Goal: Task Accomplishment & Management: Manage account settings

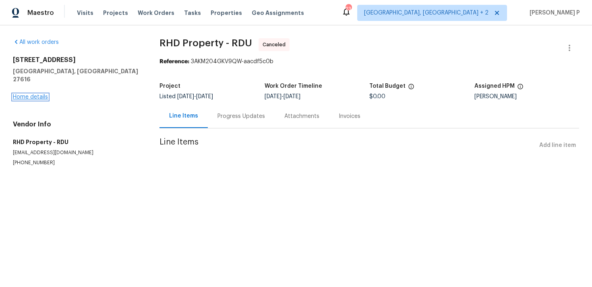
click at [34, 94] on link "Home details" at bounding box center [30, 97] width 35 height 6
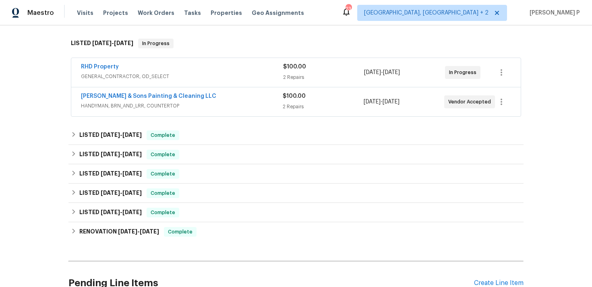
scroll to position [108, 0]
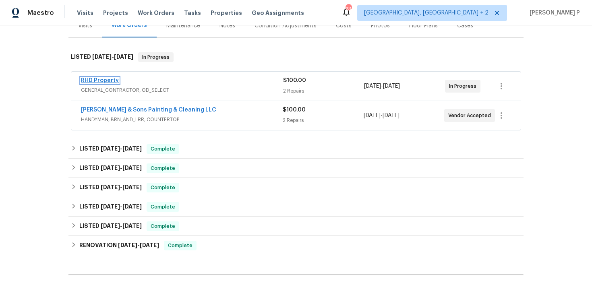
click at [110, 81] on link "RHD Property" at bounding box center [100, 81] width 38 height 6
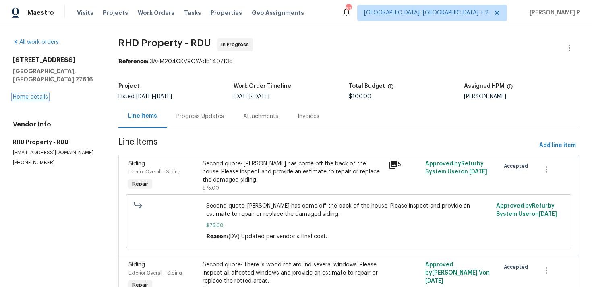
click at [43, 94] on link "Home details" at bounding box center [30, 97] width 35 height 6
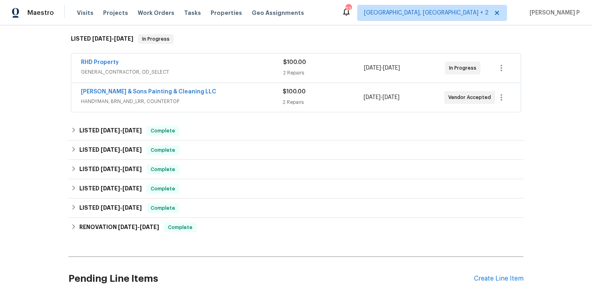
scroll to position [197, 0]
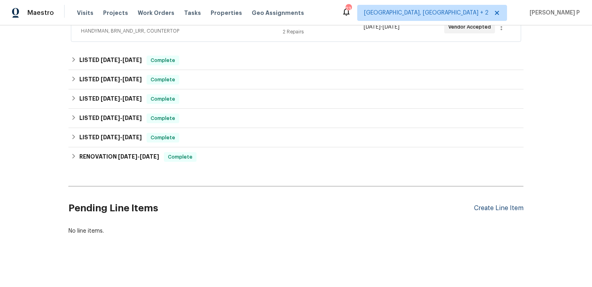
click at [492, 205] on div "Create Line Item" at bounding box center [499, 209] width 50 height 8
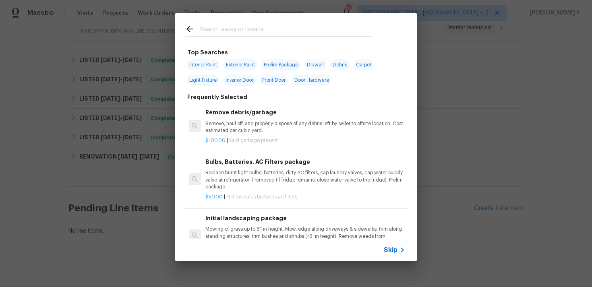
click at [390, 252] on span "Skip" at bounding box center [391, 250] width 14 height 8
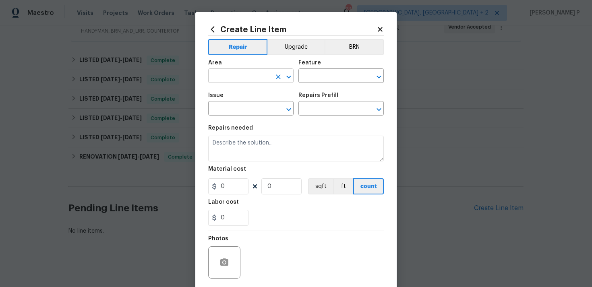
click at [251, 80] on input "text" at bounding box center [239, 77] width 63 height 12
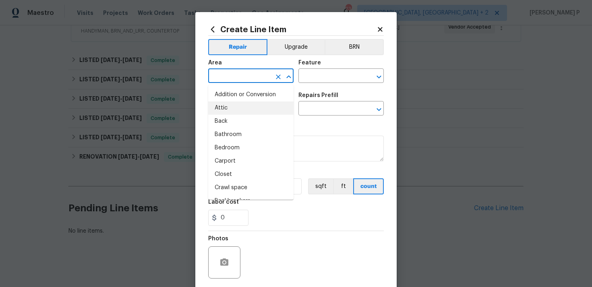
click at [227, 109] on li "Attic" at bounding box center [250, 108] width 85 height 13
type input "Attic"
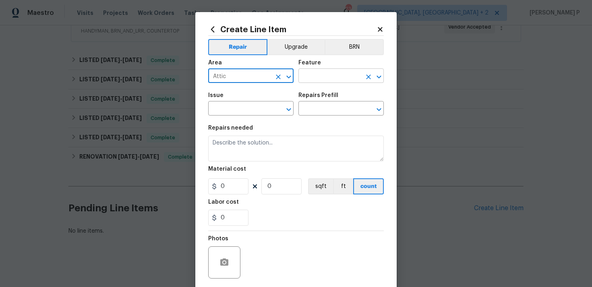
click at [312, 78] on input "text" at bounding box center [330, 77] width 63 height 12
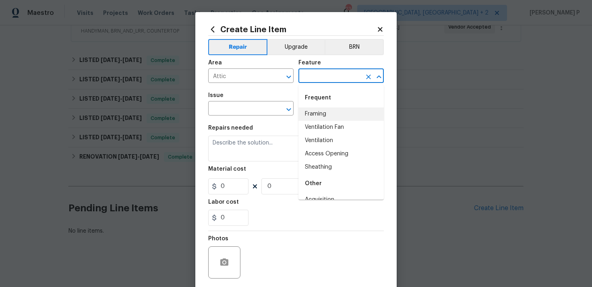
click at [313, 111] on li "Framing" at bounding box center [341, 114] width 85 height 13
type input "Framing"
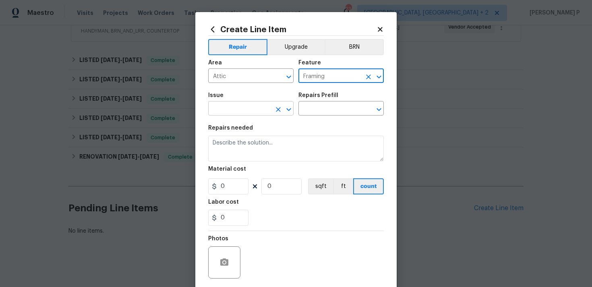
click at [286, 110] on icon "Open" at bounding box center [289, 110] width 10 height 10
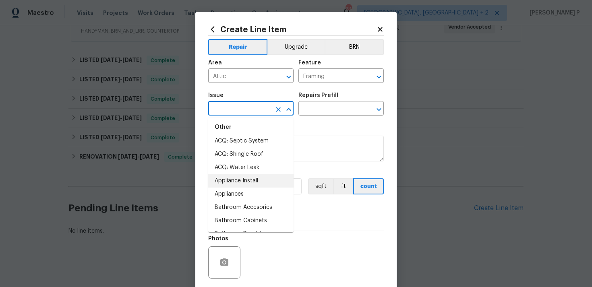
scroll to position [137, 0]
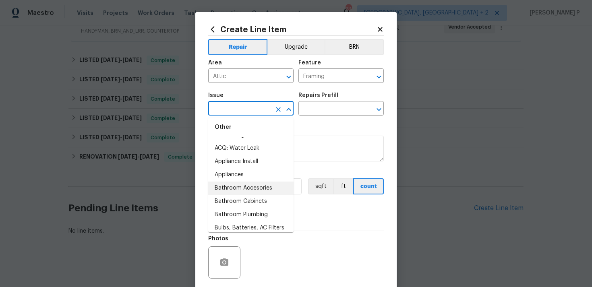
click at [237, 189] on li "Bathroom Accesories" at bounding box center [250, 188] width 85 height 13
type input "Bathroom Accesories"
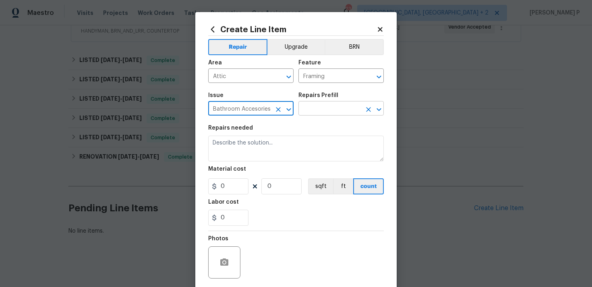
click at [316, 110] on input "text" at bounding box center [330, 109] width 63 height 12
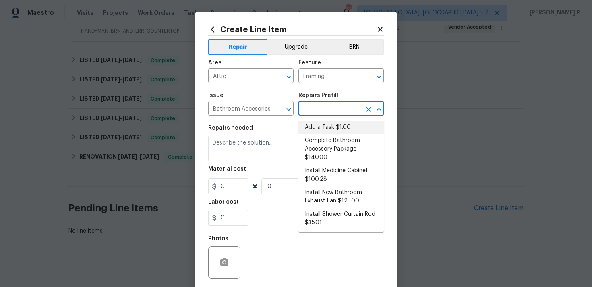
click at [318, 126] on li "Add a Task $1.00" at bounding box center [341, 127] width 85 height 13
type input "Interior Trim"
type input "Add a Task $1.00"
type textarea "HPM to detail"
type input "1"
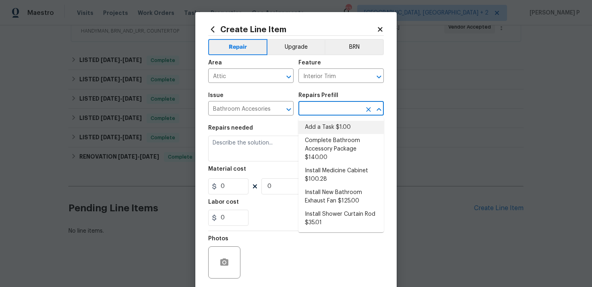
type input "1"
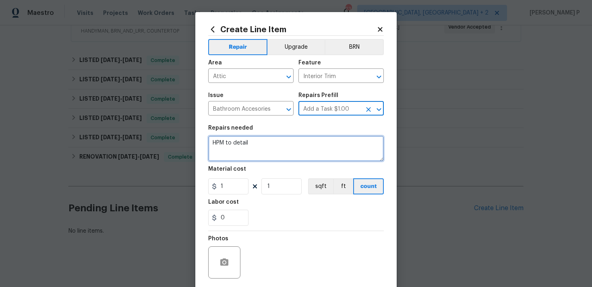
click at [274, 145] on textarea "HPM to detail" at bounding box center [296, 149] width 176 height 26
type textarea "Supplementary work order"
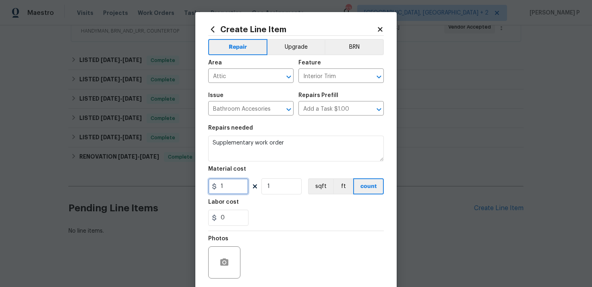
click at [236, 185] on input "1" at bounding box center [228, 187] width 40 height 16
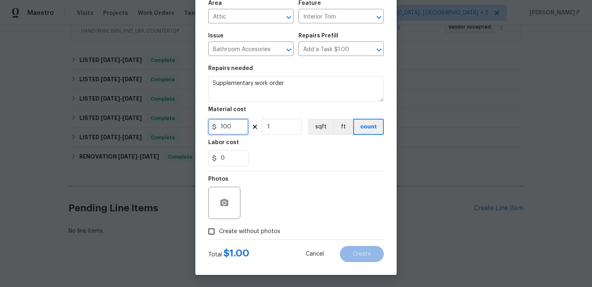
type input "100"
click at [212, 230] on input "Create without photos" at bounding box center [211, 231] width 15 height 15
checkbox input "true"
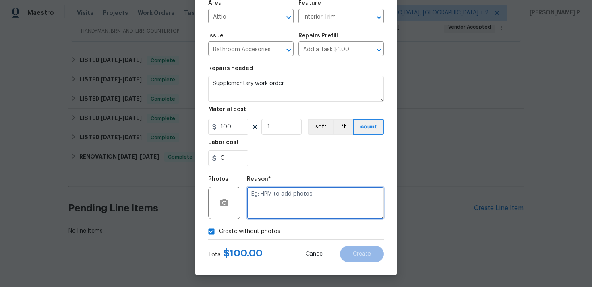
click at [251, 209] on textarea at bounding box center [315, 203] width 137 height 32
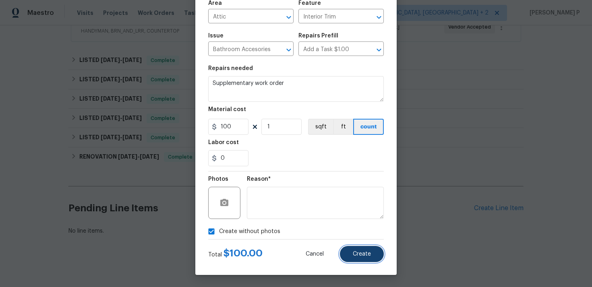
click at [357, 248] on button "Create" at bounding box center [362, 254] width 44 height 16
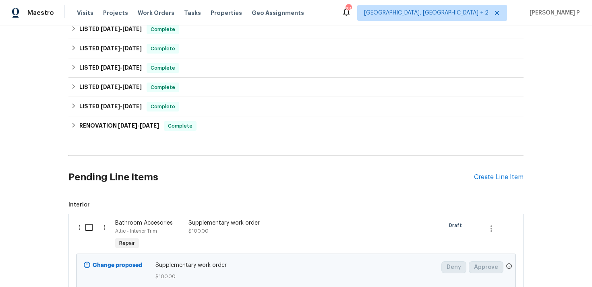
scroll to position [281, 0]
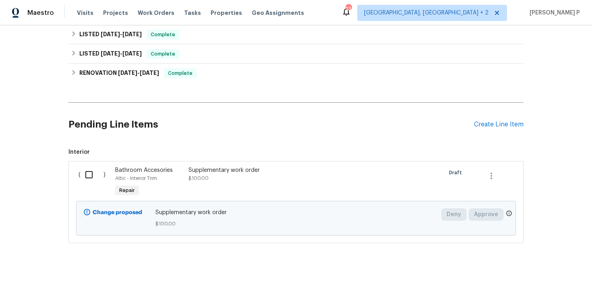
click at [89, 177] on input "checkbox" at bounding box center [92, 174] width 23 height 17
checkbox input "true"
click at [543, 262] on button "Create Work Order" at bounding box center [546, 267] width 66 height 15
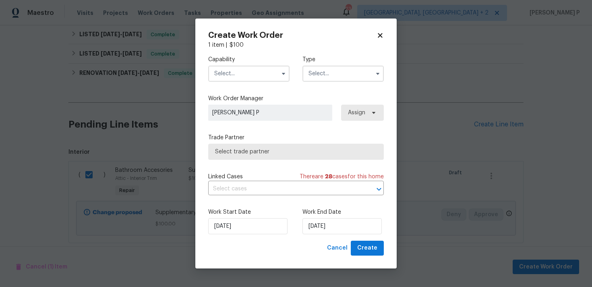
click at [329, 77] on input "text" at bounding box center [343, 74] width 81 height 16
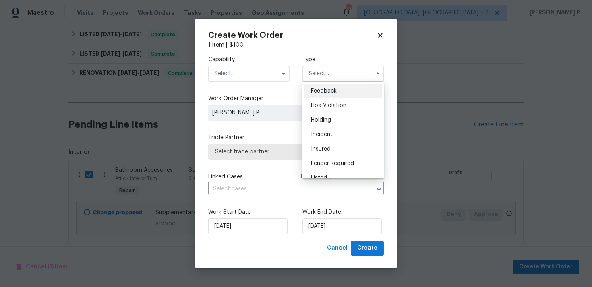
click at [320, 87] on div "Feedback" at bounding box center [343, 91] width 77 height 15
type input "Feedback"
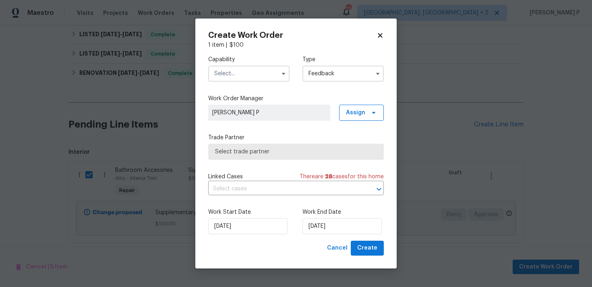
click at [254, 74] on input "text" at bounding box center [248, 74] width 81 height 16
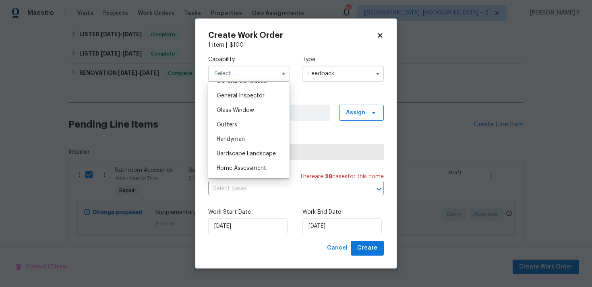
scroll to position [399, 0]
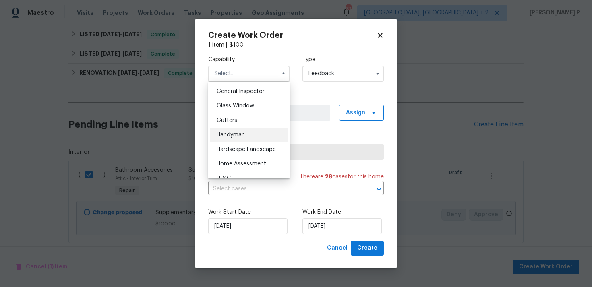
click at [231, 130] on div "Handyman" at bounding box center [248, 135] width 77 height 15
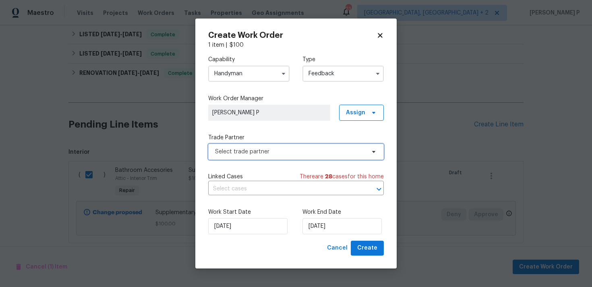
click at [255, 155] on span "Select trade partner" at bounding box center [290, 152] width 150 height 8
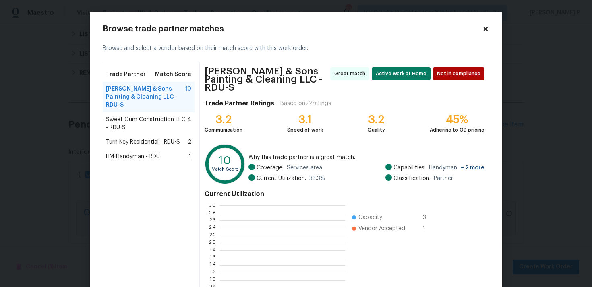
scroll to position [113, 125]
click at [488, 28] on icon at bounding box center [485, 28] width 7 height 7
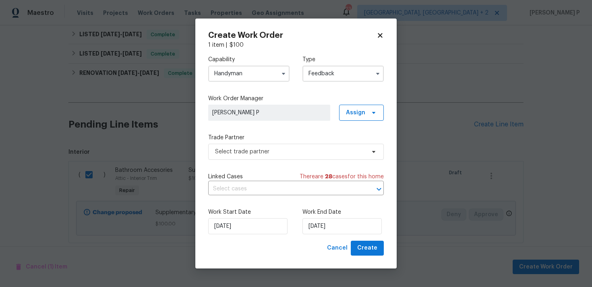
click at [251, 74] on input "Handyman" at bounding box center [248, 74] width 81 height 16
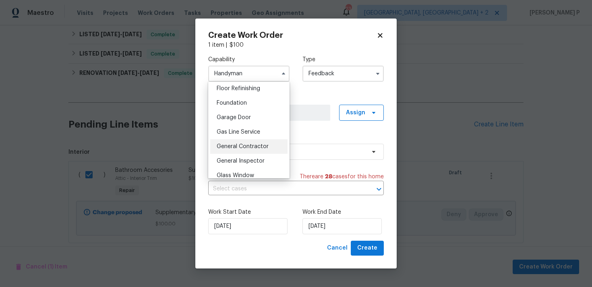
scroll to position [336, 0]
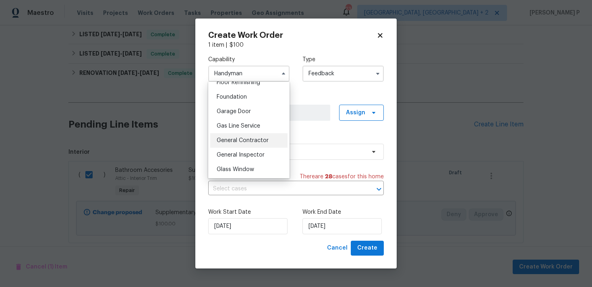
click at [244, 142] on span "General Contractor" at bounding box center [243, 141] width 52 height 6
type input "General Contractor"
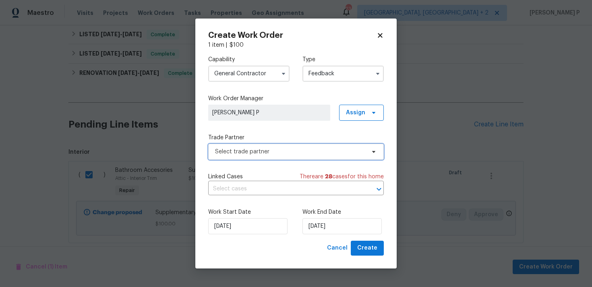
click at [249, 149] on span "Select trade partner" at bounding box center [290, 152] width 150 height 8
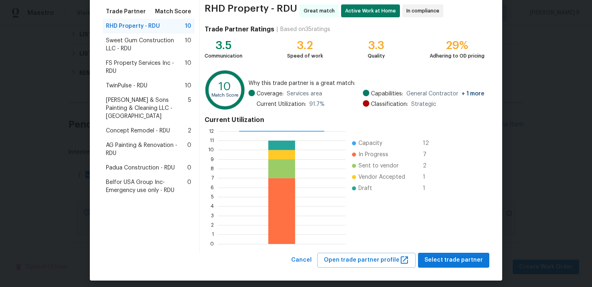
scroll to position [68, 0]
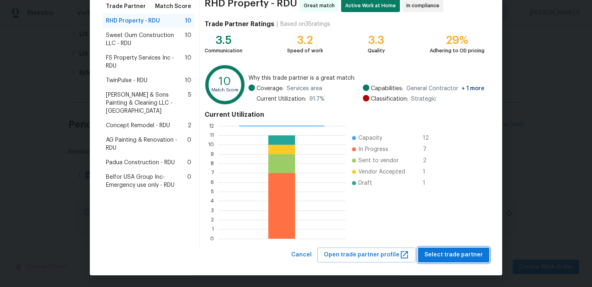
click at [458, 249] on button "Select trade partner" at bounding box center [453, 255] width 71 height 15
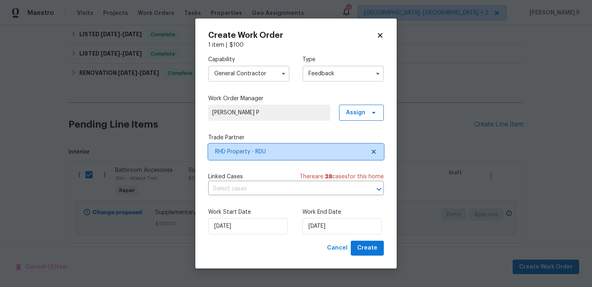
scroll to position [0, 0]
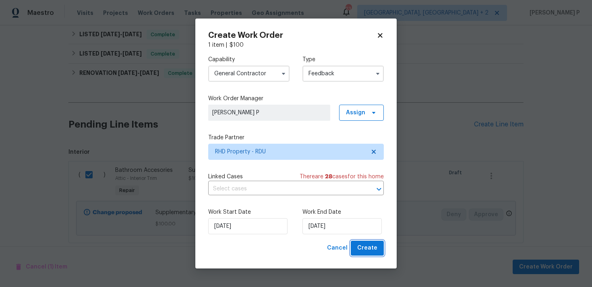
click at [359, 253] on span "Create" at bounding box center [367, 248] width 20 height 10
checkbox input "false"
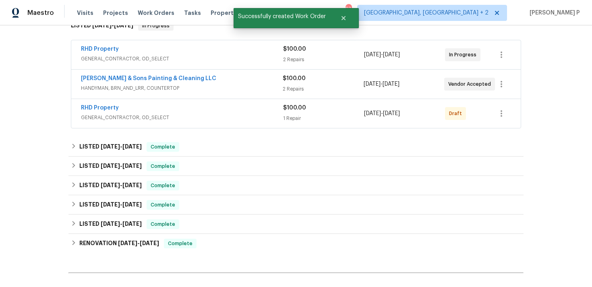
scroll to position [114, 0]
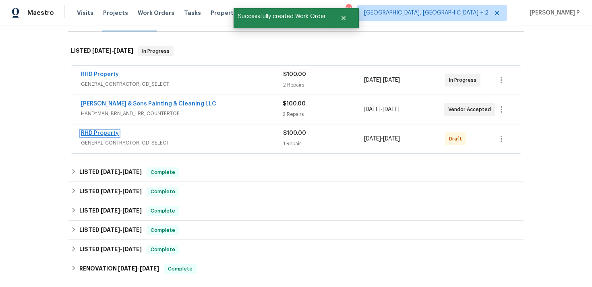
click at [107, 131] on link "RHD Property" at bounding box center [100, 134] width 38 height 6
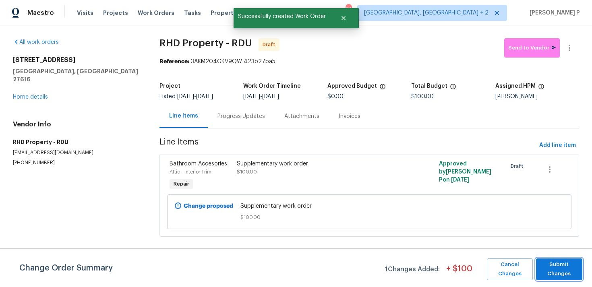
click at [552, 267] on span "Submit Changes" at bounding box center [559, 269] width 38 height 19
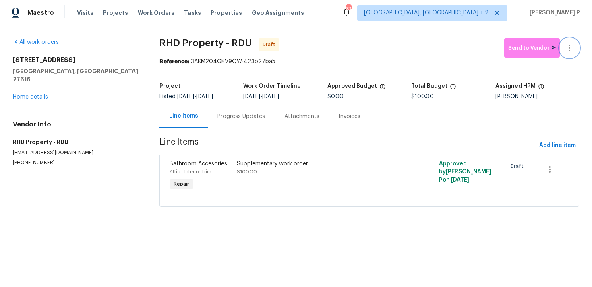
click at [571, 46] on icon "button" at bounding box center [570, 48] width 10 height 10
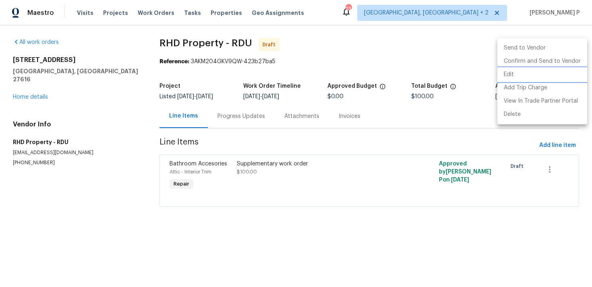
click at [513, 75] on li "Edit" at bounding box center [543, 74] width 90 height 13
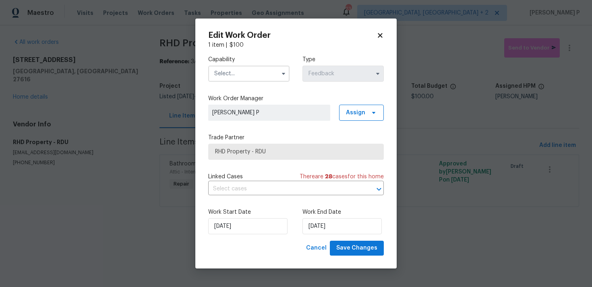
click at [249, 80] on input "text" at bounding box center [248, 74] width 81 height 16
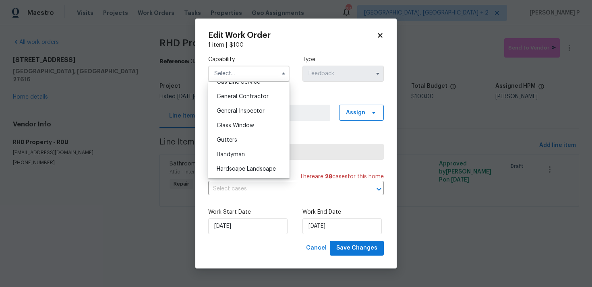
scroll to position [382, 0]
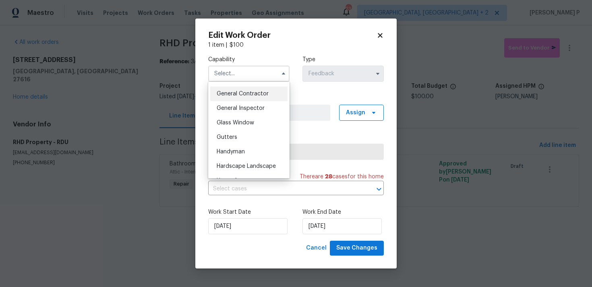
click at [234, 94] on span "General Contractor" at bounding box center [243, 94] width 52 height 6
type input "General Contractor"
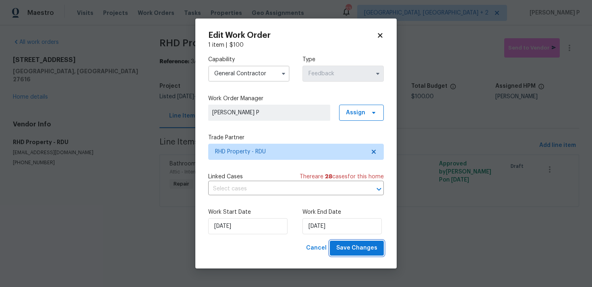
click at [347, 246] on span "Save Changes" at bounding box center [356, 248] width 41 height 10
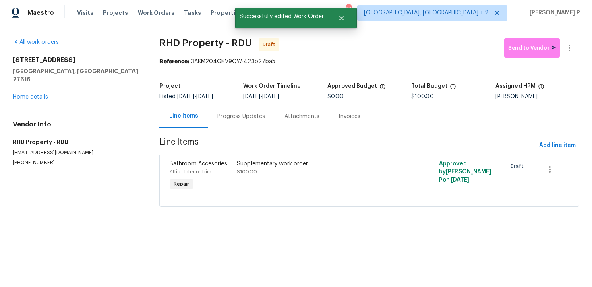
click at [222, 120] on div "Progress Updates" at bounding box center [241, 116] width 67 height 24
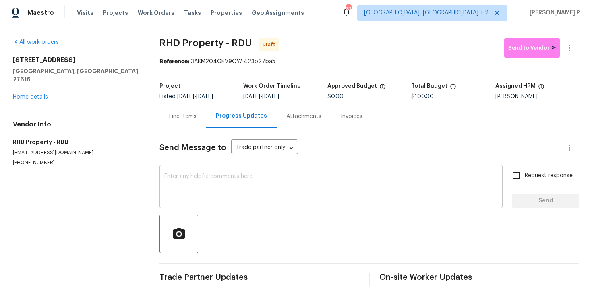
click at [248, 195] on textarea at bounding box center [331, 188] width 334 height 28
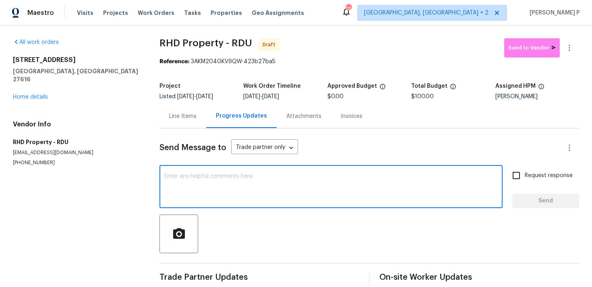
paste textarea "Hi, this is Ramyasri with Opendoor. I’m confirming you received the WO for the …"
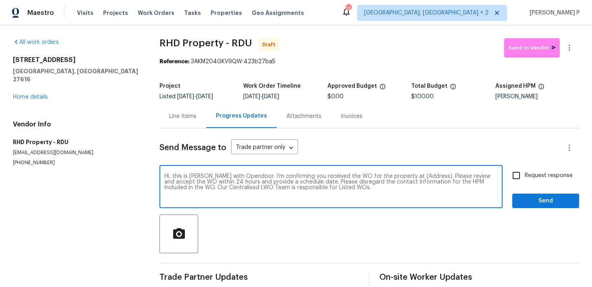
drag, startPoint x: 404, startPoint y: 176, endPoint x: 430, endPoint y: 174, distance: 25.9
click at [430, 174] on textarea "Hi, this is Ramyasri with Opendoor. I’m confirming you received the WO for the …" at bounding box center [331, 188] width 334 height 28
click at [413, 176] on textarea "Hi, this is Ramyasri with Opendoor. I’m confirming you received the WO for the …" at bounding box center [331, 188] width 334 height 28
drag, startPoint x: 404, startPoint y: 176, endPoint x: 429, endPoint y: 176, distance: 24.6
click at [429, 176] on textarea "Hi, this is Ramyasri with Opendoor. I’m confirming you received the WO for the …" at bounding box center [331, 188] width 334 height 28
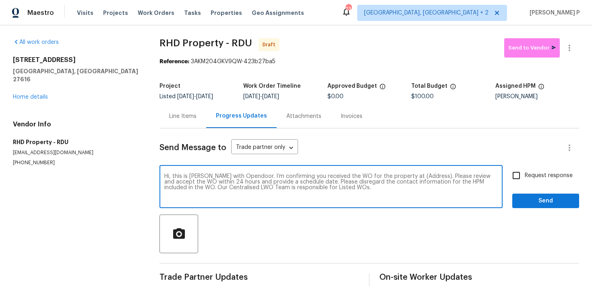
paste textarea "3321 Beech Bluff Ln, Raleigh, NC 27616"
type textarea "Hi, this is Ramyasri with Opendoor. I’m confirming you received the WO for the …"
click at [523, 182] on input "Request response" at bounding box center [516, 175] width 17 height 17
checkbox input "true"
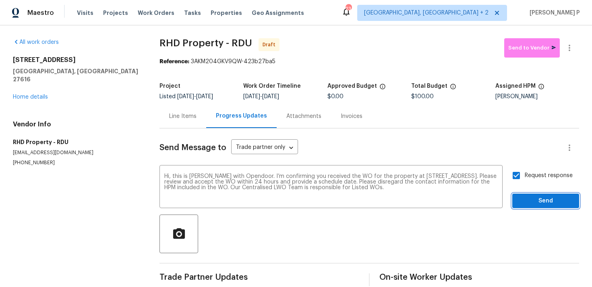
click at [524, 198] on span "Send" at bounding box center [546, 201] width 54 height 10
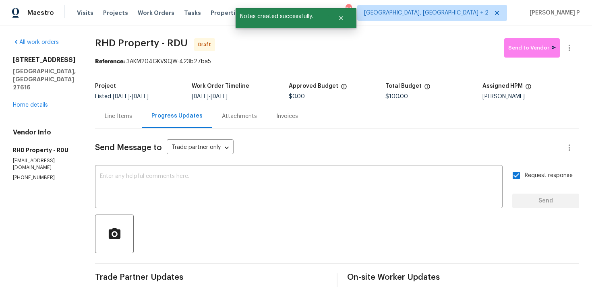
click at [284, 214] on div "Send Message to Trade partner only Trade partner only ​ x ​ Request response Se…" at bounding box center [337, 236] width 484 height 214
click at [249, 181] on textarea at bounding box center [299, 188] width 398 height 28
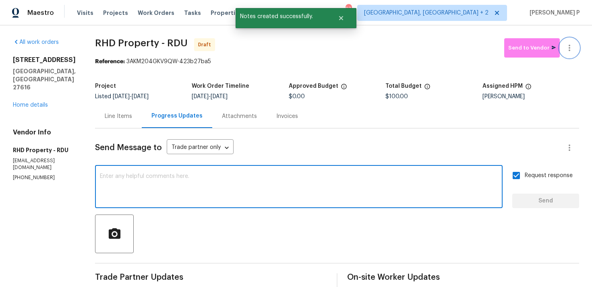
click at [570, 45] on icon "button" at bounding box center [570, 48] width 2 height 6
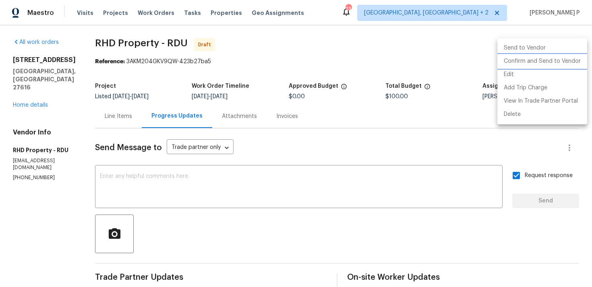
click at [536, 64] on li "Confirm and Send to Vendor" at bounding box center [543, 61] width 90 height 13
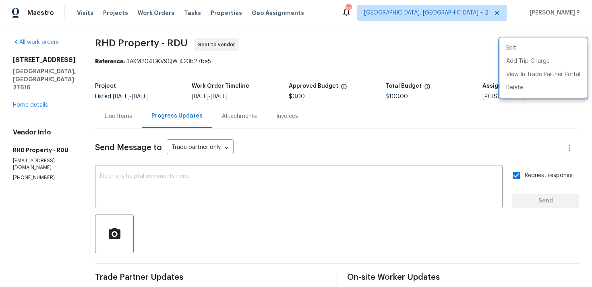
click at [248, 209] on div at bounding box center [296, 143] width 592 height 287
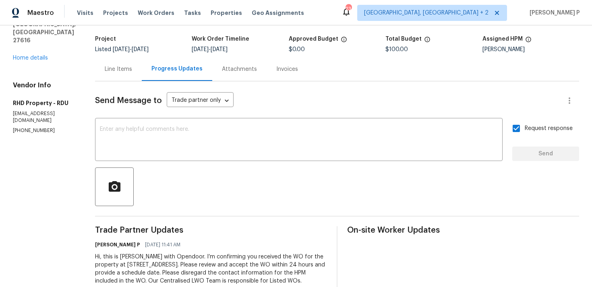
scroll to position [76, 0]
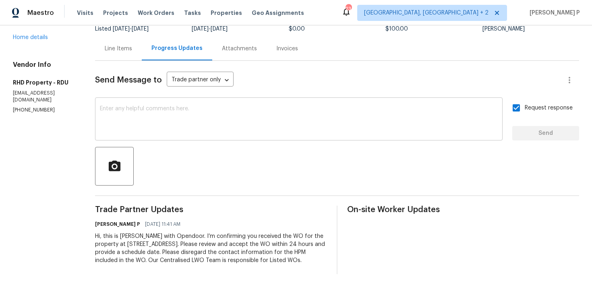
click at [218, 110] on textarea at bounding box center [299, 120] width 398 height 28
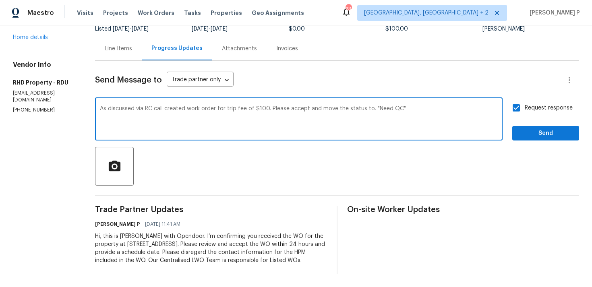
click at [433, 106] on textarea "As discussed via RC call created work order for trip fee of $100. Please accept…" at bounding box center [299, 120] width 398 height 28
drag, startPoint x: 109, startPoint y: 99, endPoint x: 411, endPoint y: 99, distance: 302.2
click at [411, 100] on div "As discussed via RC call created work order for trip fee of $100. Please accept…" at bounding box center [299, 120] width 408 height 41
drag, startPoint x: 111, startPoint y: 102, endPoint x: 409, endPoint y: 100, distance: 298.2
click at [409, 106] on textarea "As discussed via RC call created work order for trip fee of $100. Please accept…" at bounding box center [299, 120] width 398 height 28
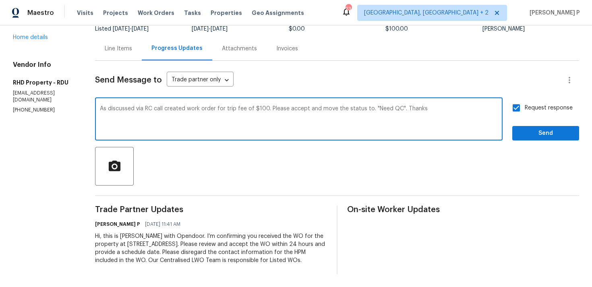
paste textarea "during the RC call, a work order has been created for the trip fee of \$100. Ki…"
click at [491, 106] on textarea "As discussed during the RC call, a work order has been created for the trip fee…" at bounding box center [299, 120] width 398 height 28
click at [485, 106] on textarea "As discussed during the RC call, a work order has been created for the trip fee…" at bounding box center [299, 120] width 398 height 28
click at [327, 106] on textarea "As discussed during the RC call, a work order has been created for the trip fee…" at bounding box center [299, 120] width 398 height 28
type textarea "As discussed during the RC call, a work order has been created for the trip fee…"
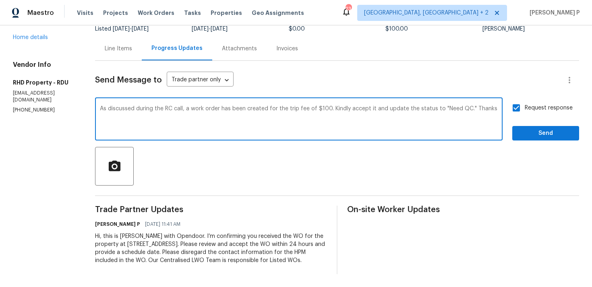
click at [316, 100] on div "As discussed during the RC call, a work order has been created for the trip fee…" at bounding box center [299, 120] width 408 height 41
click at [294, 106] on textarea "As discussed during the RC call, a work order has been created for the trip fee…" at bounding box center [299, 120] width 398 height 28
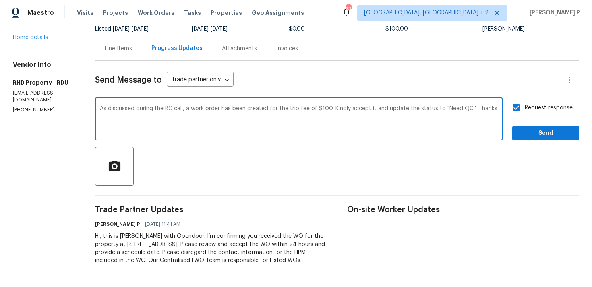
click at [294, 106] on textarea "As discussed during the RC call, a work order has been created for the trip fee…" at bounding box center [299, 120] width 398 height 28
click at [547, 129] on span "Send" at bounding box center [546, 134] width 54 height 10
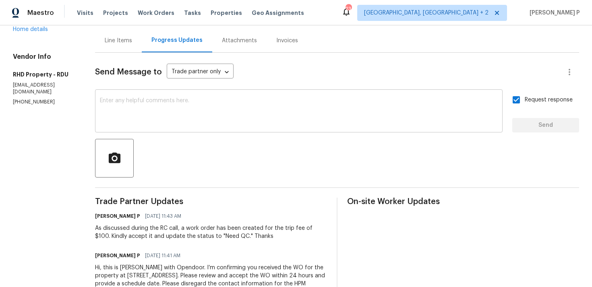
click at [165, 105] on textarea at bounding box center [299, 112] width 398 height 28
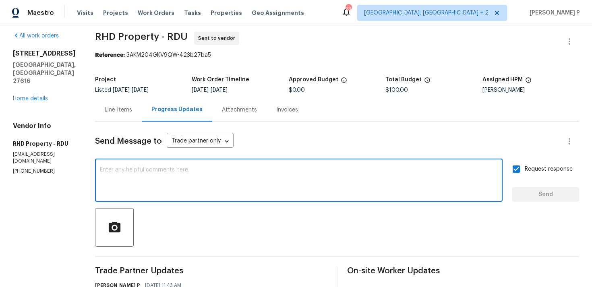
scroll to position [0, 0]
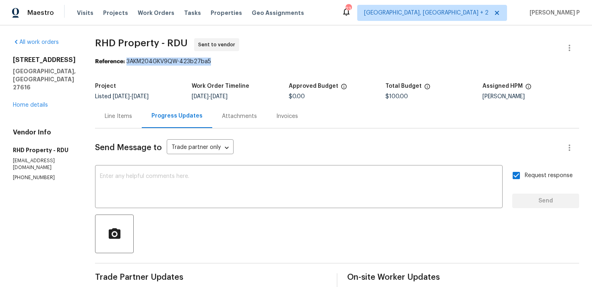
drag, startPoint x: 139, startPoint y: 61, endPoint x: 234, endPoint y: 61, distance: 95.1
click at [233, 61] on div "Reference: 3AKM204GKV9QW-423b27ba5" at bounding box center [337, 62] width 484 height 8
copy div "3AKM204GKV9QW-423b27ba5"
click at [116, 39] on span "RHD Property - RDU" at bounding box center [141, 43] width 93 height 10
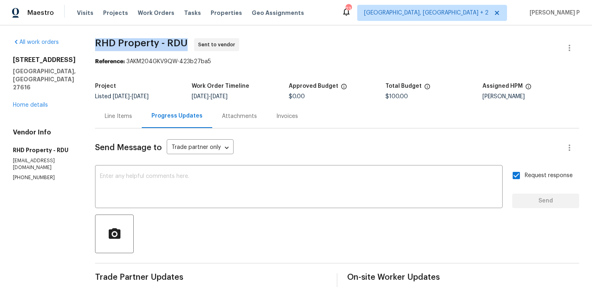
drag, startPoint x: 106, startPoint y: 42, endPoint x: 196, endPoint y: 42, distance: 89.5
click at [188, 42] on span "RHD Property - RDU" at bounding box center [141, 43] width 93 height 10
copy span "RHD Property - RDU"
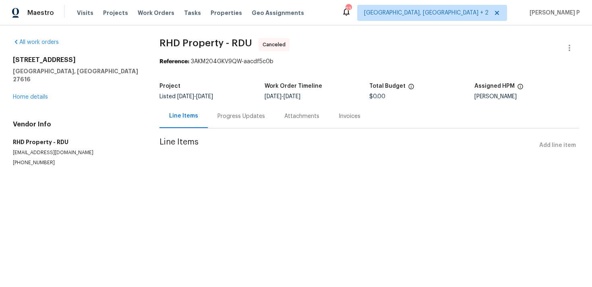
click at [31, 94] on div "All work orders 3321 Beech Bluff Ln Raleigh, NC 27616 Home details Vendor Info …" at bounding box center [76, 102] width 127 height 128
click at [33, 94] on link "Home details" at bounding box center [30, 97] width 35 height 6
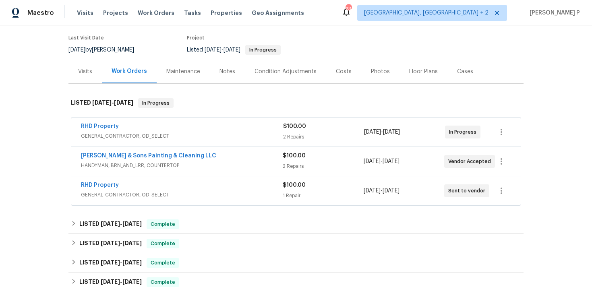
scroll to position [83, 0]
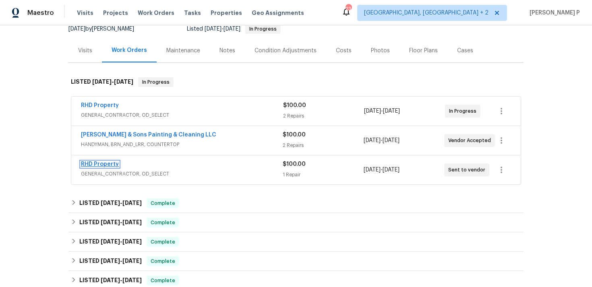
click at [105, 164] on link "RHD Property" at bounding box center [100, 165] width 38 height 6
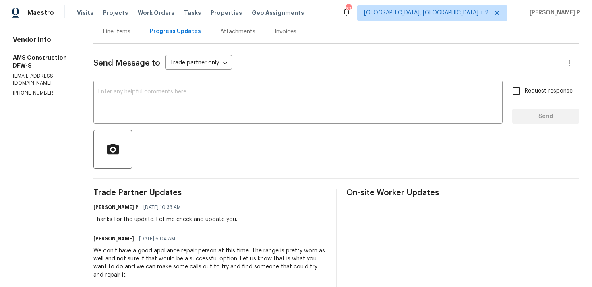
scroll to position [91, 0]
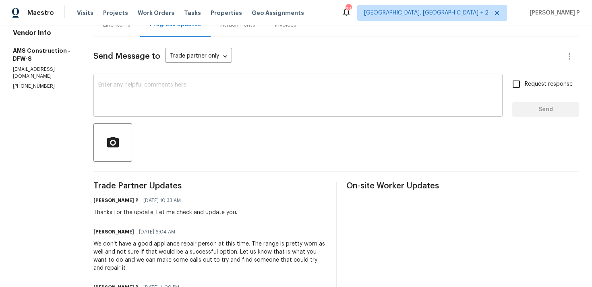
click at [159, 100] on textarea at bounding box center [298, 96] width 400 height 28
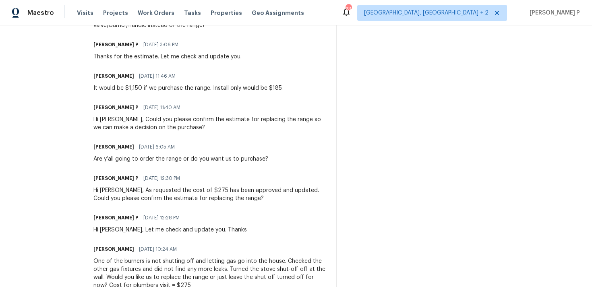
scroll to position [418, 0]
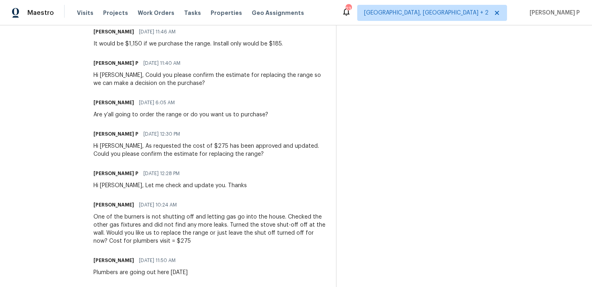
click at [258, 89] on div "Trade Partner Updates Ramyasri P 09/03/2025 10:33 AM Thanks for the update. Let…" at bounding box center [209, 138] width 233 height 566
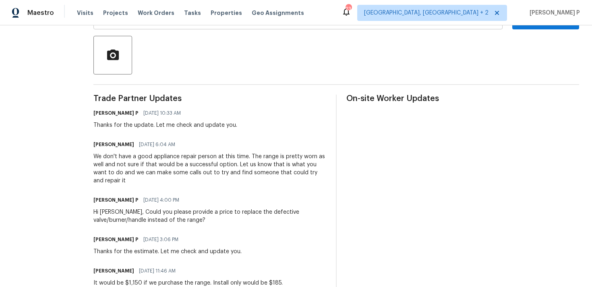
scroll to position [0, 0]
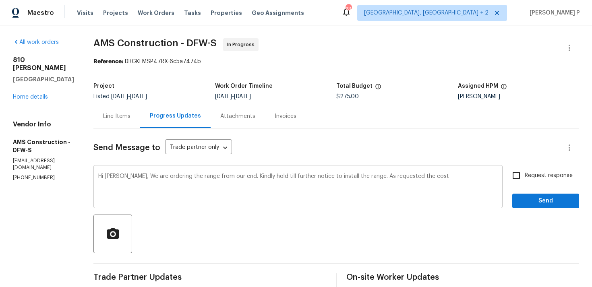
click at [434, 178] on textarea "Hi Michael, We are ordering the range from our end. Kindly hold till further no…" at bounding box center [298, 188] width 400 height 28
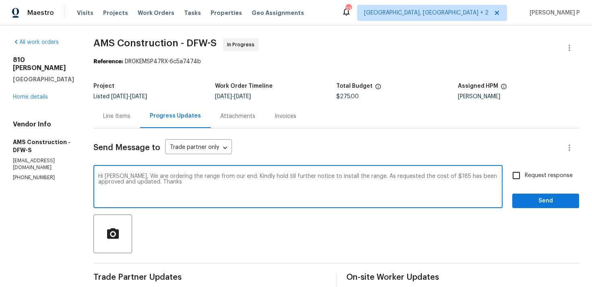
drag, startPoint x: 131, startPoint y: 175, endPoint x: 164, endPoint y: 185, distance: 34.9
click at [164, 185] on textarea "Hi Michael, We are ordering the range from our end. Kindly hold till further no…" at bounding box center [298, 188] width 400 height 28
paste textarea "placing the order for the range from our end. Please hold off on the installati…"
click at [480, 176] on textarea "Hi Michael, We are placing the order for the range from our end. Please hold of…" at bounding box center [298, 188] width 400 height 28
type textarea "Hi Michael, We are placing the order for the range from our end. Please hold of…"
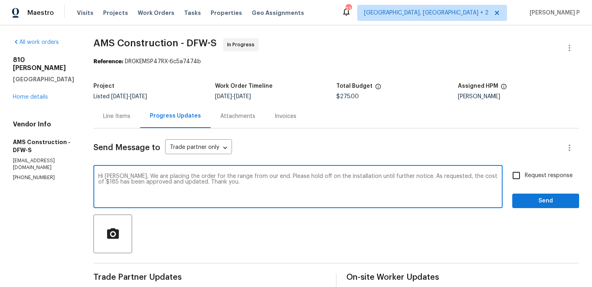
click at [522, 179] on input "Request response" at bounding box center [516, 175] width 17 height 17
checkbox input "true"
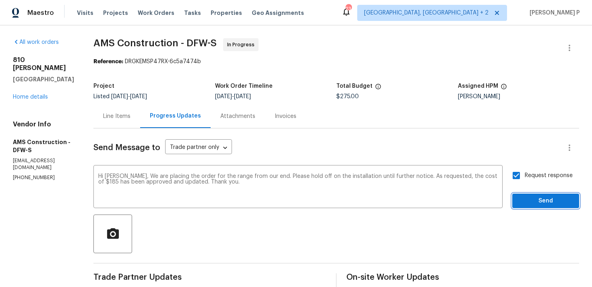
click at [527, 202] on span "Send" at bounding box center [546, 201] width 54 height 10
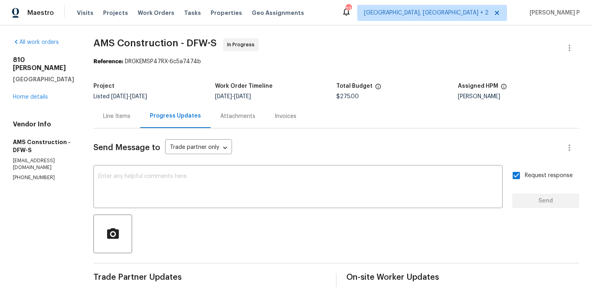
click at [121, 114] on div "Line Items" at bounding box center [116, 116] width 27 height 8
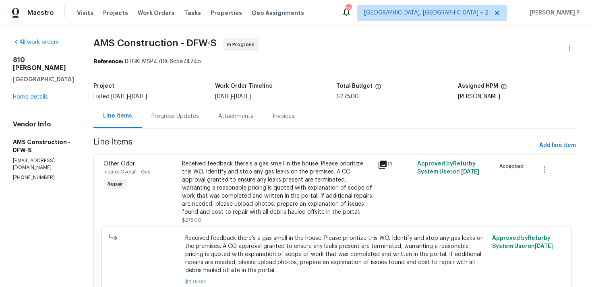
click at [261, 183] on div "Received feedback there's a gas smell in the house. Please prioritize this WO. …" at bounding box center [277, 188] width 191 height 56
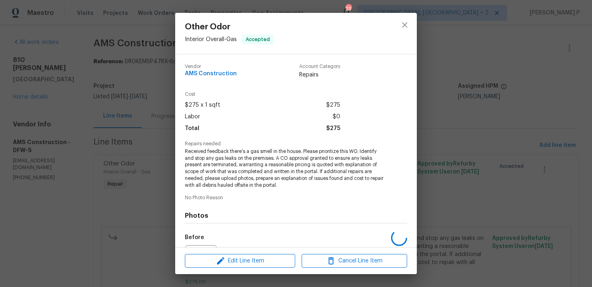
scroll to position [90, 0]
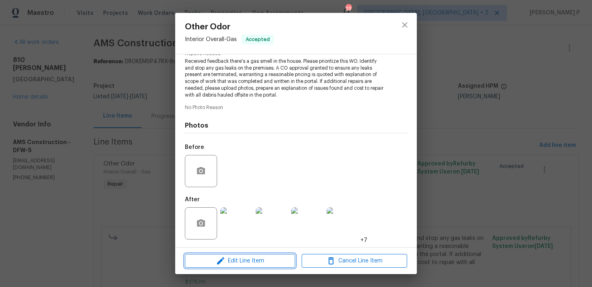
click at [253, 260] on span "Edit Line Item" at bounding box center [240, 261] width 106 height 10
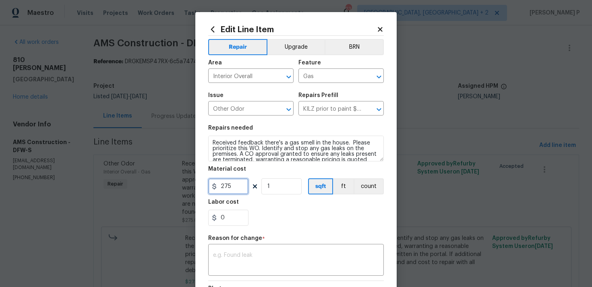
click at [231, 191] on input "275" at bounding box center [228, 187] width 40 height 16
type input "460"
click at [277, 249] on div "x ​" at bounding box center [296, 261] width 176 height 30
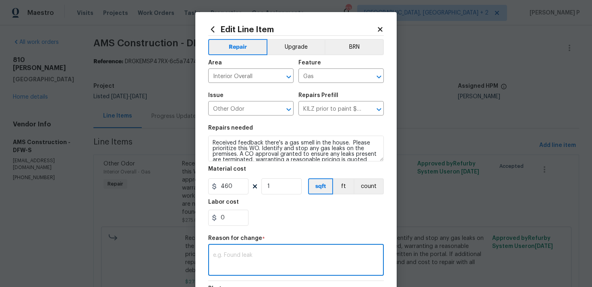
paste textarea "(RP) Updated cost per BR team approval."
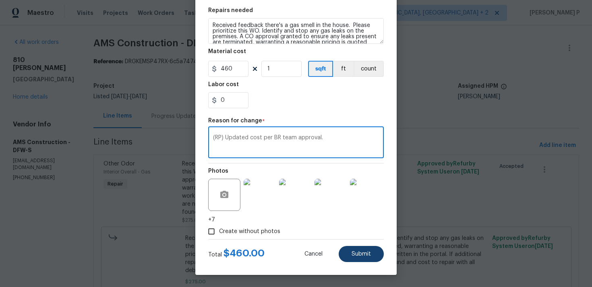
type textarea "(RP) Updated cost per BR team approval."
click at [375, 259] on button "Submit" at bounding box center [361, 254] width 45 height 16
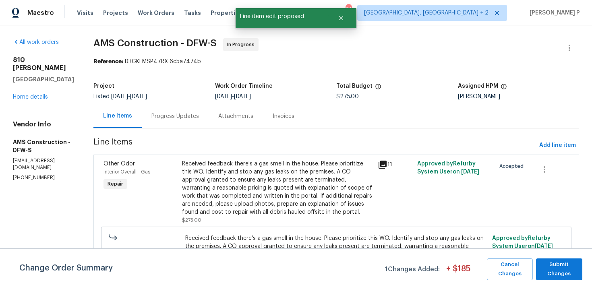
scroll to position [0, 0]
click at [565, 272] on span "Submit Changes" at bounding box center [559, 269] width 38 height 19
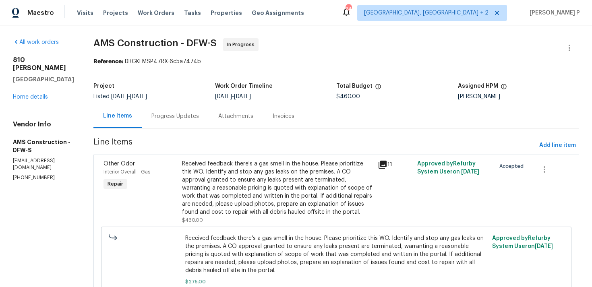
click at [187, 114] on div "Progress Updates" at bounding box center [176, 116] width 48 height 8
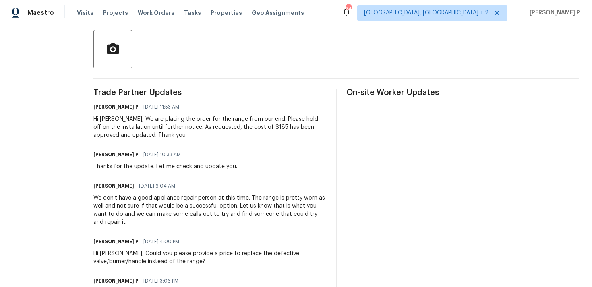
scroll to position [187, 0]
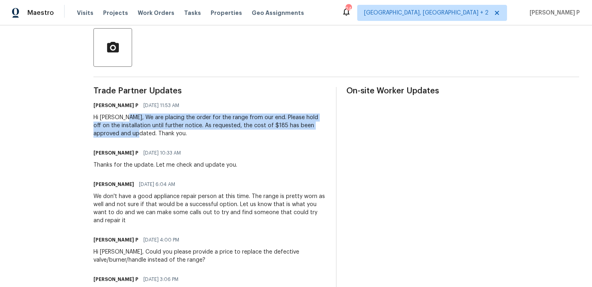
drag, startPoint x: 126, startPoint y: 116, endPoint x: 118, endPoint y: 131, distance: 16.6
click at [118, 131] on div "Hi [PERSON_NAME], We are placing the order for the range from our end. Please h…" at bounding box center [209, 126] width 233 height 24
copy div "We are placing the order for the range from our end. Please hold off on the ins…"
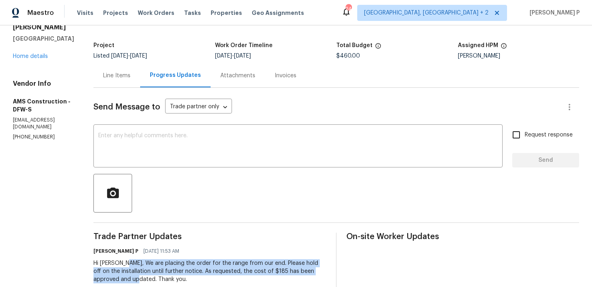
scroll to position [0, 0]
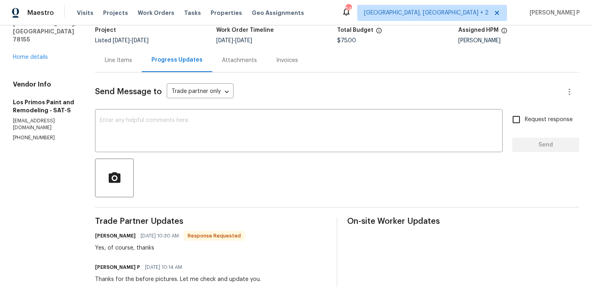
scroll to position [39, 0]
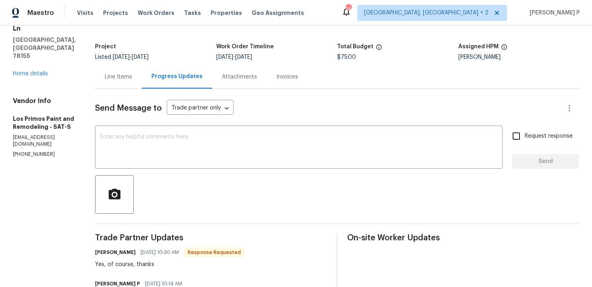
click at [127, 73] on div "Line Items" at bounding box center [118, 77] width 47 height 24
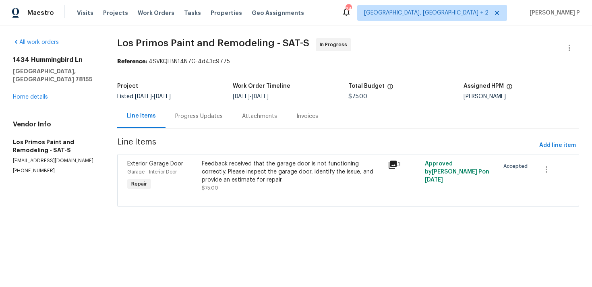
click at [262, 164] on div "Feedback received that the garage door is not functioning correctly. Please ins…" at bounding box center [292, 172] width 181 height 24
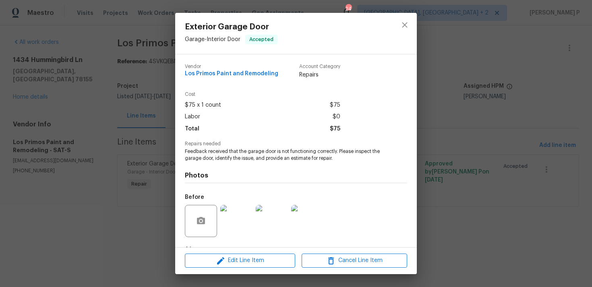
scroll to position [50, 0]
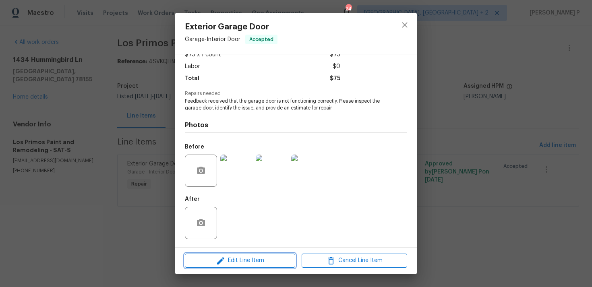
click at [246, 255] on button "Edit Line Item" at bounding box center [240, 261] width 110 height 14
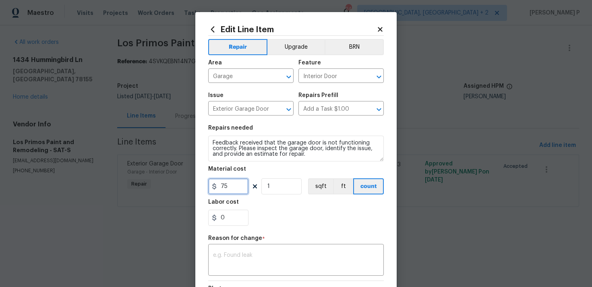
click at [233, 187] on input "75" at bounding box center [228, 187] width 40 height 16
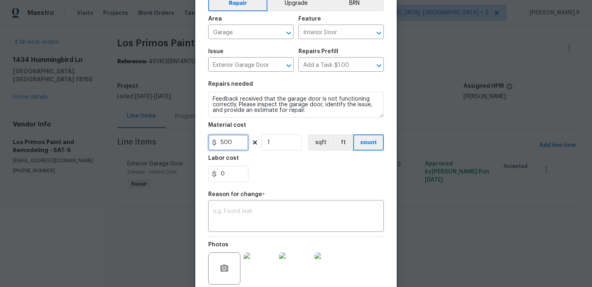
scroll to position [92, 0]
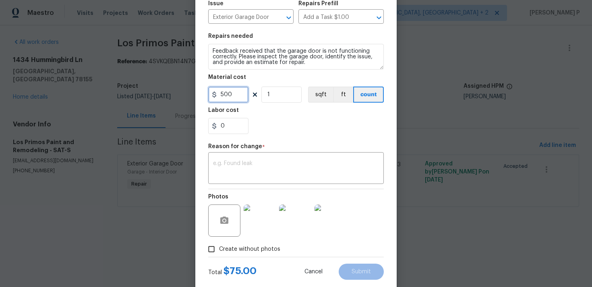
type input "500"
click at [241, 166] on textarea at bounding box center [296, 169] width 166 height 17
paste textarea "(RP) Updated cost per BR team approval."
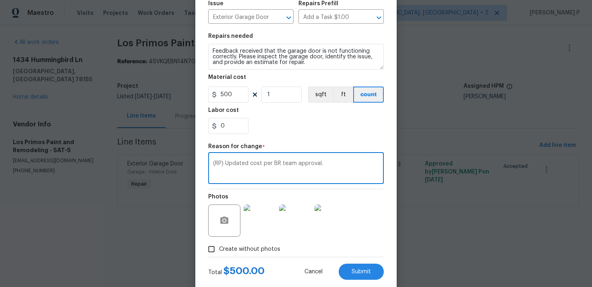
scroll to position [110, 0]
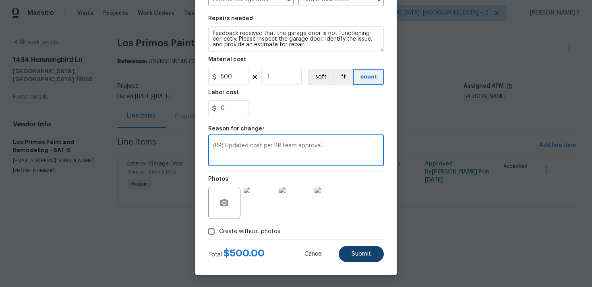
type textarea "(RP) Updated cost per BR team approval."
click at [365, 258] on button "Submit" at bounding box center [361, 254] width 45 height 16
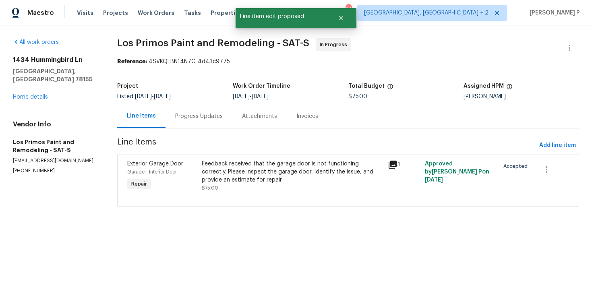
scroll to position [0, 0]
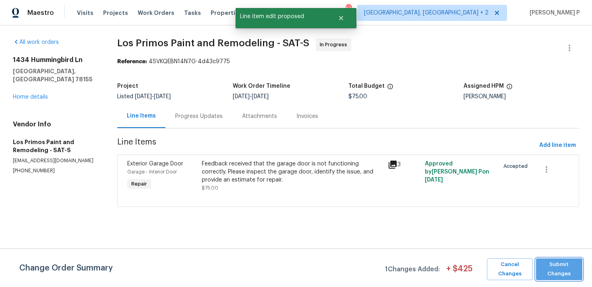
click at [573, 268] on span "Submit Changes" at bounding box center [559, 269] width 38 height 19
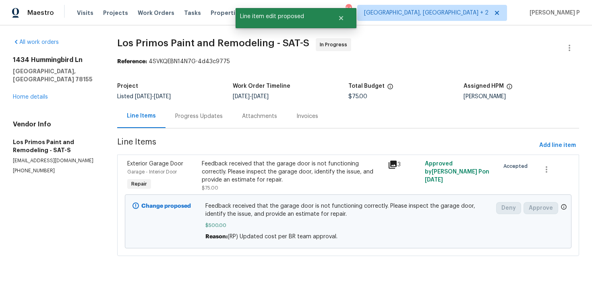
click at [191, 112] on div "Progress Updates" at bounding box center [199, 116] width 48 height 8
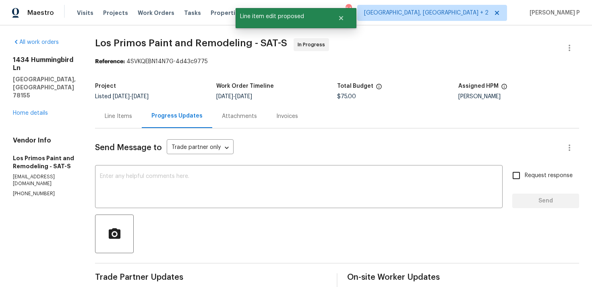
click at [115, 115] on div "Line Items" at bounding box center [118, 116] width 27 height 8
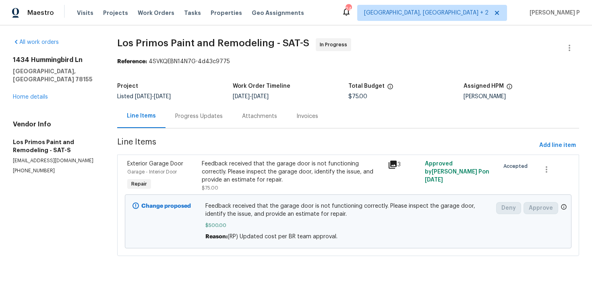
click at [196, 115] on div "Progress Updates" at bounding box center [199, 116] width 48 height 8
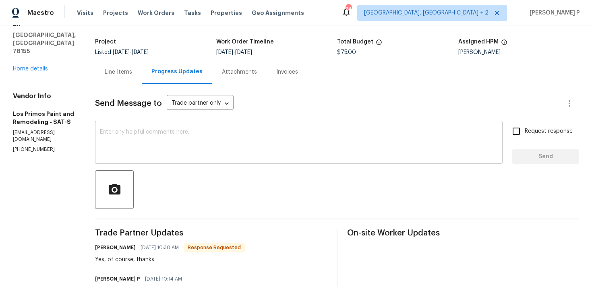
scroll to position [58, 0]
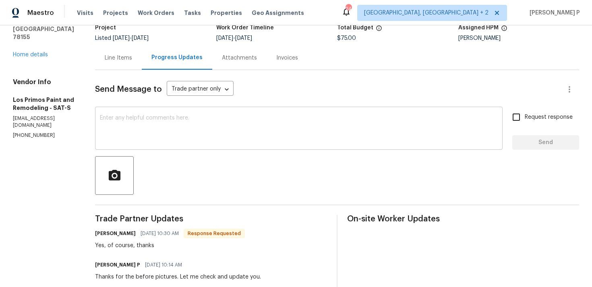
click at [199, 122] on textarea at bounding box center [299, 129] width 398 height 28
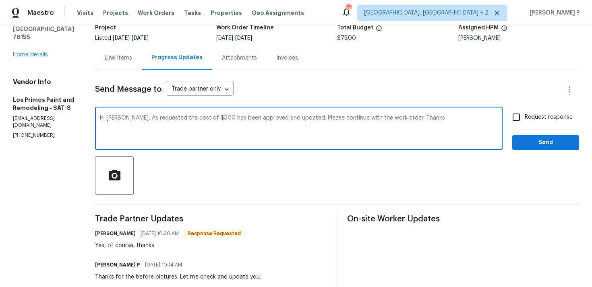
drag, startPoint x: 123, startPoint y: 119, endPoint x: 390, endPoint y: 116, distance: 267.2
click at [390, 116] on textarea "Hi [PERSON_NAME], As requested the cost of $500 has been approved and updated. …" at bounding box center [299, 129] width 398 height 28
type textarea "Hi [PERSON_NAME], As requested the cost of $500 has been approved and updated. …"
click at [542, 117] on span "Request response" at bounding box center [549, 117] width 48 height 8
click at [525, 117] on input "Request response" at bounding box center [516, 117] width 17 height 17
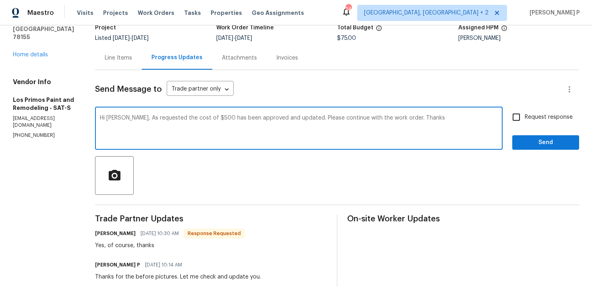
checkbox input "true"
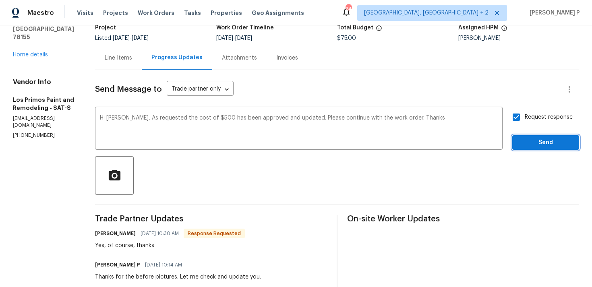
click at [536, 138] on span "Send" at bounding box center [546, 143] width 54 height 10
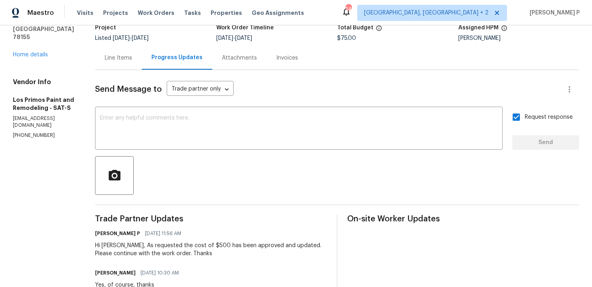
scroll to position [0, 0]
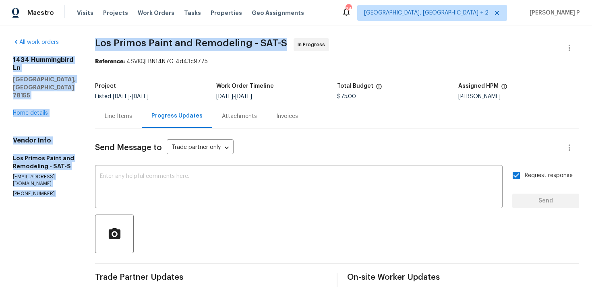
drag, startPoint x: 282, startPoint y: 42, endPoint x: 84, endPoint y: 41, distance: 197.4
copy div "1434 Hummingbird [GEOGRAPHIC_DATA] Home details Vendor Info Los Primos Paint an…"
click at [95, 44] on span "Los Primos Paint and Remodeling - SAT-S" at bounding box center [191, 43] width 192 height 10
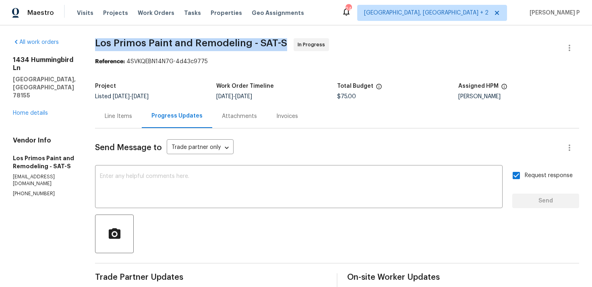
drag, startPoint x: 95, startPoint y: 44, endPoint x: 278, endPoint y: 43, distance: 183.7
click at [278, 43] on span "Los Primos Paint and Remodeling - SAT-S" at bounding box center [191, 43] width 192 height 10
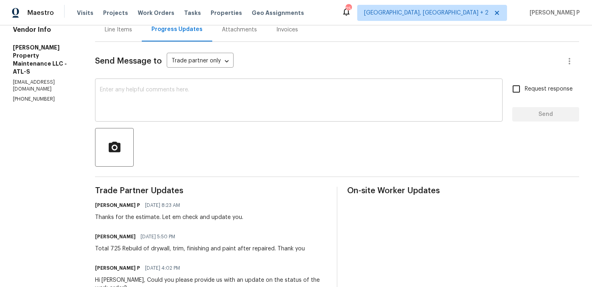
scroll to position [121, 0]
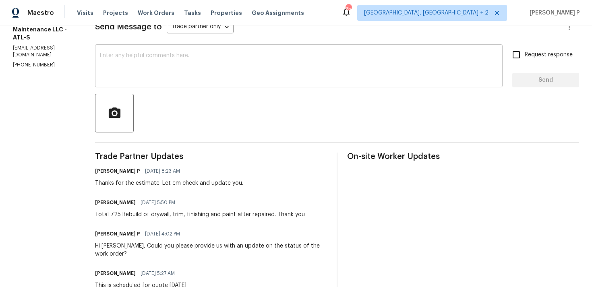
click at [206, 66] on textarea at bounding box center [299, 67] width 398 height 28
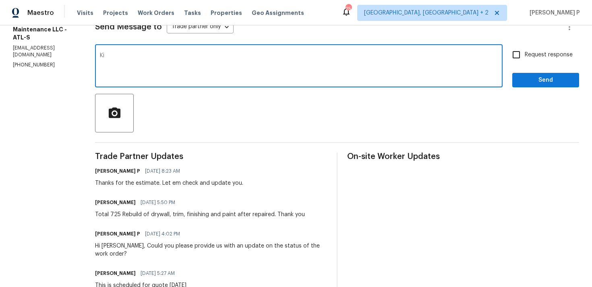
type textarea "K"
type textarea "I"
click at [137, 56] on textarea "Hi Daniel, COuld you" at bounding box center [299, 67] width 398 height 28
click at [166, 60] on textarea "Hi Daniel, Could you" at bounding box center [299, 67] width 398 height 28
click at [186, 54] on textarea "Hi Daniel, Could you kindly redue the" at bounding box center [299, 67] width 398 height 28
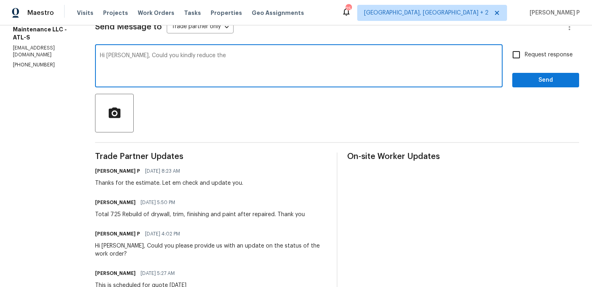
click at [228, 55] on textarea "Hi Daniel, Could you kindly reduce the" at bounding box center [299, 67] width 398 height 28
drag, startPoint x: 128, startPoint y: 55, endPoint x: 273, endPoint y: 55, distance: 145.1
click at [272, 55] on textarea "Hi Daniel, Could you kindly reduce the estimate little" at bounding box center [299, 67] width 398 height 28
paste textarea "please adjust the estimate slightly lower?"
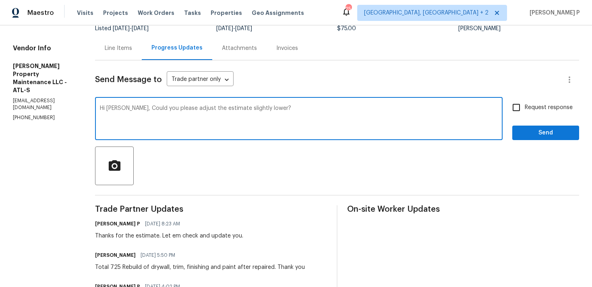
scroll to position [71, 0]
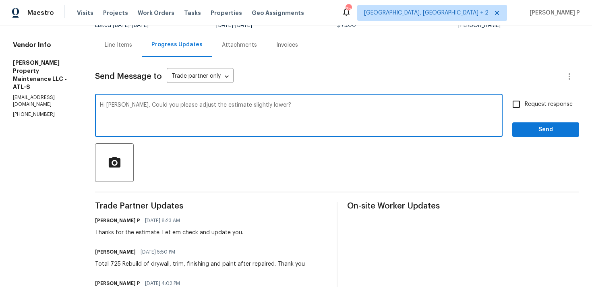
type textarea "Hi Daniel, Could you please adjust the estimate slightly lower?"
click at [526, 102] on span "Request response" at bounding box center [549, 104] width 48 height 8
click at [525, 102] on input "Request response" at bounding box center [516, 104] width 17 height 17
checkbox input "true"
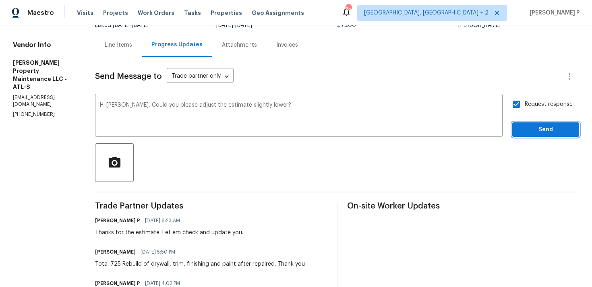
click at [526, 129] on span "Send" at bounding box center [546, 130] width 54 height 10
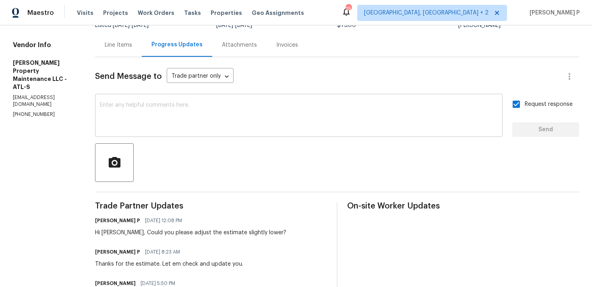
scroll to position [0, 0]
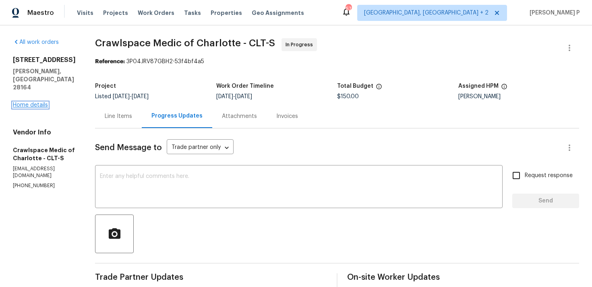
click at [35, 102] on link "Home details" at bounding box center [30, 105] width 35 height 6
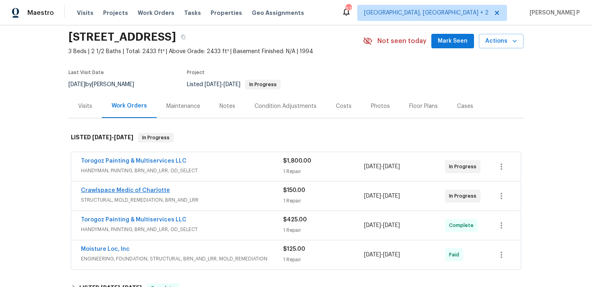
scroll to position [40, 0]
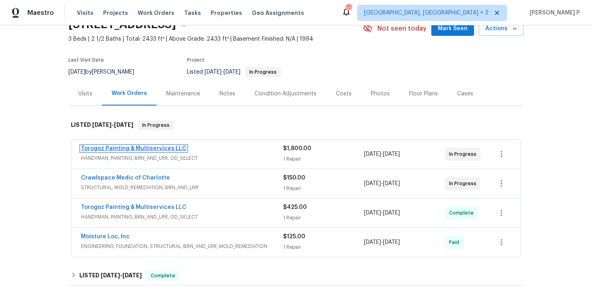
click at [152, 146] on link "Torogoz Painting & Multiservices LLC" at bounding box center [134, 149] width 106 height 6
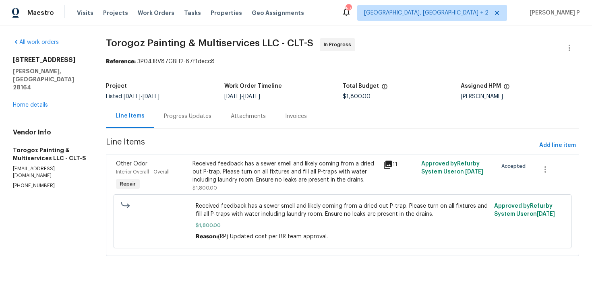
click at [206, 116] on div "Progress Updates" at bounding box center [188, 116] width 48 height 8
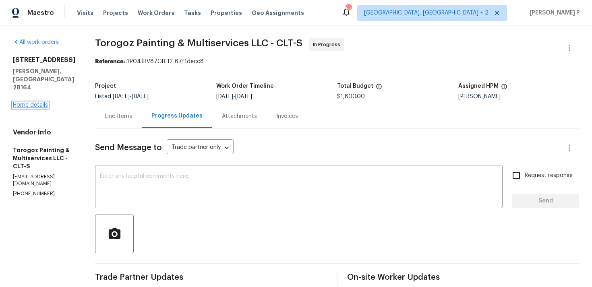
click at [30, 102] on link "Home details" at bounding box center [30, 105] width 35 height 6
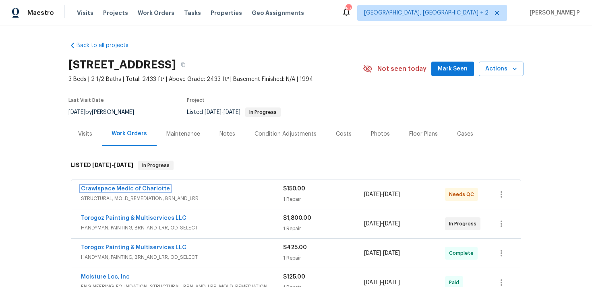
click at [117, 186] on link "Crawlspace Medic of Charlotte" at bounding box center [125, 189] width 89 height 6
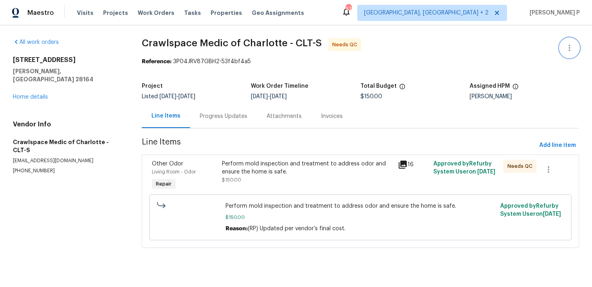
click at [568, 44] on icon "button" at bounding box center [570, 48] width 10 height 10
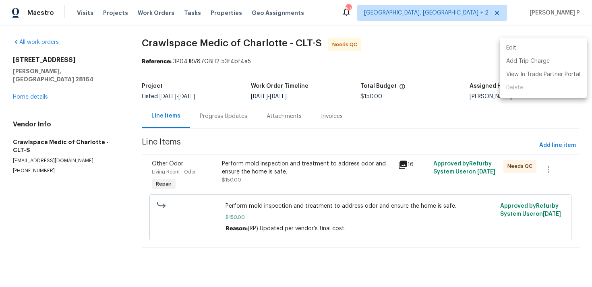
click at [533, 49] on li "Edit" at bounding box center [543, 48] width 87 height 13
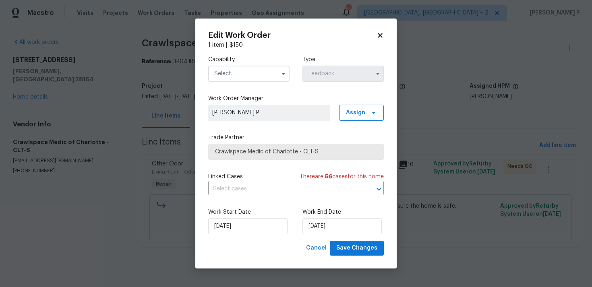
click at [264, 66] on input "text" at bounding box center [248, 74] width 81 height 16
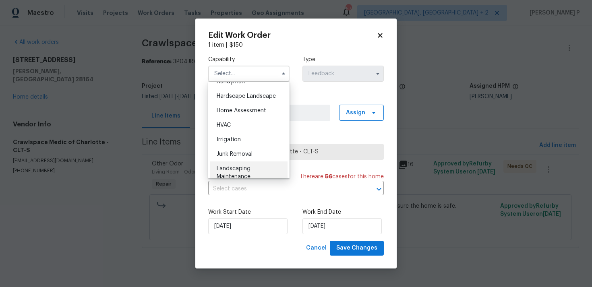
scroll to position [430, 0]
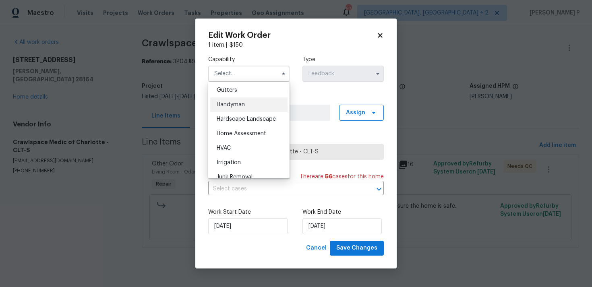
click at [247, 108] on div "Handyman" at bounding box center [248, 105] width 77 height 15
type input "Handyman"
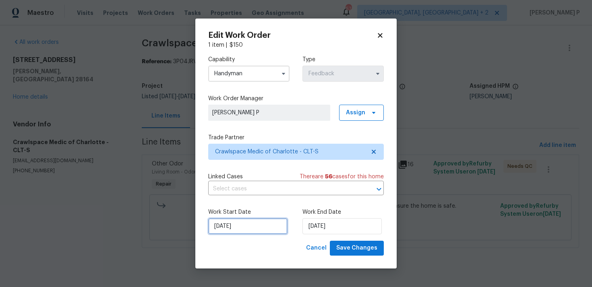
click at [259, 231] on input "22/08/2025" at bounding box center [247, 226] width 79 height 16
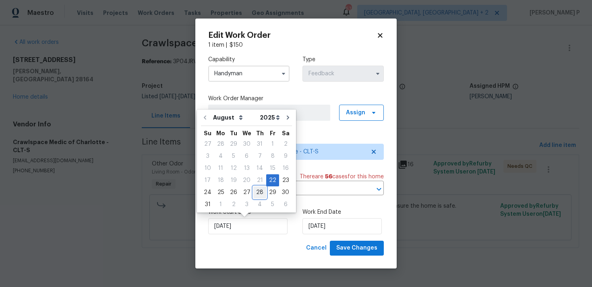
click at [255, 194] on div "28" at bounding box center [259, 192] width 13 height 11
type input "28/08/2025"
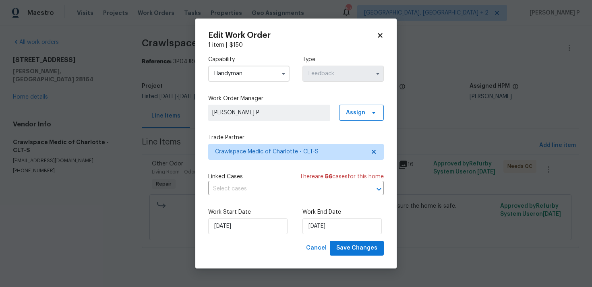
click at [298, 214] on div "Work Start Date 28/08/2025 Work End Date 28/08/2025" at bounding box center [296, 221] width 176 height 39
click at [313, 223] on input "28/08/2025" at bounding box center [342, 226] width 79 height 16
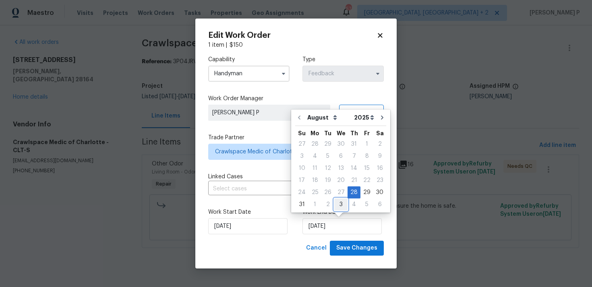
click at [337, 204] on div "3" at bounding box center [340, 204] width 13 height 11
type input "03/09/2025"
select select "8"
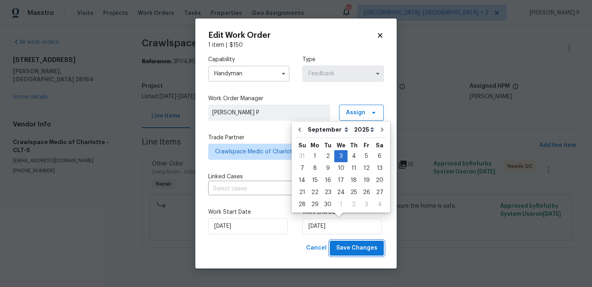
click at [359, 251] on span "Save Changes" at bounding box center [356, 248] width 41 height 10
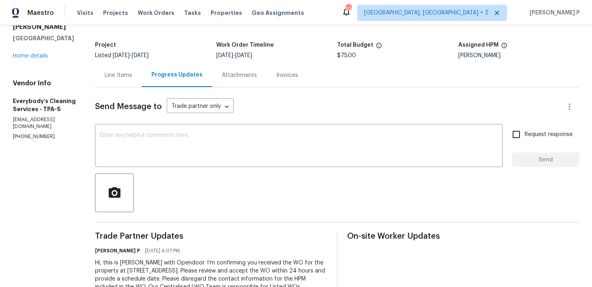
scroll to position [76, 0]
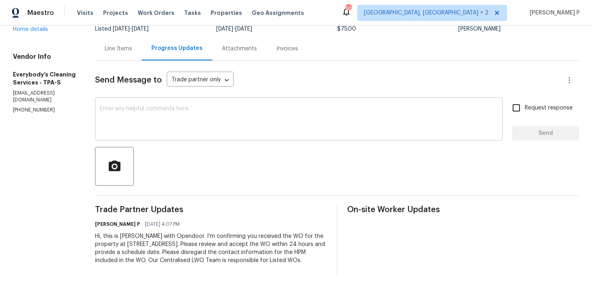
click at [140, 120] on textarea at bounding box center [299, 120] width 398 height 28
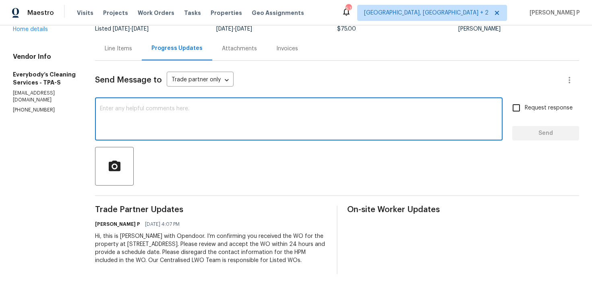
paste textarea "Thank you for accepting the work order. Could you please provide us with an upd…"
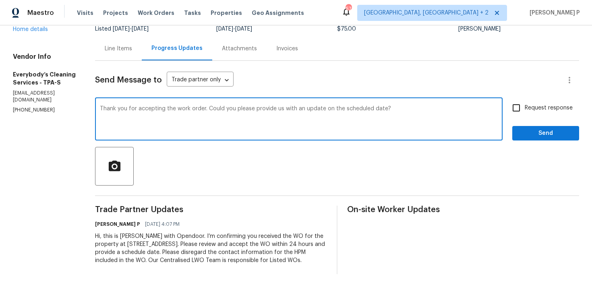
type textarea "Thank you for accepting the work order. Could you please provide us with an upd…"
click at [536, 104] on span "Request response" at bounding box center [549, 108] width 48 height 8
click at [525, 100] on input "Request response" at bounding box center [516, 108] width 17 height 17
checkbox input "true"
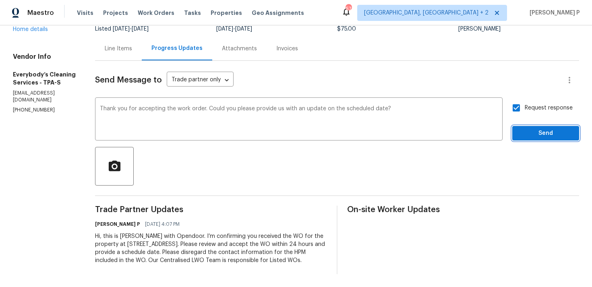
click at [531, 129] on span "Send" at bounding box center [546, 134] width 54 height 10
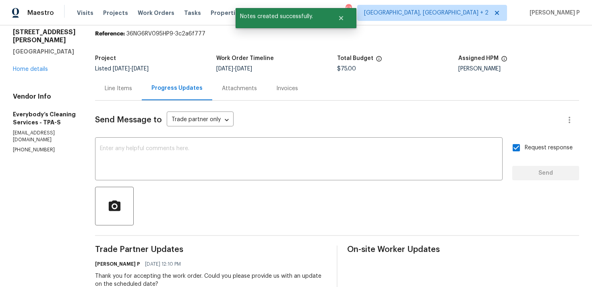
scroll to position [0, 0]
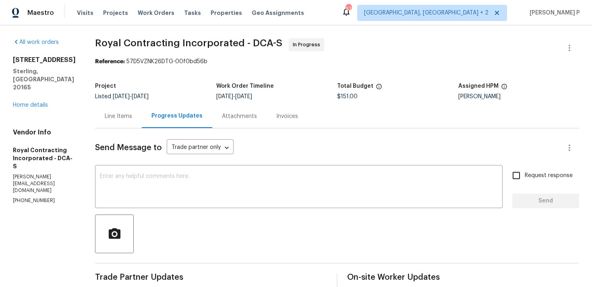
click at [128, 118] on div "Line Items" at bounding box center [118, 116] width 27 height 8
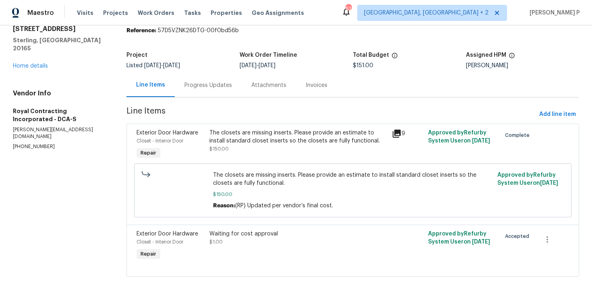
scroll to position [44, 0]
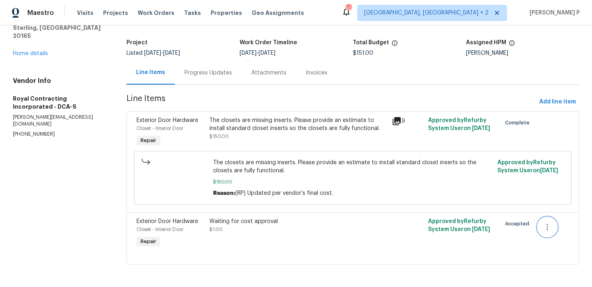
click at [549, 228] on icon "button" at bounding box center [548, 227] width 10 height 10
click at [550, 227] on li "Cancel" at bounding box center [553, 226] width 31 height 13
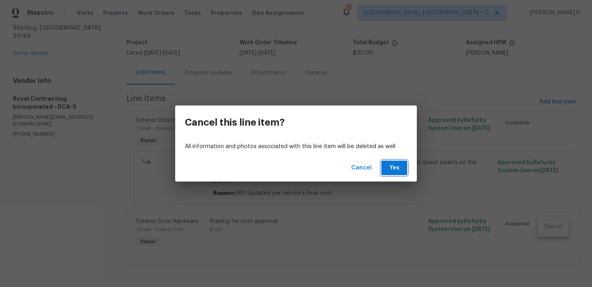
click at [394, 172] on span "Yes" at bounding box center [394, 168] width 13 height 10
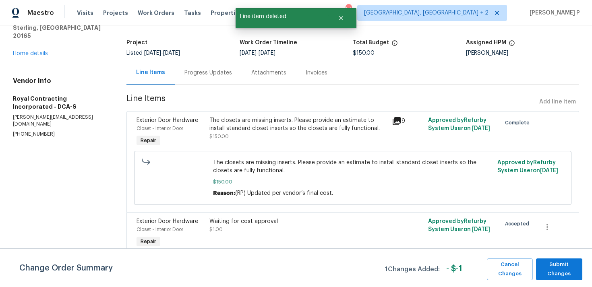
scroll to position [0, 0]
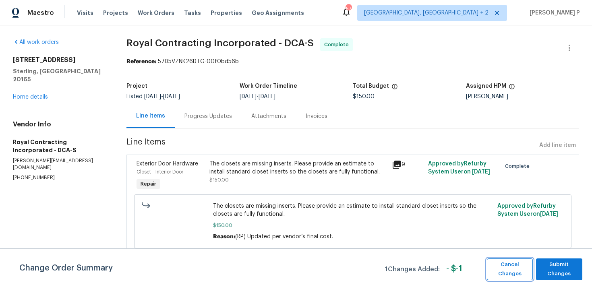
click at [510, 263] on span "Cancel Changes" at bounding box center [510, 269] width 38 height 19
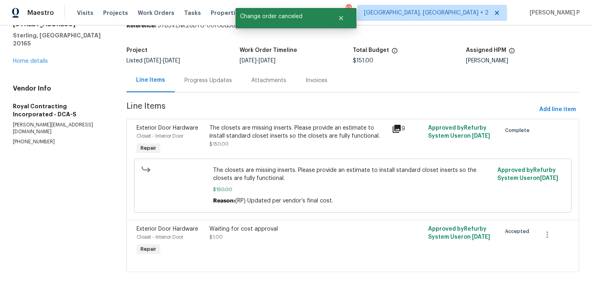
scroll to position [44, 0]
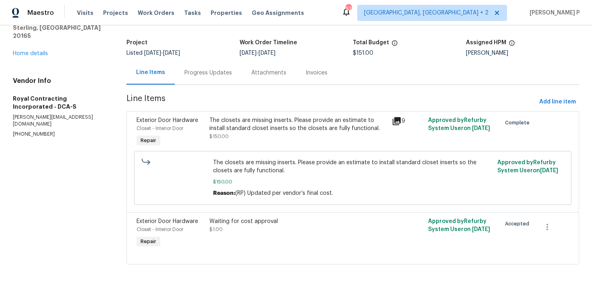
click at [237, 224] on div "Waiting for cost approval" at bounding box center [298, 222] width 177 height 8
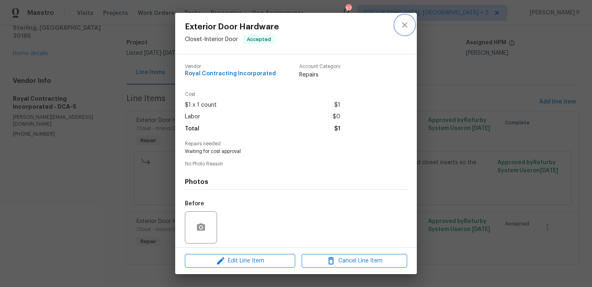
click at [401, 26] on icon "close" at bounding box center [405, 25] width 10 height 10
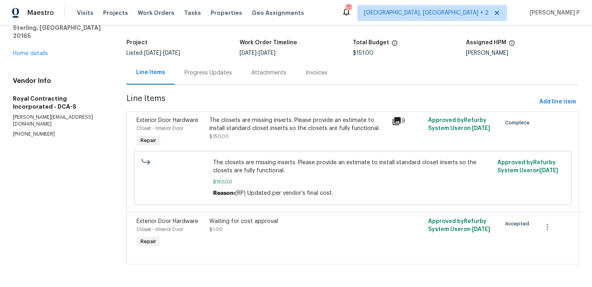
scroll to position [0, 0]
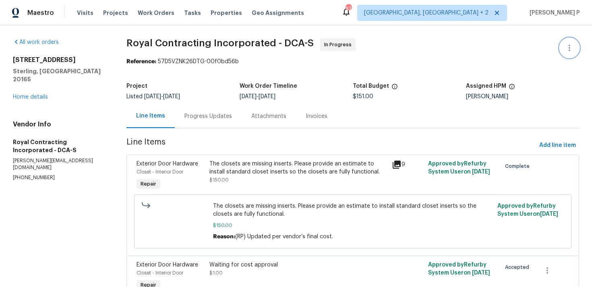
click at [567, 49] on icon "button" at bounding box center [570, 48] width 10 height 10
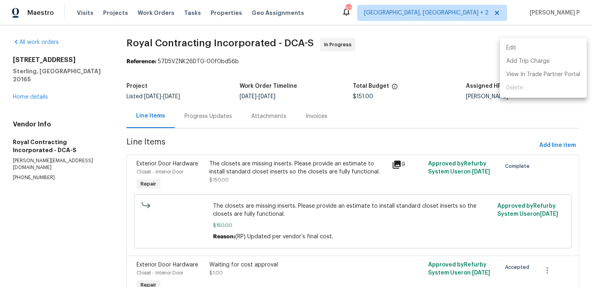
click at [538, 48] on li "Edit" at bounding box center [543, 48] width 87 height 13
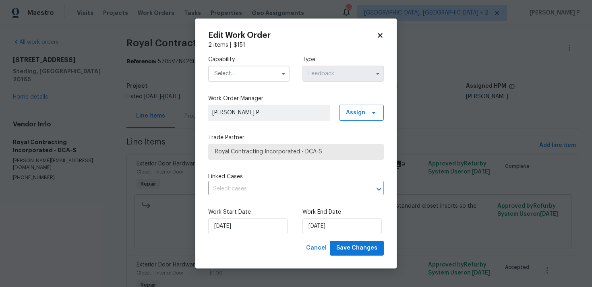
click at [268, 78] on input "text" at bounding box center [248, 74] width 81 height 16
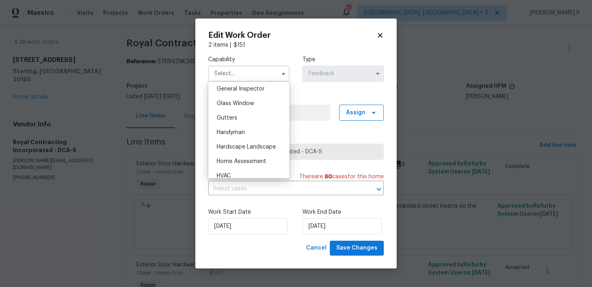
scroll to position [392, 0]
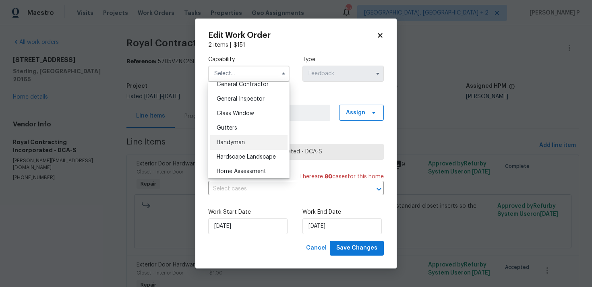
click at [243, 144] on span "Handyman" at bounding box center [231, 143] width 28 height 6
type input "Handyman"
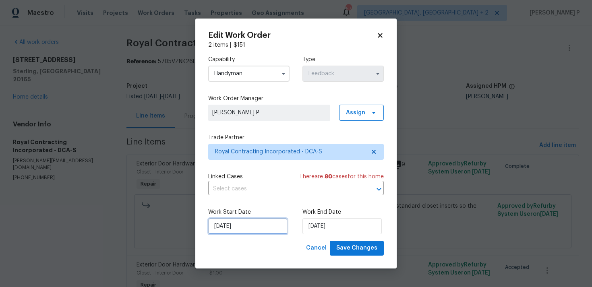
click at [243, 219] on input "18/08/2025" at bounding box center [247, 226] width 79 height 16
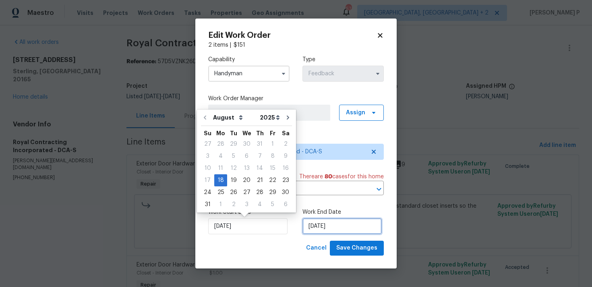
click at [334, 226] on input "20/08/2025" at bounding box center [342, 226] width 79 height 16
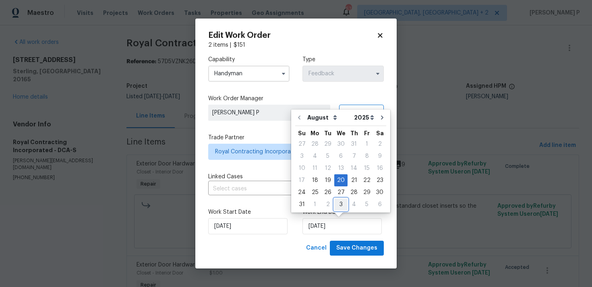
click at [338, 206] on div "3" at bounding box center [340, 204] width 13 height 11
type input "03/09/2025"
select select "8"
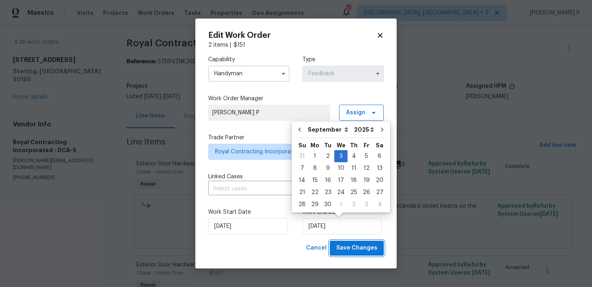
click at [348, 248] on span "Save Changes" at bounding box center [356, 248] width 41 height 10
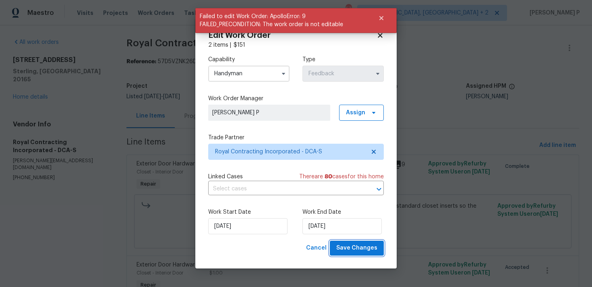
click at [348, 248] on span "Save Changes" at bounding box center [356, 248] width 41 height 10
click at [69, 175] on body "Maestro Visits Projects Work Orders Tasks Properties Geo Assignments 57 Albuque…" at bounding box center [296, 143] width 592 height 287
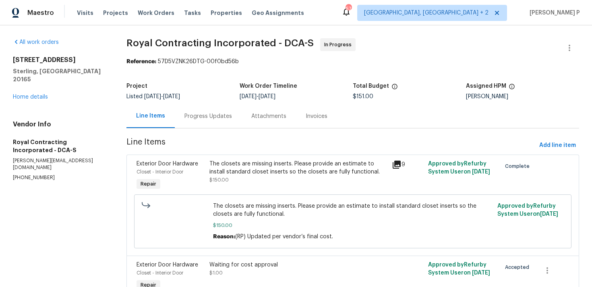
click at [333, 99] on div "8/18/2025 - 8/20/2025" at bounding box center [296, 97] width 113 height 6
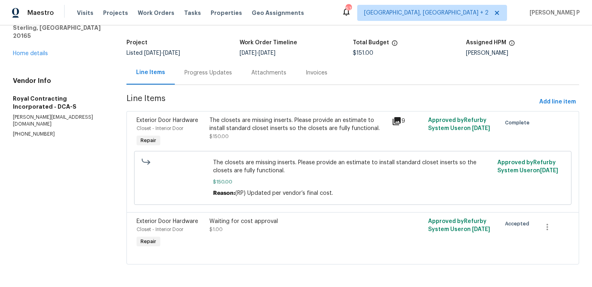
click at [192, 62] on div "Progress Updates" at bounding box center [208, 73] width 67 height 24
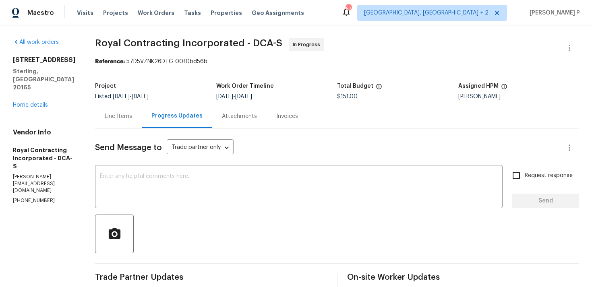
click at [129, 122] on div "Line Items" at bounding box center [118, 116] width 47 height 24
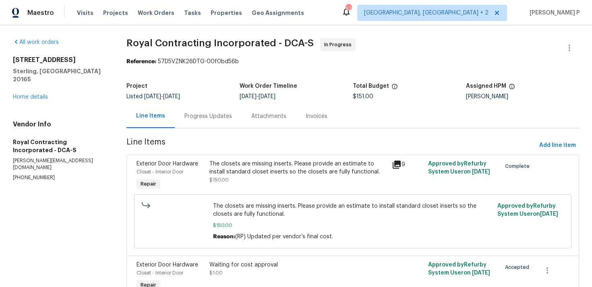
scroll to position [44, 0]
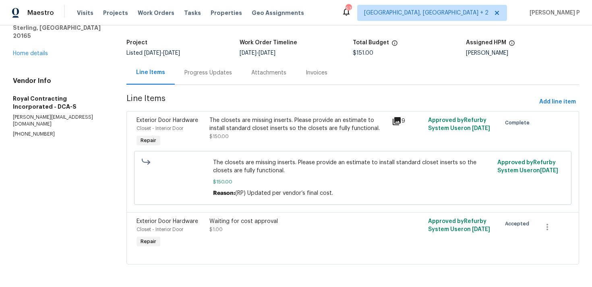
click at [263, 226] on div "Waiting for cost approval $1.00" at bounding box center [298, 226] width 177 height 16
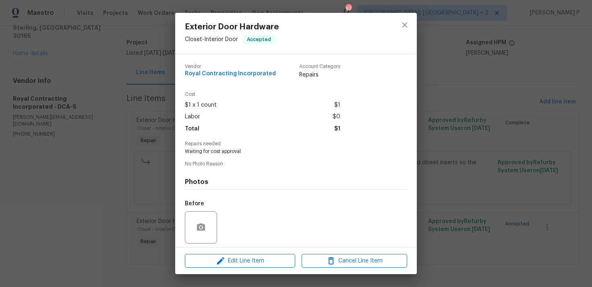
scroll to position [57, 0]
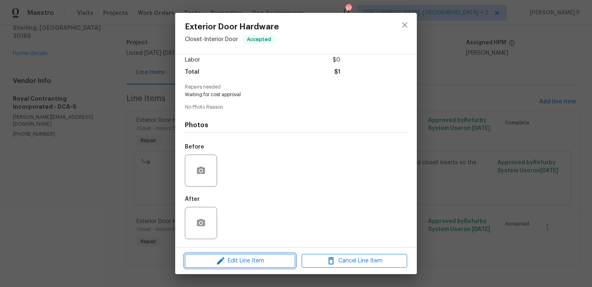
click at [238, 262] on span "Edit Line Item" at bounding box center [240, 261] width 106 height 10
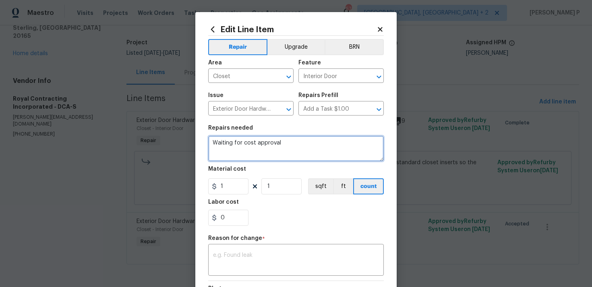
click at [242, 141] on textarea "Waiting for cost approval" at bounding box center [296, 149] width 176 height 26
type textarea "CO"
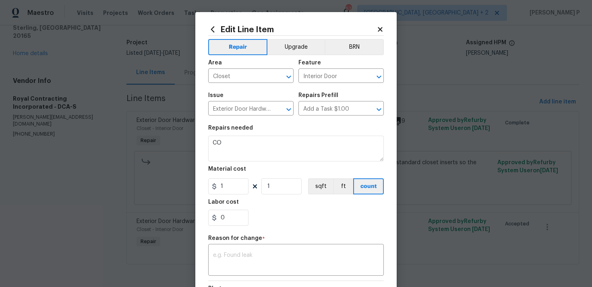
click at [65, 135] on body "Maestro Visits Projects Work Orders Tasks Properties Geo Assignments 57 Albuque…" at bounding box center [296, 143] width 592 height 287
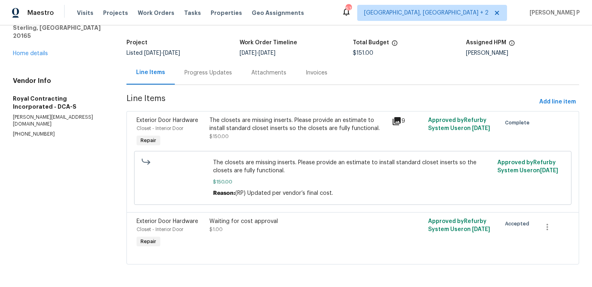
click at [204, 74] on div "Progress Updates" at bounding box center [209, 73] width 48 height 8
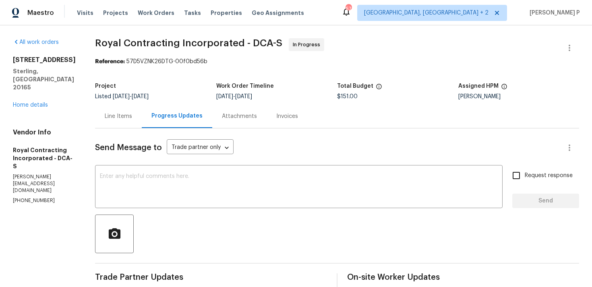
click at [132, 116] on div "Line Items" at bounding box center [118, 116] width 27 height 8
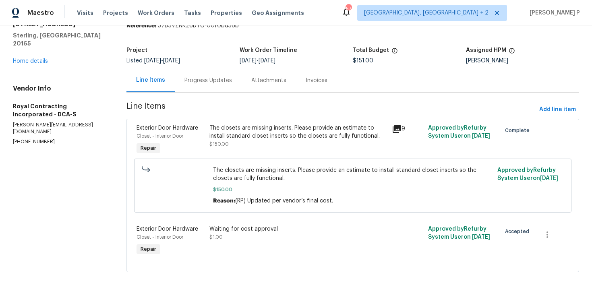
scroll to position [44, 0]
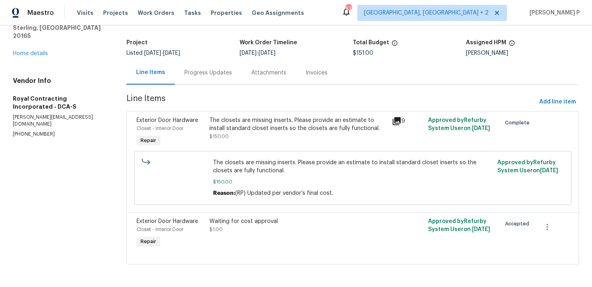
click at [237, 223] on div "Waiting for cost approval" at bounding box center [298, 222] width 177 height 8
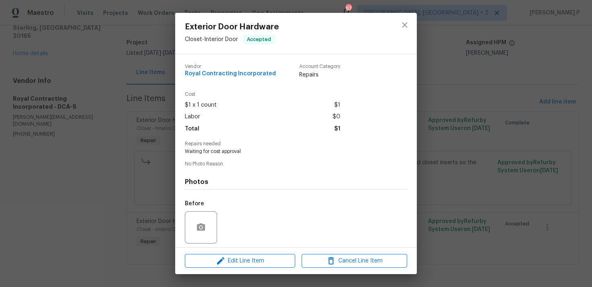
scroll to position [57, 0]
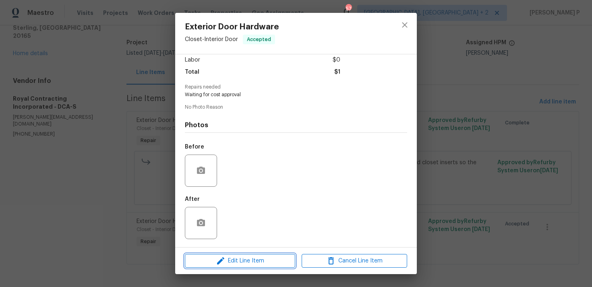
click at [245, 257] on span "Edit Line Item" at bounding box center [240, 261] width 106 height 10
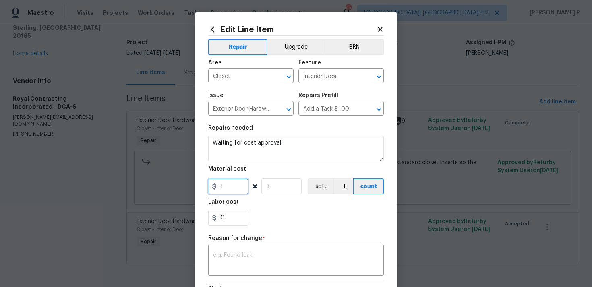
click at [230, 187] on input "1" at bounding box center [228, 187] width 40 height 16
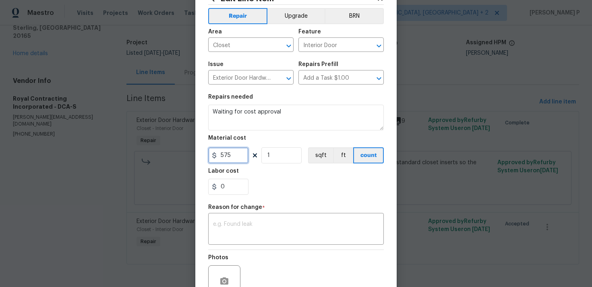
scroll to position [42, 0]
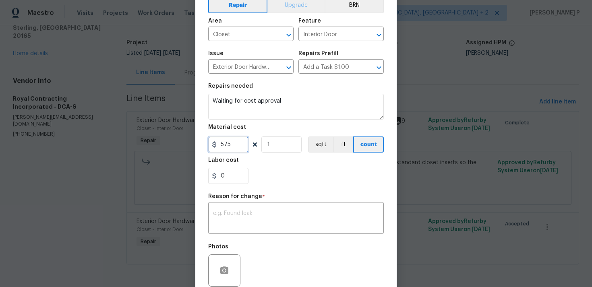
type input "575"
click at [277, 219] on textarea at bounding box center [296, 219] width 166 height 17
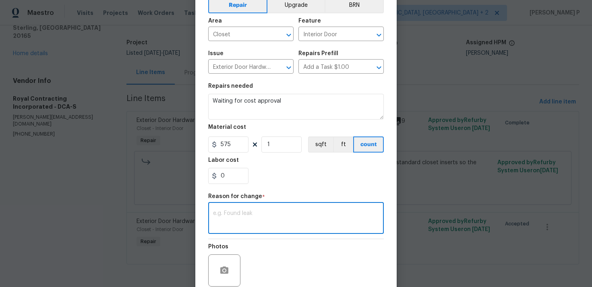
paste textarea "(RP) Updated cost per BR team approval."
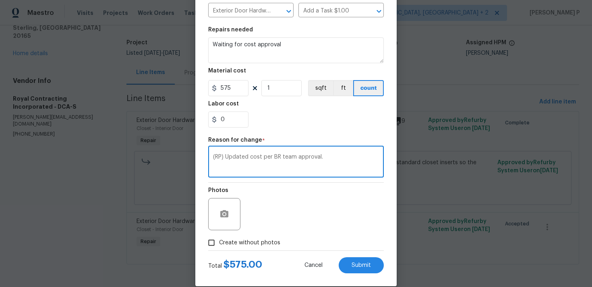
scroll to position [110, 0]
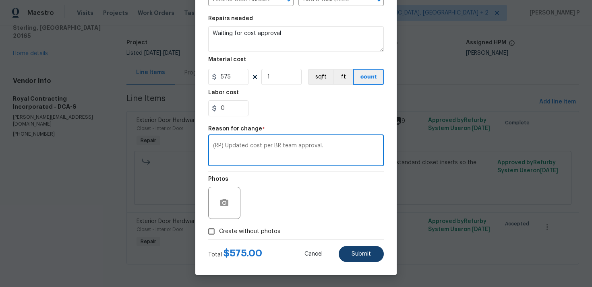
type textarea "(RP) Updated cost per BR team approval."
click at [357, 256] on span "Submit" at bounding box center [361, 254] width 19 height 6
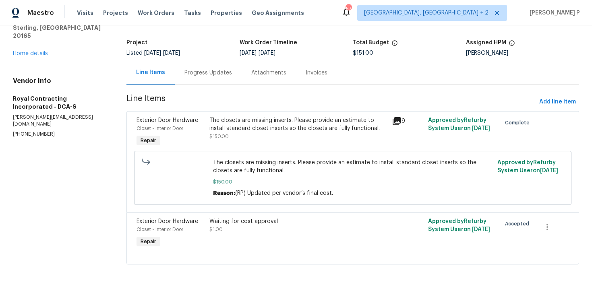
scroll to position [0, 0]
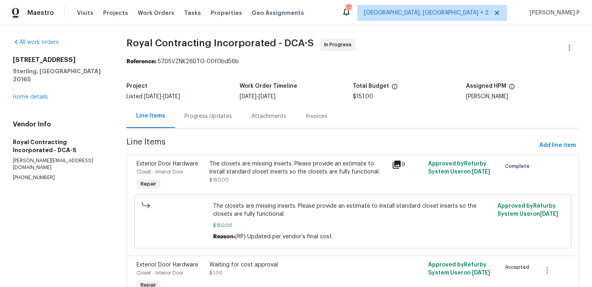
drag, startPoint x: 345, startPoint y: 94, endPoint x: 380, endPoint y: 94, distance: 34.7
click at [380, 94] on div "Project Listed 7/30/2025 - 9/3/2025 Work Order Timeline 8/18/2025 - 8/20/2025 T…" at bounding box center [353, 92] width 453 height 26
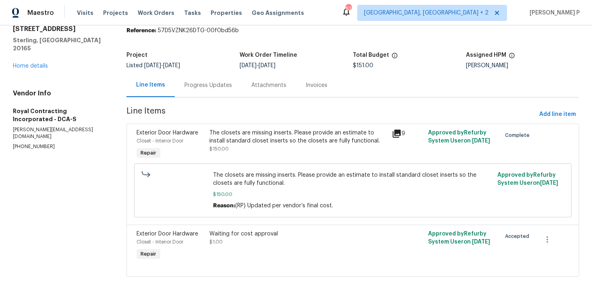
scroll to position [44, 0]
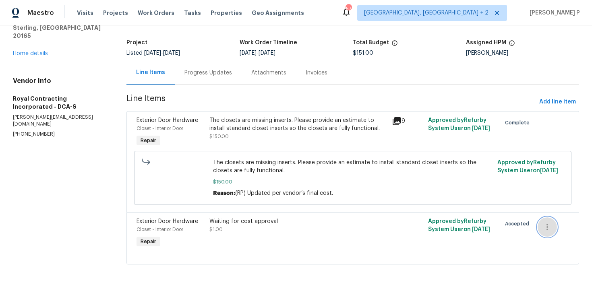
click at [548, 227] on icon "button" at bounding box center [548, 227] width 2 height 6
click at [554, 229] on li "Cancel" at bounding box center [553, 226] width 31 height 13
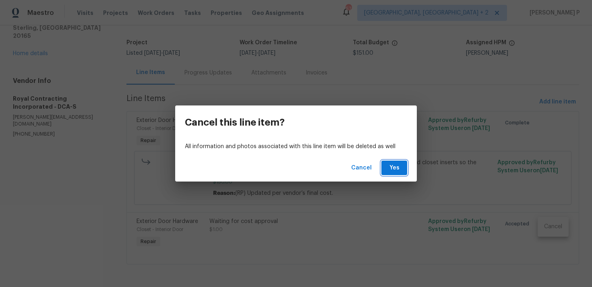
click at [397, 169] on span "Yes" at bounding box center [394, 168] width 13 height 10
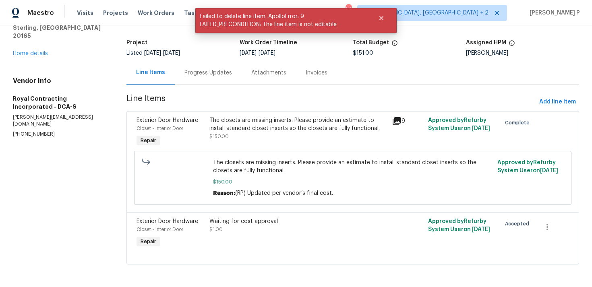
scroll to position [0, 0]
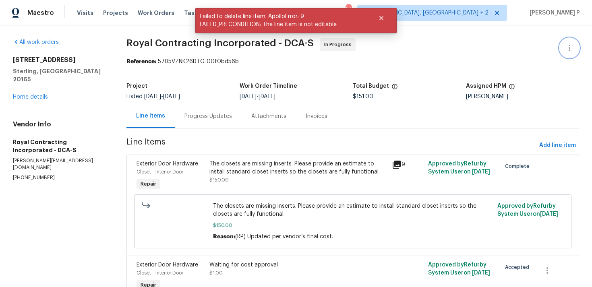
click at [571, 48] on icon "button" at bounding box center [570, 48] width 10 height 10
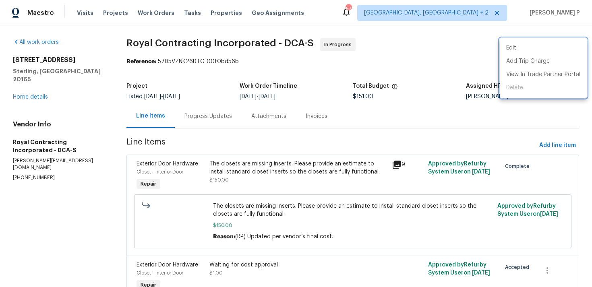
click at [391, 62] on div at bounding box center [296, 143] width 592 height 287
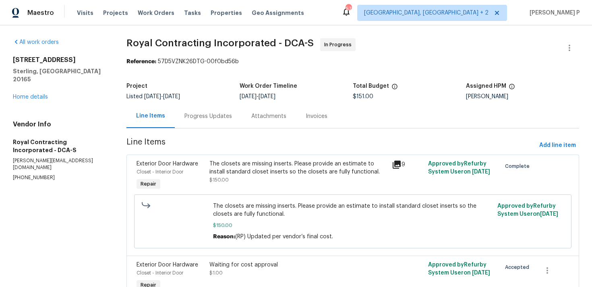
click at [377, 96] on div "$151.00" at bounding box center [409, 97] width 113 height 6
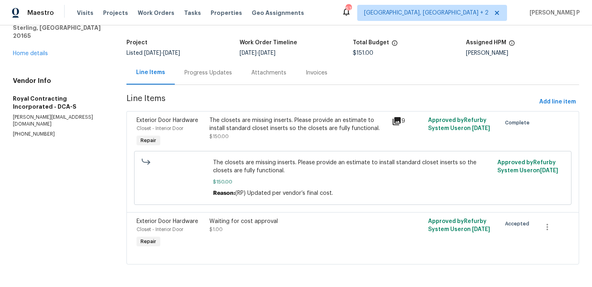
click at [280, 117] on div "The closets are missing inserts. Please provide an estimate to install standard…" at bounding box center [298, 124] width 177 height 16
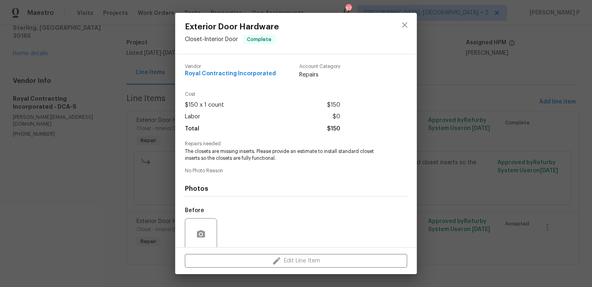
click at [308, 225] on div "Before" at bounding box center [296, 229] width 222 height 52
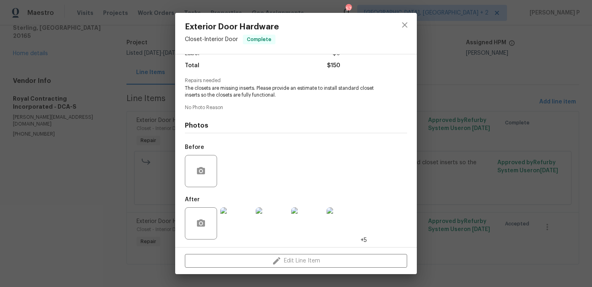
click at [313, 263] on div "Edit Line Item" at bounding box center [296, 261] width 242 height 27
click at [430, 201] on div "Exterior Door Hardware Closet - Interior Door Complete Vendor Royal Contracting…" at bounding box center [296, 143] width 592 height 287
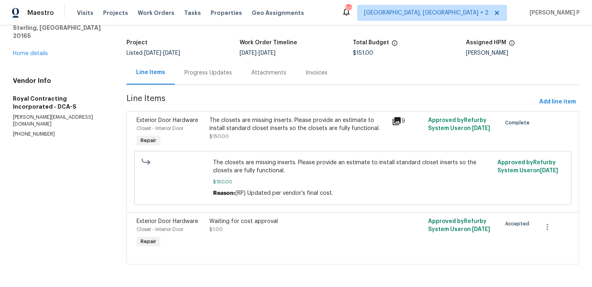
click at [378, 122] on div "The closets are missing inserts. Please provide an estimate to install standard…" at bounding box center [298, 124] width 177 height 16
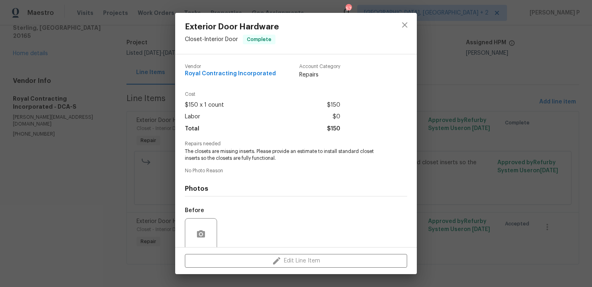
click at [482, 113] on div "Exterior Door Hardware Closet - Interior Door Complete Vendor Royal Contracting…" at bounding box center [296, 143] width 592 height 287
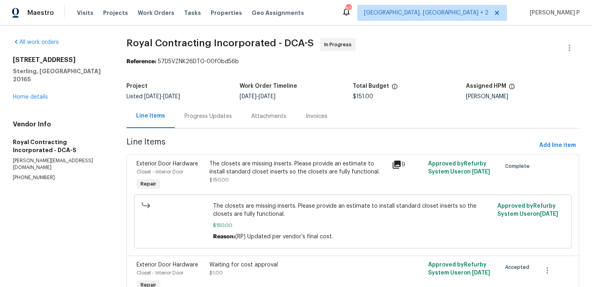
scroll to position [44, 0]
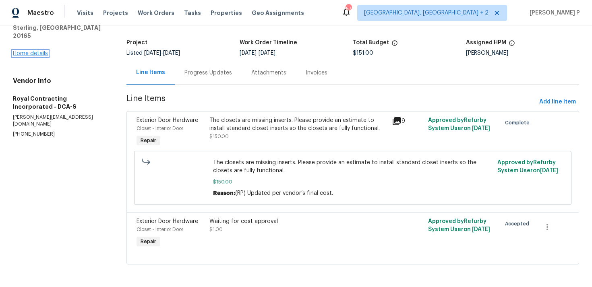
click at [42, 51] on link "Home details" at bounding box center [30, 54] width 35 height 6
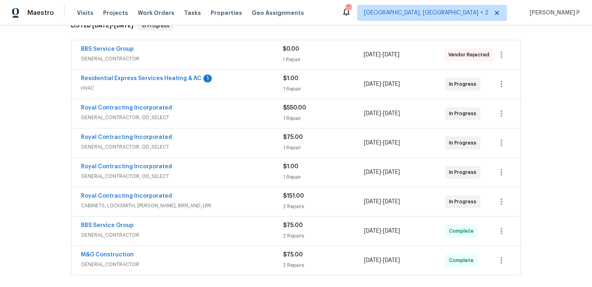
scroll to position [143, 0]
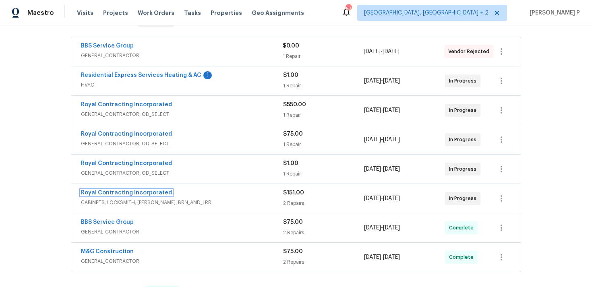
click at [152, 195] on link "Royal Contracting Incorporated" at bounding box center [126, 193] width 91 height 6
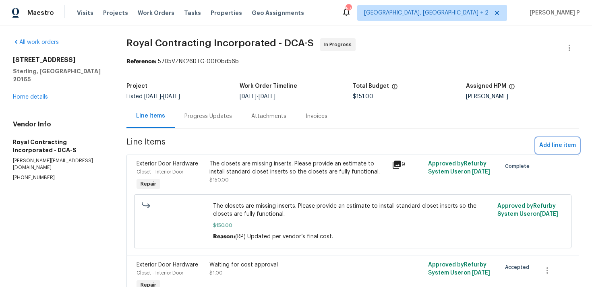
click at [545, 142] on span "Add line item" at bounding box center [558, 146] width 37 height 10
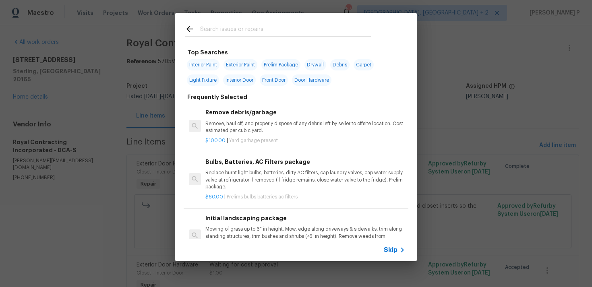
click at [385, 251] on span "Skip" at bounding box center [391, 250] width 14 height 8
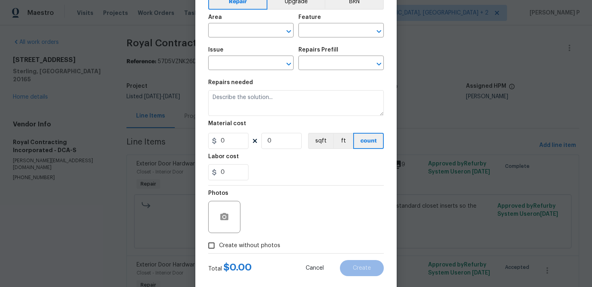
scroll to position [43, 0]
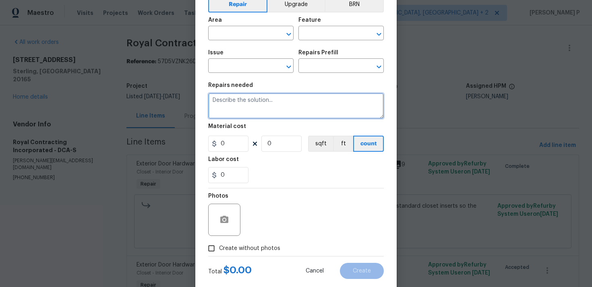
click at [247, 101] on textarea at bounding box center [296, 106] width 176 height 26
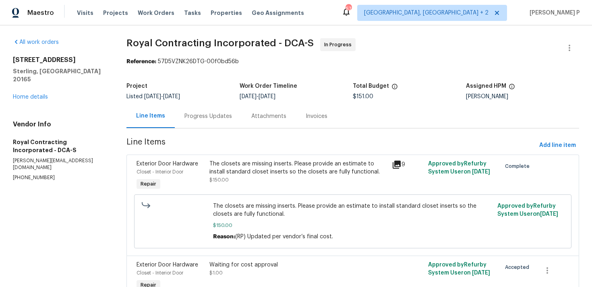
scroll to position [44, 0]
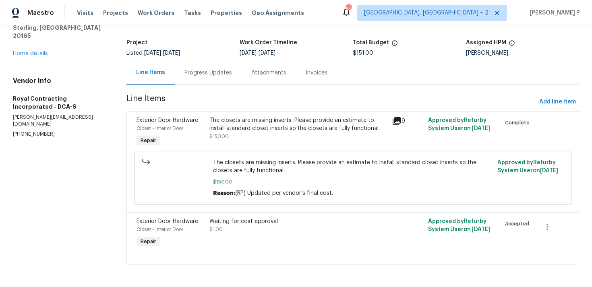
click at [289, 120] on div "The closets are missing inserts. Please provide an estimate to install standard…" at bounding box center [298, 124] width 177 height 16
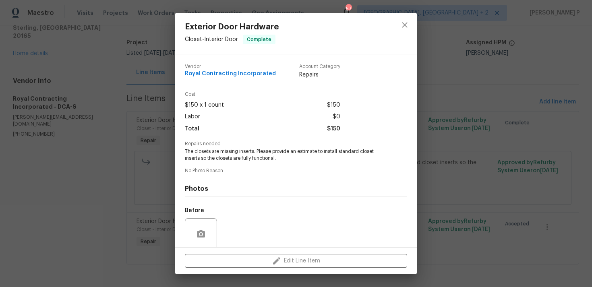
click at [490, 158] on div "Exterior Door Hardware Closet - Interior Door Complete Vendor Royal Contracting…" at bounding box center [296, 143] width 592 height 287
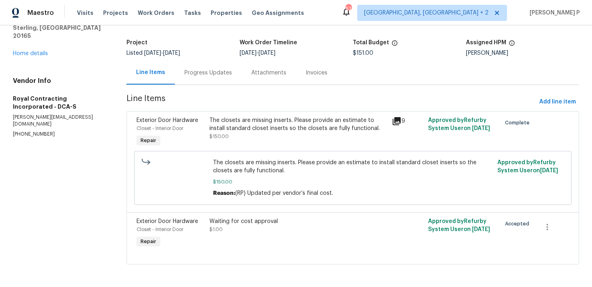
click at [328, 237] on div "Waiting for cost approval $1.00" at bounding box center [298, 233] width 182 height 37
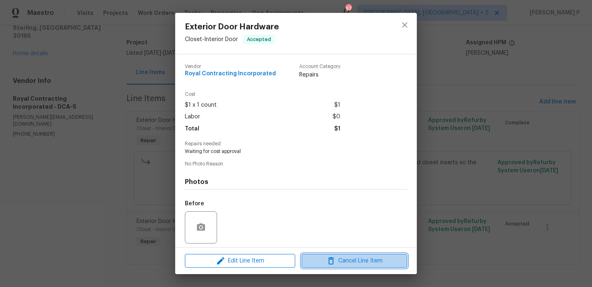
click at [360, 265] on span "Cancel Line Item" at bounding box center [354, 261] width 101 height 10
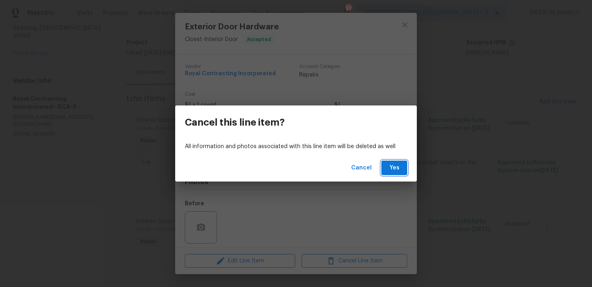
click at [386, 168] on button "Yes" at bounding box center [395, 168] width 26 height 15
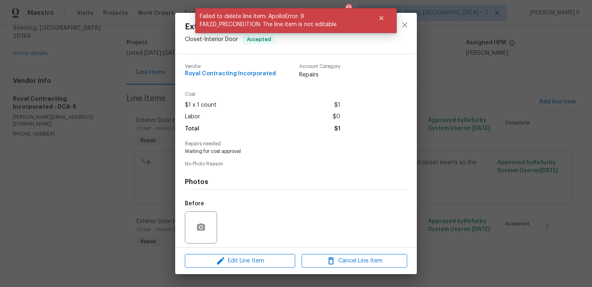
drag, startPoint x: 262, startPoint y: 25, endPoint x: 414, endPoint y: 23, distance: 152.7
click at [413, 23] on body "Maestro Visits Projects Work Orders Tasks Properties Geo Assignments 57 Albuque…" at bounding box center [296, 143] width 592 height 287
click at [471, 93] on div "Exterior Door Hardware Closet - Interior Door Accepted Vendor Royal Contracting…" at bounding box center [296, 143] width 592 height 287
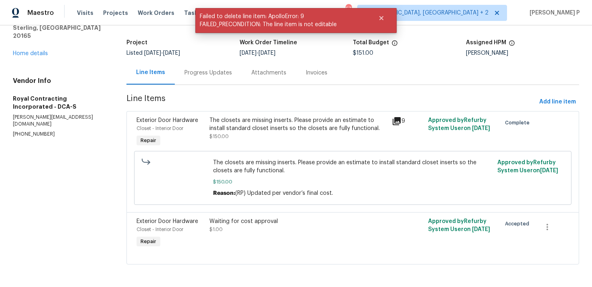
click at [374, 112] on div "Exterior Door Hardware Closet - Interior Door Repair The closets are missing in…" at bounding box center [353, 161] width 453 height 101
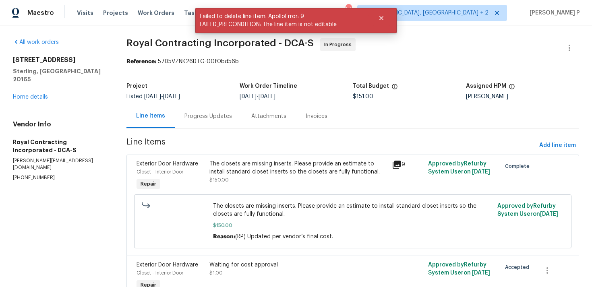
click at [313, 171] on div "The closets are missing inserts. Please provide an estimate to install standard…" at bounding box center [298, 168] width 177 height 16
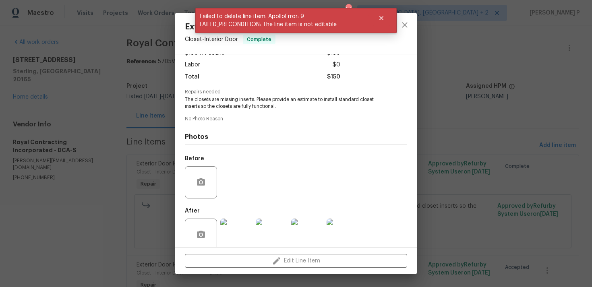
scroll to position [63, 0]
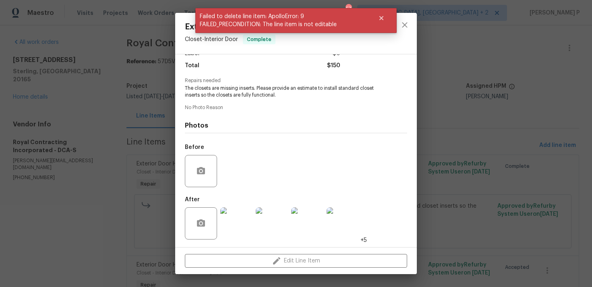
click at [488, 164] on div "Exterior Door Hardware Closet - Interior Door Complete Vendor Royal Contracting…" at bounding box center [296, 143] width 592 height 287
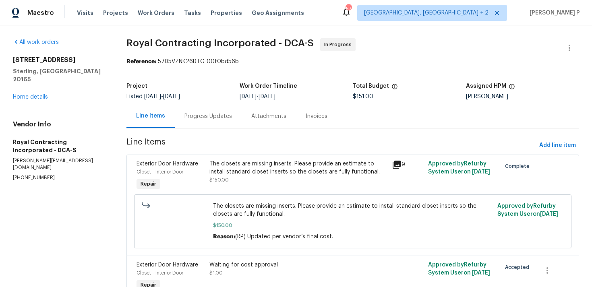
click at [269, 178] on div "The closets are missing inserts. Please provide an estimate to install standard…" at bounding box center [298, 172] width 177 height 24
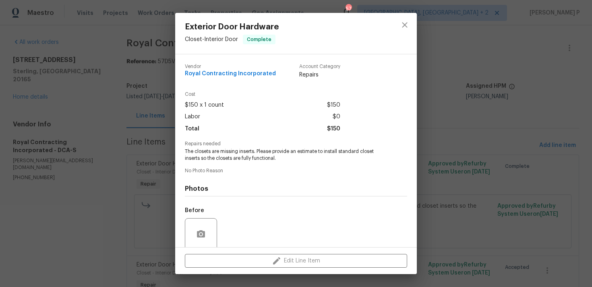
click at [475, 114] on div "Exterior Door Hardware Closet - Interior Door Complete Vendor Royal Contracting…" at bounding box center [296, 143] width 592 height 287
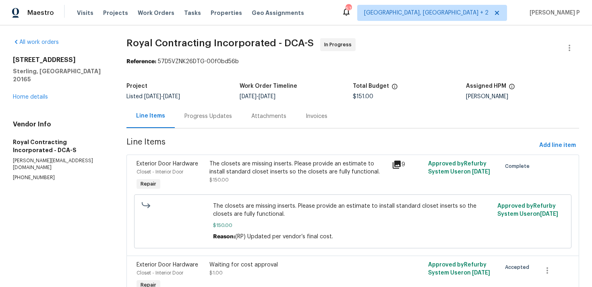
scroll to position [44, 0]
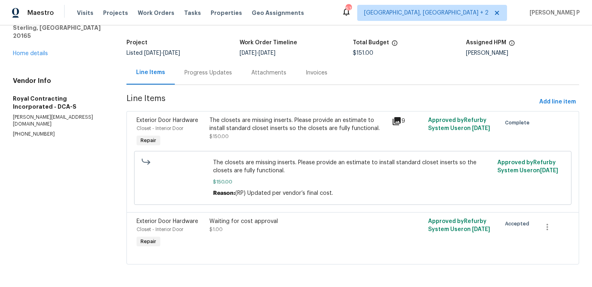
click at [364, 233] on div "Waiting for cost approval $1.00" at bounding box center [298, 226] width 177 height 16
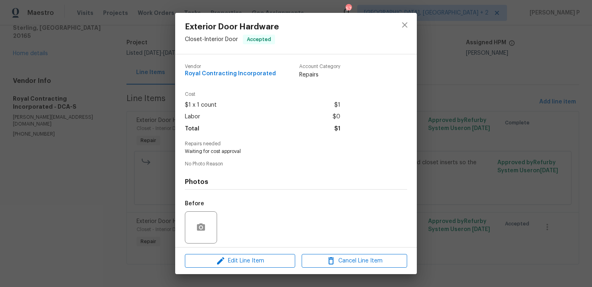
click at [464, 181] on div "Exterior Door Hardware Closet - Interior Door Accepted Vendor Royal Contracting…" at bounding box center [296, 143] width 592 height 287
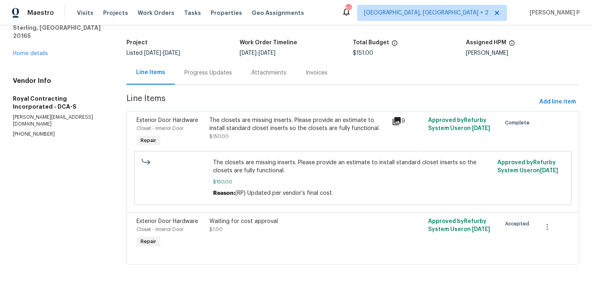
scroll to position [0, 0]
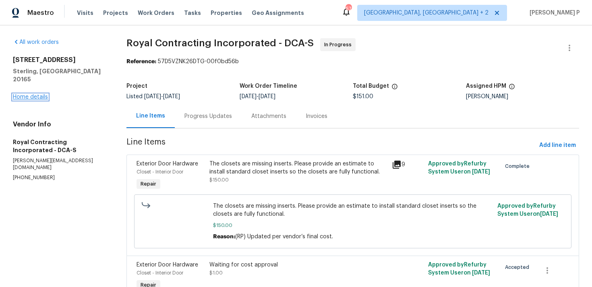
click at [38, 94] on link "Home details" at bounding box center [30, 97] width 35 height 6
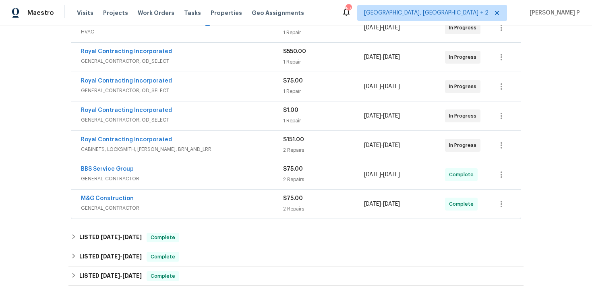
scroll to position [195, 0]
click at [137, 120] on span "GENERAL_CONTRACTOR, OD_SELECT" at bounding box center [182, 121] width 202 height 8
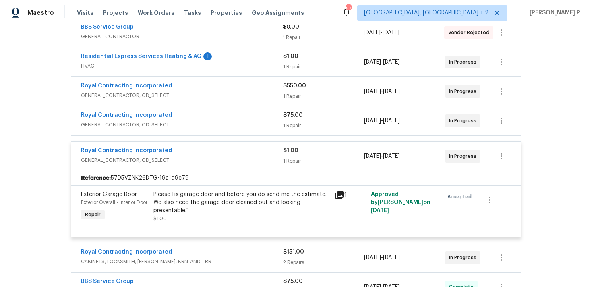
scroll to position [162, 0]
click at [126, 124] on span "GENERAL_CONTRACTOR, OD_SELECT" at bounding box center [182, 125] width 202 height 8
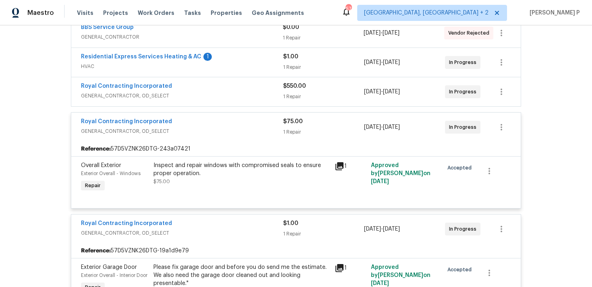
click at [148, 101] on div "Royal Contracting Incorporated GENERAL_CONTRACTOR, OD_SELECT" at bounding box center [182, 91] width 202 height 19
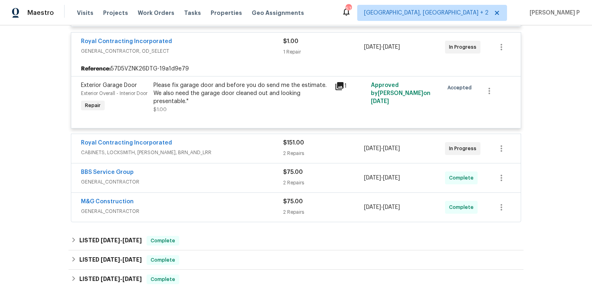
scroll to position [440, 0]
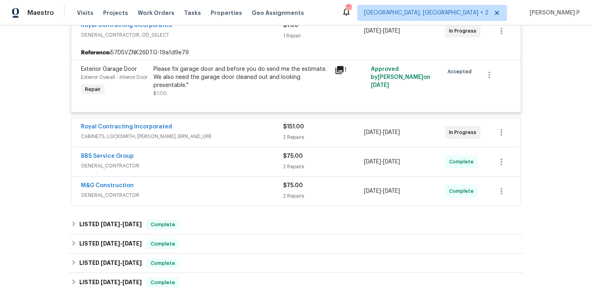
click at [145, 141] on span "CABINETS, LOCKSMITH, HANDYMAN, BRN_AND_LRR" at bounding box center [182, 137] width 202 height 8
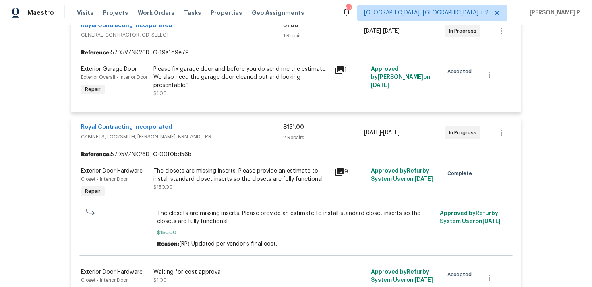
click at [287, 183] on div "The closets are missing inserts. Please provide an estimate to install standard…" at bounding box center [242, 175] width 176 height 16
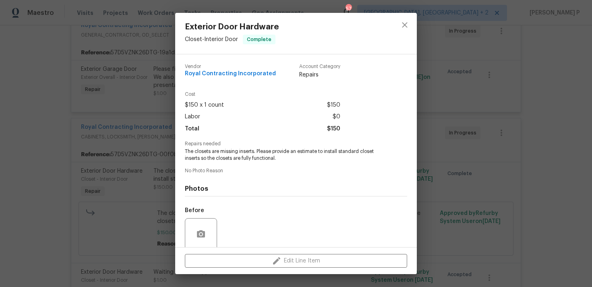
scroll to position [63, 0]
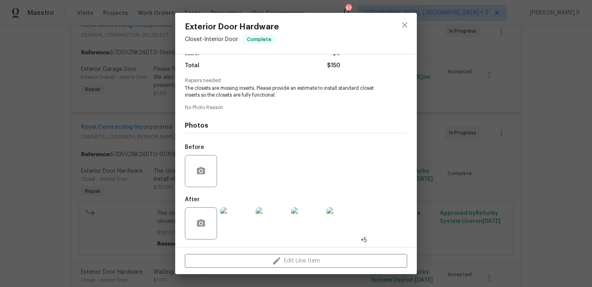
click at [442, 185] on div "Exterior Door Hardware Closet - Interior Door Complete Vendor Royal Contracting…" at bounding box center [296, 143] width 592 height 287
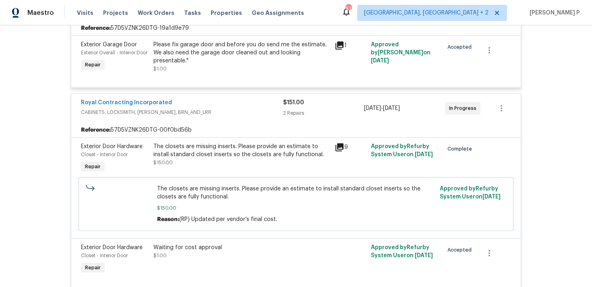
scroll to position [463, 0]
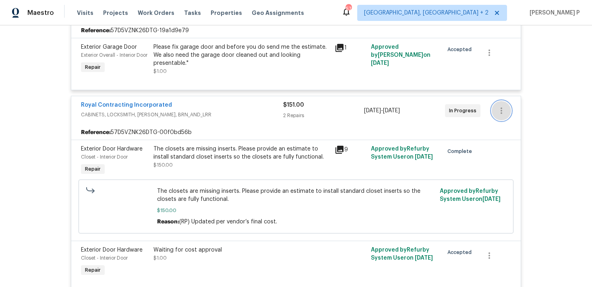
click at [505, 116] on icon "button" at bounding box center [502, 111] width 10 height 10
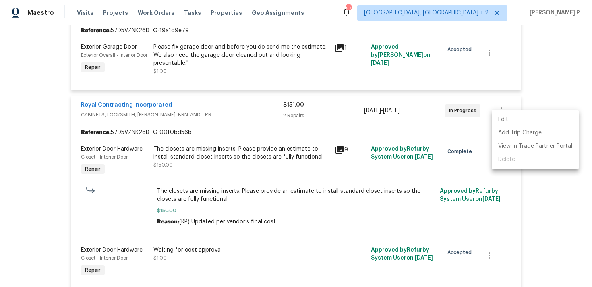
click at [521, 120] on li "Edit" at bounding box center [535, 119] width 87 height 13
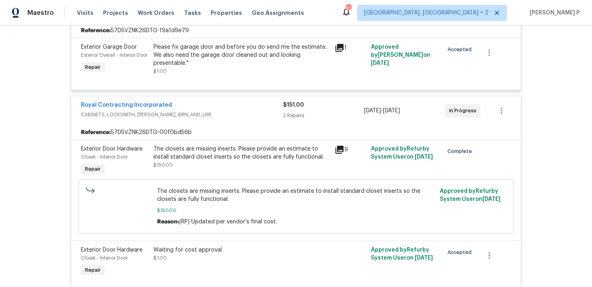
click at [448, 156] on body "Maestro Visits Projects Work Orders Tasks Properties Geo Assignments 57 Albuque…" at bounding box center [296, 143] width 592 height 287
click at [502, 116] on icon "button" at bounding box center [502, 111] width 10 height 10
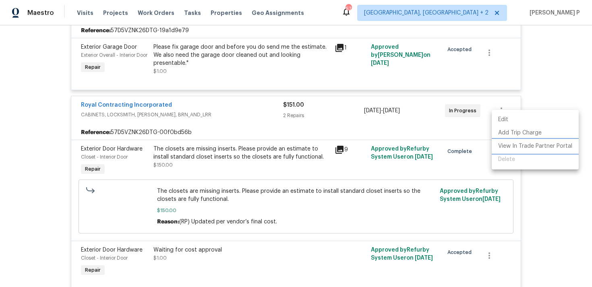
click at [505, 142] on li "View In Trade Partner Portal" at bounding box center [535, 146] width 87 height 13
click at [502, 131] on li "Add Trip Charge" at bounding box center [535, 133] width 87 height 13
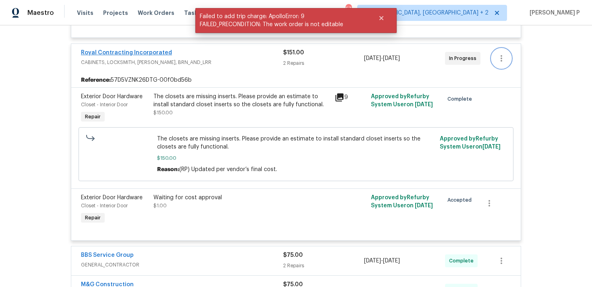
scroll to position [523, 0]
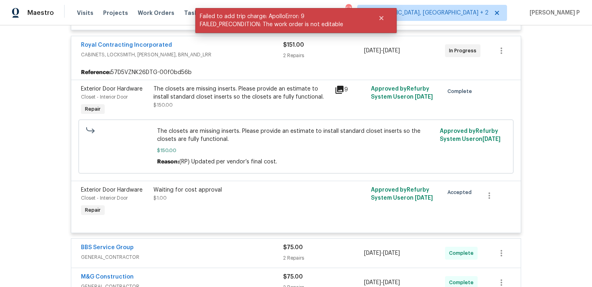
click at [126, 49] on span "Royal Contracting Incorporated" at bounding box center [126, 45] width 91 height 8
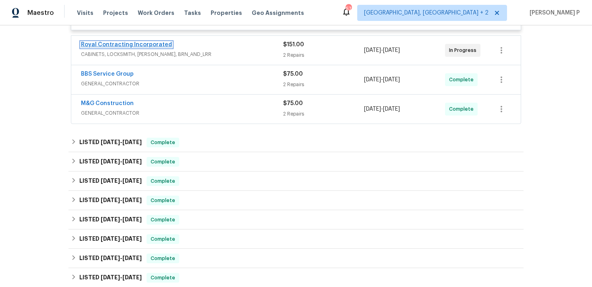
click at [126, 48] on link "Royal Contracting Incorporated" at bounding box center [126, 45] width 91 height 6
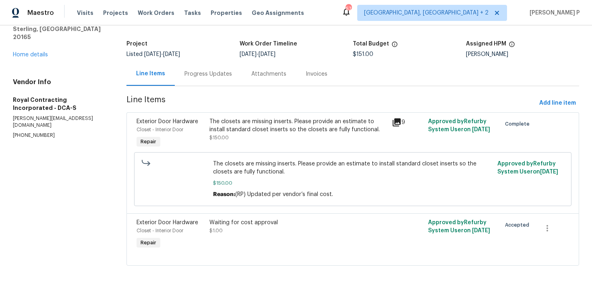
scroll to position [44, 0]
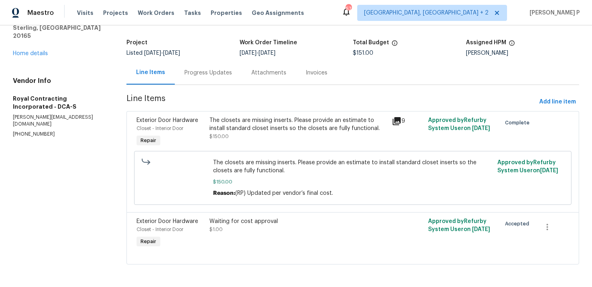
click at [220, 79] on div "Progress Updates" at bounding box center [208, 73] width 67 height 24
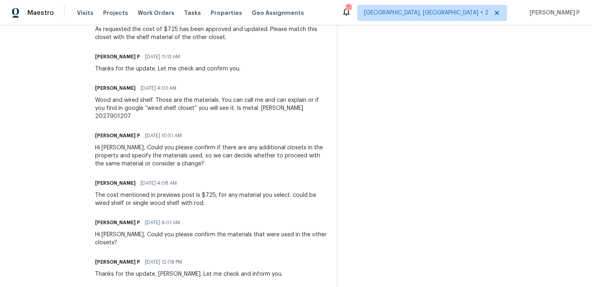
scroll to position [203, 0]
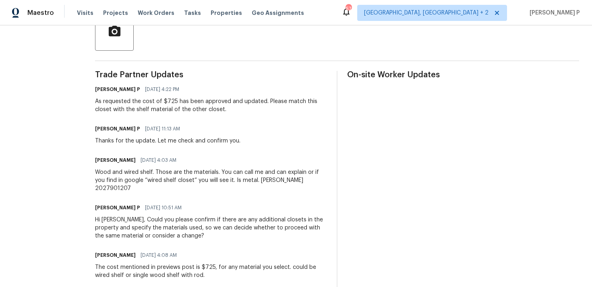
drag, startPoint x: 156, startPoint y: 103, endPoint x: 242, endPoint y: 112, distance: 86.6
click at [242, 112] on div "As requested the cost of $725 has been approved and updated. Please match this …" at bounding box center [211, 106] width 232 height 16
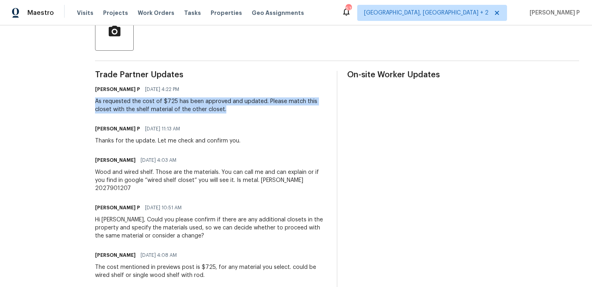
drag, startPoint x: 242, startPoint y: 112, endPoint x: 97, endPoint y: 98, distance: 145.7
click at [97, 98] on div "All work orders 20687 Smithfield Ct Sterling, VA 20165 Home details Vendor Info…" at bounding box center [296, 284] width 592 height 923
click at [196, 112] on div "As requested the cost of $725 has been approved and updated. Please match this …" at bounding box center [211, 106] width 232 height 16
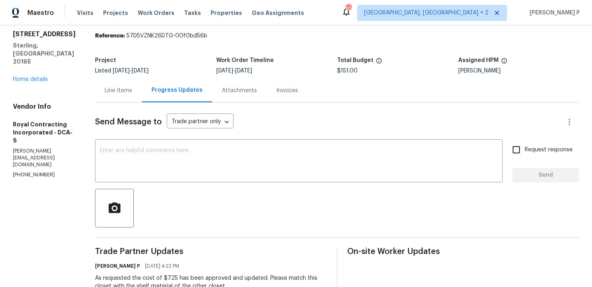
scroll to position [0, 0]
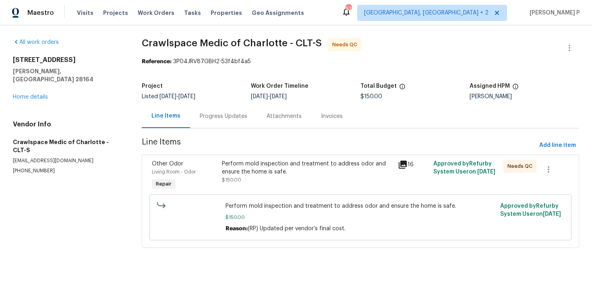
click at [238, 117] on div "Progress Updates" at bounding box center [224, 116] width 48 height 8
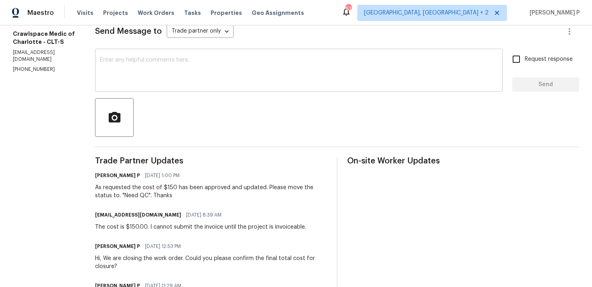
scroll to position [119, 0]
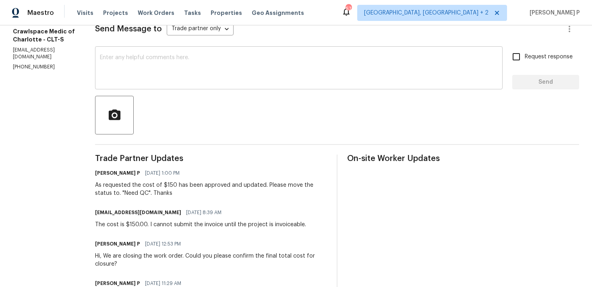
click at [233, 79] on textarea at bounding box center [299, 69] width 398 height 28
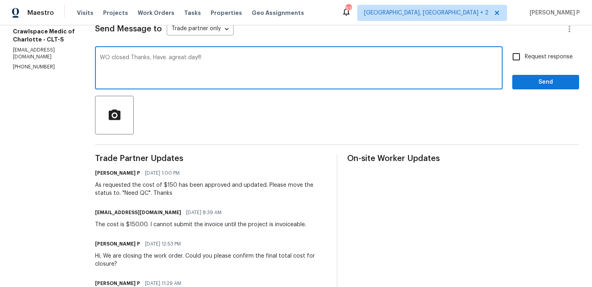
click at [184, 57] on textarea "WO closed Thanks, Have. agreat day!!!" at bounding box center [299, 69] width 398 height 28
click at [178, 58] on textarea "WO closed Thanks, Have. a great day!!!" at bounding box center [299, 69] width 398 height 28
type textarea "WO closed Thanks, Have a great day!!!"
click at [537, 87] on span "Send" at bounding box center [546, 82] width 54 height 10
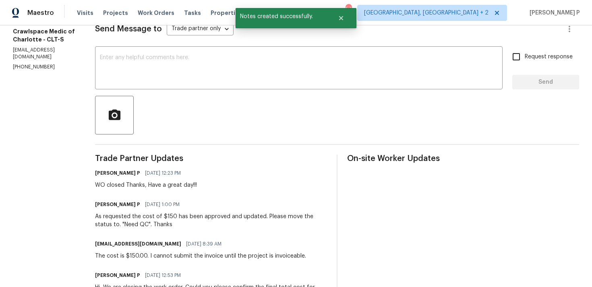
scroll to position [0, 0]
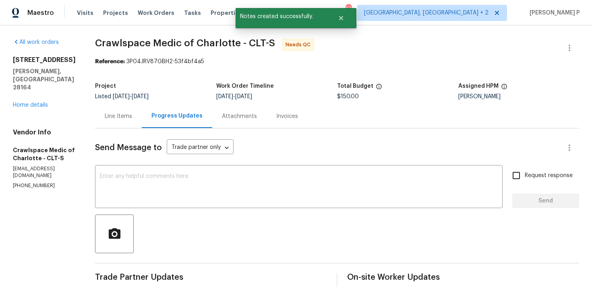
click at [132, 115] on div "Line Items" at bounding box center [118, 116] width 27 height 8
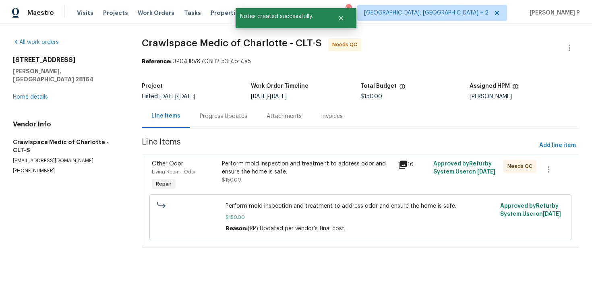
click at [287, 189] on div "Perform mold inspection and treatment to address odor and ensure the home is sa…" at bounding box center [308, 176] width 176 height 37
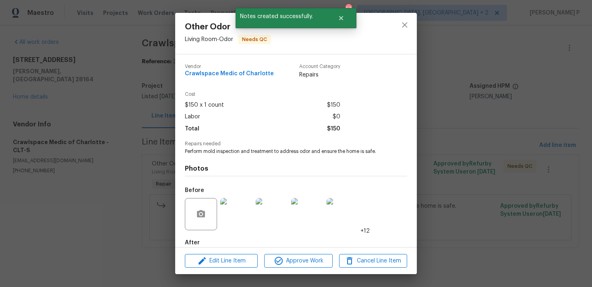
scroll to position [44, 0]
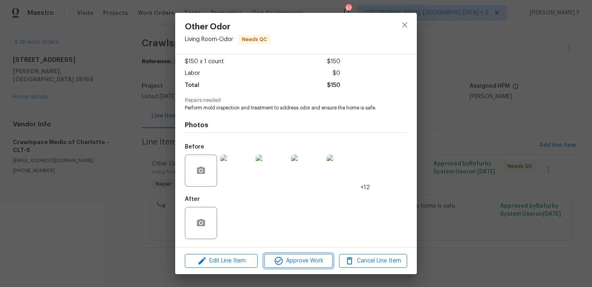
click at [303, 266] on button "Approve Work" at bounding box center [298, 261] width 68 height 14
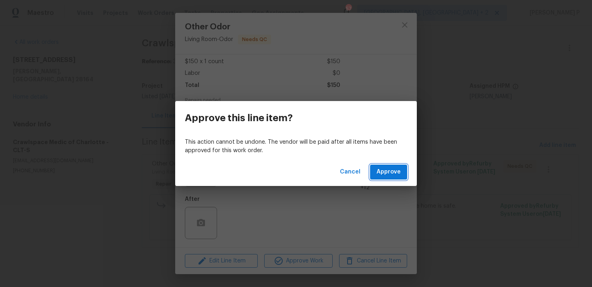
click at [400, 166] on button "Approve" at bounding box center [388, 172] width 37 height 15
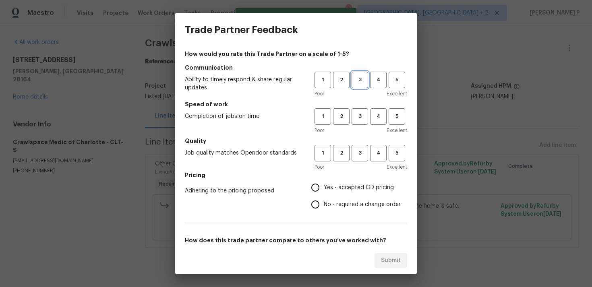
click at [361, 79] on span "3" at bounding box center [360, 79] width 15 height 9
click at [363, 113] on span "3" at bounding box center [360, 116] width 15 height 9
click at [368, 149] on button "3" at bounding box center [360, 153] width 17 height 17
click at [340, 202] on span "No - required a change order" at bounding box center [362, 205] width 77 height 8
click at [324, 202] on input "No - required a change order" at bounding box center [315, 204] width 17 height 17
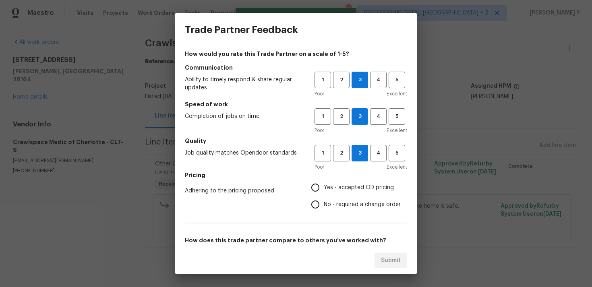
radio input "true"
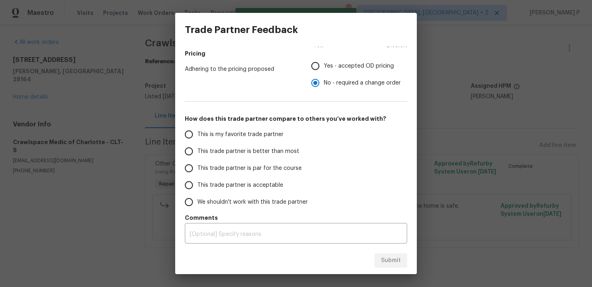
click at [222, 168] on span "This trade partner is par for the course" at bounding box center [249, 168] width 104 height 8
click at [197, 168] on input "This trade partner is par for the course" at bounding box center [189, 168] width 17 height 17
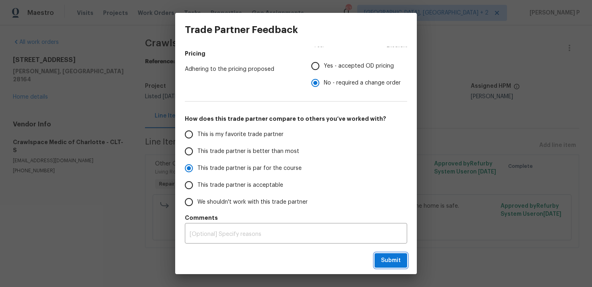
click at [402, 265] on button "Submit" at bounding box center [391, 260] width 33 height 15
radio input "true"
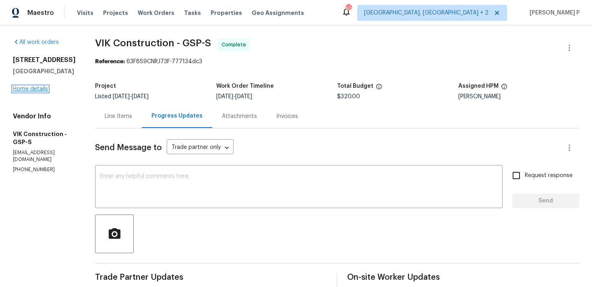
click at [30, 90] on link "Home details" at bounding box center [30, 89] width 35 height 6
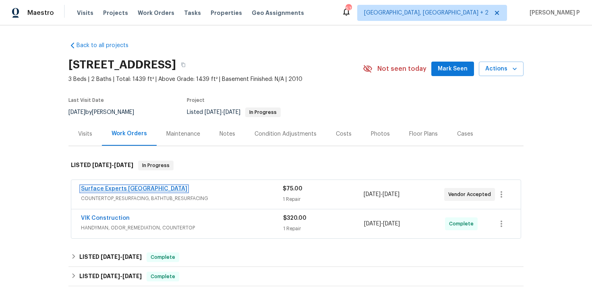
click at [122, 188] on link "Surface Experts [GEOGRAPHIC_DATA]" at bounding box center [134, 189] width 106 height 6
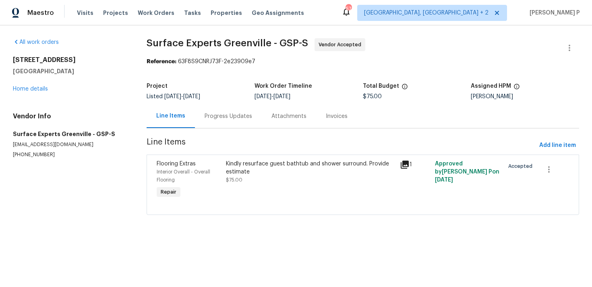
click at [223, 116] on div "Progress Updates" at bounding box center [229, 116] width 48 height 8
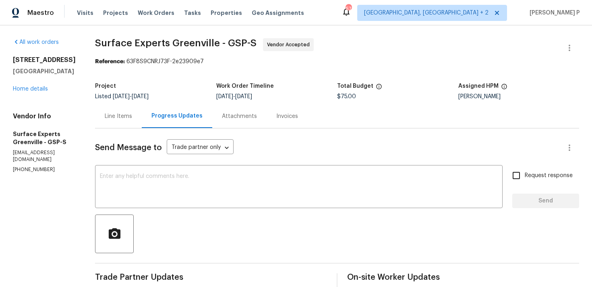
click at [124, 118] on div "Line Items" at bounding box center [118, 116] width 27 height 8
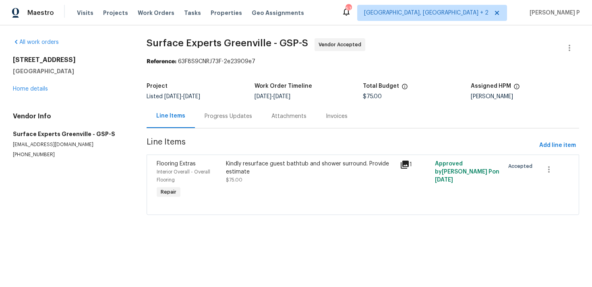
click at [256, 160] on div "Kindly resurface guest bathtub and shower surround. Provide estimate $75.00" at bounding box center [311, 180] width 174 height 45
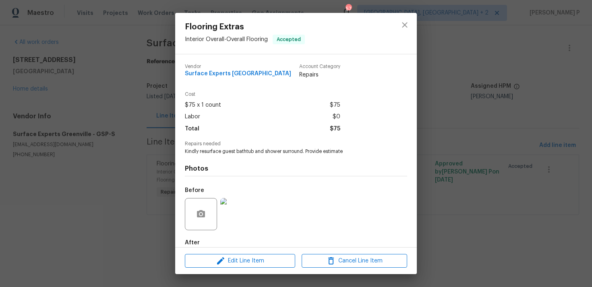
scroll to position [44, 0]
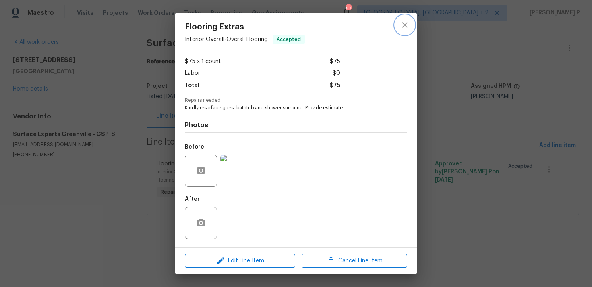
click at [405, 21] on icon "close" at bounding box center [405, 25] width 10 height 10
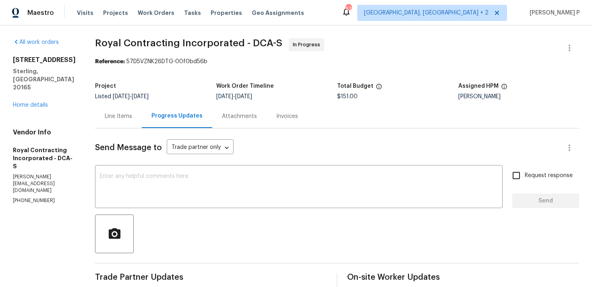
click at [141, 113] on div "Line Items" at bounding box center [118, 116] width 47 height 24
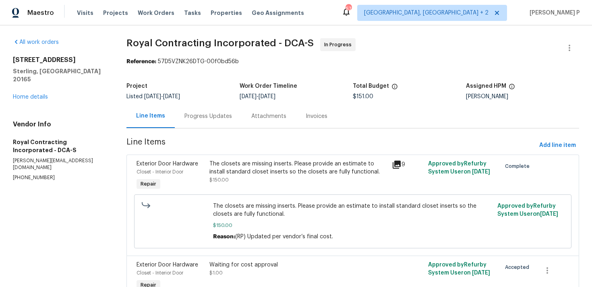
scroll to position [44, 0]
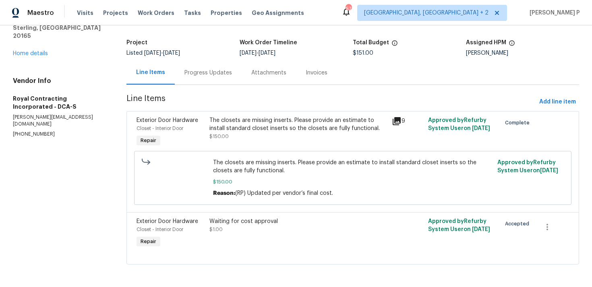
click at [258, 219] on div "Waiting for cost approval" at bounding box center [298, 222] width 177 height 8
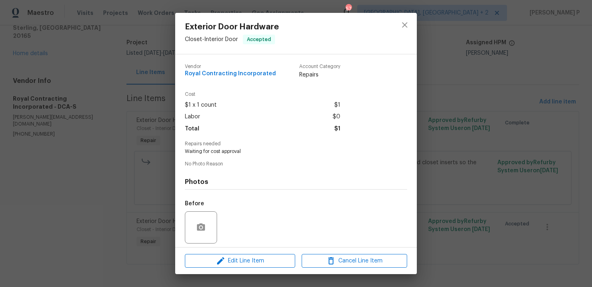
scroll to position [57, 0]
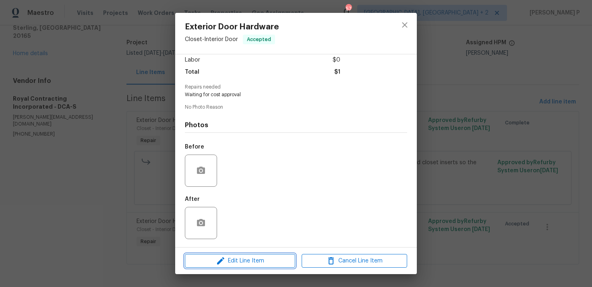
click at [253, 259] on span "Edit Line Item" at bounding box center [240, 261] width 106 height 10
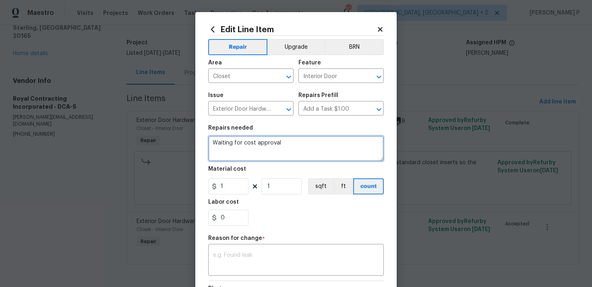
click at [231, 144] on textarea "Waiting for cost approval" at bounding box center [296, 149] width 176 height 26
paste textarea "(RP) Updated cost per BR team approval."
click at [231, 144] on textarea "(RP) Updated cost per BR team approval." at bounding box center [296, 149] width 176 height 26
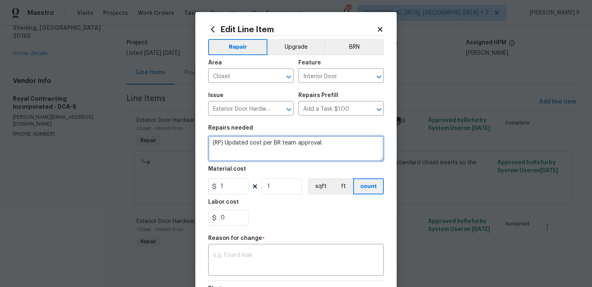
click at [231, 144] on textarea "(RP) Updated cost per BR team approval." at bounding box center [296, 149] width 176 height 26
type textarea "CO approved"
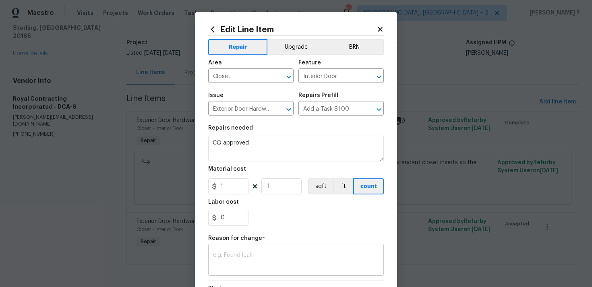
click at [245, 251] on div "x ​" at bounding box center [296, 261] width 176 height 30
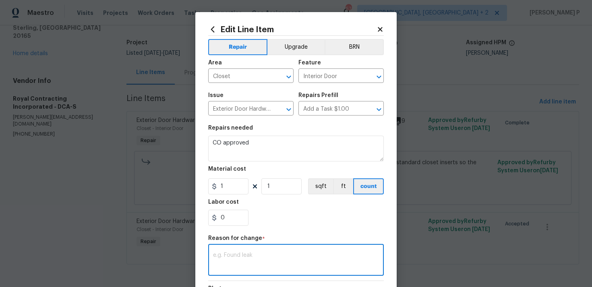
paste textarea "(RP) Updated cost per BR team approval."
type textarea "(RP) Updated cost per BR team approval."
click at [224, 190] on input "1" at bounding box center [228, 187] width 40 height 16
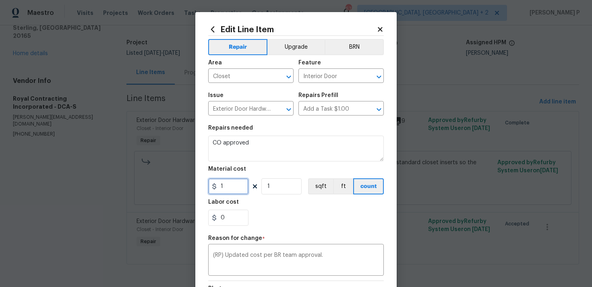
click at [224, 190] on input "1" at bounding box center [228, 187] width 40 height 16
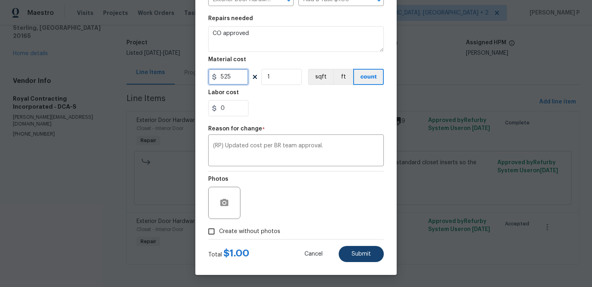
type input "525"
click at [359, 256] on span "Submit" at bounding box center [361, 254] width 19 height 6
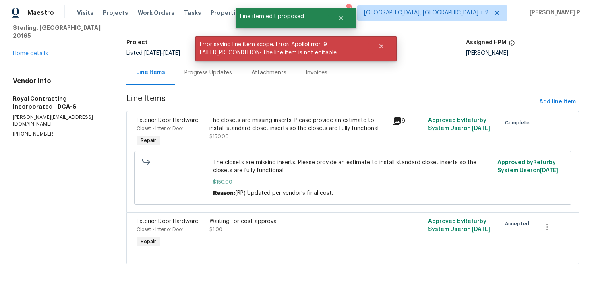
scroll to position [0, 0]
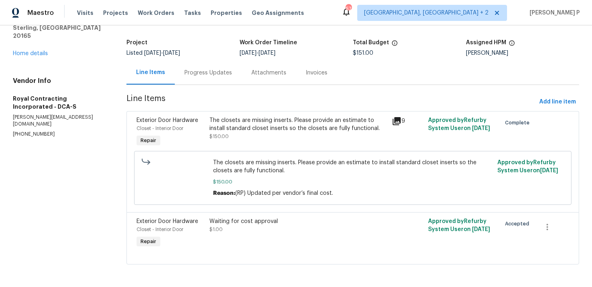
click at [207, 75] on div "Progress Updates" at bounding box center [209, 73] width 48 height 8
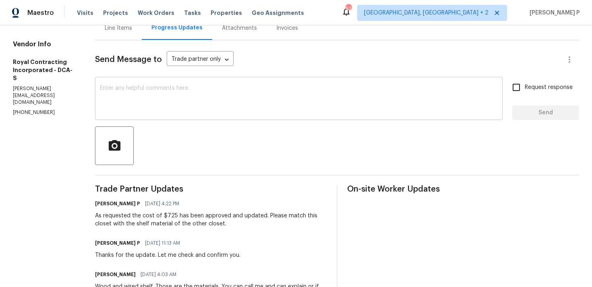
scroll to position [119, 0]
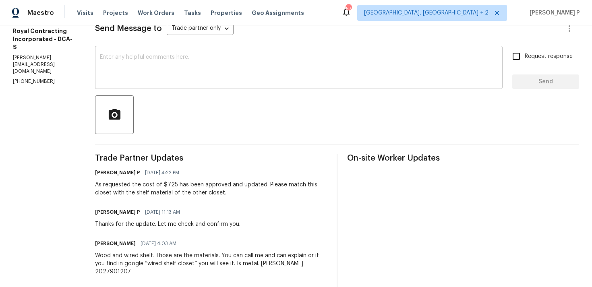
click at [191, 62] on textarea at bounding box center [299, 68] width 398 height 28
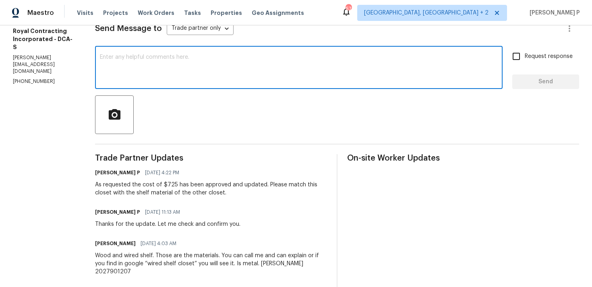
click at [145, 62] on textarea at bounding box center [299, 68] width 398 height 28
paste textarea "Could you please give us an update on the status of the work order?"
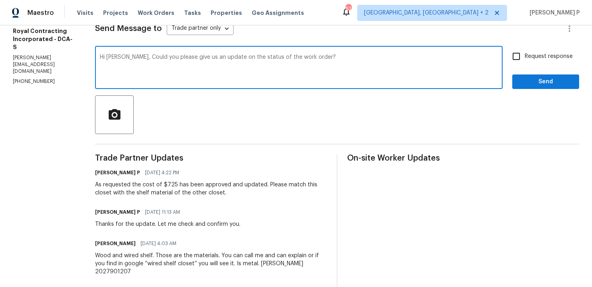
type textarea "Hi Robin, Could you please give us an update on the status of the work order?"
click at [536, 62] on label "Request response" at bounding box center [540, 56] width 65 height 17
click at [525, 62] on input "Request response" at bounding box center [516, 56] width 17 height 17
checkbox input "true"
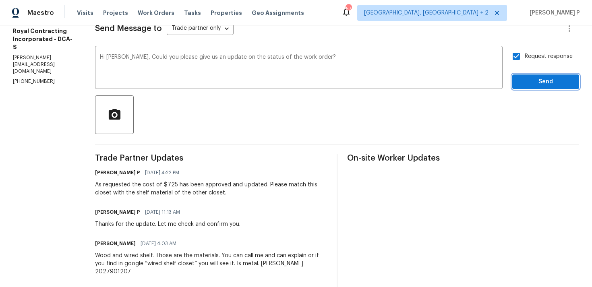
click at [526, 83] on span "Send" at bounding box center [546, 82] width 54 height 10
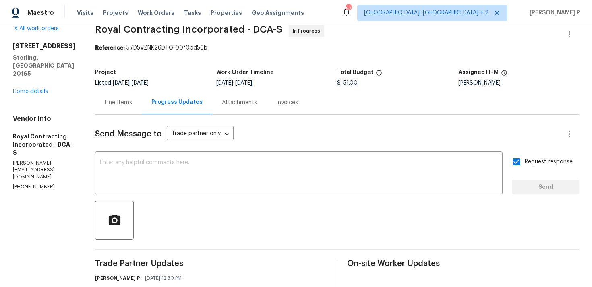
scroll to position [0, 0]
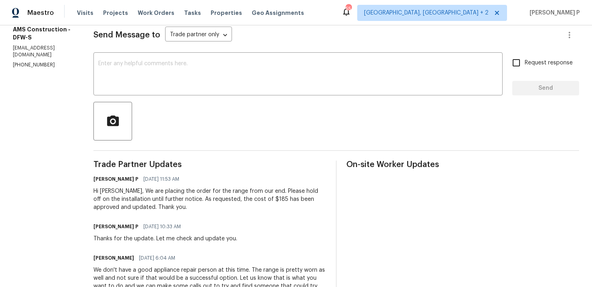
scroll to position [126, 0]
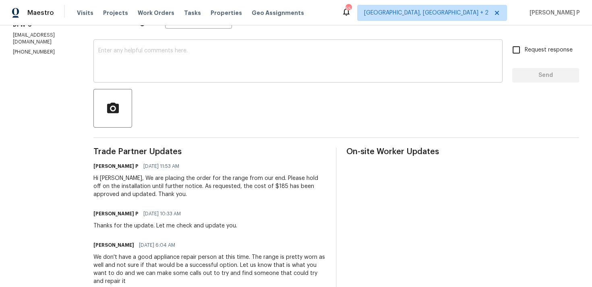
click at [179, 81] on div "x ​" at bounding box center [297, 62] width 409 height 41
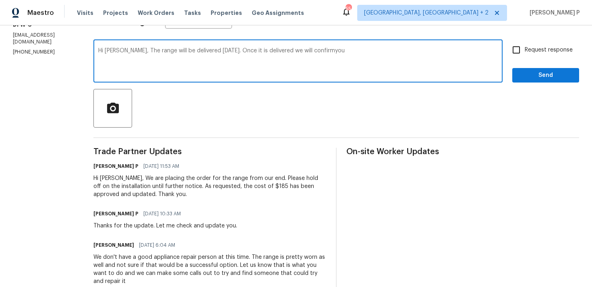
click at [324, 52] on textarea "Hi [PERSON_NAME], The range will be delivered [DATE]. Once it is delivered we w…" at bounding box center [298, 62] width 400 height 28
click at [323, 49] on textarea "Hi [PERSON_NAME], The range will be delivered [DATE]. Once it is delivered we w…" at bounding box center [298, 62] width 400 height 28
click at [347, 52] on textarea "Hi [PERSON_NAME], The range will be delivered [DATE]. Once it is delivered we w…" at bounding box center [298, 62] width 400 height 28
click at [181, 56] on textarea "Hi [PERSON_NAME], The range will be delivered [DATE]. Once it is delivered we w…" at bounding box center [298, 62] width 400 height 28
click at [225, 58] on textarea "Hi [PERSON_NAME], The range will be delivered [DATE]. Once it is delivered we w…" at bounding box center [298, 62] width 400 height 28
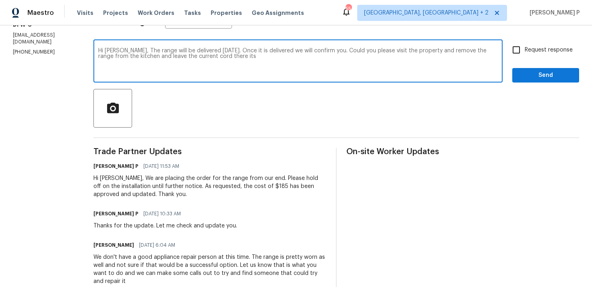
drag, startPoint x: 156, startPoint y: 56, endPoint x: 272, endPoint y: 58, distance: 116.1
click at [272, 58] on textarea "Hi [PERSON_NAME], The range will be delivered [DATE]. Once it is delivered we w…" at bounding box center [298, 62] width 400 height 28
drag, startPoint x: 131, startPoint y: 49, endPoint x: 228, endPoint y: 61, distance: 97.9
click at [228, 61] on textarea "Hi [PERSON_NAME], The range will be delivered [DATE]. Once it is delivered we w…" at bounding box center [298, 62] width 400 height 28
paste textarea "is scheduled to be delivered [DATE]. We will confirm once it arrives. In the me…"
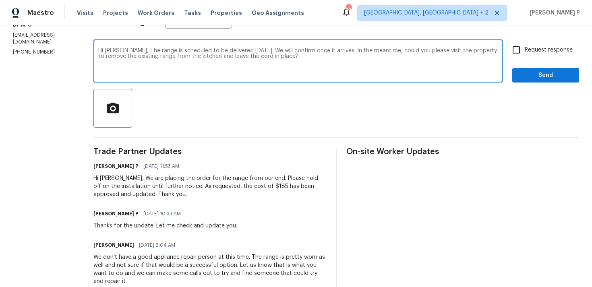
click at [296, 55] on textarea "Hi [PERSON_NAME], The range is scheduled to be delivered [DATE]. We will confir…" at bounding box center [298, 62] width 400 height 28
drag, startPoint x: 130, startPoint y: 50, endPoint x: 289, endPoint y: 54, distance: 158.8
click at [289, 54] on textarea "Hi [PERSON_NAME], The range is scheduled to be delivered [DATE]. We will confir…" at bounding box center [298, 62] width 400 height 28
type textarea "Hi [PERSON_NAME], The range is scheduled to be delivered [DATE]. We will confir…"
click at [525, 52] on input "Request response" at bounding box center [516, 50] width 17 height 17
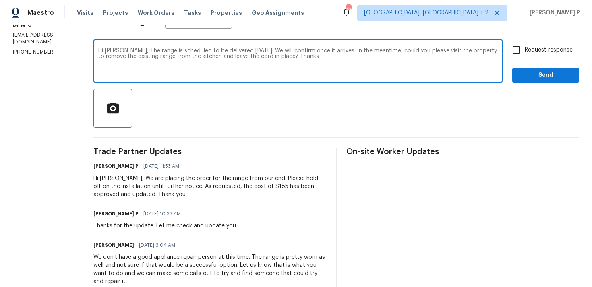
checkbox input "true"
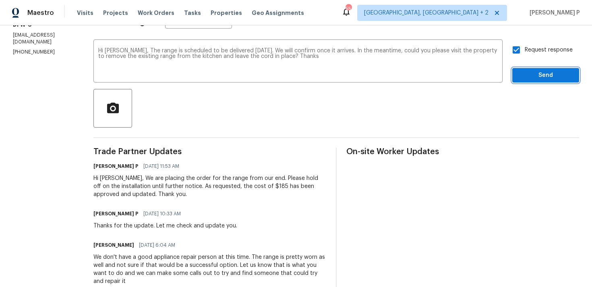
click at [524, 81] on button "Send" at bounding box center [546, 75] width 67 height 15
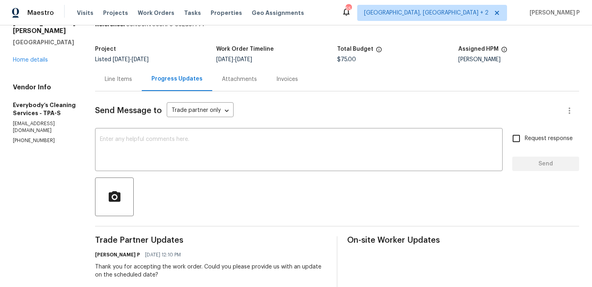
scroll to position [115, 0]
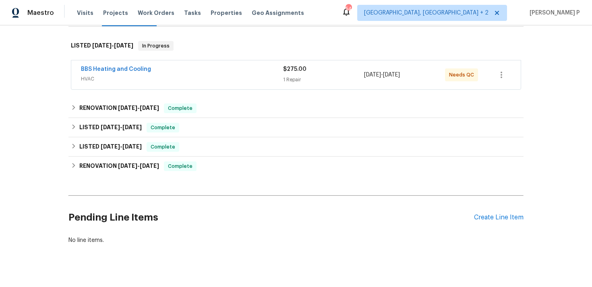
scroll to position [132, 0]
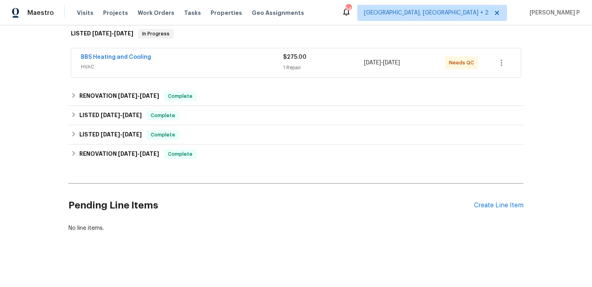
click at [487, 210] on div "Pending Line Items Create Line Item" at bounding box center [296, 205] width 455 height 37
click at [492, 206] on div "Create Line Item" at bounding box center [499, 206] width 50 height 8
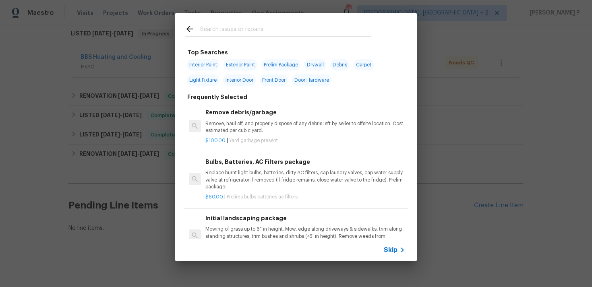
click at [400, 248] on icon at bounding box center [403, 250] width 10 height 10
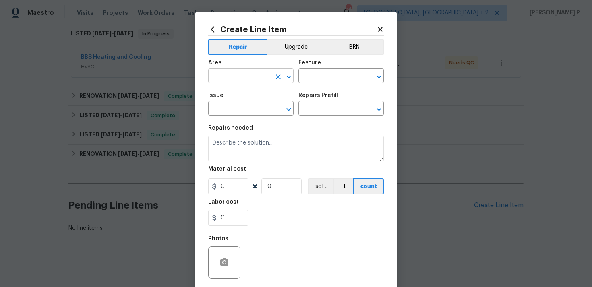
click at [290, 81] on icon "Open" at bounding box center [289, 77] width 10 height 10
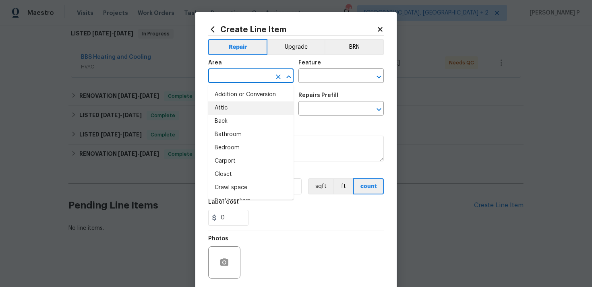
click at [246, 109] on li "Attic" at bounding box center [250, 108] width 85 height 13
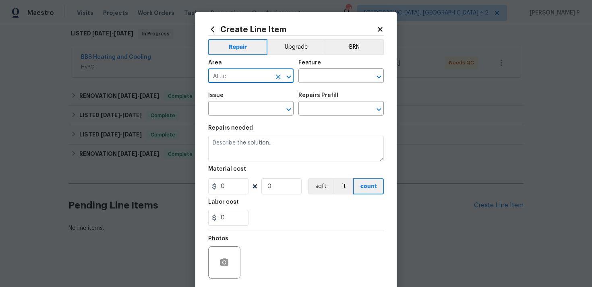
click at [293, 77] on icon "Open" at bounding box center [289, 77] width 10 height 10
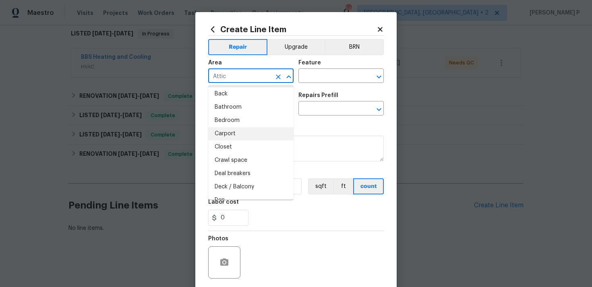
scroll to position [7, 0]
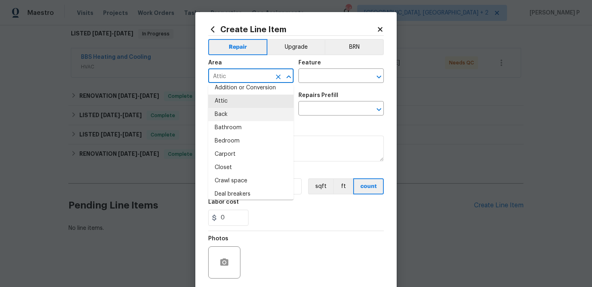
click at [226, 111] on li "Back" at bounding box center [250, 114] width 85 height 13
type input "Back"
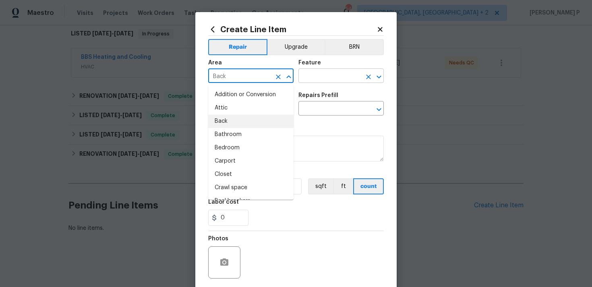
click at [346, 83] on input "text" at bounding box center [330, 77] width 63 height 12
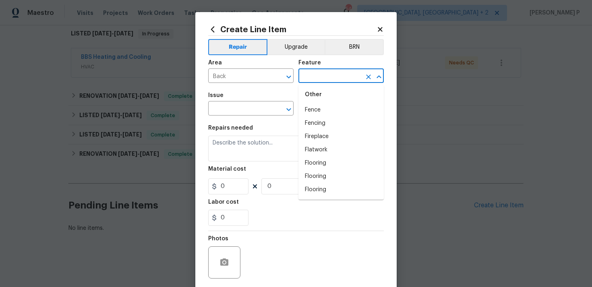
scroll to position [678, 0]
click at [325, 111] on li "Fence" at bounding box center [341, 107] width 85 height 13
type input "Fence"
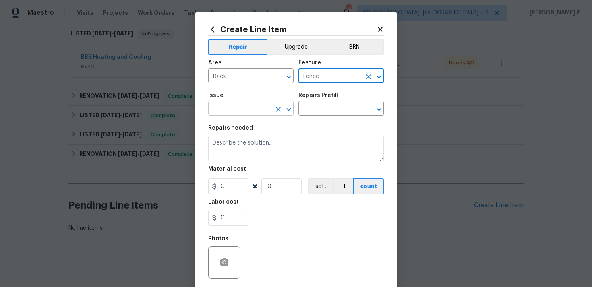
click at [289, 114] on icon "Open" at bounding box center [289, 110] width 10 height 10
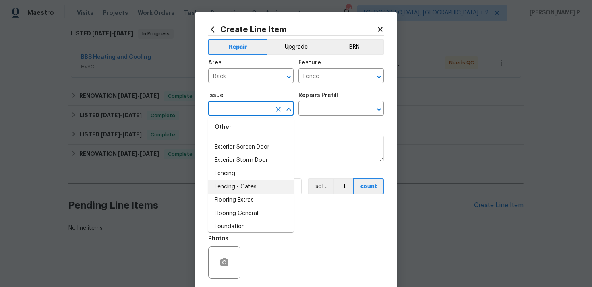
scroll to position [498, 0]
click at [262, 193] on li "Fencing - Gates" at bounding box center [250, 188] width 85 height 13
type input "Fencing - Gates"
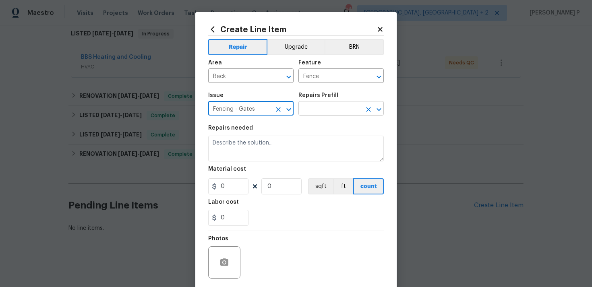
click at [328, 108] on input "text" at bounding box center [330, 109] width 63 height 12
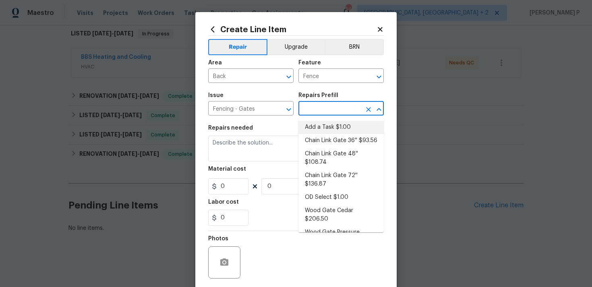
click at [327, 122] on li "Add a Task $1.00" at bounding box center [341, 127] width 85 height 13
type input "Add a Task $1.00"
type textarea "HPM to detail"
type input "1"
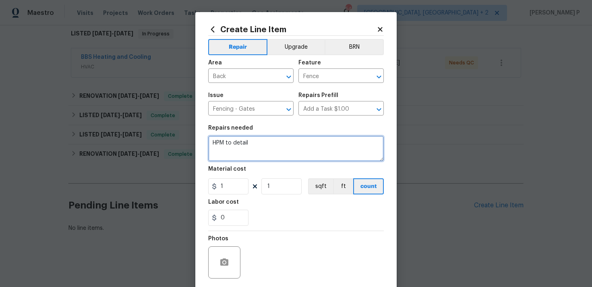
click at [237, 141] on textarea "HPM to detail" at bounding box center [296, 149] width 176 height 26
paste textarea "The gate on the right side fence is detached and unstable. Please inspect the g…"
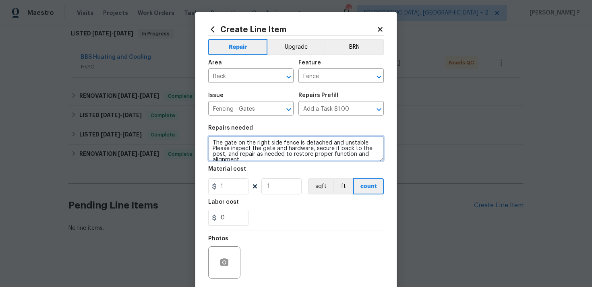
scroll to position [2, 0]
type textarea "The gate on the right side fence is detached and unstable. Please inspect the g…"
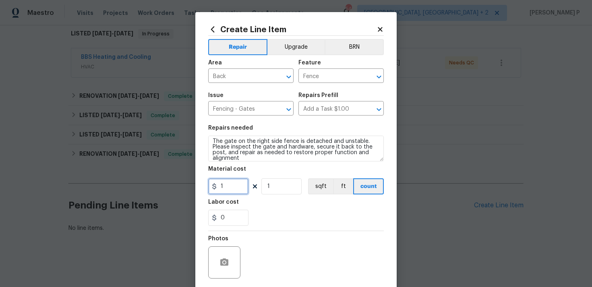
click at [234, 194] on input "1" at bounding box center [228, 187] width 40 height 16
type input "75"
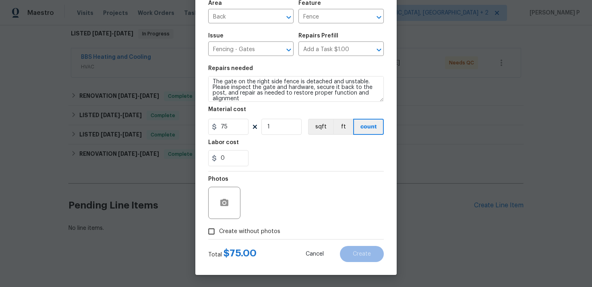
click at [235, 200] on div at bounding box center [224, 203] width 32 height 32
click at [224, 202] on circle "button" at bounding box center [224, 203] width 2 height 2
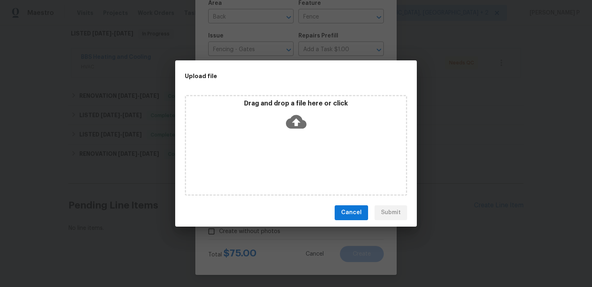
click at [293, 120] on icon at bounding box center [296, 122] width 21 height 14
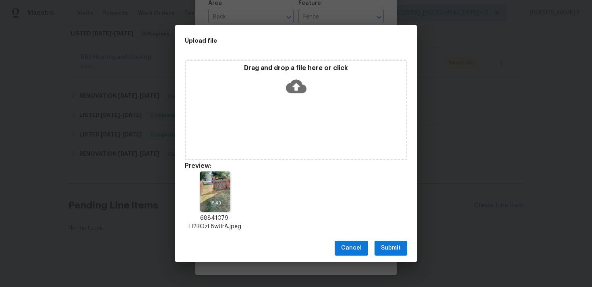
scroll to position [6, 0]
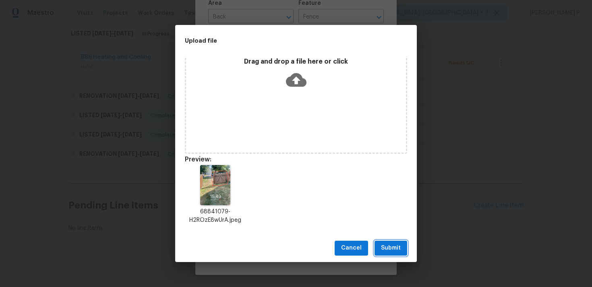
click at [390, 245] on span "Submit" at bounding box center [391, 248] width 20 height 10
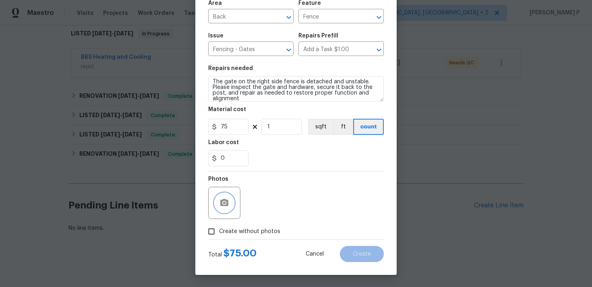
scroll to position [0, 0]
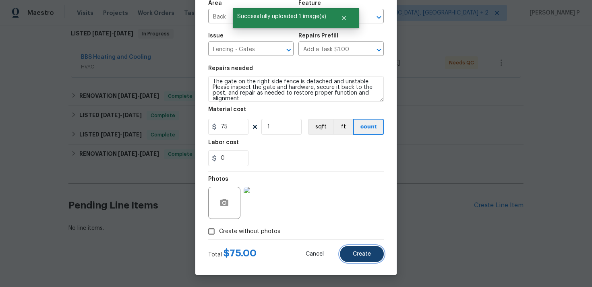
click at [361, 247] on button "Create" at bounding box center [362, 254] width 44 height 16
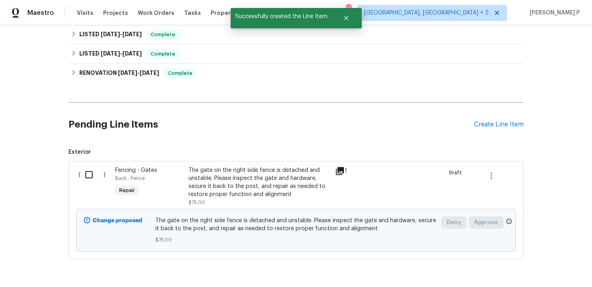
scroll to position [240, 0]
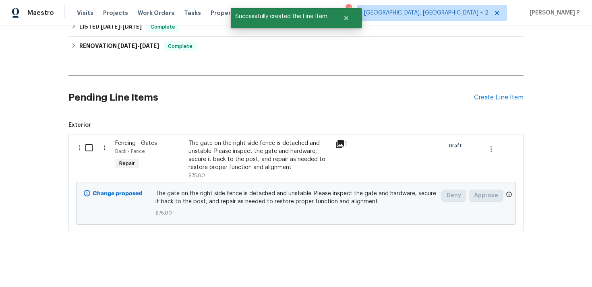
click at [89, 148] on input "checkbox" at bounding box center [92, 147] width 23 height 17
checkbox input "true"
click at [533, 268] on span "Create Work Order" at bounding box center [546, 267] width 54 height 10
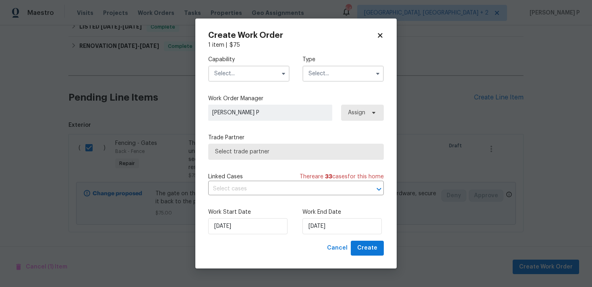
click at [313, 74] on input "text" at bounding box center [343, 74] width 81 height 16
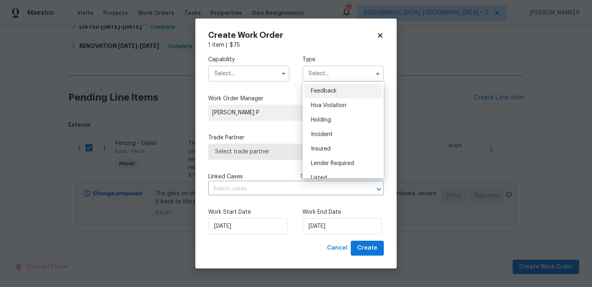
click at [313, 91] on span "Feedback" at bounding box center [324, 91] width 26 height 6
type input "Feedback"
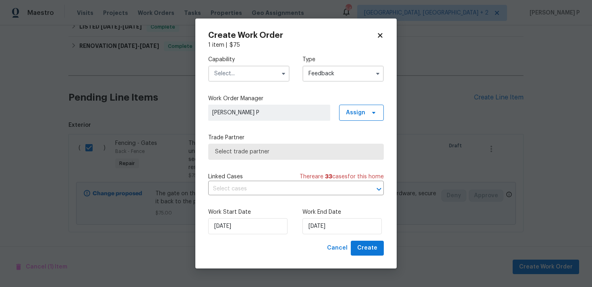
click at [246, 67] on input "text" at bounding box center [248, 74] width 81 height 16
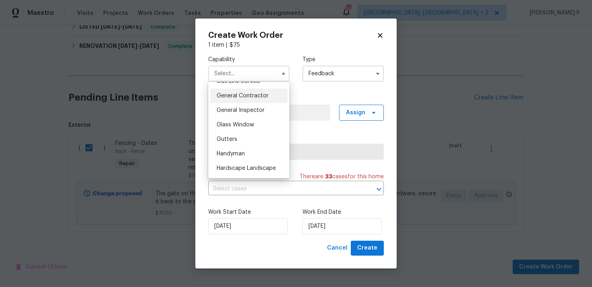
scroll to position [385, 0]
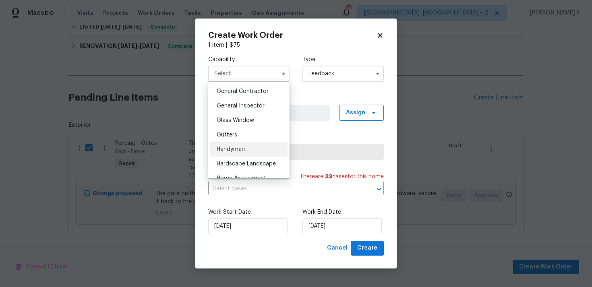
click at [232, 149] on span "Handyman" at bounding box center [231, 150] width 28 height 6
type input "Handyman"
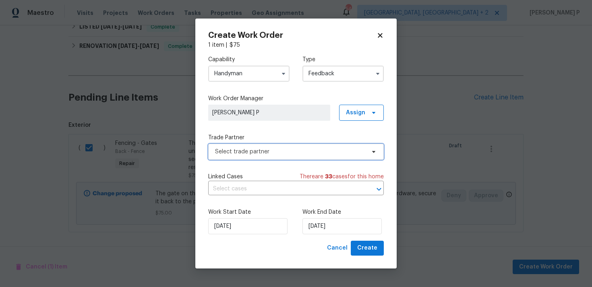
click at [258, 157] on span "Select trade partner" at bounding box center [296, 152] width 176 height 16
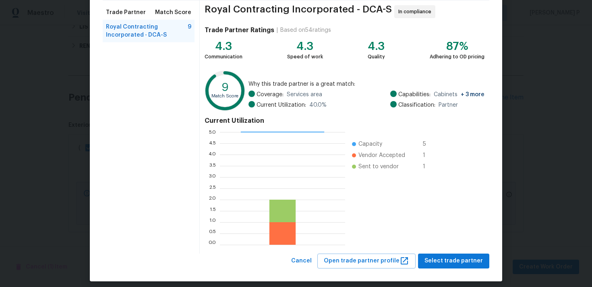
scroll to position [68, 0]
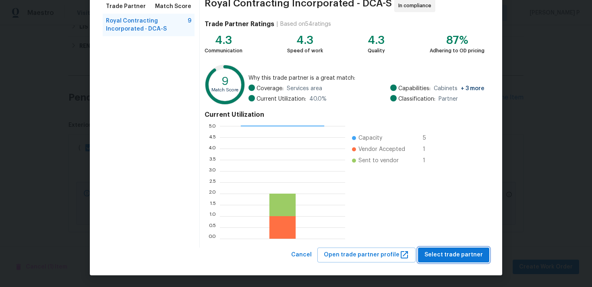
click at [459, 250] on span "Select trade partner" at bounding box center [454, 255] width 58 height 10
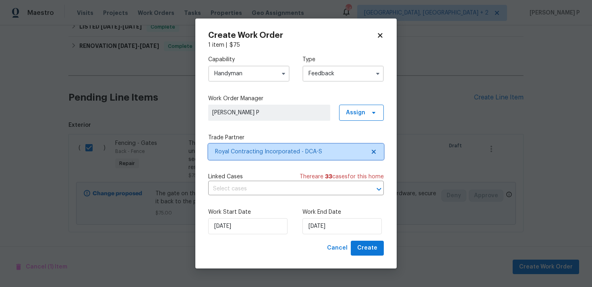
scroll to position [0, 0]
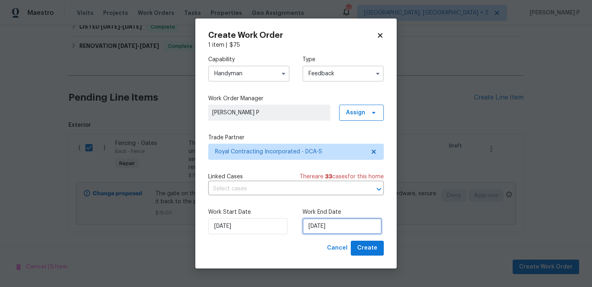
click at [357, 232] on input "03/09/2025" at bounding box center [342, 226] width 79 height 16
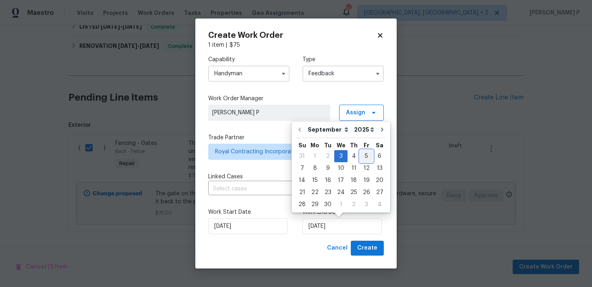
click at [360, 152] on div "5" at bounding box center [366, 156] width 13 height 11
type input "05/09/2025"
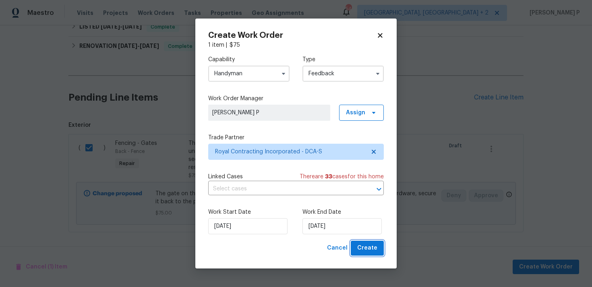
click at [359, 251] on button "Create" at bounding box center [367, 248] width 33 height 15
checkbox input "false"
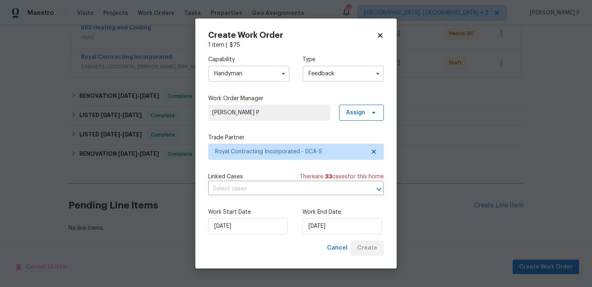
scroll to position [161, 0]
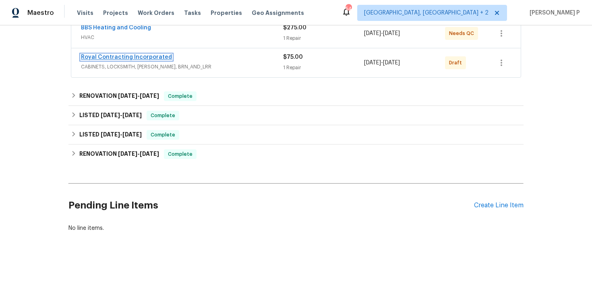
click at [129, 57] on link "Royal Contracting Incorporated" at bounding box center [126, 57] width 91 height 6
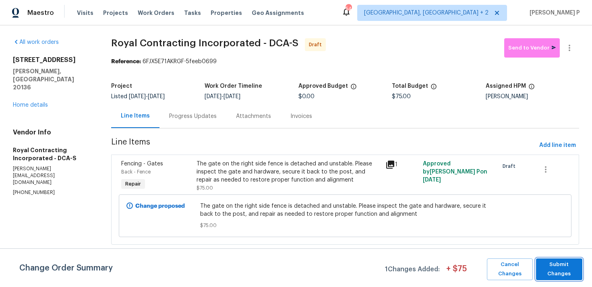
click at [567, 266] on span "Submit Changes" at bounding box center [559, 269] width 38 height 19
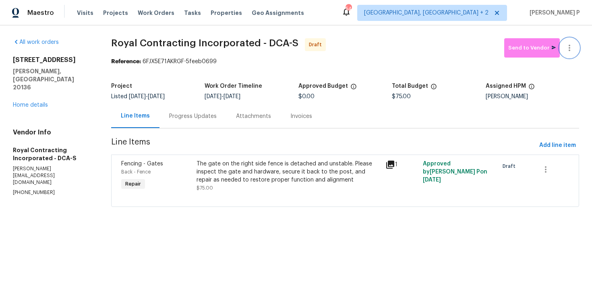
click at [574, 45] on icon "button" at bounding box center [570, 48] width 10 height 10
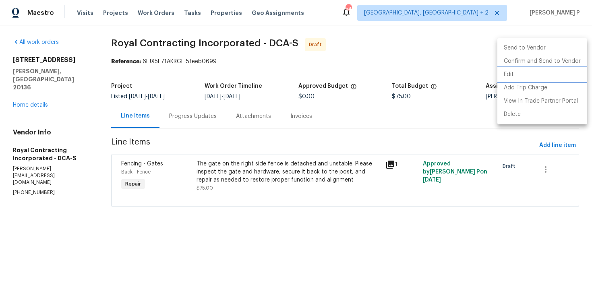
click at [517, 78] on li "Edit" at bounding box center [543, 74] width 90 height 13
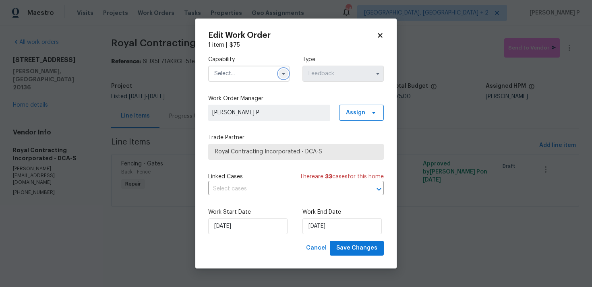
click at [282, 74] on icon "button" at bounding box center [283, 74] width 6 height 6
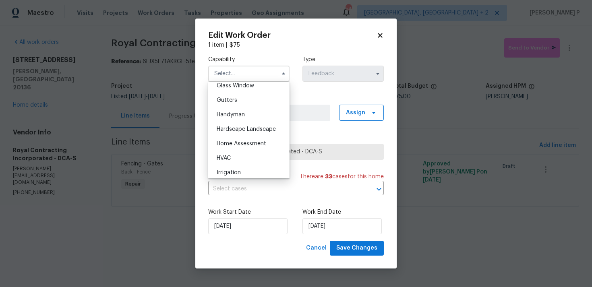
scroll to position [420, 0]
click at [226, 118] on div "Handyman" at bounding box center [248, 114] width 77 height 15
type input "Handyman"
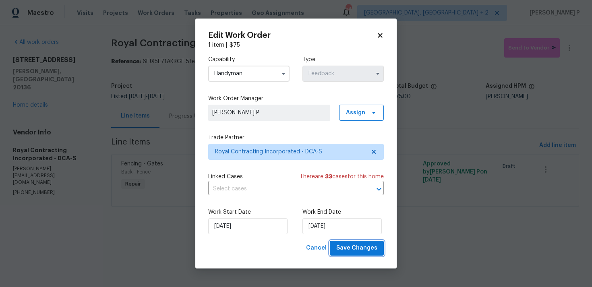
click at [363, 254] on button "Save Changes" at bounding box center [357, 248] width 54 height 15
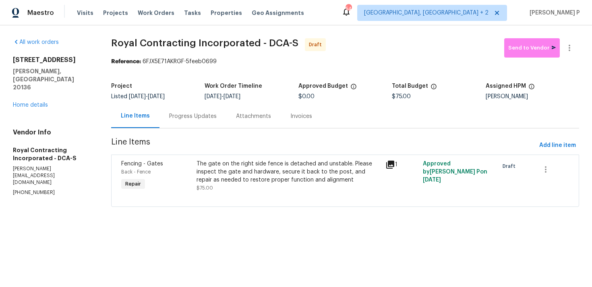
click at [185, 116] on div "Progress Updates" at bounding box center [193, 116] width 48 height 8
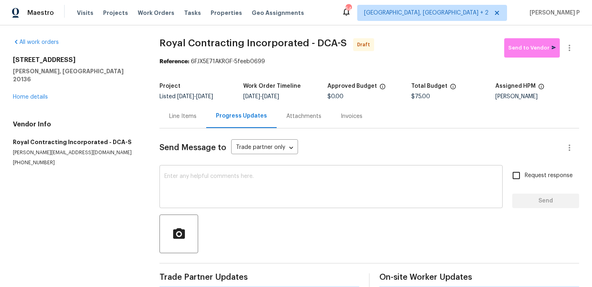
click at [166, 199] on textarea at bounding box center [331, 188] width 334 height 28
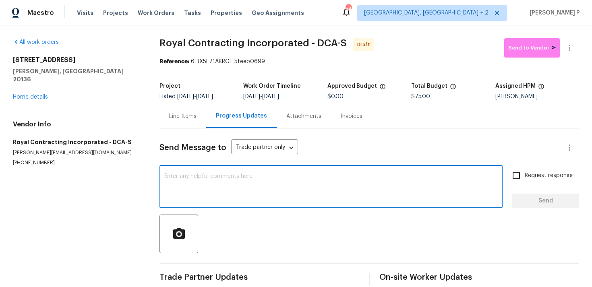
paste textarea "Hi, this is Ramyasri with Opendoor. I’m confirming you received the WO for the …"
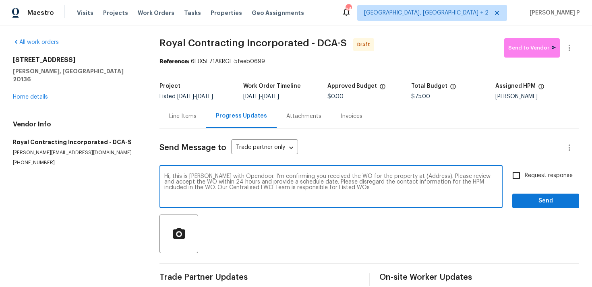
drag, startPoint x: 405, startPoint y: 176, endPoint x: 429, endPoint y: 176, distance: 24.2
click at [429, 176] on textarea "Hi, this is Ramyasri with Opendoor. I’m confirming you received the WO for the …" at bounding box center [331, 188] width 334 height 28
paste textarea "8637 Huddersfield Way, Bristow, VA 20136"
type textarea "Hi, this is Ramyasri with Opendoor. I’m confirming you received the WO for the …"
click at [527, 175] on span "Request response" at bounding box center [549, 176] width 48 height 8
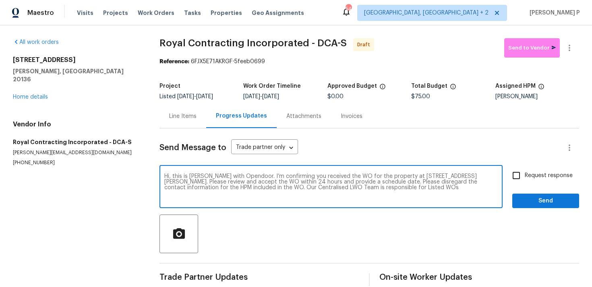
click at [525, 175] on input "Request response" at bounding box center [516, 175] width 17 height 17
checkbox input "true"
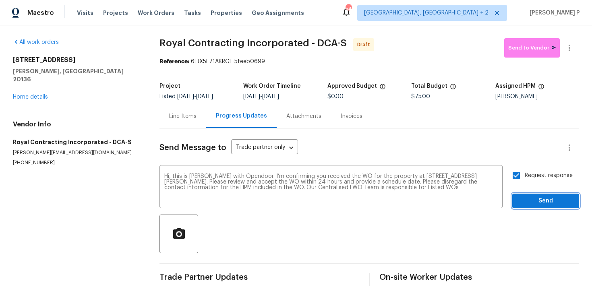
click at [525, 195] on button "Send" at bounding box center [546, 201] width 67 height 15
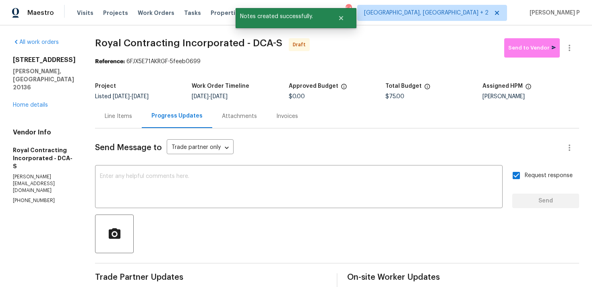
click at [336, 245] on div at bounding box center [337, 234] width 484 height 39
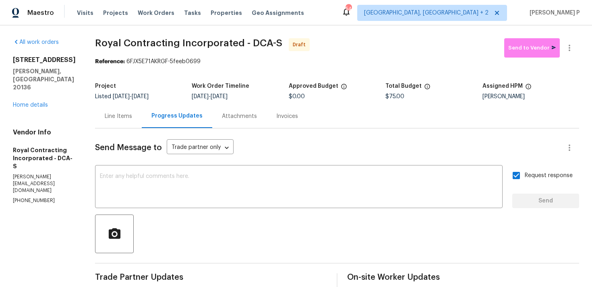
scroll to position [76, 0]
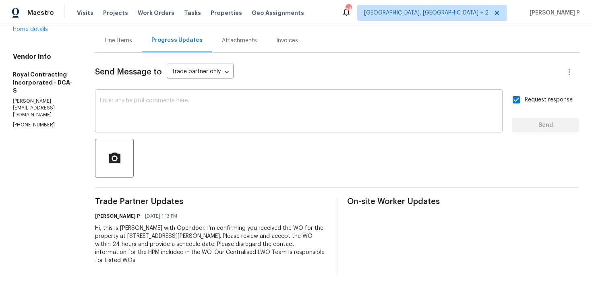
click at [177, 117] on textarea at bounding box center [299, 112] width 398 height 28
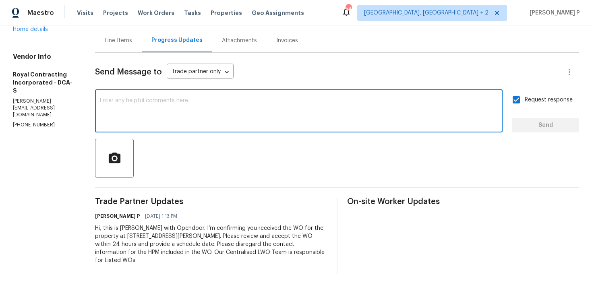
paste textarea "Attention All Work Orders must include before-photos (both close-up and wide-an…"
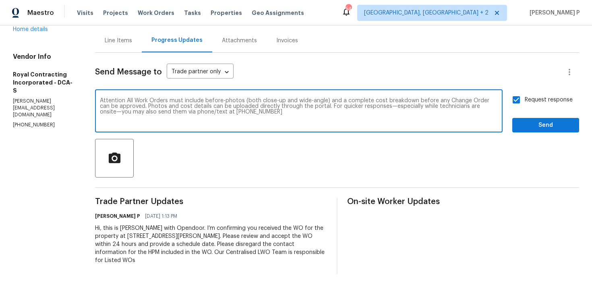
type textarea "Attention All Work Orders must include before-photos (both close-up and wide-an…"
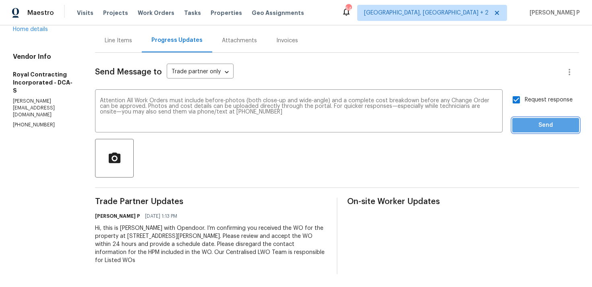
click at [535, 128] on span "Send" at bounding box center [546, 125] width 54 height 10
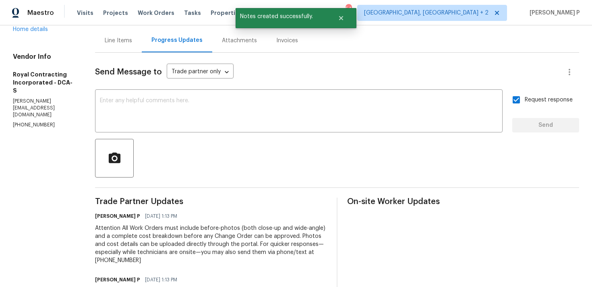
click at [372, 173] on div at bounding box center [337, 158] width 484 height 39
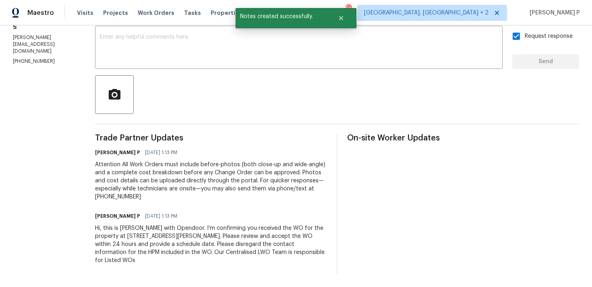
scroll to position [0, 0]
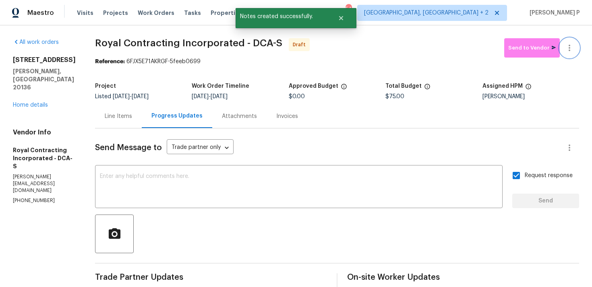
click at [568, 47] on icon "button" at bounding box center [570, 48] width 10 height 10
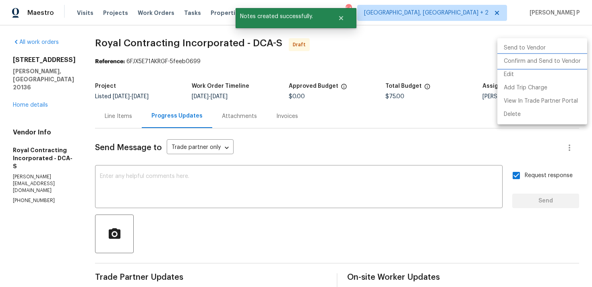
click at [521, 58] on li "Confirm and Send to Vendor" at bounding box center [543, 61] width 90 height 13
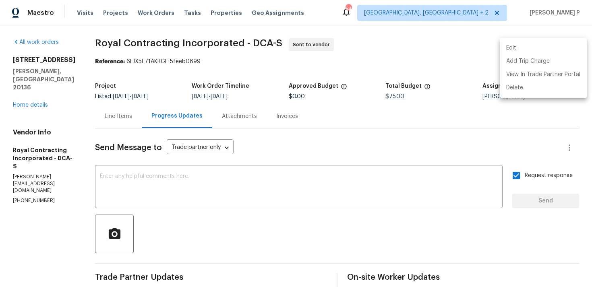
click at [104, 41] on div at bounding box center [296, 143] width 592 height 287
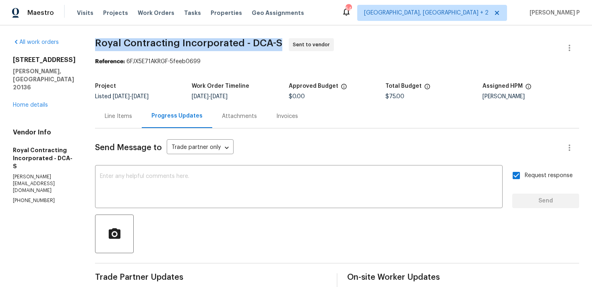
drag, startPoint x: 105, startPoint y: 44, endPoint x: 287, endPoint y: 44, distance: 182.1
click at [282, 44] on span "Royal Contracting Incorporated - DCA-S" at bounding box center [188, 43] width 187 height 10
copy span "Royal Contracting Incorporated - DCA-S"
click at [145, 81] on div "Project Listed 8/15/2025 - 9/5/2025 Work Order Timeline 9/3/2025 - 9/5/2025 App…" at bounding box center [337, 92] width 484 height 26
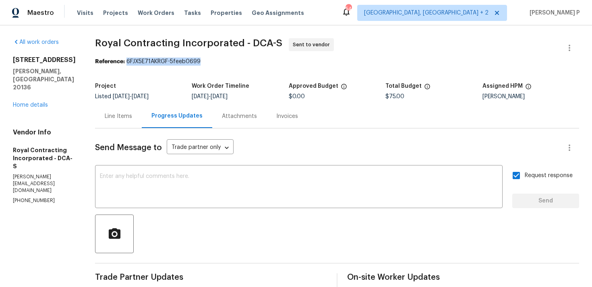
drag, startPoint x: 136, startPoint y: 60, endPoint x: 237, endPoint y: 62, distance: 101.1
click at [237, 62] on div "Reference: 6FJX5E71AKRGF-5feeb0699" at bounding box center [337, 62] width 484 height 8
copy div "6FJX5E71AKRGF-5feeb0699"
click at [132, 119] on div "Line Items" at bounding box center [118, 116] width 27 height 8
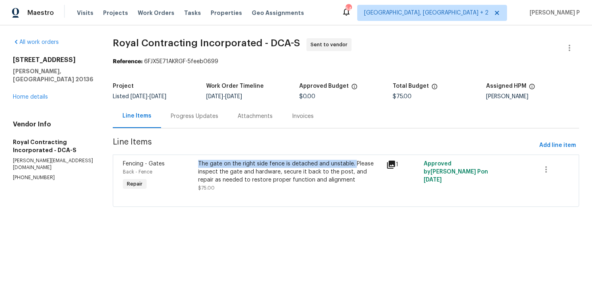
copy div "The gate on the right side fence is detached and unstable."
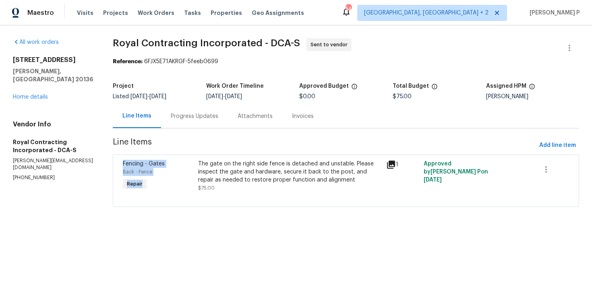
drag, startPoint x: 199, startPoint y: 164, endPoint x: 354, endPoint y: 149, distance: 156.3
click at [354, 149] on section "Royal Contracting Incorporated - DCA-S Sent to vendor Reference: 6FJX5E71AKRGF-…" at bounding box center [346, 127] width 467 height 179
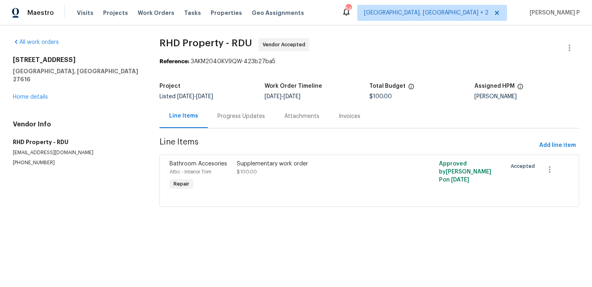
click at [256, 117] on div "Progress Updates" at bounding box center [242, 116] width 48 height 8
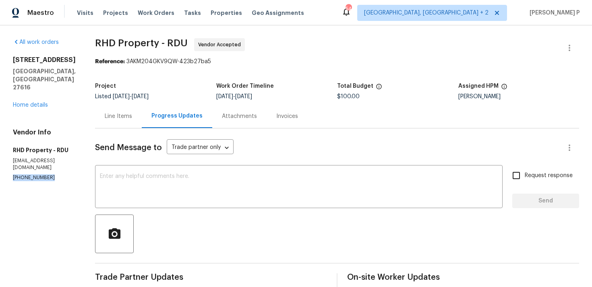
drag, startPoint x: 48, startPoint y: 155, endPoint x: 0, endPoint y: 157, distance: 48.4
click at [0, 157] on div "All work orders 3321 Beech Bluff Ln Raleigh, NC 27616 Home details Vendor Info …" at bounding box center [296, 209] width 592 height 369
copy p "(919) 424-7516"
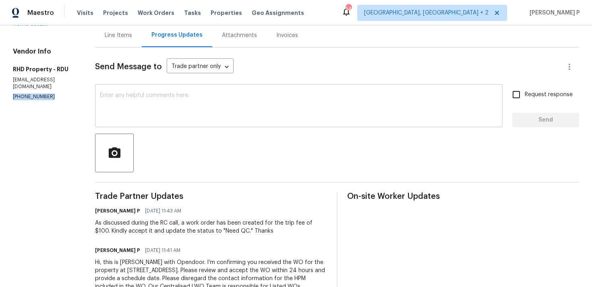
scroll to position [115, 0]
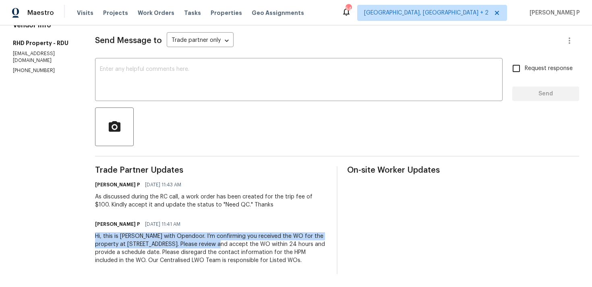
drag, startPoint x: 105, startPoint y: 228, endPoint x: 239, endPoint y: 232, distance: 134.2
click at [239, 232] on div "All work orders 3321 Beech Bluff Ln Raleigh, NC 27616 Home details Vendor Info …" at bounding box center [296, 102] width 592 height 369
copy div "Hi, this is Ramyasri with Opendoor. I’m confirming you received the WO for the …"
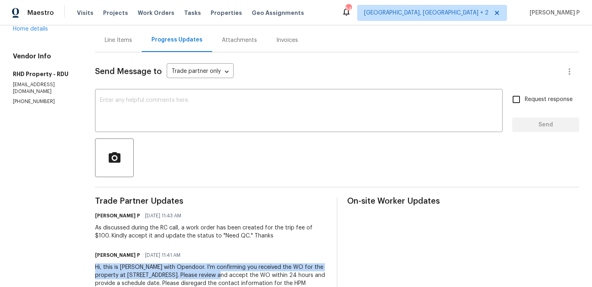
scroll to position [0, 0]
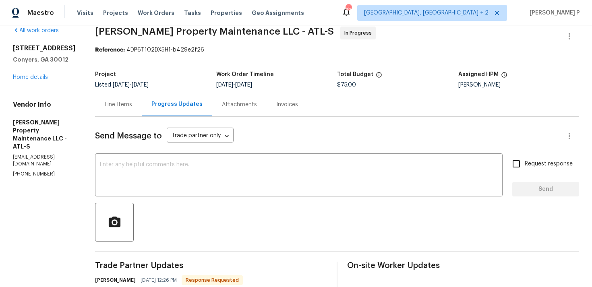
scroll to position [3, 0]
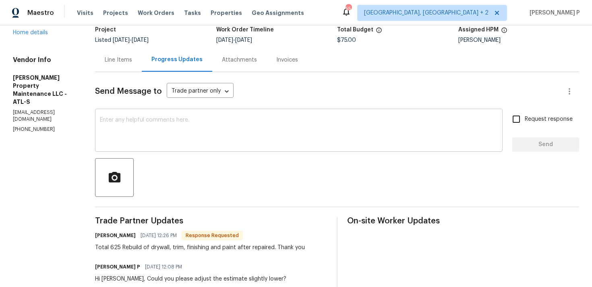
scroll to position [69, 0]
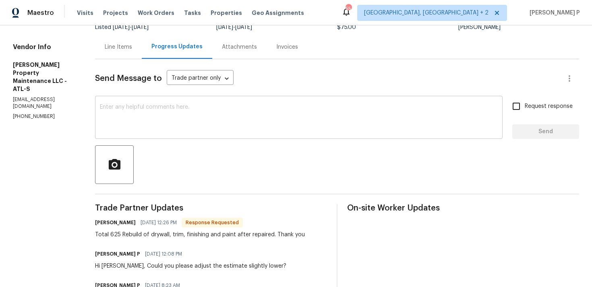
click at [207, 109] on textarea at bounding box center [299, 118] width 398 height 28
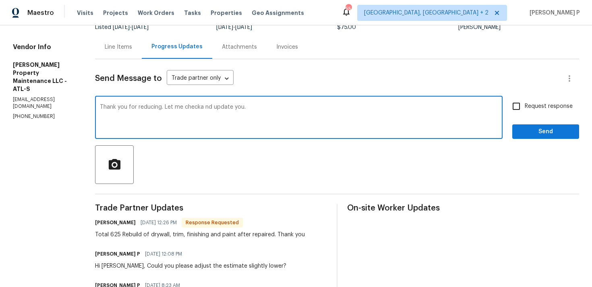
click at [201, 106] on textarea "Thank you for reducing. Let me checka nd update you." at bounding box center [299, 118] width 398 height 28
click at [208, 107] on textarea "Thank you for reducing. Let me check a nd update you." at bounding box center [299, 118] width 398 height 28
click at [163, 107] on textarea "Thank you for reducing. Let me check and update you." at bounding box center [299, 118] width 398 height 28
click at [329, 114] on textarea "Thank you for reducing the total cost. Let me check and update you." at bounding box center [299, 118] width 398 height 28
type textarea "Thank you for reducing the total cost. Let me check and update you."
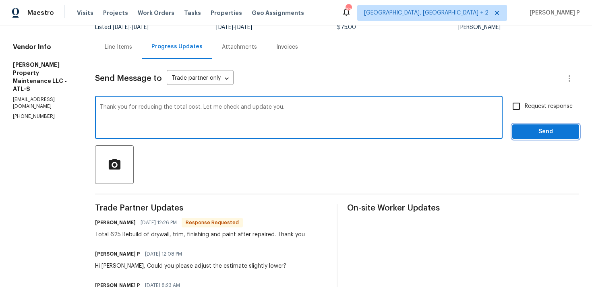
click at [527, 128] on span "Send" at bounding box center [546, 132] width 54 height 10
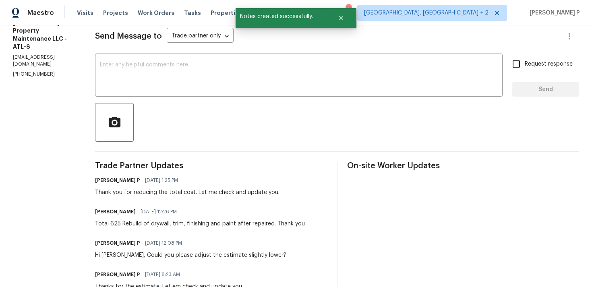
scroll to position [132, 0]
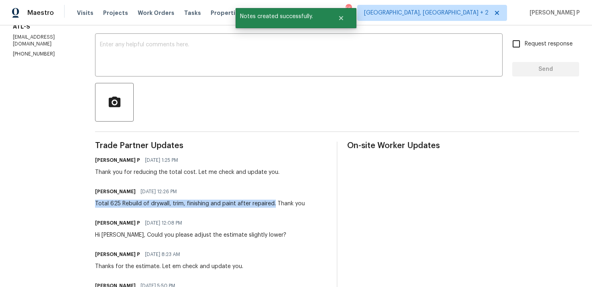
drag, startPoint x: 97, startPoint y: 203, endPoint x: 274, endPoint y: 202, distance: 176.9
click at [274, 202] on div "Total 625 Rebuild of drywall, trim, finishing and paint after repaired. Thank y…" at bounding box center [200, 204] width 210 height 8
copy div "Total 625 Rebuild of drywall, trim, finishing and paint after repaired."
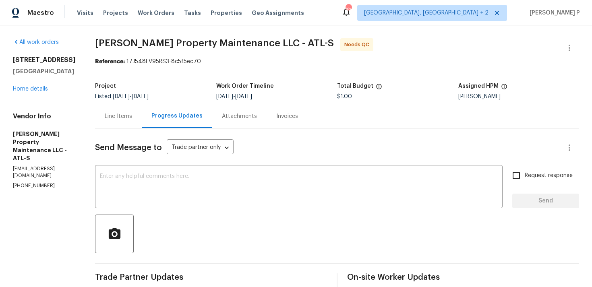
click at [116, 118] on div "Line Items" at bounding box center [118, 116] width 27 height 8
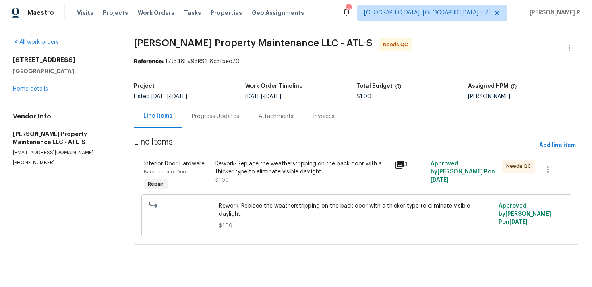
click at [262, 166] on div "Rework: Replace the weatherstripping on the back door with a thicker type to el…" at bounding box center [303, 168] width 174 height 16
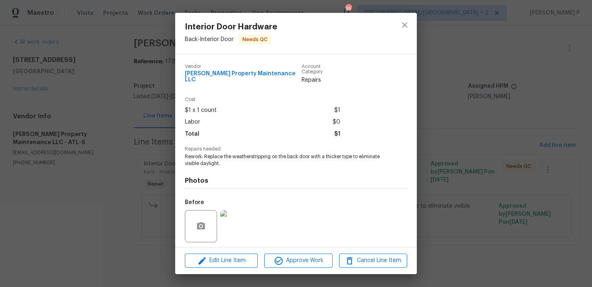
scroll to position [50, 0]
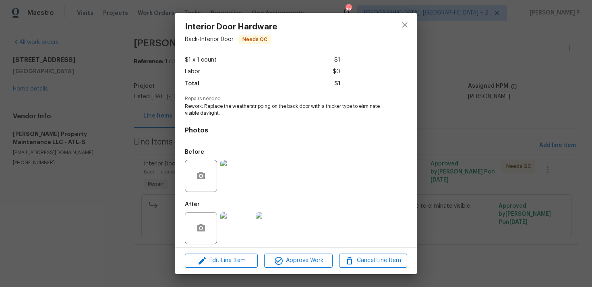
click at [243, 218] on img at bounding box center [236, 228] width 32 height 32
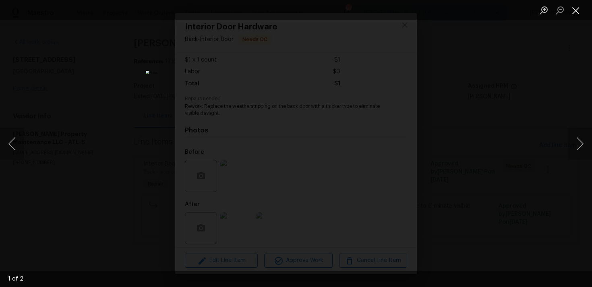
click at [580, 11] on button "Close lightbox" at bounding box center [576, 10] width 16 height 14
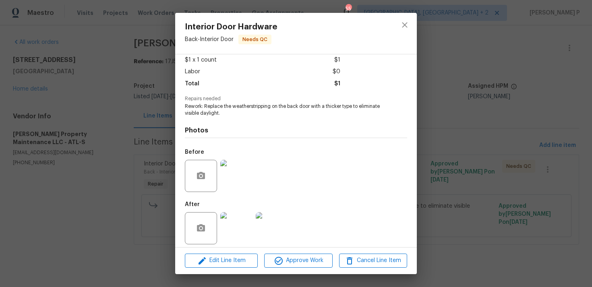
click at [241, 161] on img at bounding box center [236, 176] width 32 height 32
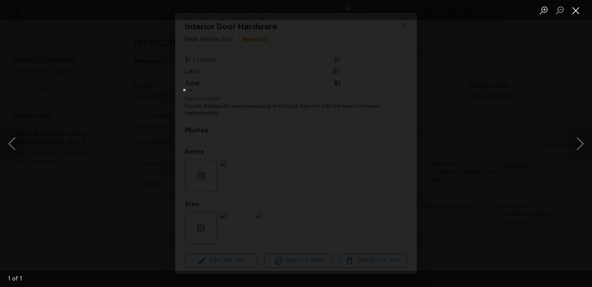
click at [575, 10] on button "Close lightbox" at bounding box center [576, 10] width 16 height 14
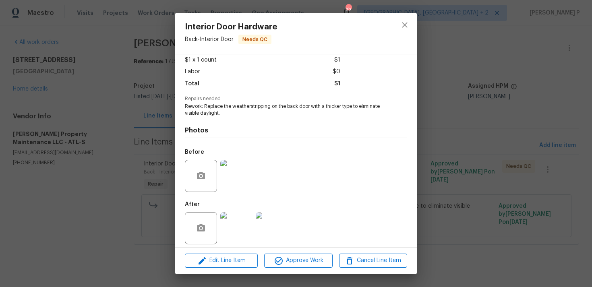
click at [229, 231] on img at bounding box center [236, 228] width 32 height 32
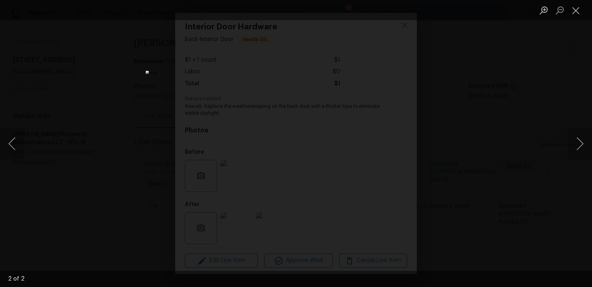
click at [280, 123] on img "Lightbox" at bounding box center [296, 144] width 301 height 146
click at [579, 146] on button "Next image" at bounding box center [580, 144] width 24 height 32
click at [281, 156] on img "Lightbox" at bounding box center [296, 144] width 301 height 146
click at [574, 10] on button "Close lightbox" at bounding box center [576, 10] width 16 height 14
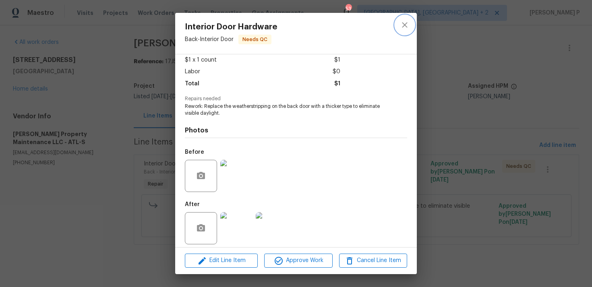
click at [402, 28] on icon "close" at bounding box center [405, 25] width 10 height 10
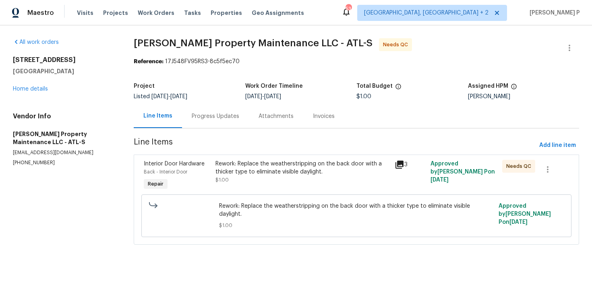
click at [216, 115] on div "Progress Updates" at bounding box center [216, 116] width 48 height 8
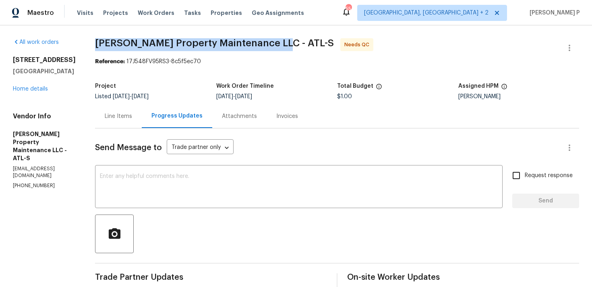
drag, startPoint x: 98, startPoint y: 44, endPoint x: 276, endPoint y: 44, distance: 178.1
click at [276, 44] on span "[PERSON_NAME] Property Maintenance LLC - ATL-S" at bounding box center [214, 43] width 239 height 10
copy span "[PERSON_NAME] Property Maintenance LLC - ATL-S"
click at [121, 119] on div "Line Items" at bounding box center [118, 116] width 27 height 8
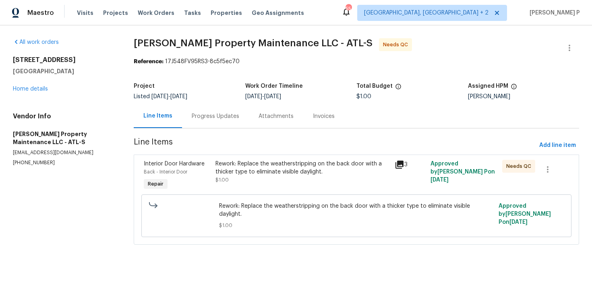
click at [276, 172] on div "Rework: Replace the weatherstripping on the back door with a thicker type to el…" at bounding box center [303, 168] width 174 height 16
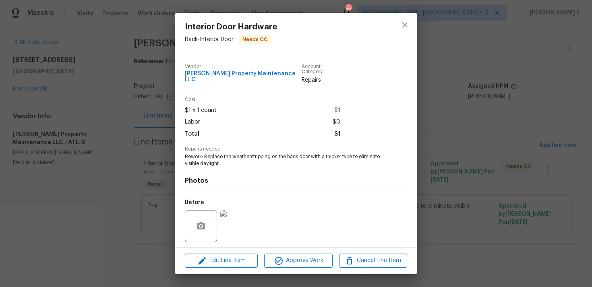
scroll to position [50, 0]
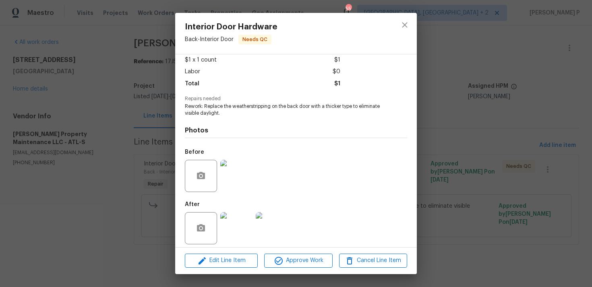
click at [241, 214] on img at bounding box center [236, 228] width 32 height 32
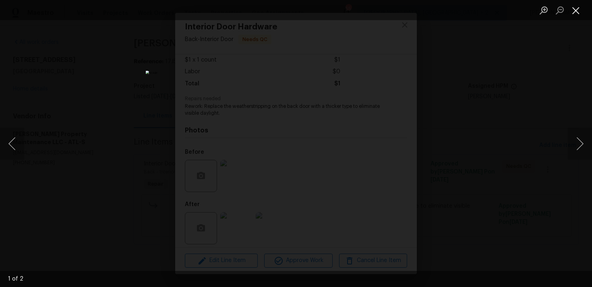
click at [578, 9] on button "Close lightbox" at bounding box center [576, 10] width 16 height 14
click at [574, 8] on button "Close lightbox" at bounding box center [576, 10] width 16 height 14
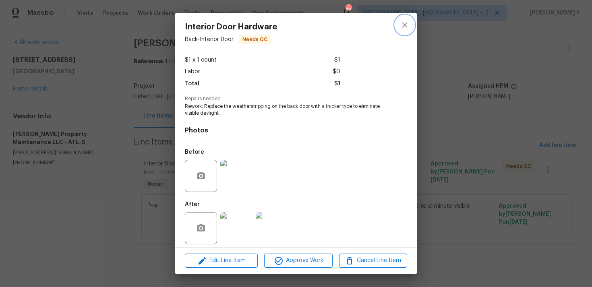
click at [406, 21] on icon "close" at bounding box center [405, 25] width 10 height 10
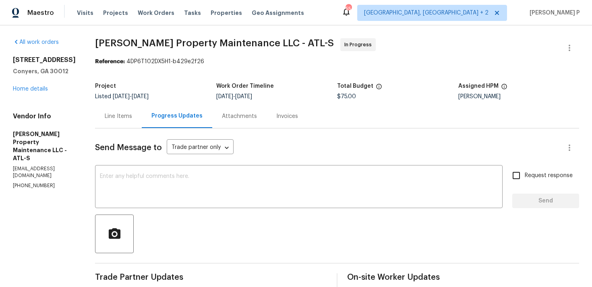
click at [127, 114] on div "Line Items" at bounding box center [118, 116] width 27 height 8
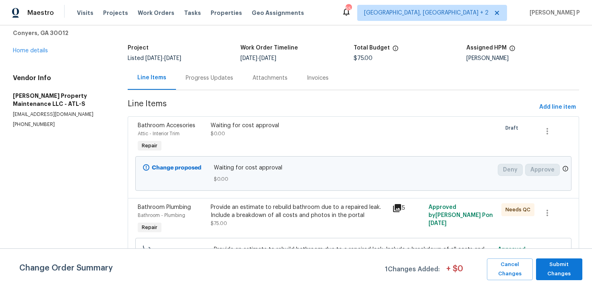
scroll to position [62, 0]
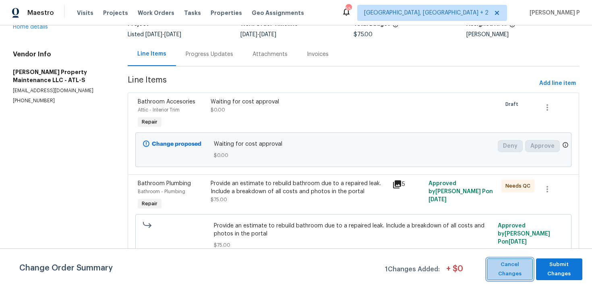
click at [513, 267] on span "Cancel Changes" at bounding box center [510, 269] width 38 height 19
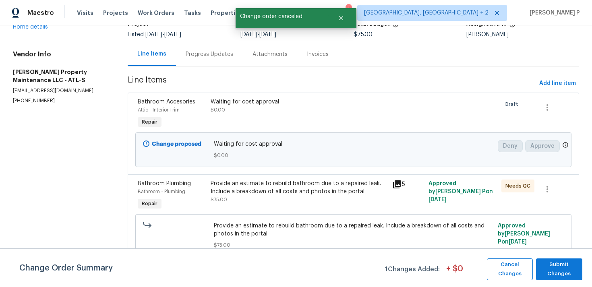
scroll to position [0, 0]
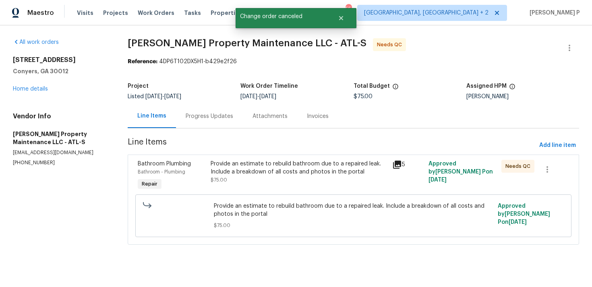
click at [216, 112] on div "Progress Updates" at bounding box center [210, 116] width 48 height 8
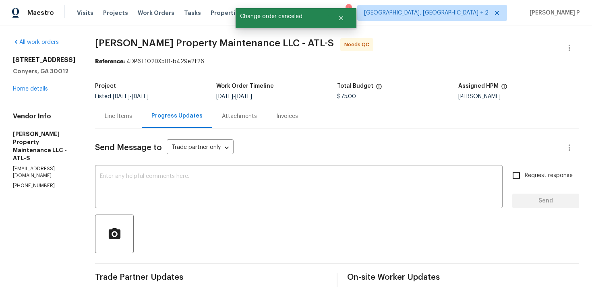
click at [126, 112] on div "Line Items" at bounding box center [118, 116] width 27 height 8
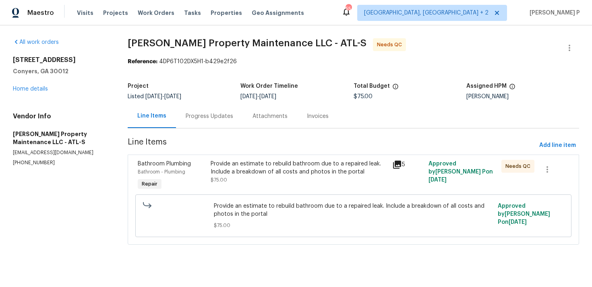
click at [271, 185] on div "Provide an estimate to rebuild bathroom due to a repaired leak. Include a break…" at bounding box center [299, 176] width 182 height 37
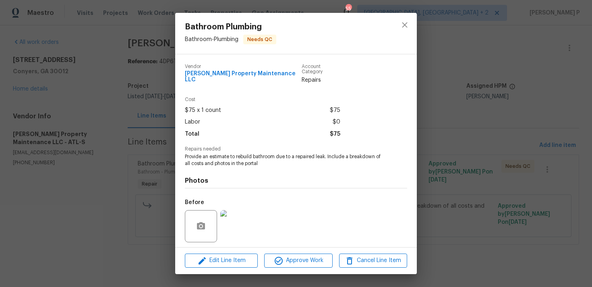
scroll to position [50, 0]
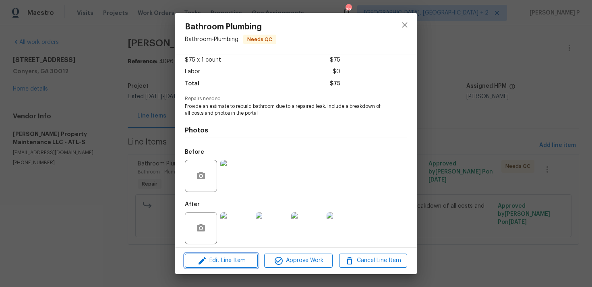
click at [226, 262] on span "Edit Line Item" at bounding box center [221, 261] width 68 height 10
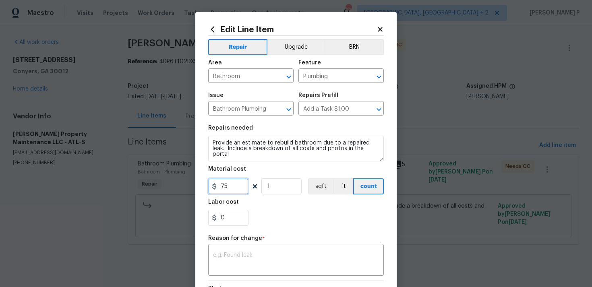
click at [230, 189] on input "75" at bounding box center [228, 187] width 40 height 16
type input "625"
click at [231, 260] on textarea at bounding box center [296, 261] width 166 height 17
paste textarea "(RP) Updated cost per BR team approval."
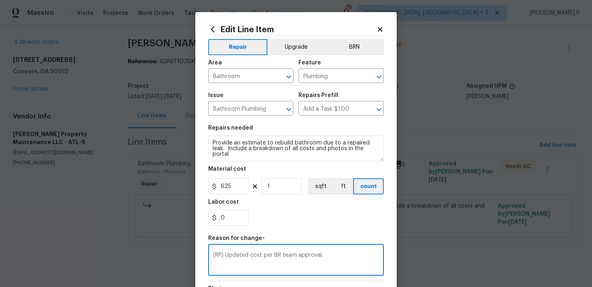
scroll to position [118, 0]
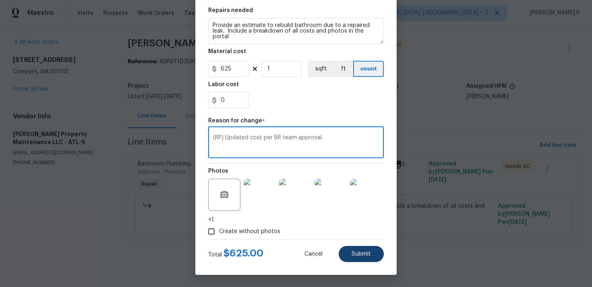
type textarea "(RP) Updated cost per BR team approval."
click at [379, 257] on button "Submit" at bounding box center [361, 254] width 45 height 16
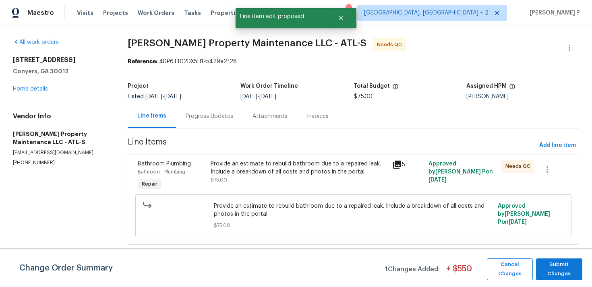
scroll to position [0, 0]
click at [569, 271] on span "Submit Changes" at bounding box center [559, 269] width 38 height 19
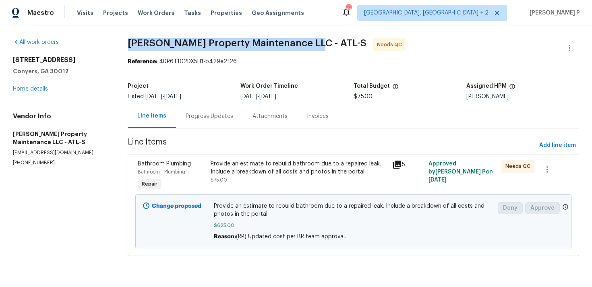
drag, startPoint x: 312, startPoint y: 43, endPoint x: 133, endPoint y: 46, distance: 179.7
click at [133, 46] on span "[PERSON_NAME] Property Maintenance LLC - ATL-S Needs QC" at bounding box center [344, 47] width 432 height 19
copy span "[PERSON_NAME] Property Maintenance LLC - ATL-S"
click at [213, 127] on div "Progress Updates" at bounding box center [209, 116] width 67 height 24
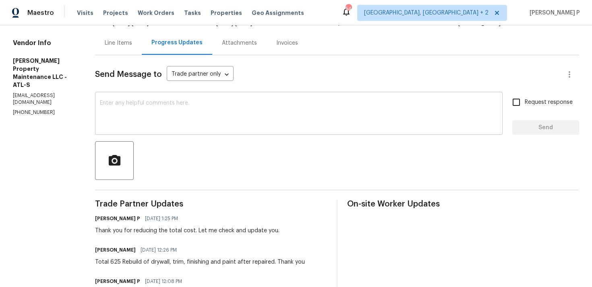
scroll to position [93, 0]
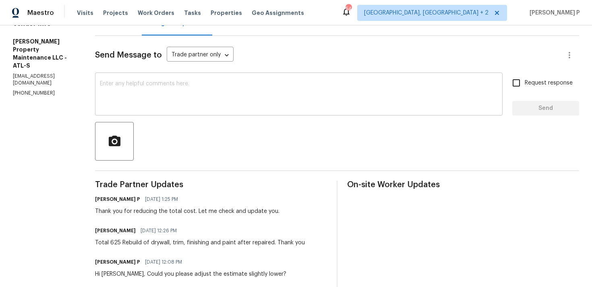
click at [193, 98] on textarea at bounding box center [299, 95] width 398 height 28
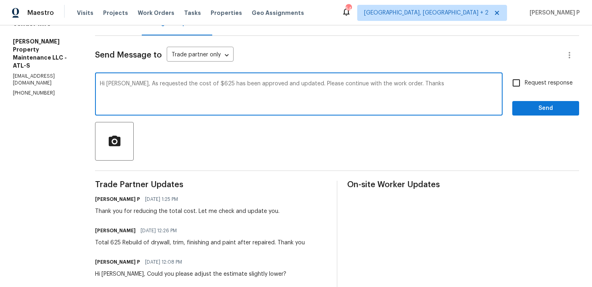
type textarea "Hi [PERSON_NAME], As requested the cost of $625 has been approved and updated. …"
click at [524, 87] on input "Request response" at bounding box center [516, 83] width 17 height 17
checkbox input "true"
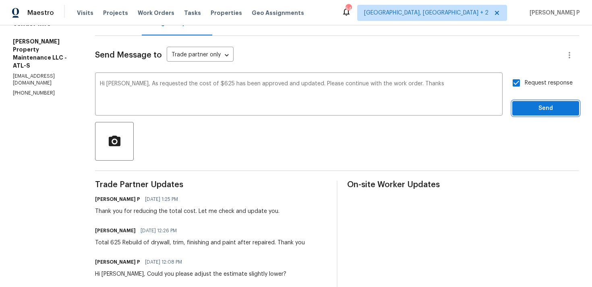
click at [529, 105] on span "Send" at bounding box center [546, 109] width 54 height 10
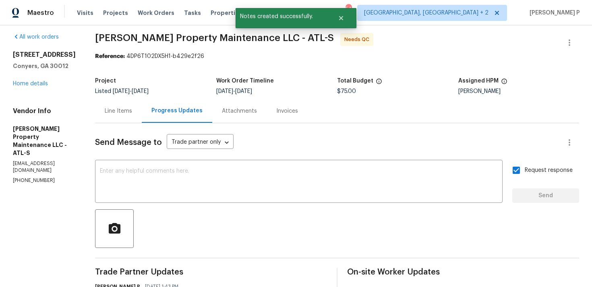
scroll to position [0, 0]
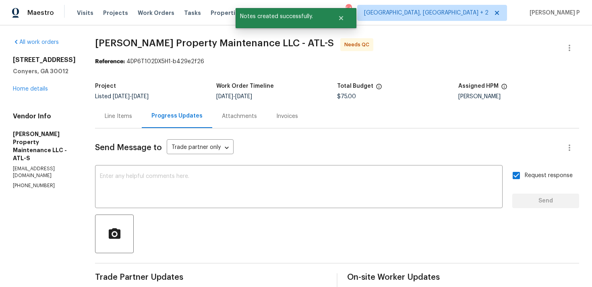
click at [129, 120] on div "Line Items" at bounding box center [118, 116] width 47 height 24
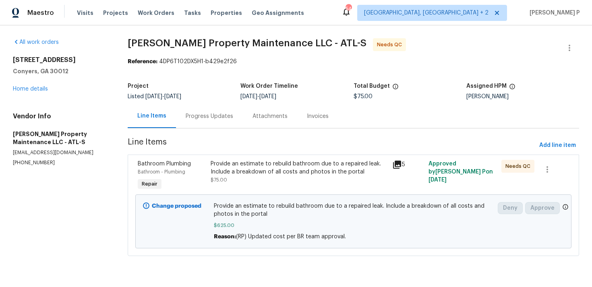
click at [224, 117] on div "Progress Updates" at bounding box center [210, 116] width 48 height 8
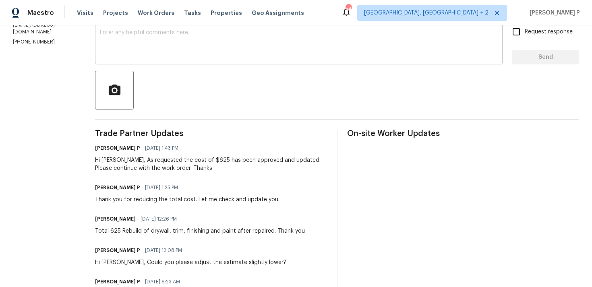
scroll to position [148, 0]
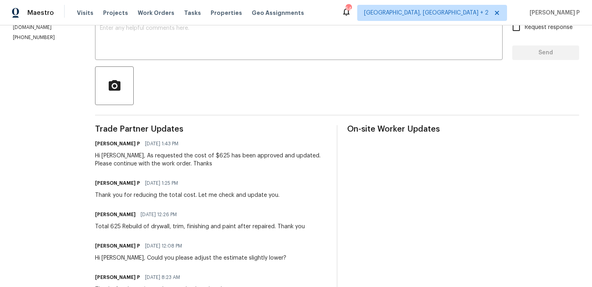
click at [125, 156] on div "Hi [PERSON_NAME], As requested the cost of $625 has been approved and updated. …" at bounding box center [211, 160] width 232 height 16
drag, startPoint x: 122, startPoint y: 156, endPoint x: 151, endPoint y: 156, distance: 29.4
click at [151, 156] on div "Hi [PERSON_NAME], As requested the cost of $625 has been approved and updated. …" at bounding box center [211, 160] width 232 height 16
click at [117, 153] on div "Hi [PERSON_NAME], As requested the cost of $625 has been approved and updated. …" at bounding box center [211, 160] width 232 height 16
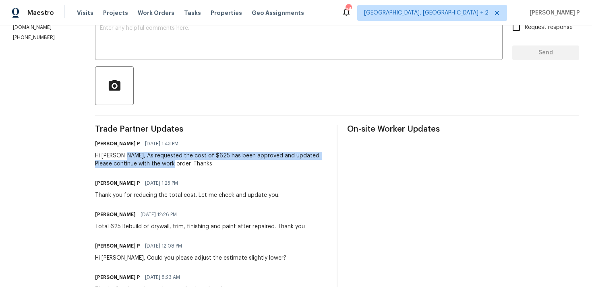
drag, startPoint x: 124, startPoint y: 156, endPoint x: 174, endPoint y: 162, distance: 49.9
click at [174, 162] on div "Hi [PERSON_NAME], As requested the cost of $625 has been approved and updated. …" at bounding box center [211, 160] width 232 height 16
copy div "As requested the cost of $625 has been approved and updated. Please continue wi…"
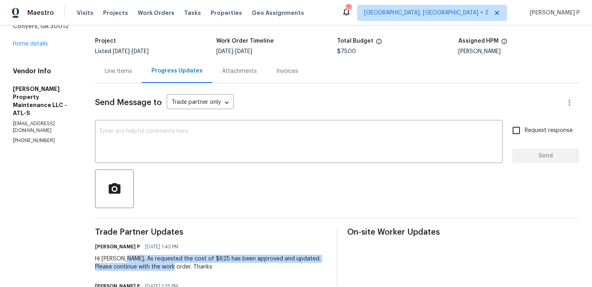
scroll to position [0, 0]
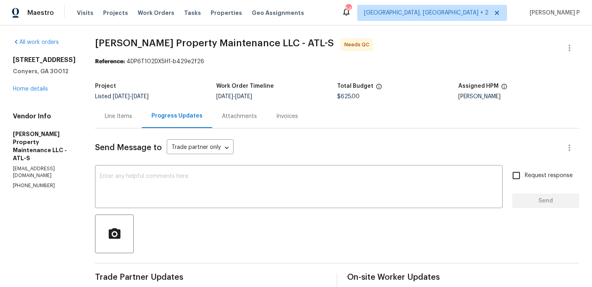
click at [120, 121] on div "Line Items" at bounding box center [118, 116] width 47 height 24
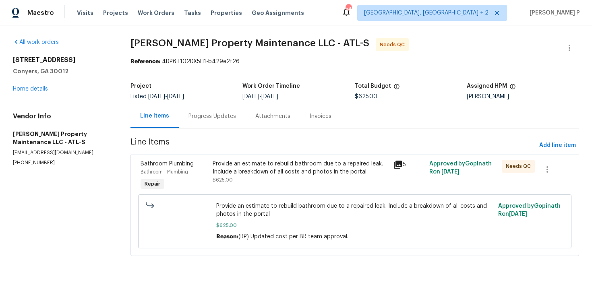
click at [550, 156] on div "Bathroom Plumbing Bathroom - Plumbing Repair Provide an estimate to rebuild bat…" at bounding box center [355, 206] width 449 height 102
click at [551, 149] on span "Add line item" at bounding box center [558, 146] width 37 height 10
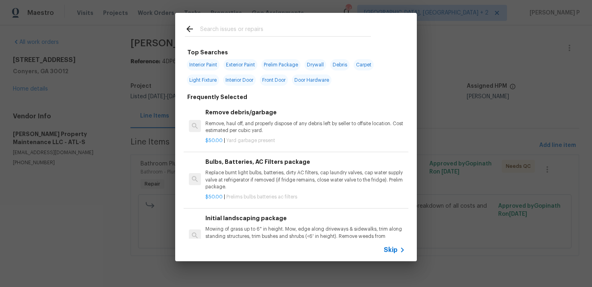
click at [386, 247] on span "Skip" at bounding box center [391, 250] width 14 height 8
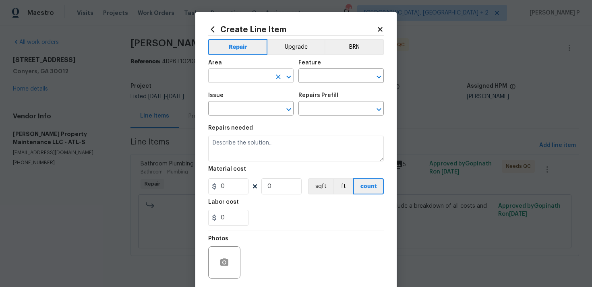
click at [286, 76] on icon "Open" at bounding box center [288, 76] width 4 height 3
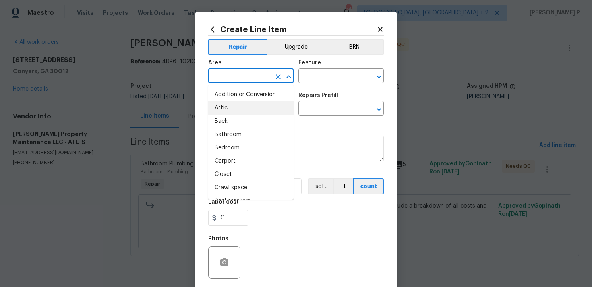
click at [239, 107] on li "Attic" at bounding box center [250, 108] width 85 height 13
type input "Attic"
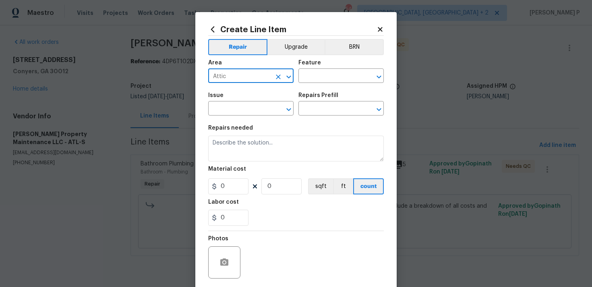
click at [330, 83] on div "Area Attic ​ Feature ​" at bounding box center [296, 71] width 176 height 33
click at [336, 80] on input "text" at bounding box center [330, 77] width 63 height 12
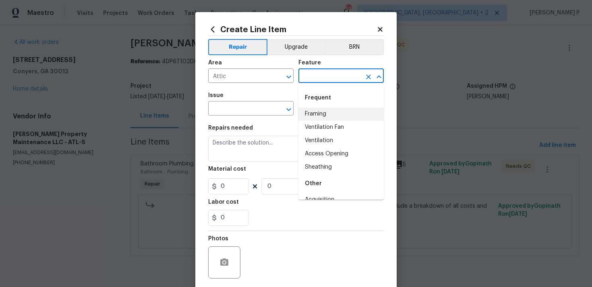
click at [319, 115] on li "Framing" at bounding box center [341, 114] width 85 height 13
type input "Framing"
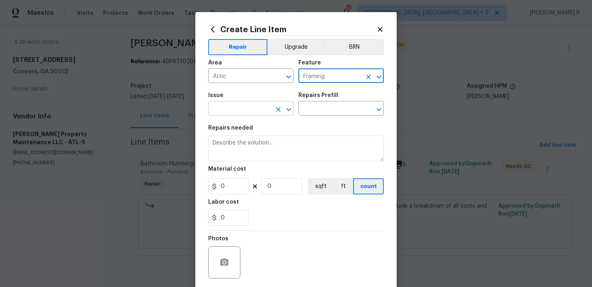
click at [292, 112] on icon "Open" at bounding box center [289, 110] width 10 height 10
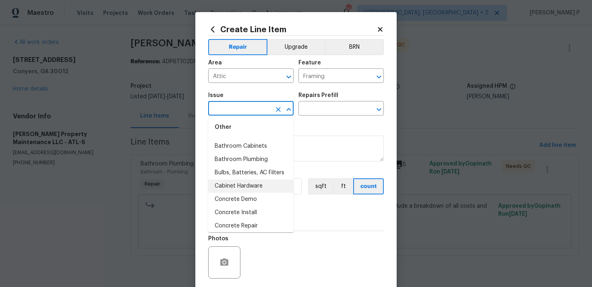
scroll to position [160, 0]
click at [244, 167] on li "Bathroom Plumbing" at bounding box center [250, 173] width 85 height 13
type input "Bathroom Plumbing"
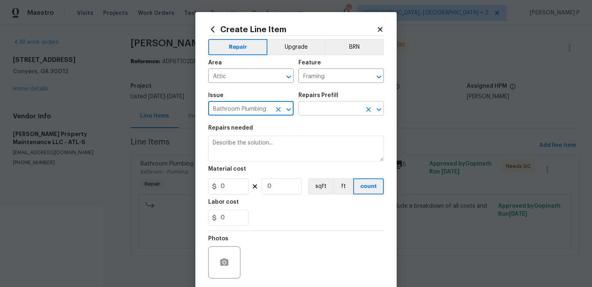
click at [317, 104] on input "text" at bounding box center [330, 109] width 63 height 12
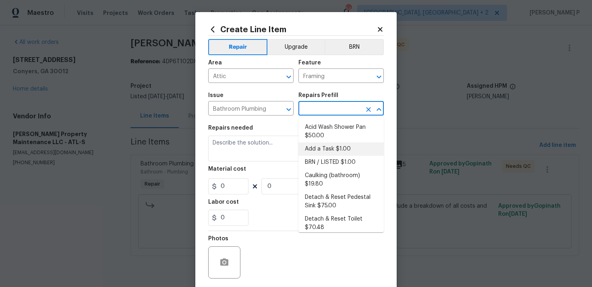
click at [316, 147] on li "Add a Task $1.00" at bounding box center [341, 149] width 85 height 13
type input "Plumbing"
type input "Add a Task $1.00"
type textarea "HPM to detail"
type input "1"
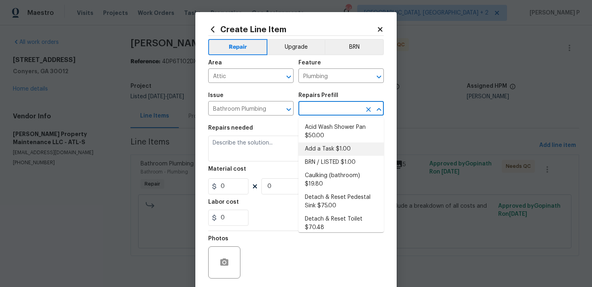
type input "1"
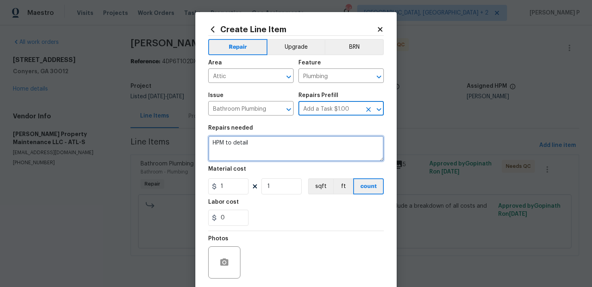
click at [266, 148] on textarea "HPM to detail" at bounding box center [296, 149] width 176 height 26
type textarea "CO approved"
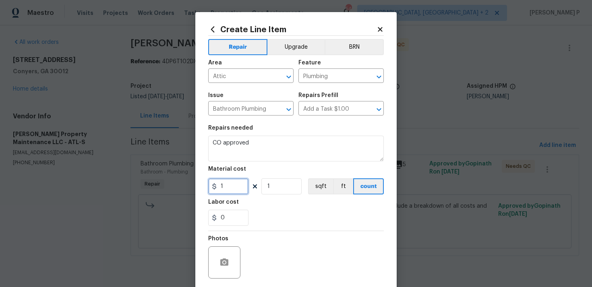
click at [221, 185] on input "1" at bounding box center [228, 187] width 40 height 16
click at [232, 186] on input "1" at bounding box center [228, 187] width 40 height 16
type input "0"
click at [282, 230] on section "Repairs needed CO approved Material cost 0 1 sqft ft count Labor cost 0" at bounding box center [296, 175] width 176 height 110
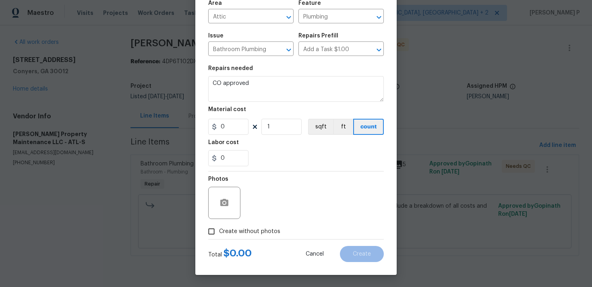
click at [210, 232] on input "Create without photos" at bounding box center [211, 231] width 15 height 15
checkbox input "true"
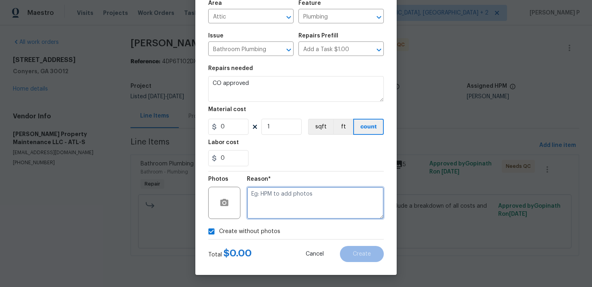
click at [266, 214] on textarea at bounding box center [315, 203] width 137 height 32
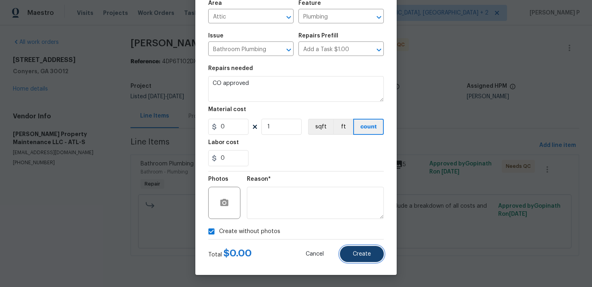
click at [361, 248] on button "Create" at bounding box center [362, 254] width 44 height 16
type input "0"
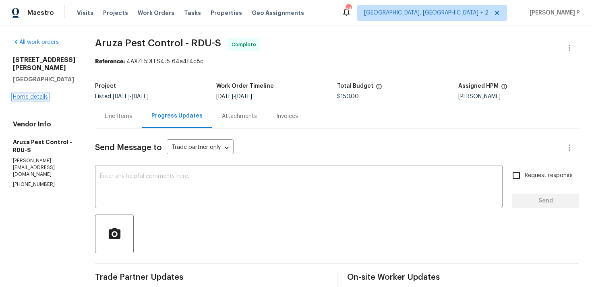
click at [23, 97] on link "Home details" at bounding box center [30, 97] width 35 height 6
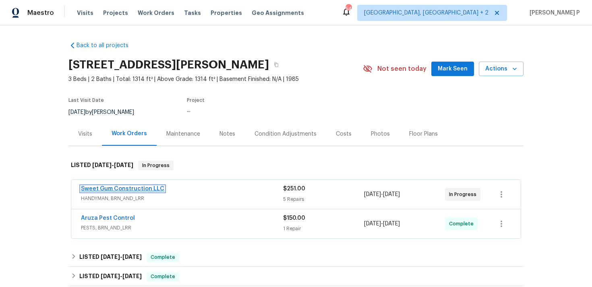
click at [135, 188] on link "Sweet Gum Construction LLC" at bounding box center [122, 189] width 83 height 6
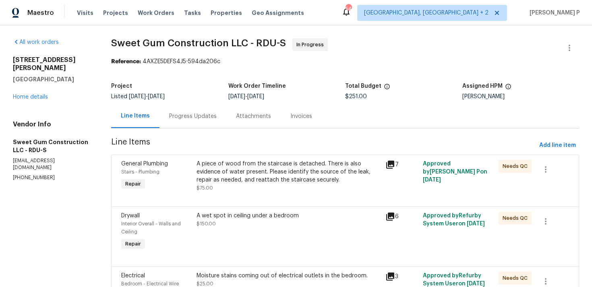
click at [195, 113] on div "Progress Updates" at bounding box center [193, 116] width 48 height 8
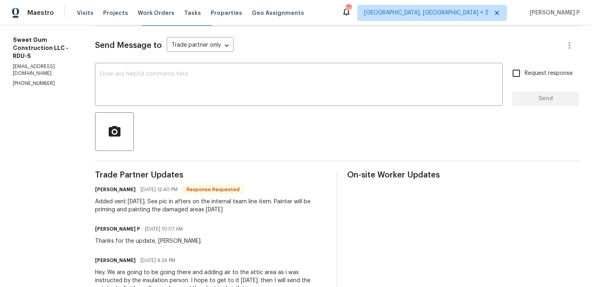
scroll to position [92, 0]
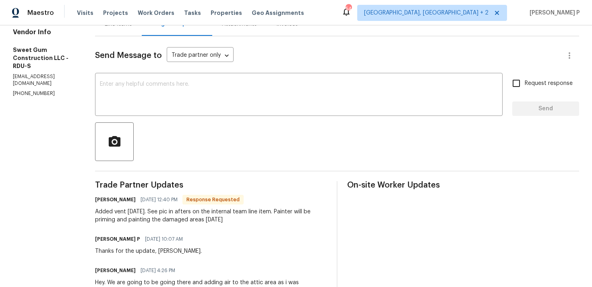
click at [218, 110] on div "x ​" at bounding box center [299, 95] width 408 height 41
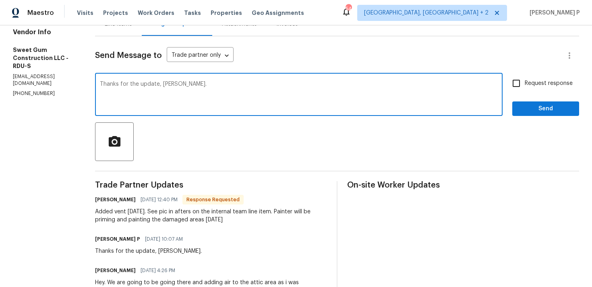
type textarea "Thanks for the update, Stacey."
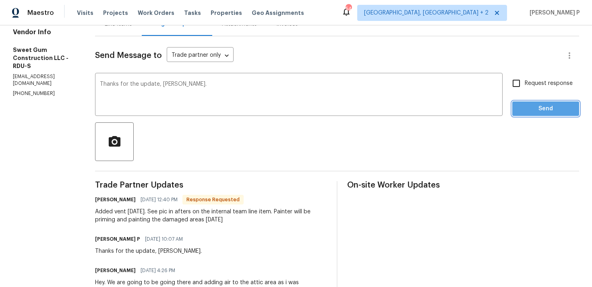
click at [534, 109] on span "Send" at bounding box center [546, 109] width 54 height 10
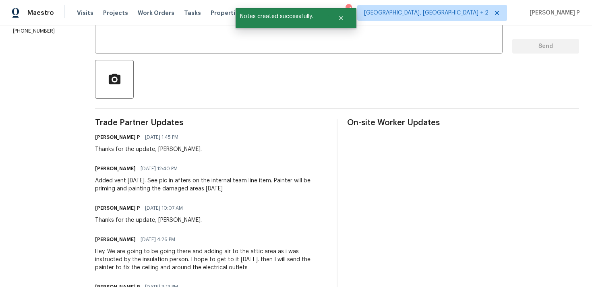
scroll to position [189, 0]
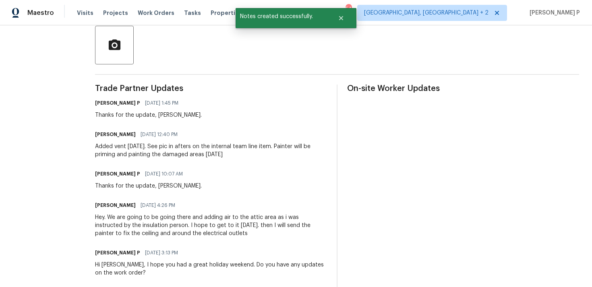
drag, startPoint x: 112, startPoint y: 146, endPoint x: 272, endPoint y: 154, distance: 159.3
copy div "Added vent today. See pic in afters on the internal team line item. Painter wil…"
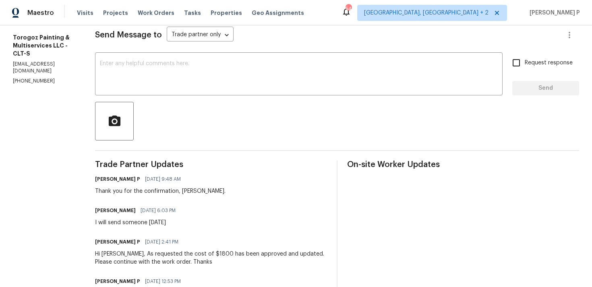
scroll to position [122, 0]
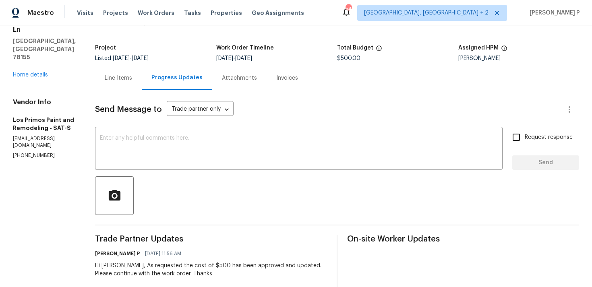
scroll to position [38, 0]
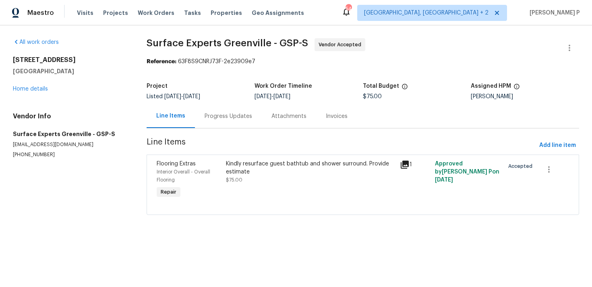
click at [247, 118] on div "Progress Updates" at bounding box center [229, 116] width 48 height 8
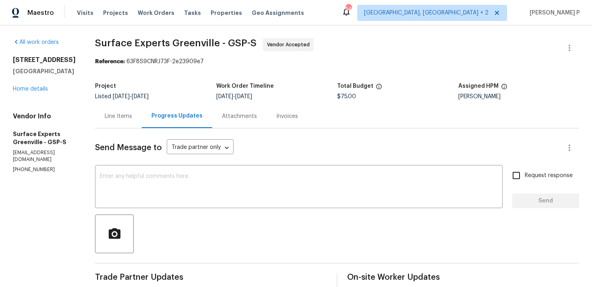
click at [116, 115] on div "Line Items" at bounding box center [118, 116] width 27 height 8
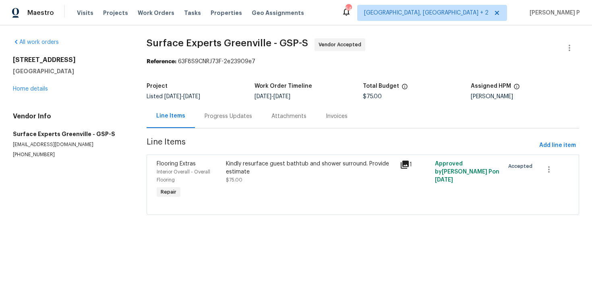
click at [274, 166] on div "Kindly resurface guest bathtub and shower surround. Provide estimate" at bounding box center [310, 168] width 169 height 16
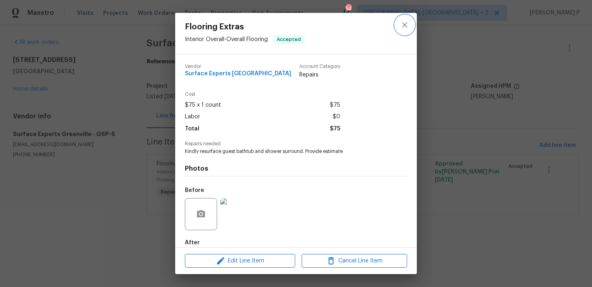
click at [405, 24] on icon "close" at bounding box center [404, 24] width 5 height 5
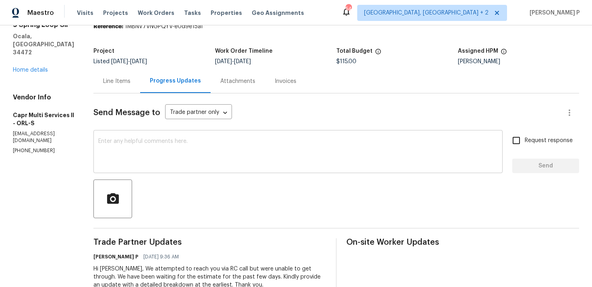
scroll to position [2, 0]
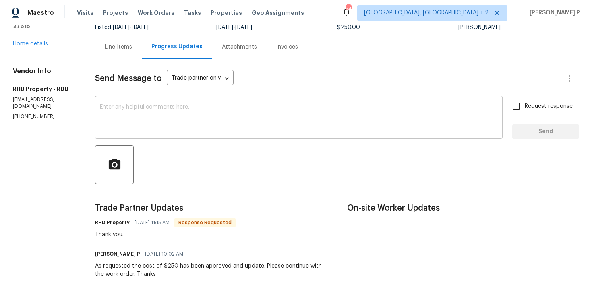
scroll to position [64, 0]
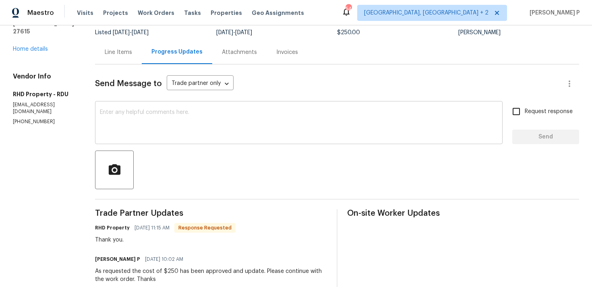
click at [218, 133] on textarea at bounding box center [299, 124] width 398 height 28
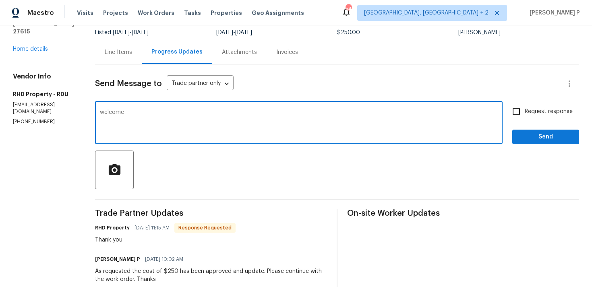
click at [116, 114] on textarea "welcome" at bounding box center [299, 124] width 398 height 28
type textarea "Welcome"
click at [538, 134] on span "Send" at bounding box center [546, 137] width 54 height 10
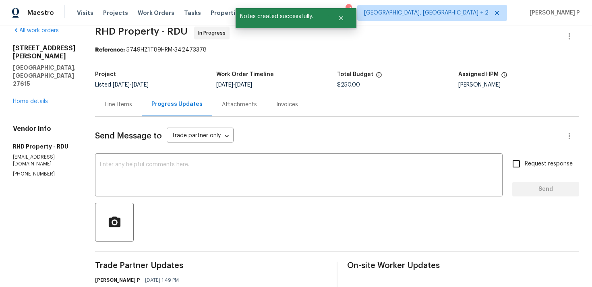
scroll to position [0, 0]
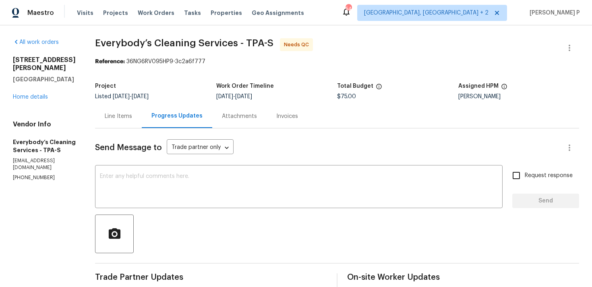
click at [132, 116] on div "Line Items" at bounding box center [118, 116] width 27 height 8
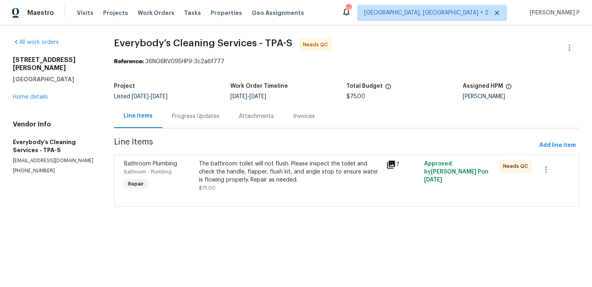
click at [278, 172] on div "The bathroom toilet will not flush. Please inspect the toilet and check the han…" at bounding box center [290, 172] width 183 height 24
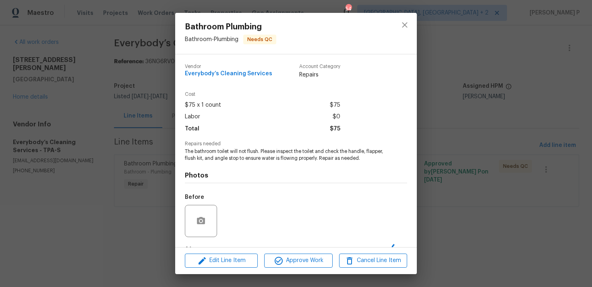
scroll to position [50, 0]
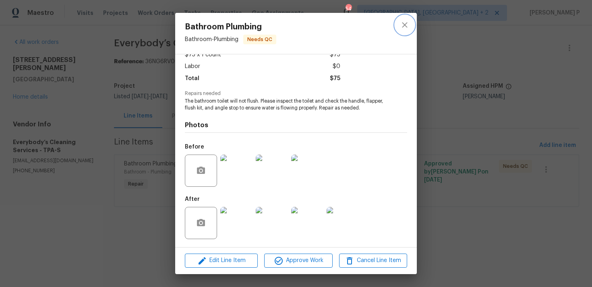
click at [403, 23] on icon "close" at bounding box center [404, 24] width 5 height 5
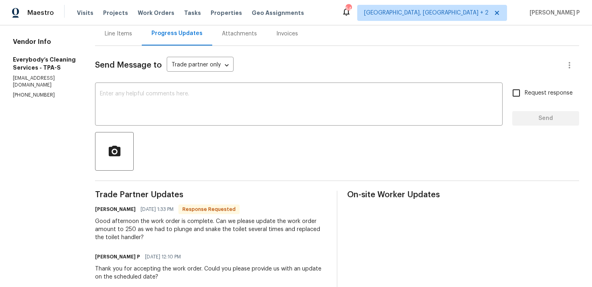
scroll to position [26, 0]
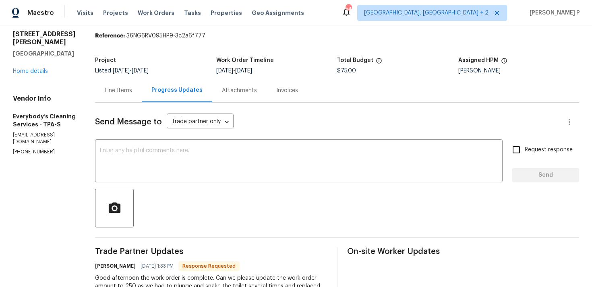
click at [132, 90] on div "Line Items" at bounding box center [118, 91] width 27 height 8
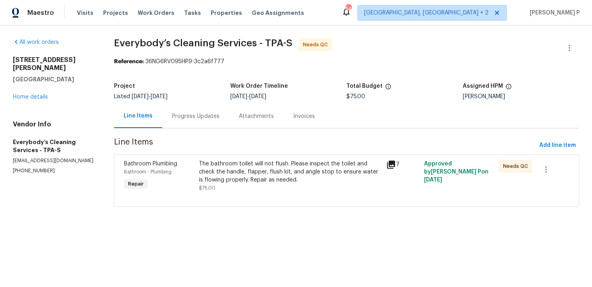
click at [273, 186] on div "The bathroom toilet will not flush. Please inspect the toilet and check the han…" at bounding box center [290, 176] width 183 height 32
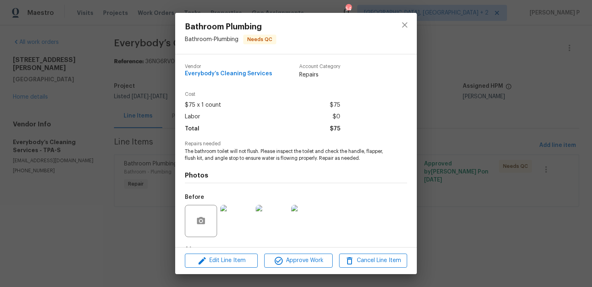
scroll to position [50, 0]
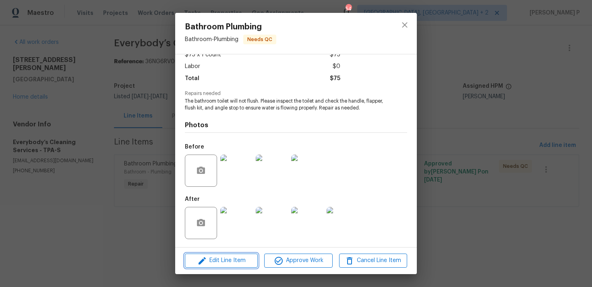
click at [240, 261] on span "Edit Line Item" at bounding box center [221, 261] width 68 height 10
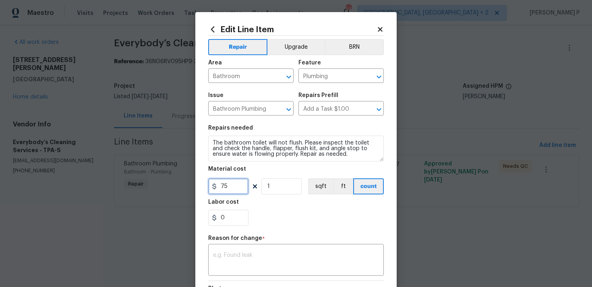
click at [241, 185] on input "75" at bounding box center [228, 187] width 40 height 16
type input "250"
click at [255, 258] on textarea at bounding box center [296, 261] width 166 height 17
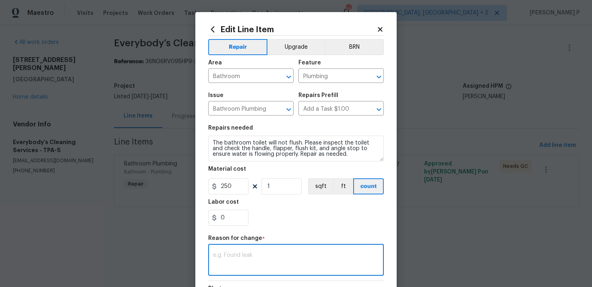
paste textarea "(RP) Updated per vendor’s final cost."
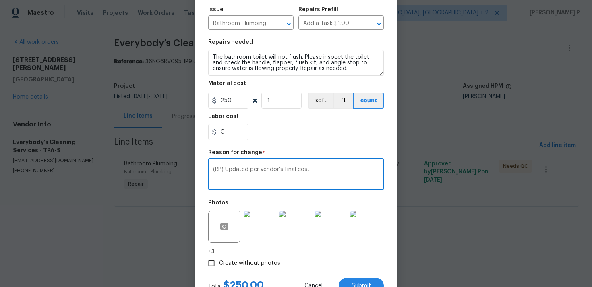
scroll to position [118, 0]
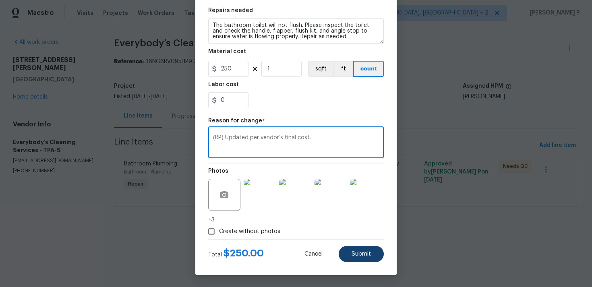
type textarea "(RP) Updated per vendor’s final cost."
click at [349, 247] on button "Submit" at bounding box center [361, 254] width 45 height 16
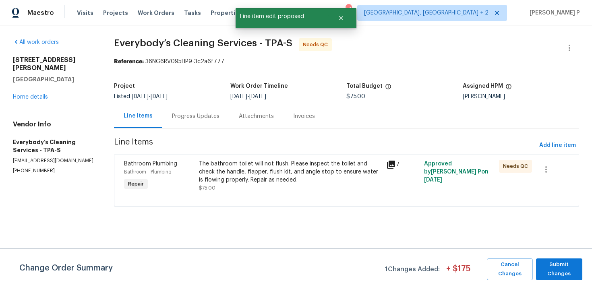
scroll to position [0, 0]
click at [569, 262] on span "Submit Changes" at bounding box center [559, 269] width 38 height 19
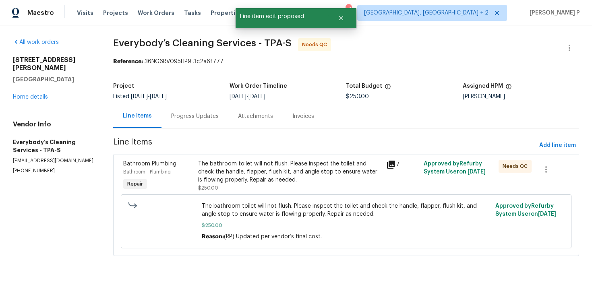
click at [219, 161] on div "The bathroom toilet will not flush. Please inspect the toilet and check the han…" at bounding box center [289, 172] width 183 height 24
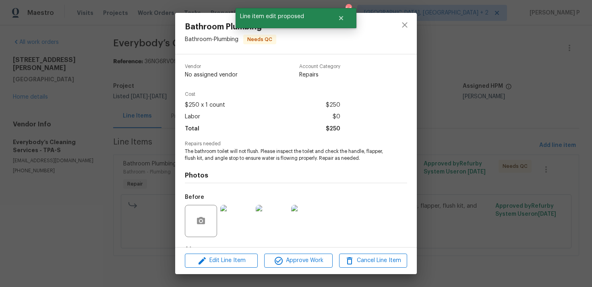
scroll to position [50, 0]
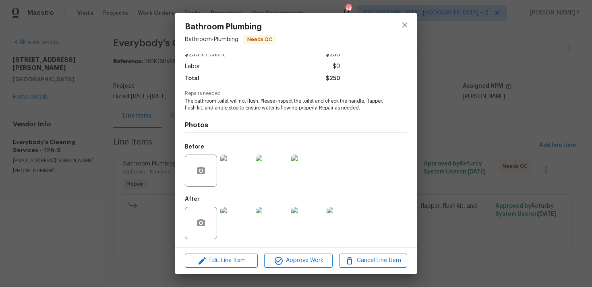
click at [234, 179] on img at bounding box center [236, 171] width 32 height 32
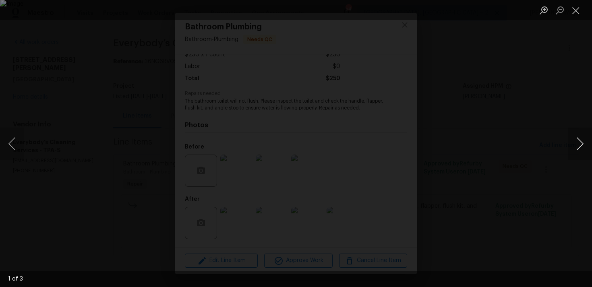
click at [580, 141] on button "Next image" at bounding box center [580, 144] width 24 height 32
click at [573, 12] on button "Close lightbox" at bounding box center [576, 10] width 16 height 14
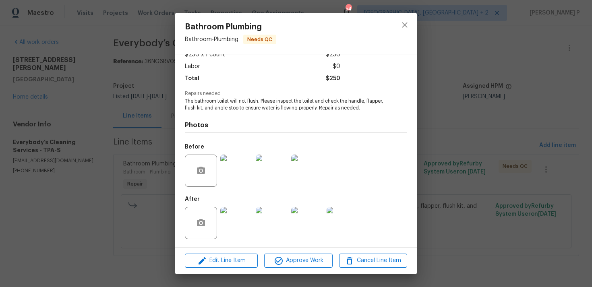
click at [234, 214] on img at bounding box center [236, 223] width 32 height 32
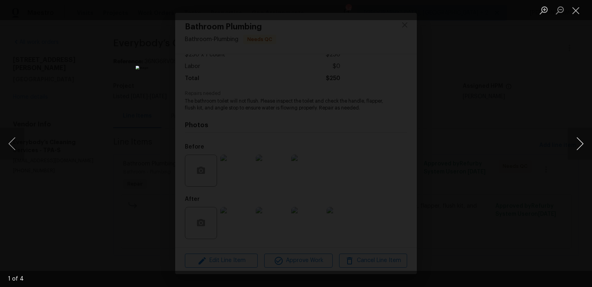
click at [584, 142] on button "Next image" at bounding box center [580, 144] width 24 height 32
click at [579, 8] on button "Close lightbox" at bounding box center [576, 10] width 16 height 14
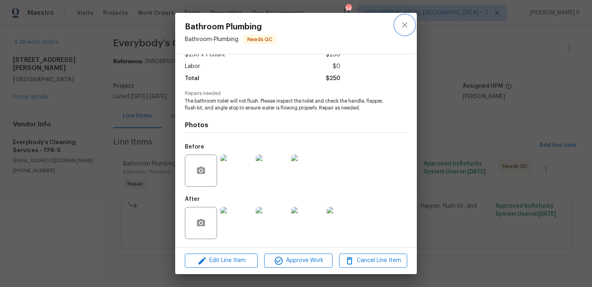
click at [403, 24] on icon "close" at bounding box center [405, 25] width 10 height 10
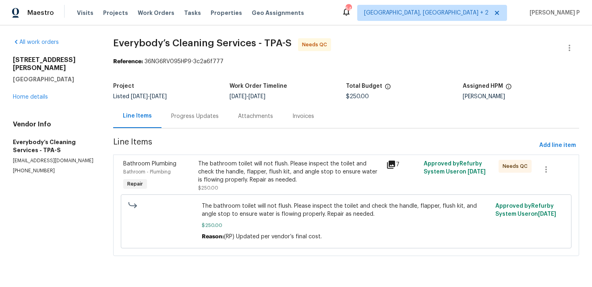
click at [202, 112] on div "Progress Updates" at bounding box center [195, 116] width 48 height 8
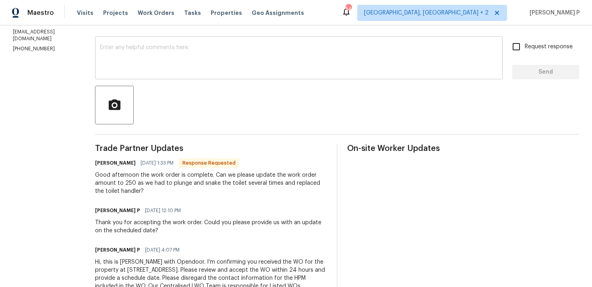
scroll to position [122, 0]
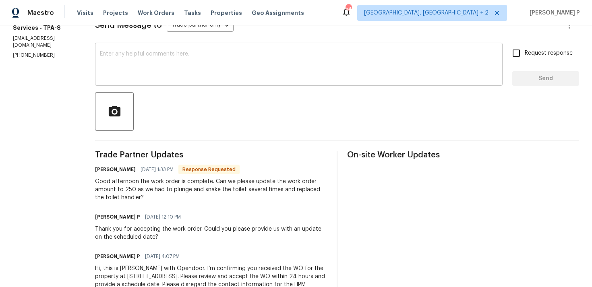
click at [198, 59] on textarea at bounding box center [299, 65] width 398 height 28
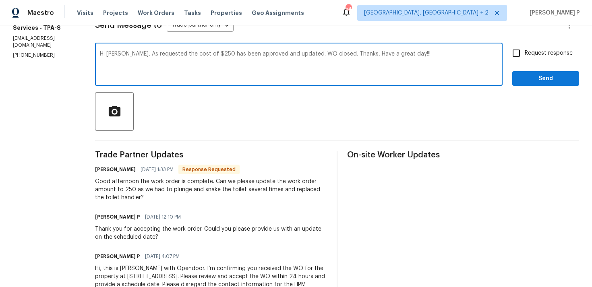
type textarea "Hi Angelina, As requested the cost of $250 has been approved and updated. WO cl…"
click at [524, 77] on span "Send" at bounding box center [546, 79] width 54 height 10
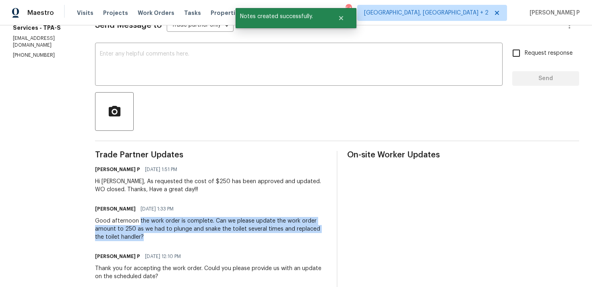
drag, startPoint x: 168, startPoint y: 220, endPoint x: 200, endPoint y: 235, distance: 35.9
click at [200, 235] on div "Good afternoon the work order is complete. Can we please update the work order …" at bounding box center [211, 229] width 232 height 24
copy div "the work order is complete. Can we please update the work order amount to 250 a…"
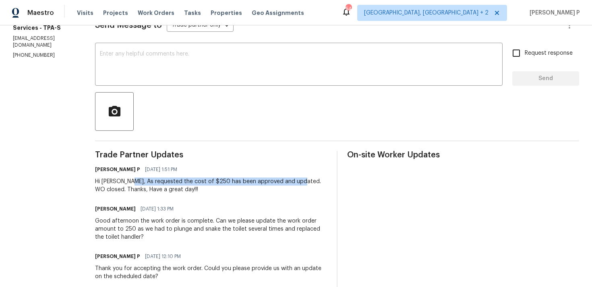
drag, startPoint x: 159, startPoint y: 180, endPoint x: 327, endPoint y: 180, distance: 167.6
click at [327, 180] on div "Hi Angelina, As requested the cost of $250 has been approved and updated. WO cl…" at bounding box center [211, 186] width 232 height 16
copy div "As requested the cost of $250 has been approved and updated."
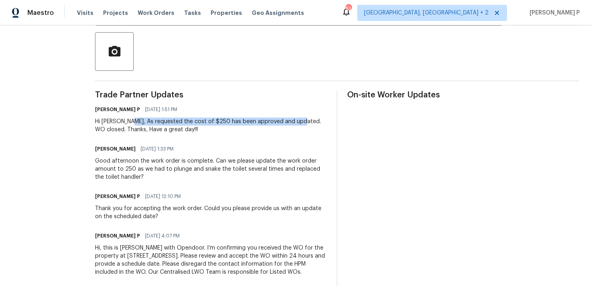
scroll to position [0, 0]
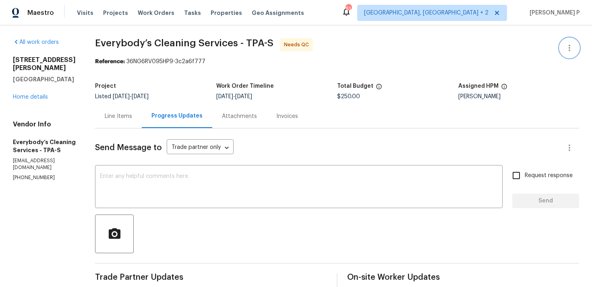
click at [570, 47] on icon "button" at bounding box center [570, 48] width 2 height 6
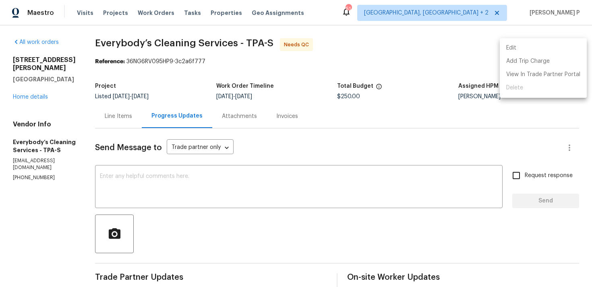
click at [528, 45] on li "Edit" at bounding box center [543, 48] width 87 height 13
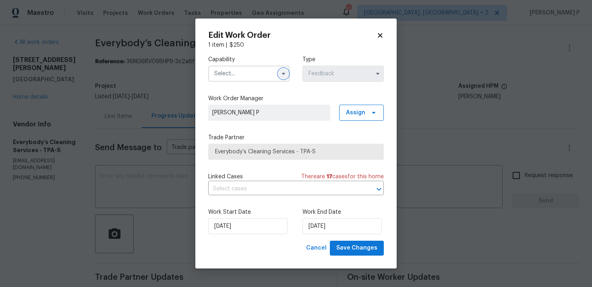
click at [282, 75] on icon "button" at bounding box center [283, 74] width 6 height 6
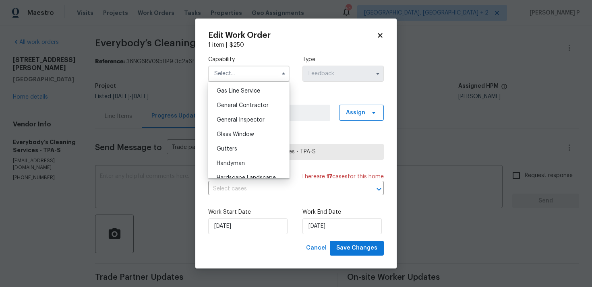
scroll to position [374, 0]
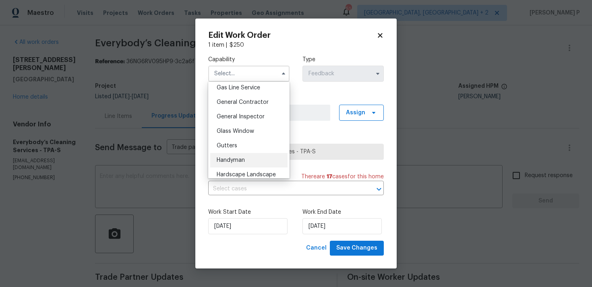
click at [240, 161] on span "Handyman" at bounding box center [231, 161] width 28 height 6
type input "Handyman"
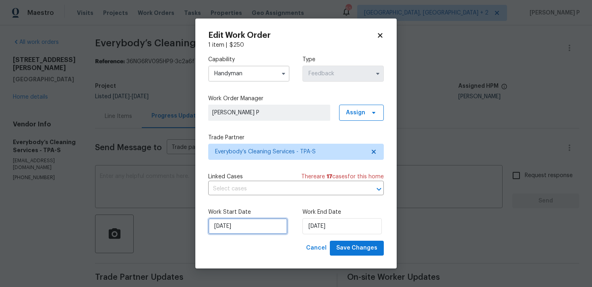
click at [259, 232] on input "02/09/2025" at bounding box center [247, 226] width 79 height 16
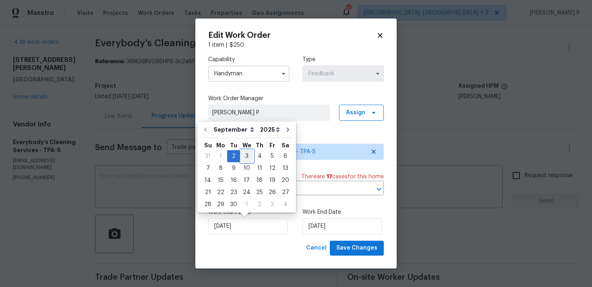
click at [247, 157] on div "3" at bounding box center [246, 156] width 13 height 11
type input "03/09/2025"
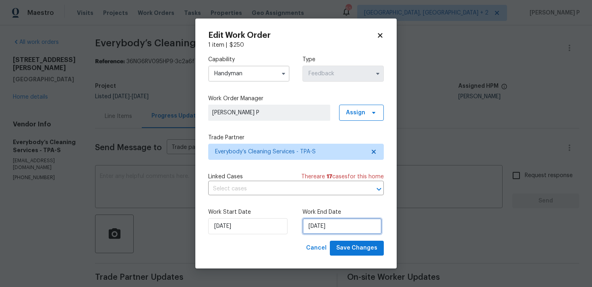
click at [326, 224] on input "04/09/2025" at bounding box center [342, 226] width 79 height 16
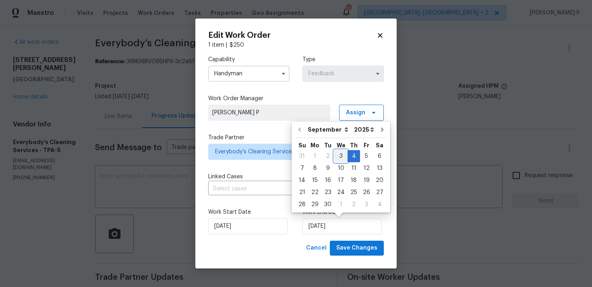
click at [342, 154] on div "3" at bounding box center [340, 156] width 13 height 11
type input "03/09/2025"
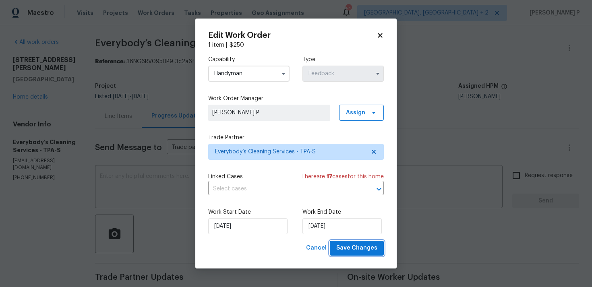
click at [365, 246] on span "Save Changes" at bounding box center [356, 248] width 41 height 10
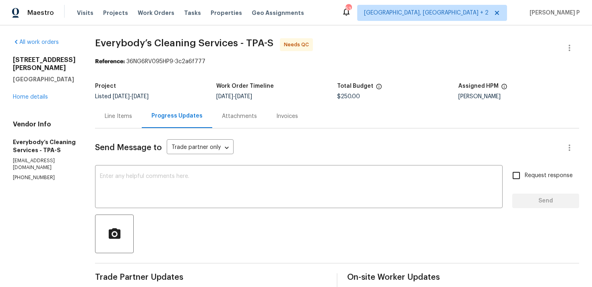
click at [132, 115] on div "Line Items" at bounding box center [118, 116] width 27 height 8
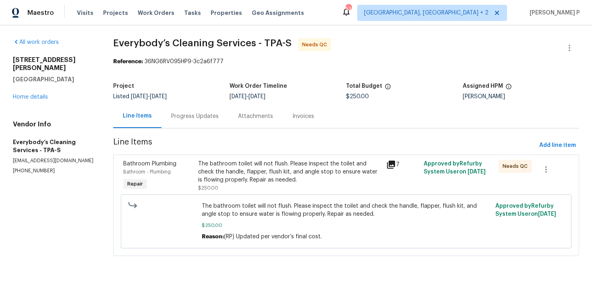
click at [272, 170] on div "The bathroom toilet will not flush. Please inspect the toilet and check the han…" at bounding box center [289, 172] width 183 height 24
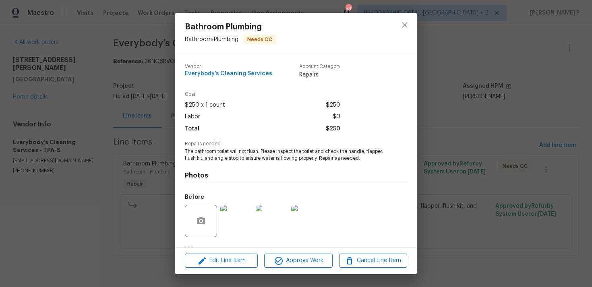
scroll to position [50, 0]
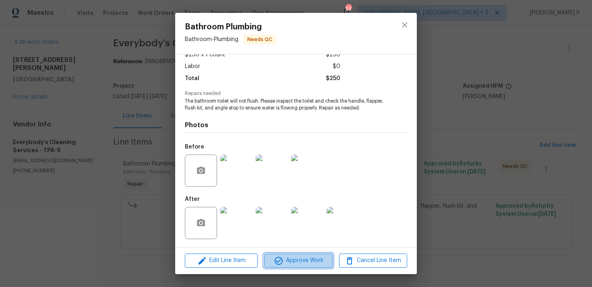
click at [301, 262] on span "Approve Work" at bounding box center [298, 261] width 63 height 10
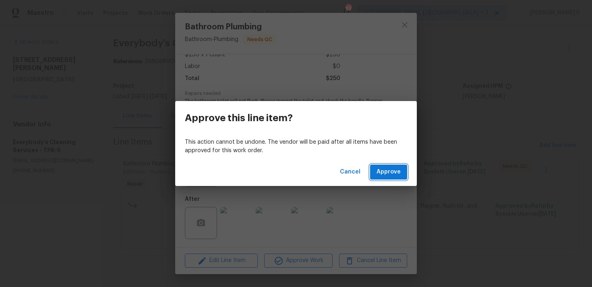
click at [388, 168] on span "Approve" at bounding box center [389, 172] width 24 height 10
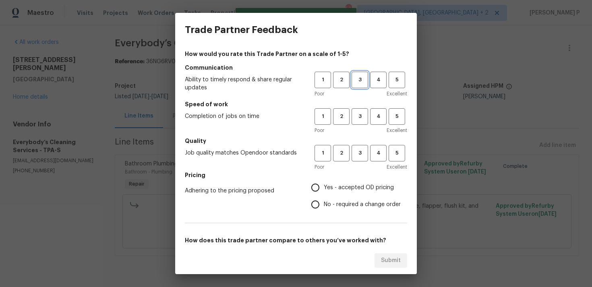
click at [358, 85] on button "3" at bounding box center [360, 80] width 17 height 17
click at [357, 116] on span "3" at bounding box center [360, 116] width 15 height 9
click at [357, 155] on span "3" at bounding box center [360, 153] width 15 height 9
click at [336, 191] on span "Yes - accepted OD pricing" at bounding box center [359, 188] width 70 height 8
click at [324, 191] on input "Yes - accepted OD pricing" at bounding box center [315, 187] width 17 height 17
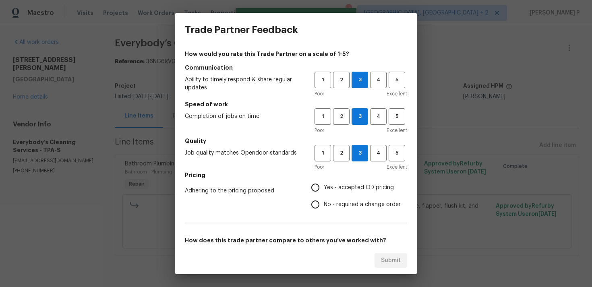
radio input "true"
click at [334, 202] on span "No - required a change order" at bounding box center [362, 205] width 77 height 8
click at [324, 202] on input "No - required a change order" at bounding box center [315, 204] width 17 height 17
radio input "true"
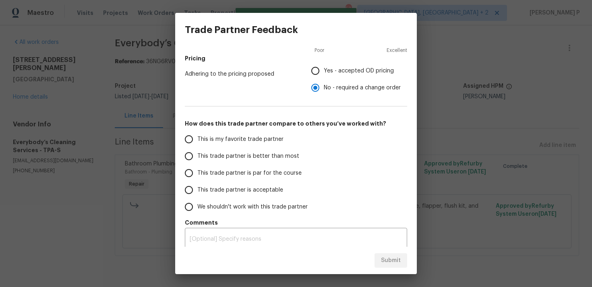
scroll to position [122, 0]
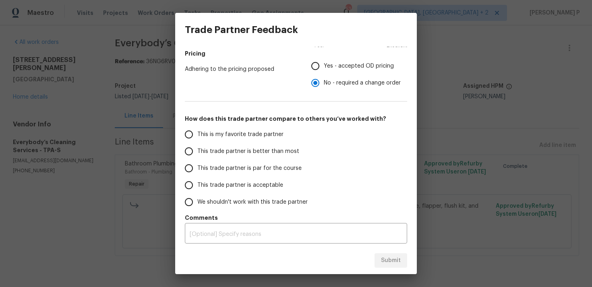
click at [222, 168] on span "This trade partner is par for the course" at bounding box center [249, 168] width 104 height 8
click at [197, 168] on input "This trade partner is par for the course" at bounding box center [189, 168] width 17 height 17
click at [390, 264] on span "Submit" at bounding box center [391, 261] width 20 height 10
radio input "true"
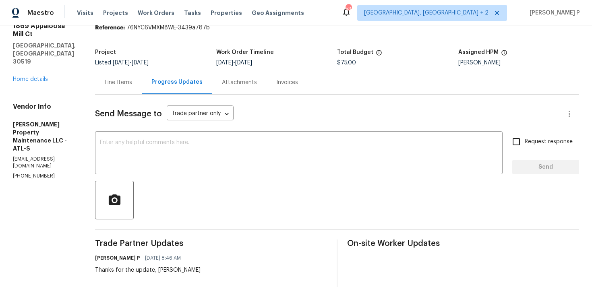
scroll to position [11, 0]
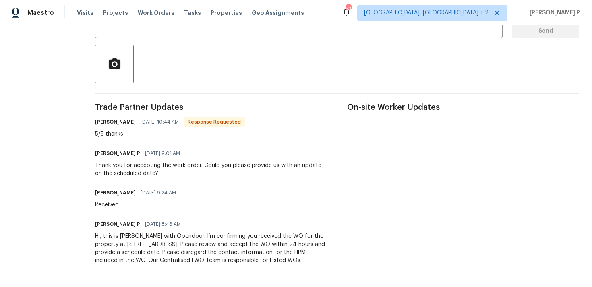
scroll to position [60, 0]
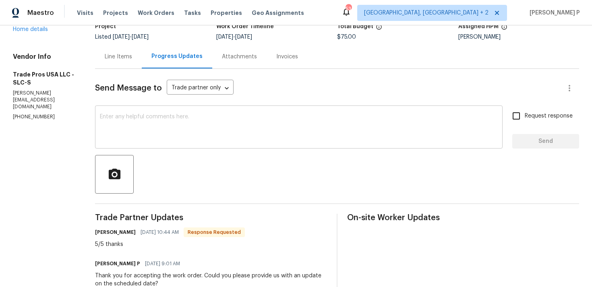
click at [193, 119] on textarea at bounding box center [299, 128] width 398 height 28
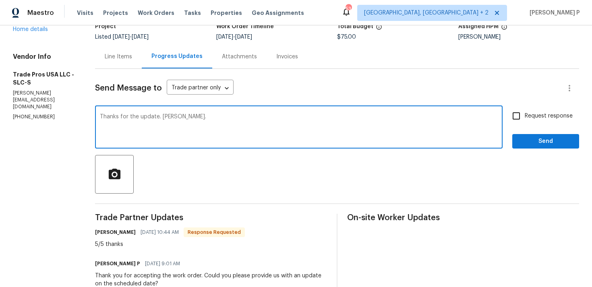
click at [155, 117] on textarea "Thanks for the update. Trevor." at bounding box center [299, 128] width 398 height 28
type textarea "Thanks for the update, Trevor."
click at [526, 141] on span "Send" at bounding box center [546, 142] width 54 height 10
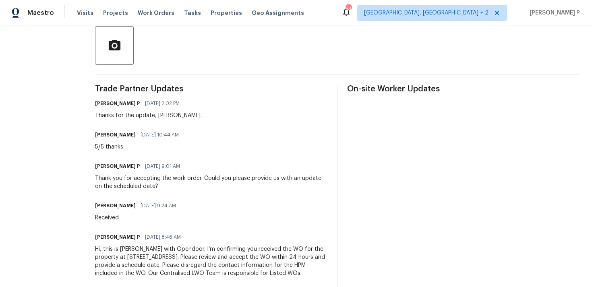
scroll to position [191, 0]
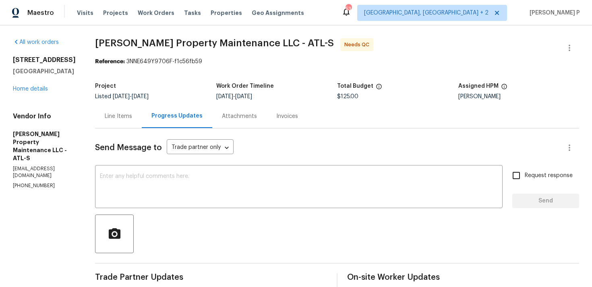
click at [114, 119] on div "Line Items" at bounding box center [118, 116] width 27 height 8
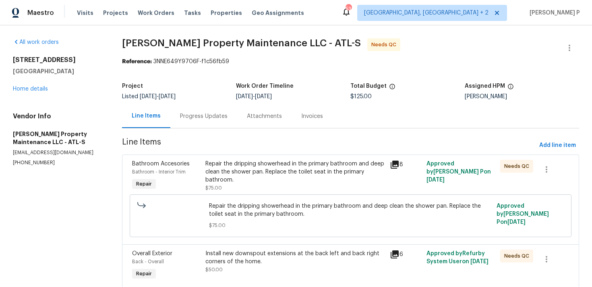
click at [210, 117] on div "Progress Updates" at bounding box center [204, 116] width 48 height 8
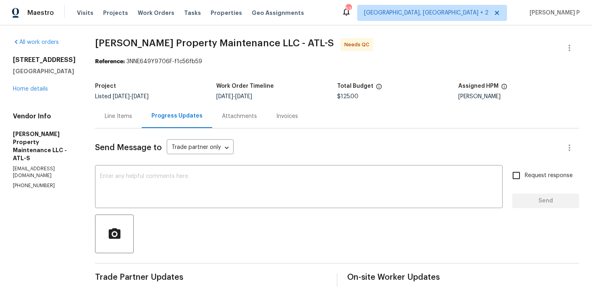
click at [129, 121] on div "Line Items" at bounding box center [118, 116] width 47 height 24
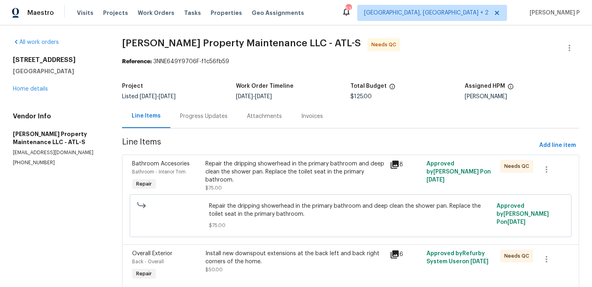
click at [276, 184] on div "Repair the dripping showerhead in the primary bathroom and deep clean the showe…" at bounding box center [295, 172] width 179 height 24
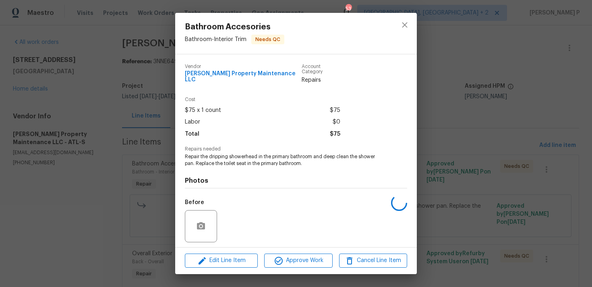
scroll to position [50, 0]
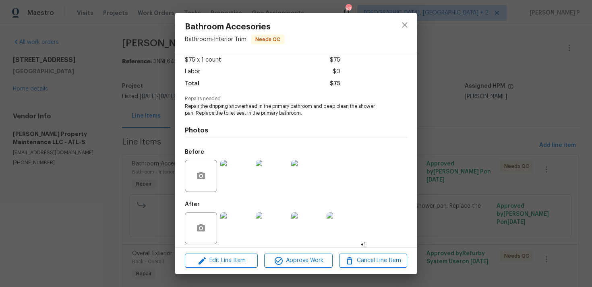
click at [229, 170] on img at bounding box center [236, 176] width 32 height 32
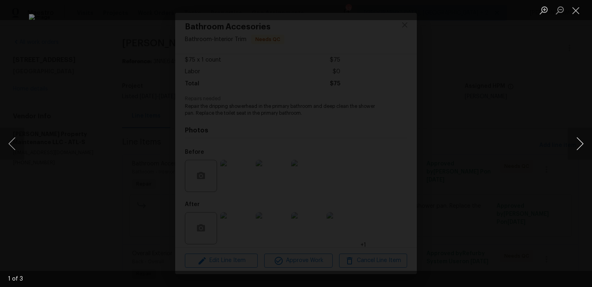
click at [581, 143] on button "Next image" at bounding box center [580, 144] width 24 height 32
click at [578, 9] on button "Close lightbox" at bounding box center [576, 10] width 16 height 14
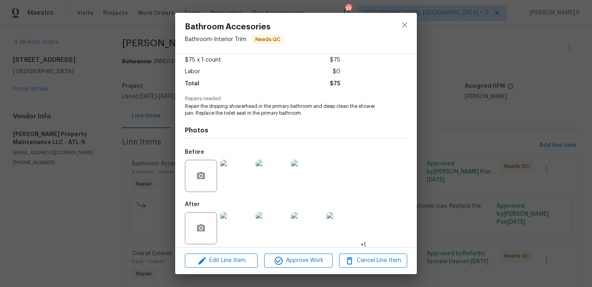
click at [235, 224] on img at bounding box center [236, 228] width 32 height 32
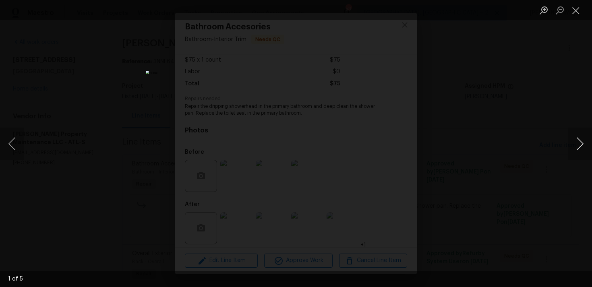
click at [579, 142] on button "Next image" at bounding box center [580, 144] width 24 height 32
click at [573, 8] on button "Close lightbox" at bounding box center [576, 10] width 16 height 14
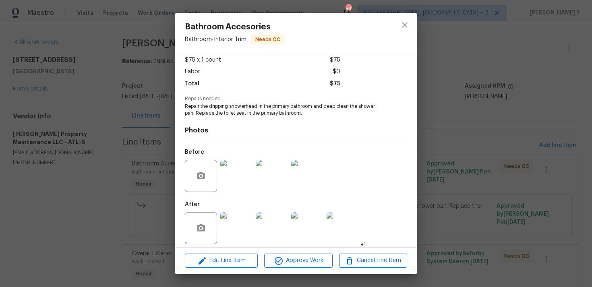
click at [279, 179] on img at bounding box center [272, 176] width 32 height 32
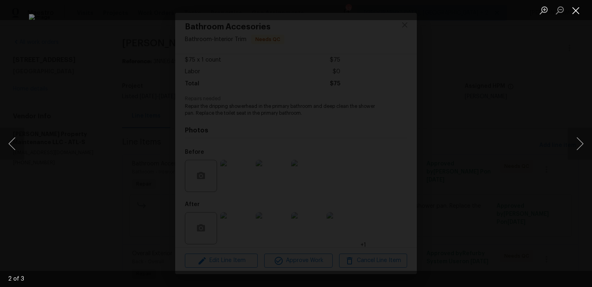
click at [574, 15] on button "Close lightbox" at bounding box center [576, 10] width 16 height 14
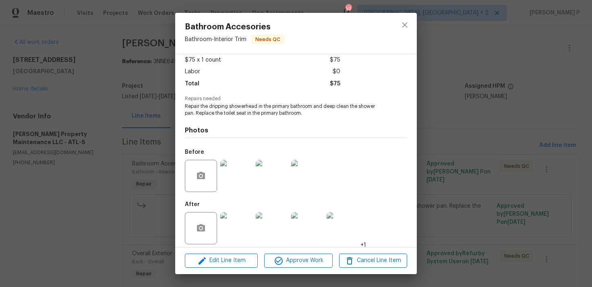
click at [260, 222] on img at bounding box center [272, 228] width 32 height 32
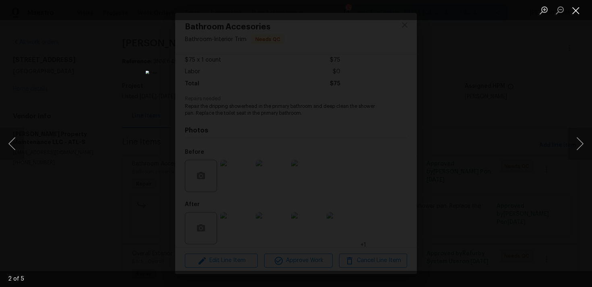
click at [576, 8] on button "Close lightbox" at bounding box center [576, 10] width 16 height 14
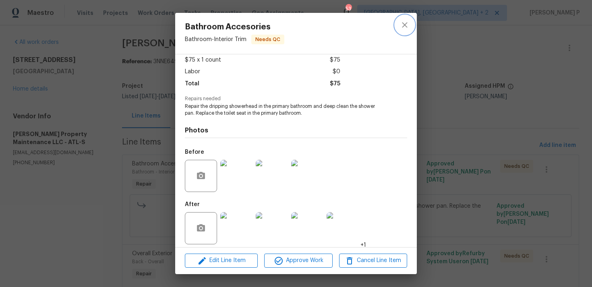
click at [411, 25] on button "close" at bounding box center [404, 24] width 19 height 19
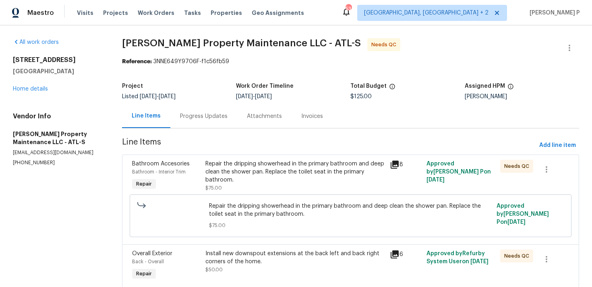
scroll to position [33, 0]
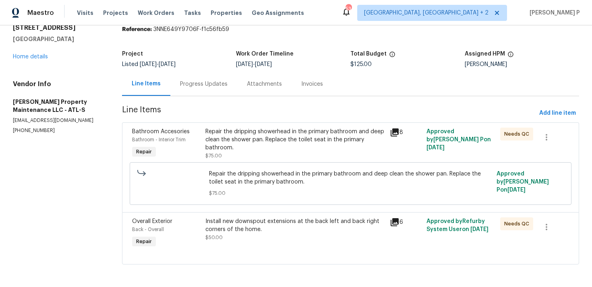
click at [256, 230] on div "Install new downspout extensions at the back left and back right corners of the…" at bounding box center [295, 226] width 179 height 16
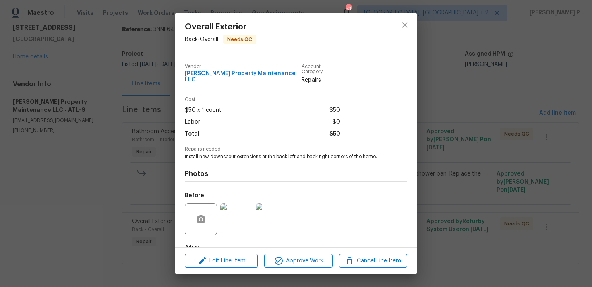
scroll to position [44, 0]
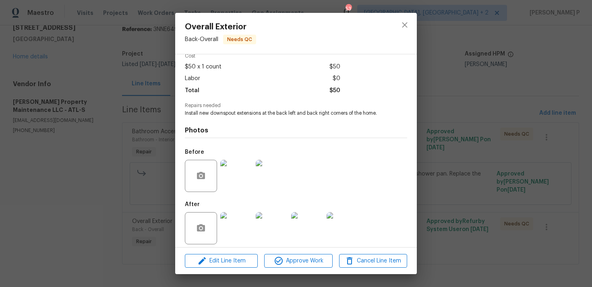
click at [241, 178] on img at bounding box center [236, 176] width 32 height 32
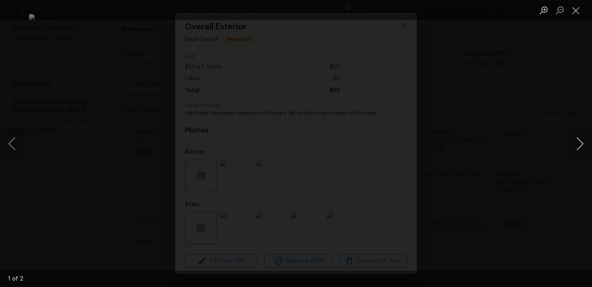
click at [582, 141] on button "Next image" at bounding box center [580, 144] width 24 height 32
click at [580, 10] on button "Close lightbox" at bounding box center [576, 10] width 16 height 14
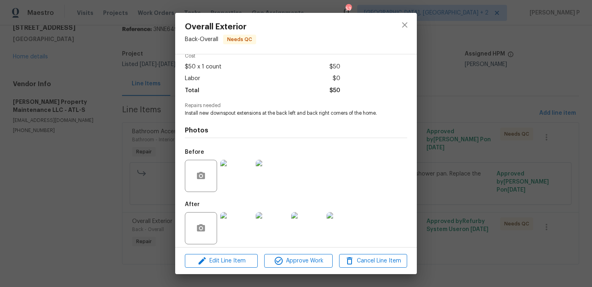
click at [232, 224] on img at bounding box center [236, 228] width 32 height 32
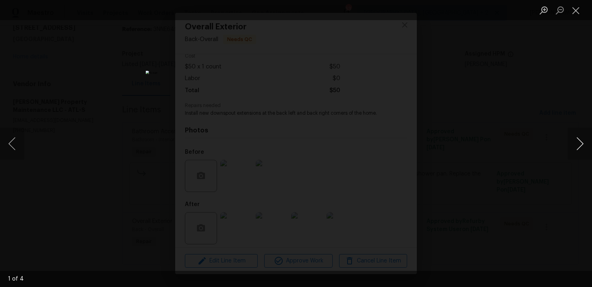
click at [581, 146] on button "Next image" at bounding box center [580, 144] width 24 height 32
click at [578, 11] on button "Close lightbox" at bounding box center [576, 10] width 16 height 14
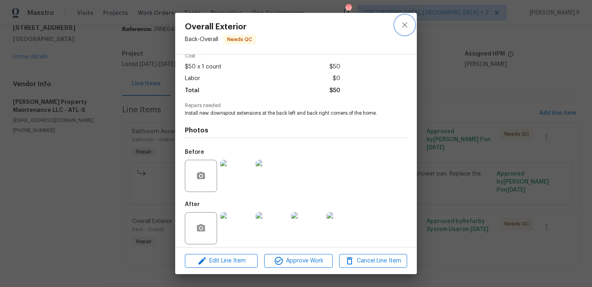
click at [398, 27] on button "close" at bounding box center [404, 24] width 19 height 19
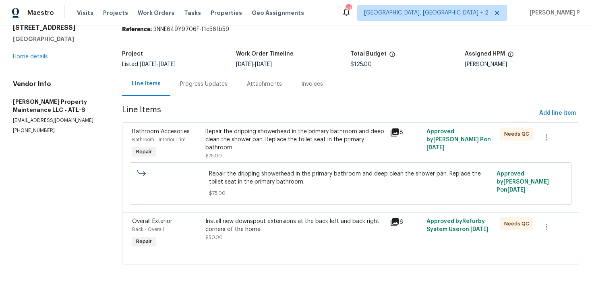
click at [254, 156] on div "Repair the dripping showerhead in the primary bathroom and deep clean the showe…" at bounding box center [295, 144] width 179 height 32
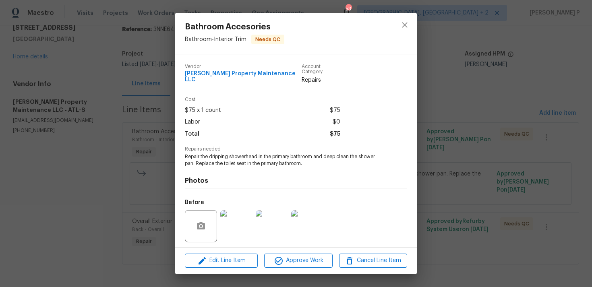
scroll to position [50, 0]
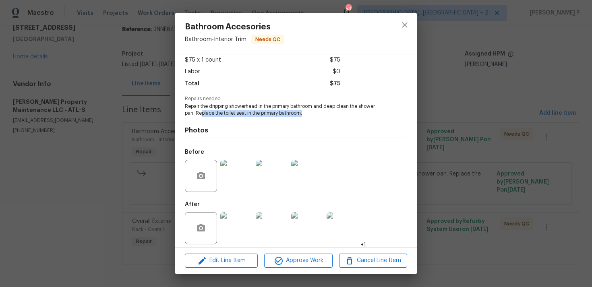
drag, startPoint x: 201, startPoint y: 107, endPoint x: 305, endPoint y: 106, distance: 103.6
click at [305, 106] on span "Repair the dripping showerhead in the primary bathroom and deep clean the showe…" at bounding box center [285, 110] width 200 height 14
click at [278, 169] on img at bounding box center [272, 176] width 32 height 32
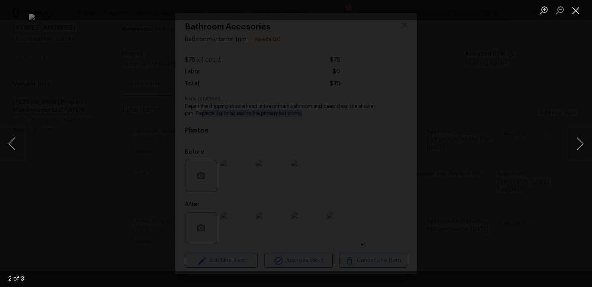
click at [581, 12] on button "Close lightbox" at bounding box center [576, 10] width 16 height 14
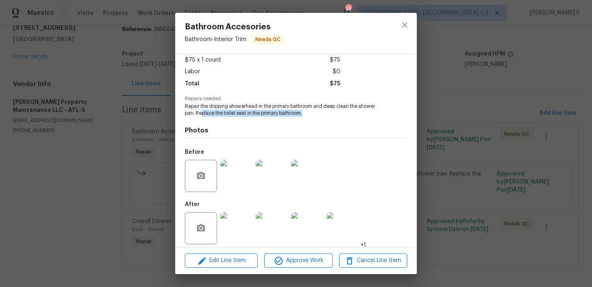
click at [279, 220] on img at bounding box center [272, 228] width 32 height 32
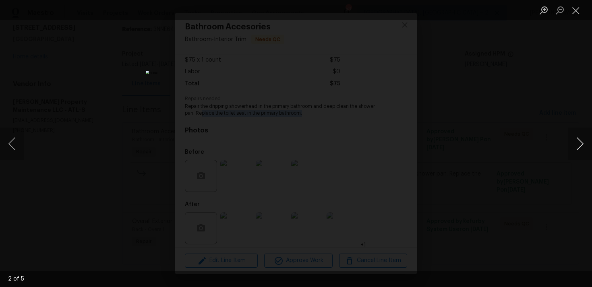
click at [579, 142] on button "Next image" at bounding box center [580, 144] width 24 height 32
click at [581, 8] on button "Close lightbox" at bounding box center [576, 10] width 16 height 14
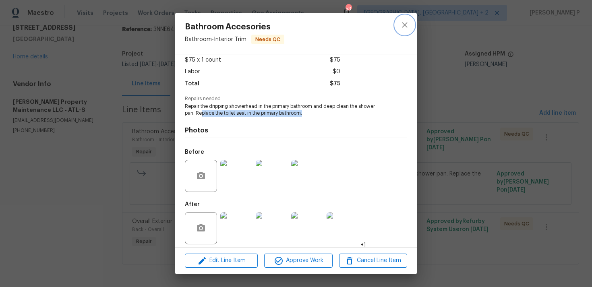
click at [405, 26] on icon "close" at bounding box center [405, 25] width 10 height 10
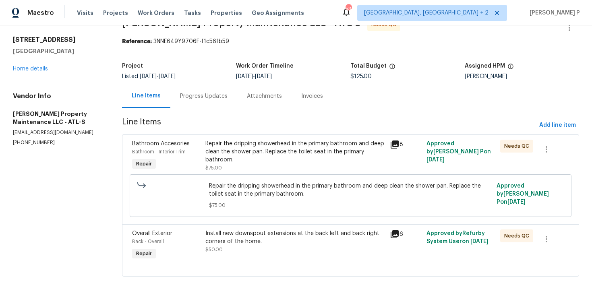
scroll to position [8, 0]
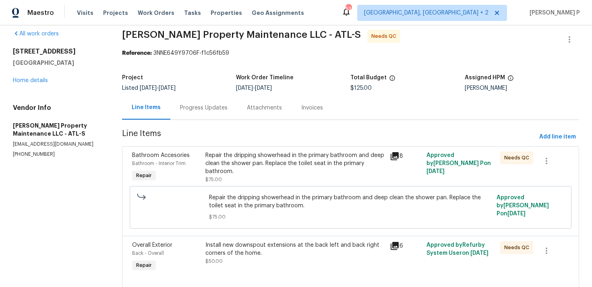
click at [217, 116] on div "Progress Updates" at bounding box center [203, 108] width 67 height 24
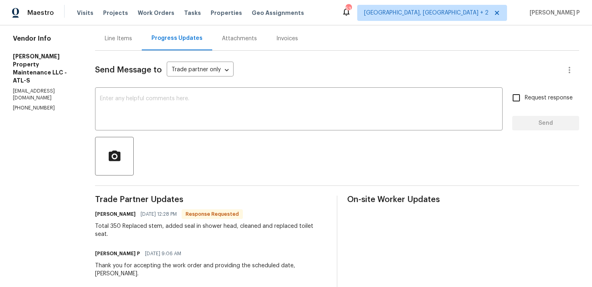
scroll to position [15, 0]
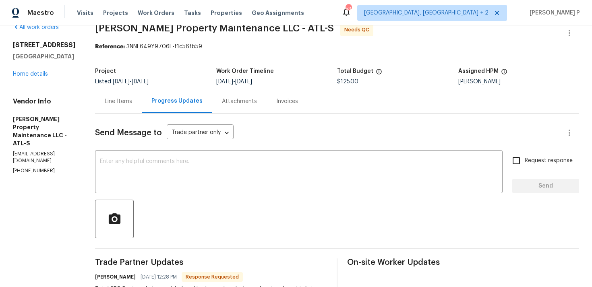
click at [121, 101] on div "Line Items" at bounding box center [118, 102] width 27 height 8
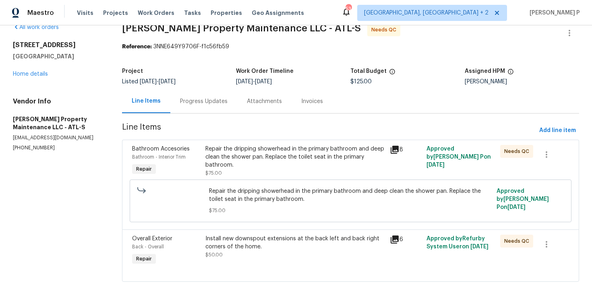
click at [276, 152] on div "Repair the dripping showerhead in the primary bathroom and deep clean the showe…" at bounding box center [295, 157] width 179 height 24
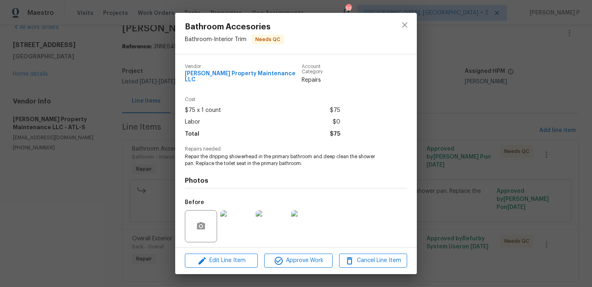
scroll to position [50, 0]
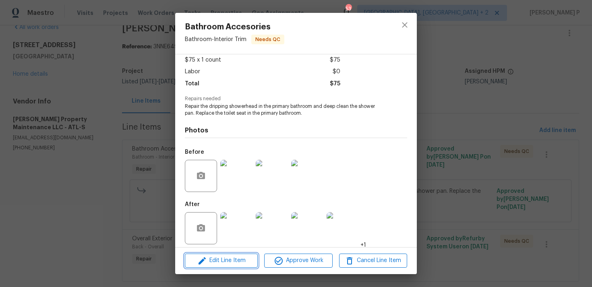
click at [227, 260] on span "Edit Line Item" at bounding box center [221, 261] width 68 height 10
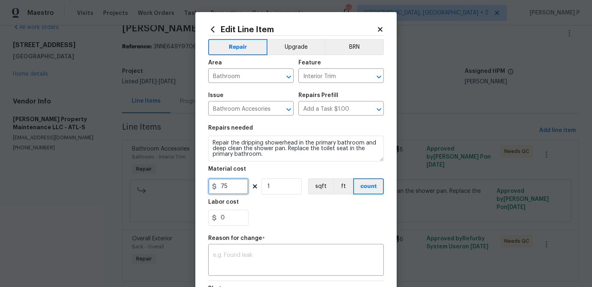
click at [229, 189] on input "75" at bounding box center [228, 187] width 40 height 16
type input "300"
click at [239, 268] on textarea at bounding box center [296, 261] width 166 height 17
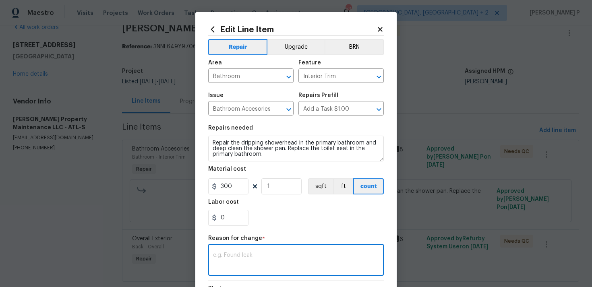
paste textarea "(RP) Updated per vendor’s final cost."
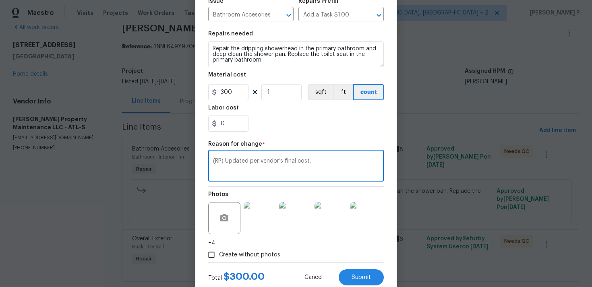
scroll to position [118, 0]
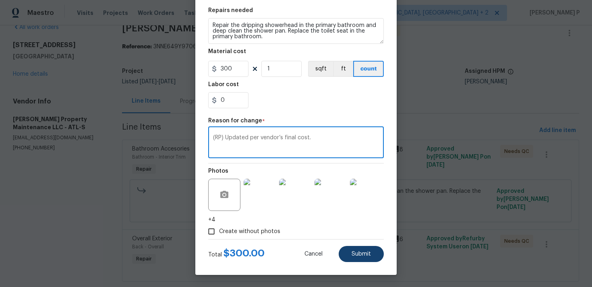
type textarea "(RP) Updated per vendor’s final cost."
click at [365, 251] on button "Submit" at bounding box center [361, 254] width 45 height 16
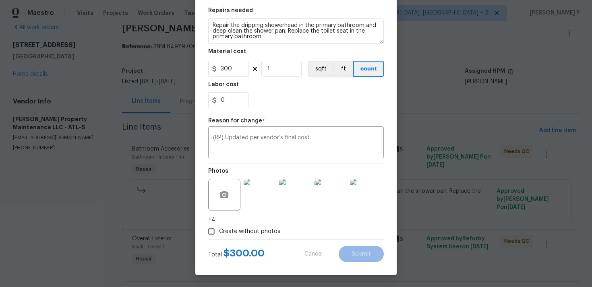
type input "75"
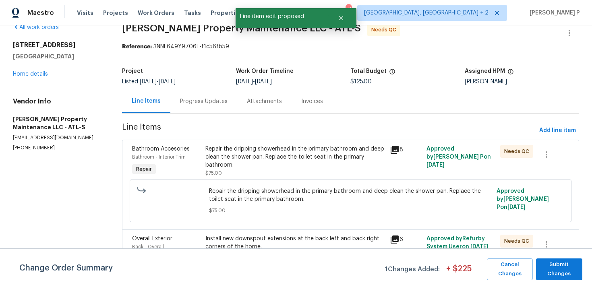
scroll to position [0, 0]
click at [548, 275] on span "Submit Changes" at bounding box center [559, 269] width 38 height 19
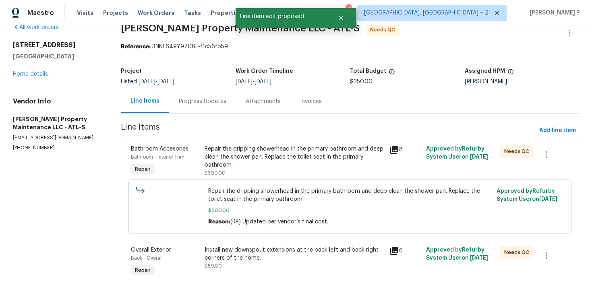
click at [207, 114] on section "Glen Property Maintenance LLC - ATL-S Needs QC Reference: 3NNE649Y9706F-f1c56fb…" at bounding box center [350, 163] width 459 height 280
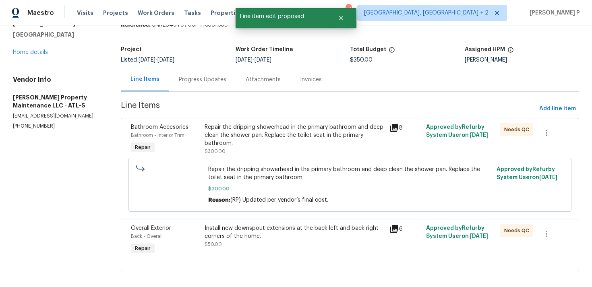
scroll to position [44, 0]
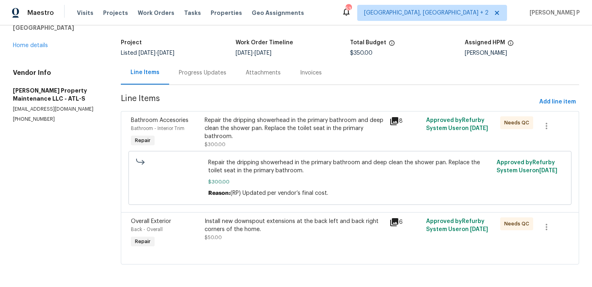
click at [210, 79] on div "Progress Updates" at bounding box center [202, 73] width 67 height 24
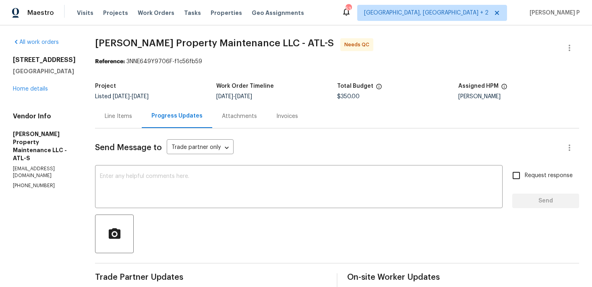
drag, startPoint x: 75, startPoint y: 176, endPoint x: 0, endPoint y: 189, distance: 76.0
click at [0, 189] on div "All work orders 6405 Beaver Creek Trl Atlanta, GA 30349 Home details Vendor Inf…" at bounding box center [296, 245] width 592 height 440
drag, startPoint x: 52, startPoint y: 176, endPoint x: 9, endPoint y: 176, distance: 42.3
click at [9, 176] on div "All work orders 6405 Beaver Creek Trl Atlanta, GA 30349 Home details Vendor Inf…" at bounding box center [296, 245] width 592 height 440
copy p "(770) 235-8482"
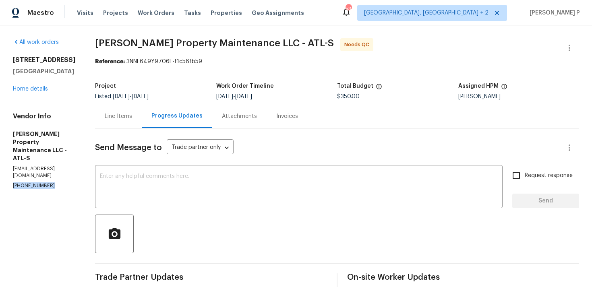
scroll to position [170, 0]
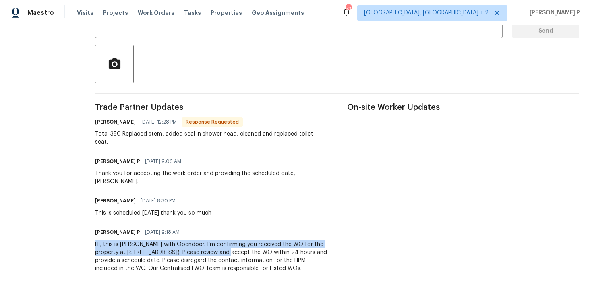
drag, startPoint x: 98, startPoint y: 228, endPoint x: 241, endPoint y: 237, distance: 143.3
click at [241, 241] on div "Hi, this is Ramyasri with Opendoor. I’m confirming you received the WO for the …" at bounding box center [211, 257] width 232 height 32
copy div "Hi, this is Ramyasri with Opendoor. I’m confirming you received the WO for the …"
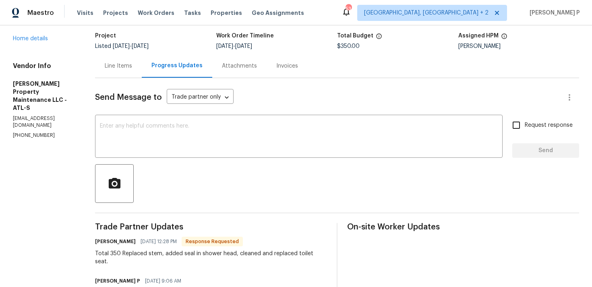
scroll to position [0, 0]
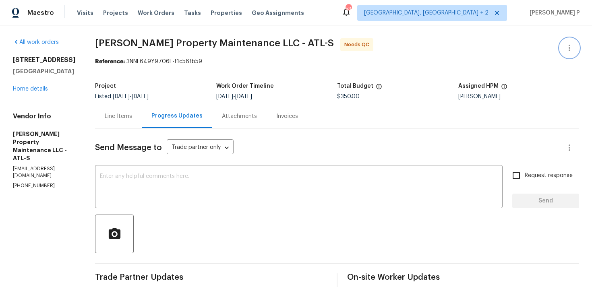
click at [572, 47] on icon "button" at bounding box center [570, 48] width 10 height 10
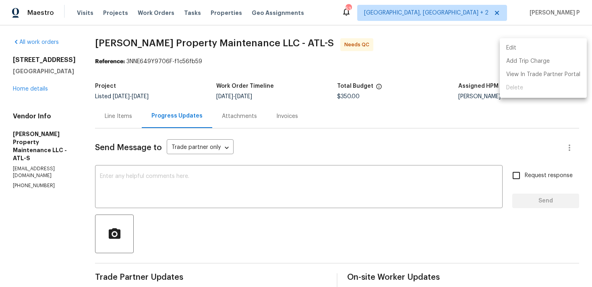
click at [533, 48] on li "Edit" at bounding box center [543, 48] width 87 height 13
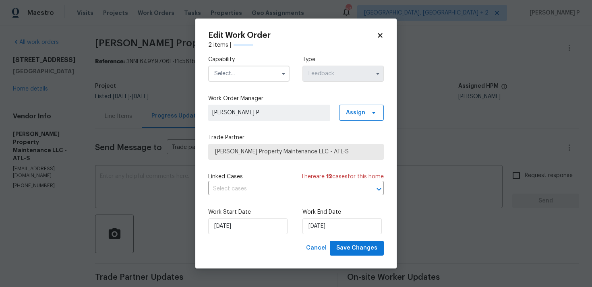
click at [245, 77] on input "text" at bounding box center [248, 74] width 81 height 16
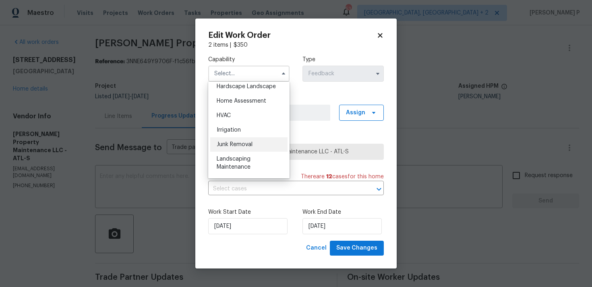
scroll to position [431, 0]
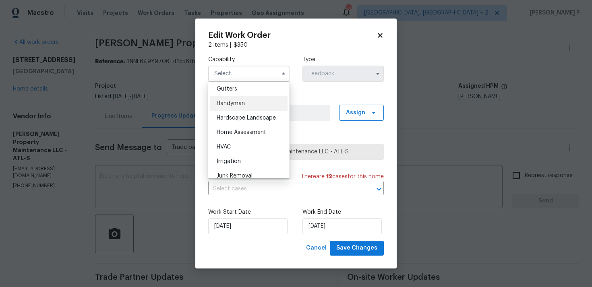
click at [232, 106] on span "Handyman" at bounding box center [231, 104] width 28 height 6
type input "Handyman"
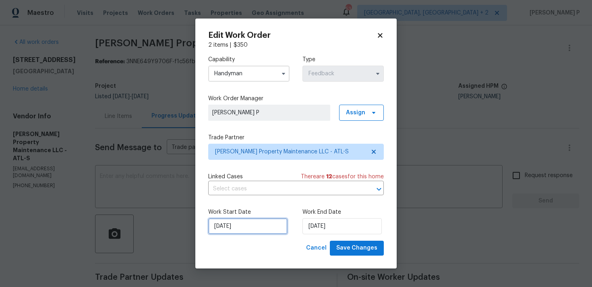
click at [256, 224] on input "02/09/2025" at bounding box center [247, 226] width 79 height 16
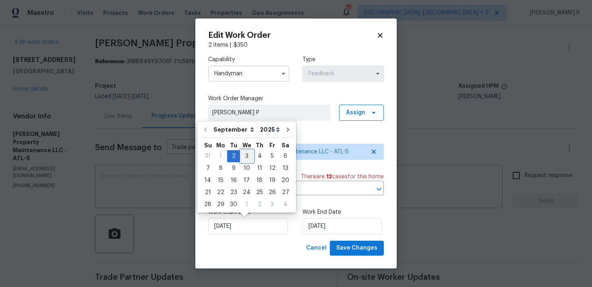
click at [245, 155] on div "3" at bounding box center [246, 156] width 13 height 11
type input "[DATE]"
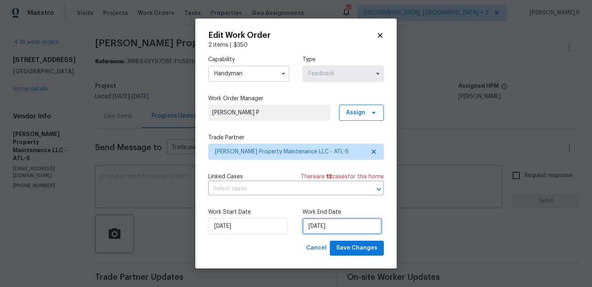
click at [340, 228] on input "04/09/2025" at bounding box center [342, 226] width 79 height 16
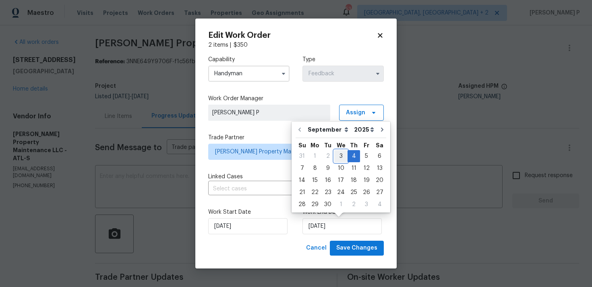
click at [339, 156] on div "3" at bounding box center [340, 156] width 13 height 11
type input "[DATE]"
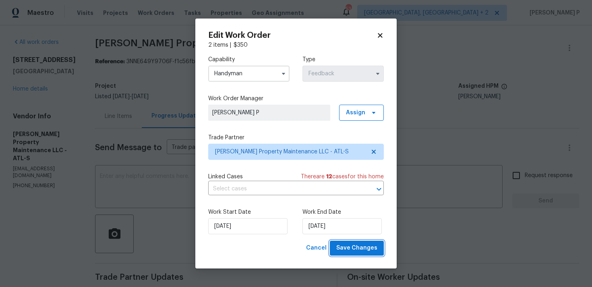
click at [353, 251] on span "Save Changes" at bounding box center [356, 248] width 41 height 10
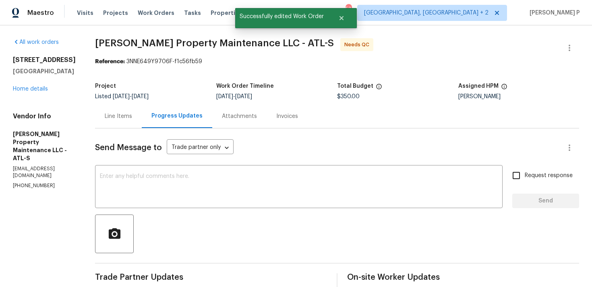
click at [276, 222] on div at bounding box center [337, 234] width 484 height 39
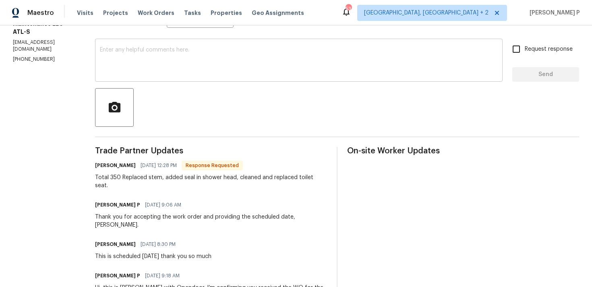
scroll to position [0, 0]
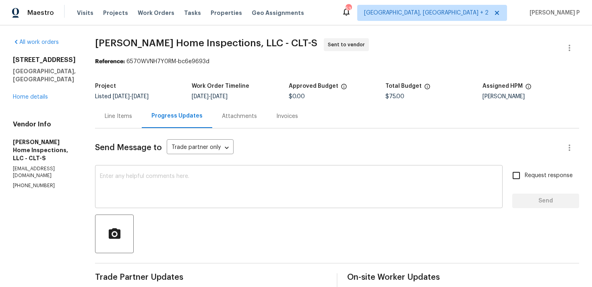
scroll to position [68, 0]
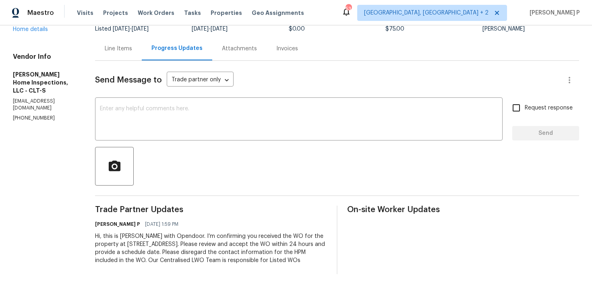
drag, startPoint x: 52, startPoint y: 109, endPoint x: 0, endPoint y: 117, distance: 52.7
click at [0, 117] on div "All work orders [STREET_ADDRESS] Home details Vendor Info [PERSON_NAME] Home In…" at bounding box center [296, 123] width 592 height 330
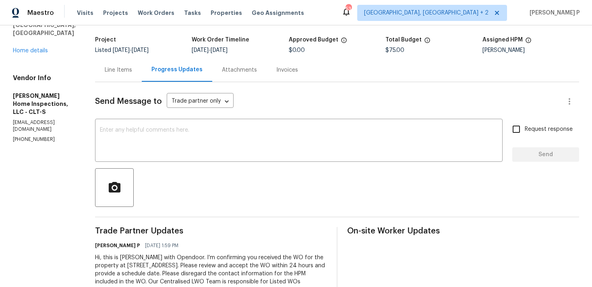
scroll to position [48, 0]
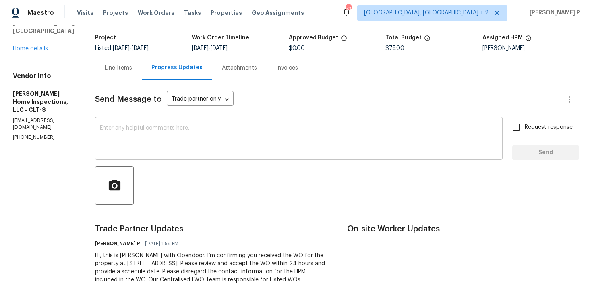
click at [120, 140] on textarea at bounding box center [299, 139] width 398 height 28
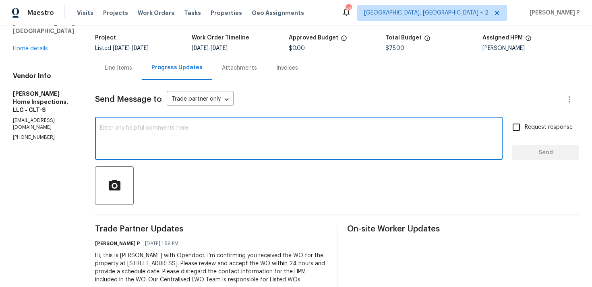
paste textarea "Just a friendly reminder: Please accept the work order within an hour to avoid …"
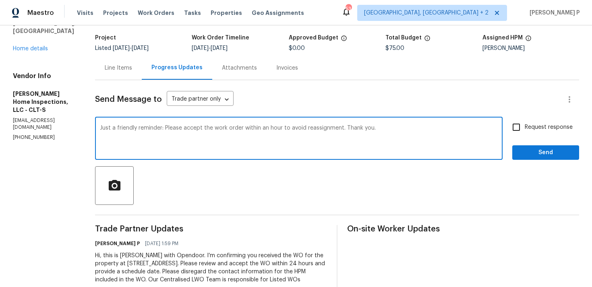
type textarea "Just a friendly reminder: Please accept the work order within an hour to avoid …"
click at [573, 130] on span "Request response" at bounding box center [549, 127] width 48 height 8
click at [525, 130] on input "Request response" at bounding box center [516, 127] width 17 height 17
checkbox input "true"
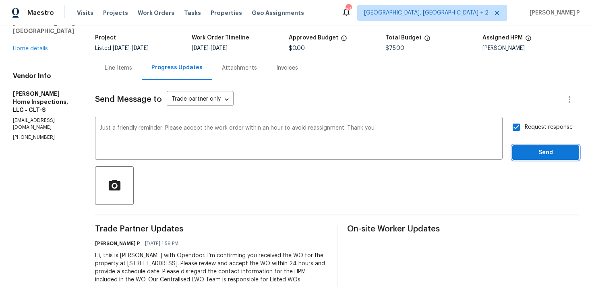
click at [545, 153] on span "Send" at bounding box center [546, 153] width 54 height 10
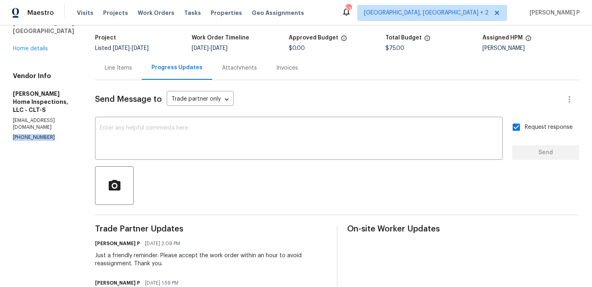
drag, startPoint x: 55, startPoint y: 133, endPoint x: 0, endPoint y: 133, distance: 55.2
click at [0, 133] on div "All work orders 8806 Glenside St Huntersville, NC 28078 Home details Vendor Inf…" at bounding box center [296, 161] width 592 height 369
copy p "(803) 627-0625"
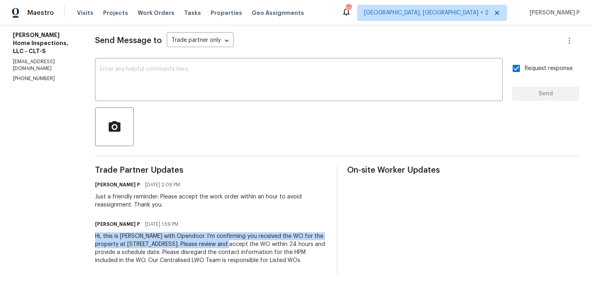
drag, startPoint x: 93, startPoint y: 237, endPoint x: 211, endPoint y: 245, distance: 117.9
click at [211, 245] on div "Hi, this is Ramyasri with Opendoor. I’m confirming you received the WO for the …" at bounding box center [211, 248] width 232 height 32
copy div "Hi, this is Ramyasri with Opendoor. I’m confirming you received the WO for the …"
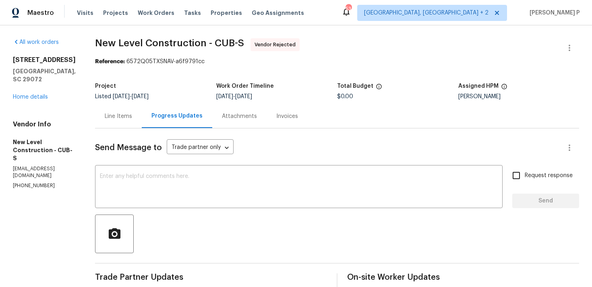
click at [129, 118] on div "Line Items" at bounding box center [118, 116] width 47 height 24
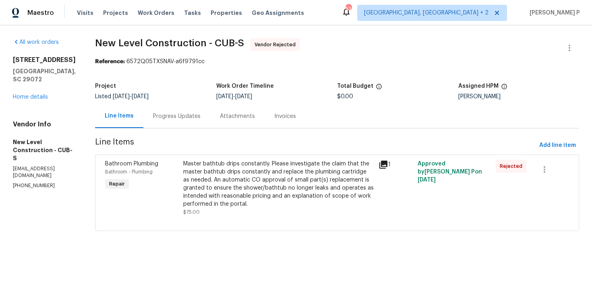
click at [198, 119] on div "Progress Updates" at bounding box center [177, 116] width 48 height 8
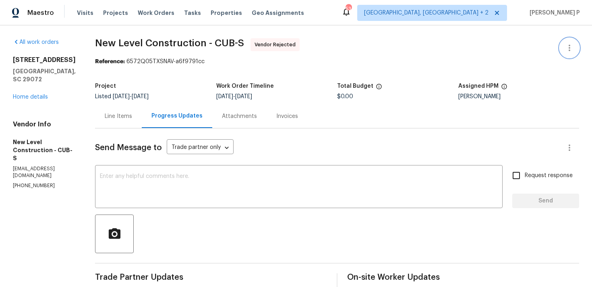
click at [566, 48] on icon "button" at bounding box center [570, 48] width 10 height 10
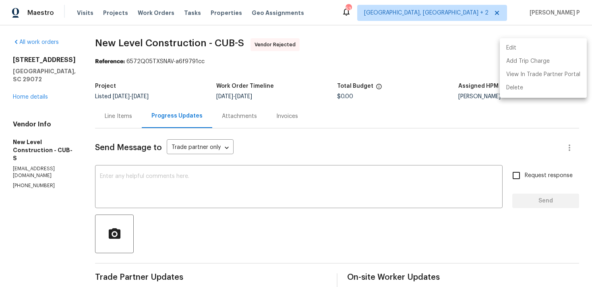
click at [538, 47] on li "Edit" at bounding box center [543, 48] width 87 height 13
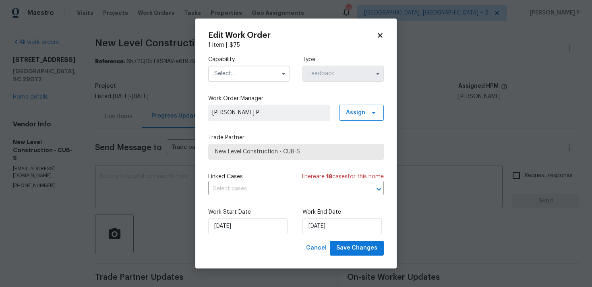
click at [276, 74] on input "text" at bounding box center [248, 74] width 81 height 16
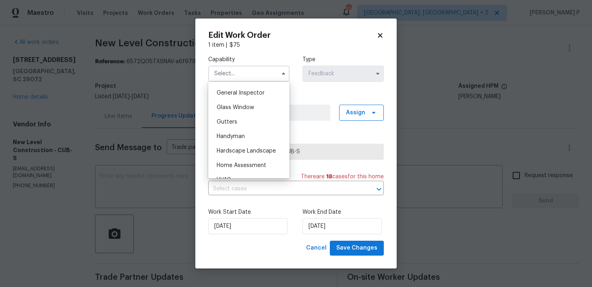
scroll to position [429, 0]
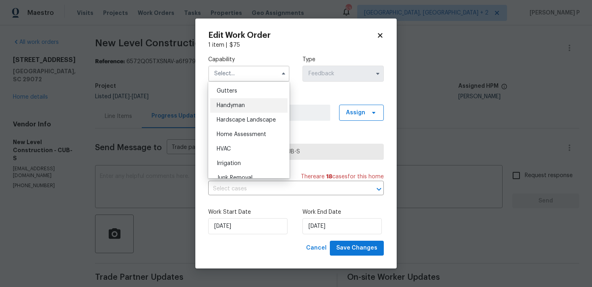
click at [232, 103] on span "Handyman" at bounding box center [231, 106] width 28 height 6
type input "Handyman"
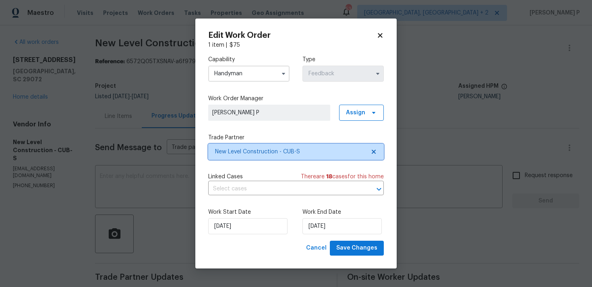
click at [252, 154] on span "New Level Construction - CUB-S" at bounding box center [290, 152] width 150 height 8
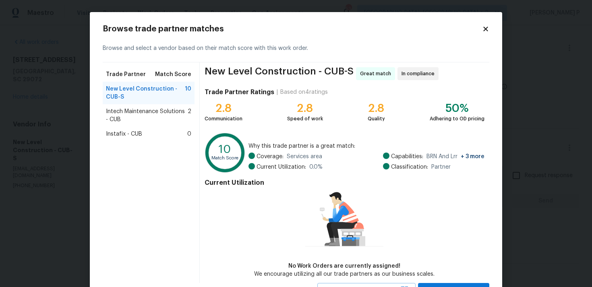
click at [125, 110] on span "Intech Maintenance Solutions - CUB" at bounding box center [147, 116] width 82 height 16
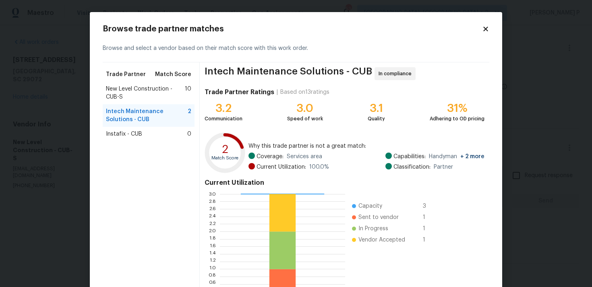
scroll to position [68, 0]
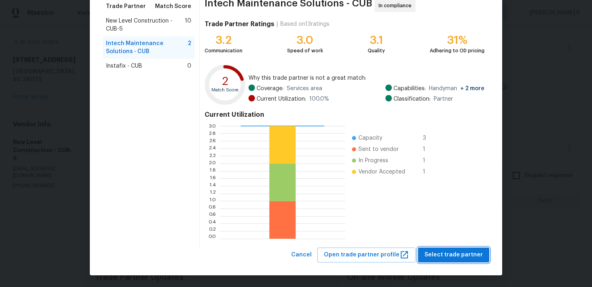
click at [473, 256] on span "Select trade partner" at bounding box center [454, 255] width 58 height 10
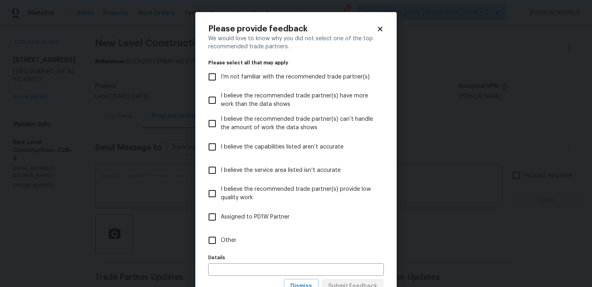
scroll to position [0, 0]
click at [221, 235] on label "Other" at bounding box center [291, 240] width 174 height 23
click at [221, 235] on input "Other" at bounding box center [212, 240] width 17 height 17
checkbox input "true"
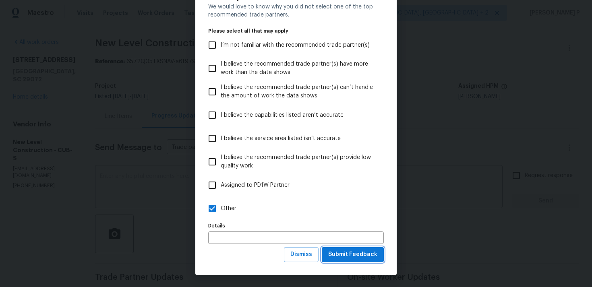
click at [356, 255] on span "Submit Feedback" at bounding box center [352, 255] width 49 height 10
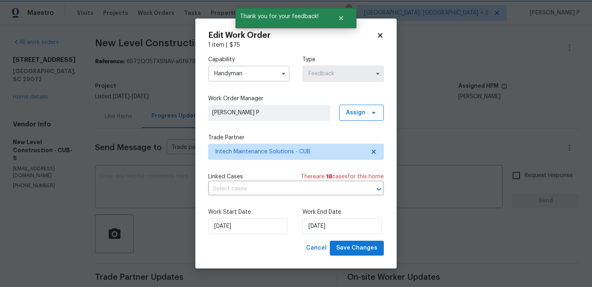
scroll to position [0, 0]
click at [354, 247] on span "Save Changes" at bounding box center [356, 248] width 41 height 10
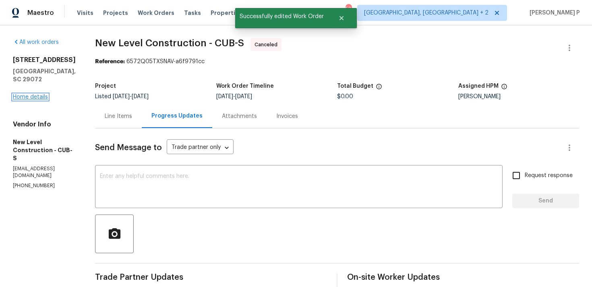
click at [31, 94] on link "Home details" at bounding box center [30, 97] width 35 height 6
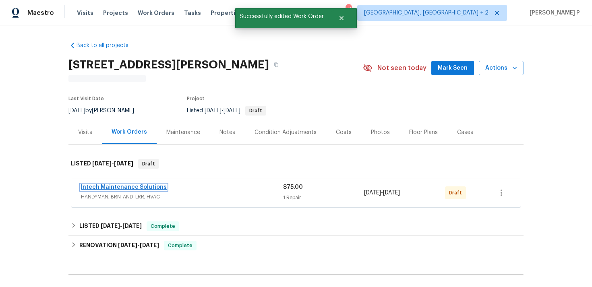
click at [111, 188] on link "Intech Maintenance Solutions" at bounding box center [124, 188] width 86 height 6
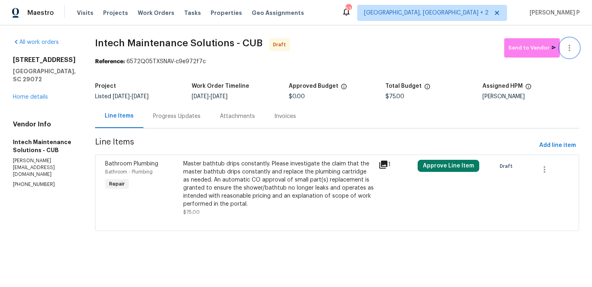
click at [567, 48] on icon "button" at bounding box center [570, 48] width 10 height 10
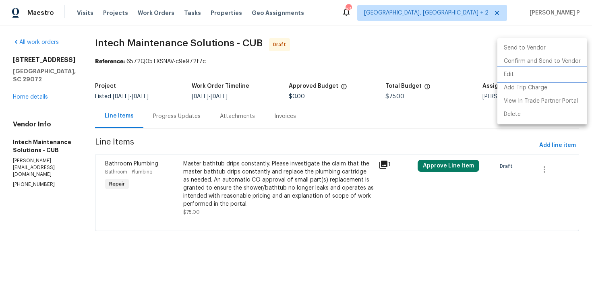
click at [507, 78] on li "Edit" at bounding box center [543, 74] width 90 height 13
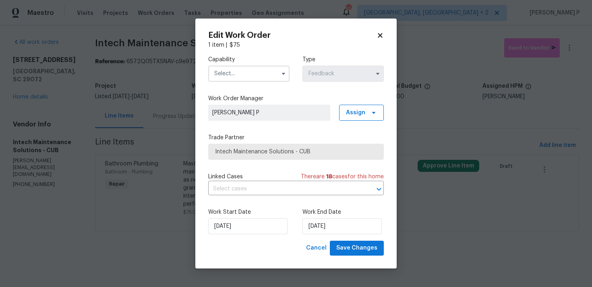
click at [249, 69] on input "text" at bounding box center [248, 74] width 81 height 16
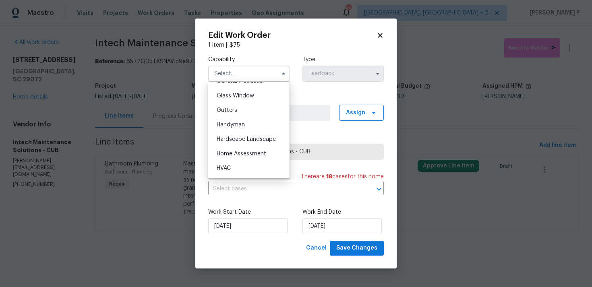
scroll to position [424, 0]
click at [238, 107] on div "Handyman" at bounding box center [248, 110] width 77 height 15
type input "Handyman"
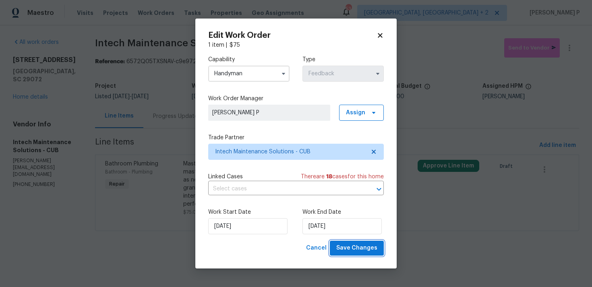
click at [357, 252] on span "Save Changes" at bounding box center [356, 248] width 41 height 10
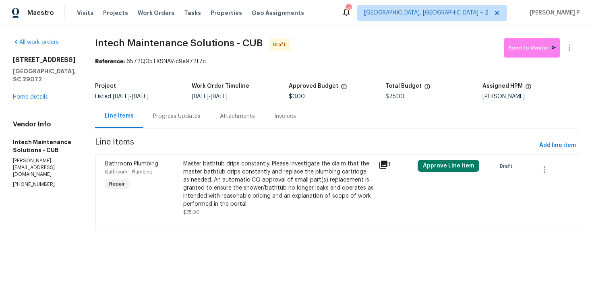
click at [164, 117] on div "Progress Updates" at bounding box center [177, 116] width 48 height 8
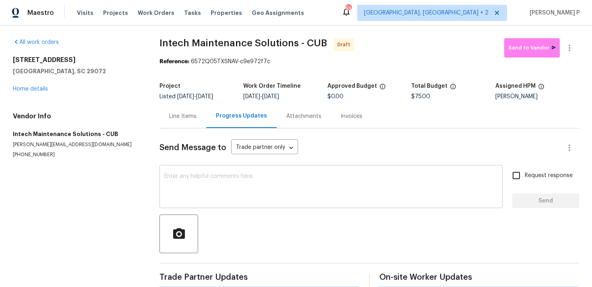
click at [176, 190] on textarea at bounding box center [331, 188] width 334 height 28
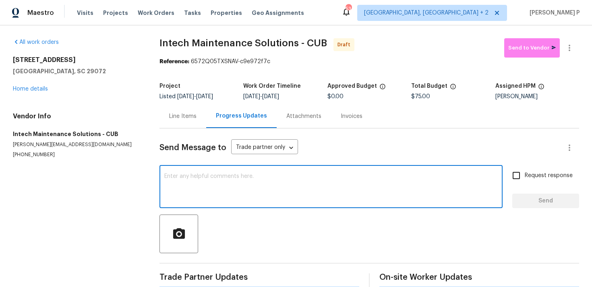
paste textarea "Hi, this is Ramyasri with Opendoor. I’m confirming you received the WO for the …"
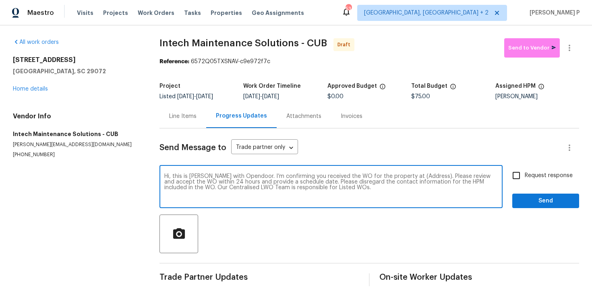
drag, startPoint x: 403, startPoint y: 176, endPoint x: 428, endPoint y: 176, distance: 24.6
click at [428, 176] on textarea "Hi, this is Ramyasri with Opendoor. I’m confirming you received the WO for the …" at bounding box center [331, 188] width 334 height 28
click at [399, 177] on textarea "Hi, this is Ramyasri with Opendoor. I’m confirming you received the WO for the …" at bounding box center [331, 188] width 334 height 28
drag, startPoint x: 404, startPoint y: 177, endPoint x: 429, endPoint y: 177, distance: 25.0
click at [429, 177] on textarea "Hi, this is Ramyasri with Opendoor. I’m confirming you received the WO for the …" at bounding box center [331, 188] width 334 height 28
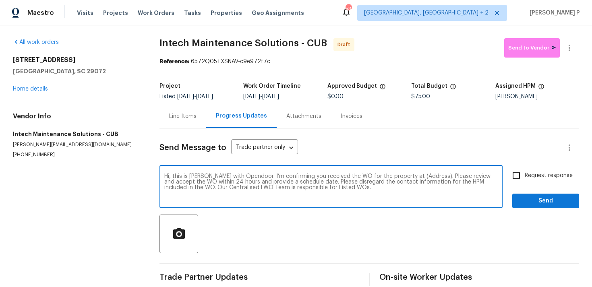
paste textarea "129 Ridgecrest Dr, Lexington, SC 29072"
type textarea "Hi, this is Ramyasri with Opendoor. I’m confirming you received the WO for the …"
click at [550, 171] on label "Request response" at bounding box center [540, 175] width 65 height 17
click at [525, 171] on input "Request response" at bounding box center [516, 175] width 17 height 17
checkbox input "true"
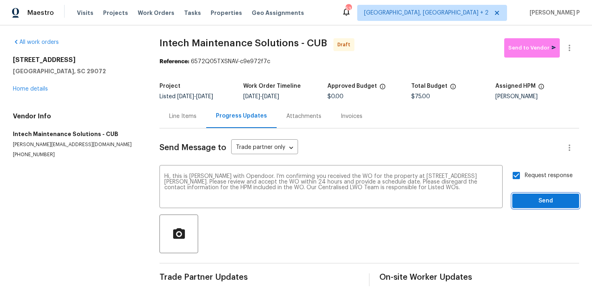
click at [540, 198] on span "Send" at bounding box center [546, 201] width 54 height 10
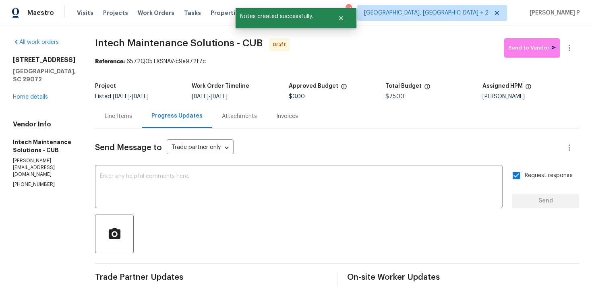
click at [320, 242] on div at bounding box center [337, 234] width 484 height 39
click at [569, 48] on icon "button" at bounding box center [570, 48] width 2 height 6
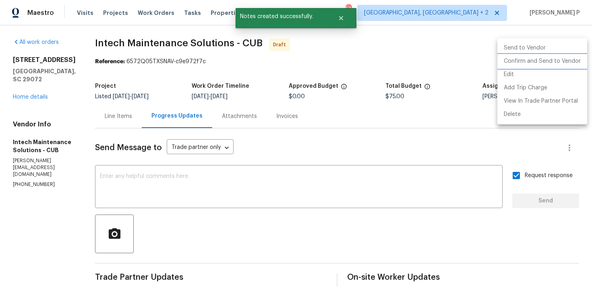
click at [525, 61] on li "Confirm and Send to Vendor" at bounding box center [543, 61] width 90 height 13
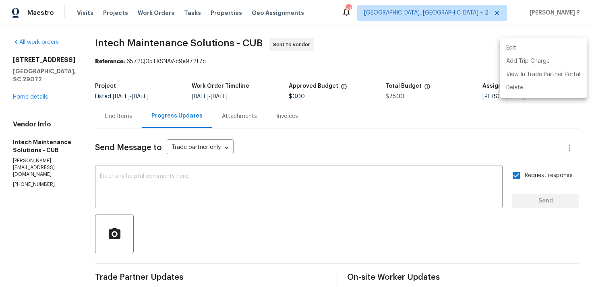
click at [100, 45] on div at bounding box center [296, 143] width 592 height 287
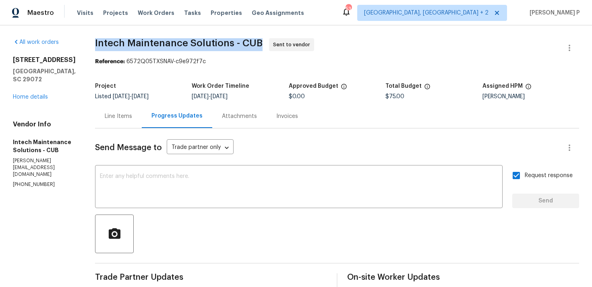
drag, startPoint x: 89, startPoint y: 42, endPoint x: 262, endPoint y: 43, distance: 173.3
click at [262, 43] on div "All work orders 129 Ridgecrest Dr Lexington, SC 29072 Home details Vendor Info …" at bounding box center [296, 194] width 592 height 338
copy span "Intech Maintenance Solutions - CUB"
click at [174, 195] on textarea at bounding box center [299, 188] width 398 height 28
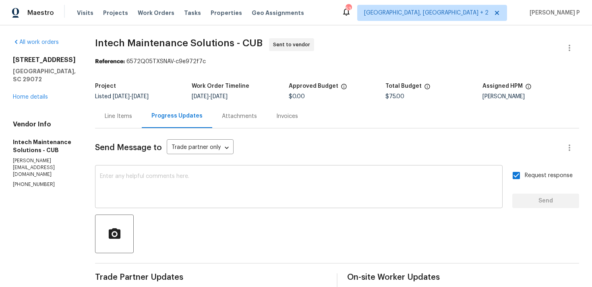
paste textarea "Attention All Work Orders must include before-photos (both close-up and wide-an…"
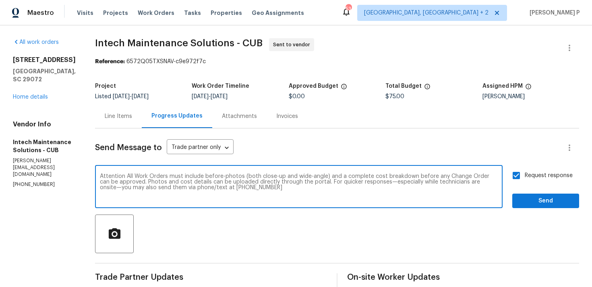
scroll to position [68, 0]
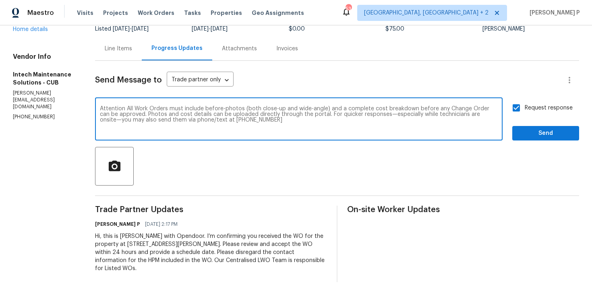
type textarea "Attention All Work Orders must include before-photos (both close-up and wide-an…"
click at [544, 136] on span "Send" at bounding box center [546, 134] width 54 height 10
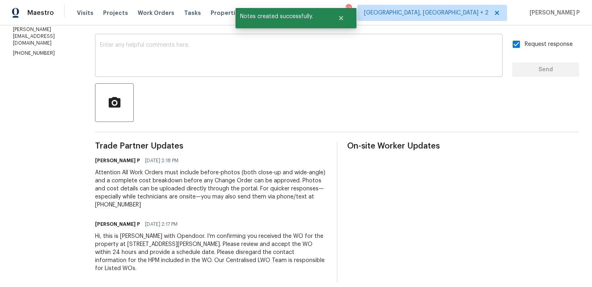
scroll to position [0, 0]
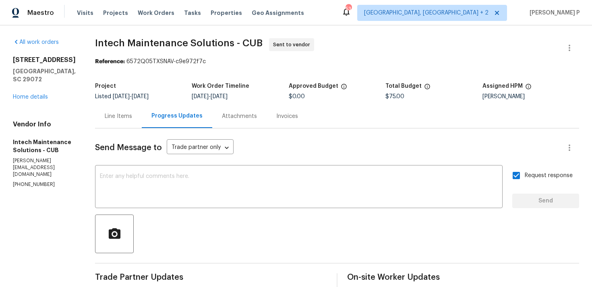
click at [133, 71] on section "Intech Maintenance Solutions - CUB Sent to vendor Reference: 6572Q05TXSNAV-c9e9…" at bounding box center [337, 226] width 484 height 376
drag, startPoint x: 125, startPoint y: 62, endPoint x: 259, endPoint y: 62, distance: 135.0
click at [258, 62] on div "Reference: 6572Q05TXSNAV-c9e972f7c" at bounding box center [337, 62] width 484 height 8
copy div "6572Q05TXSNAV-c9e972f7c"
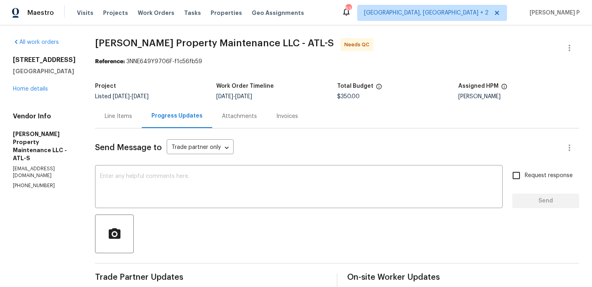
click at [140, 116] on div "Line Items" at bounding box center [118, 116] width 47 height 24
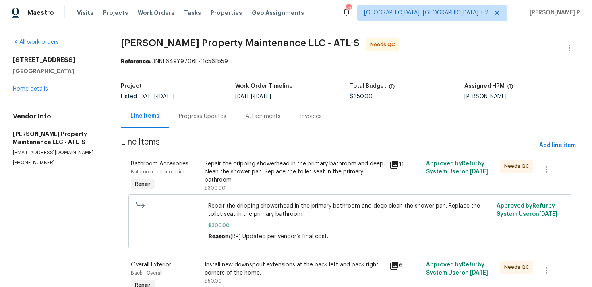
click at [282, 166] on div "Repair the dripping showerhead in the primary bathroom and deep clean the showe…" at bounding box center [295, 172] width 180 height 24
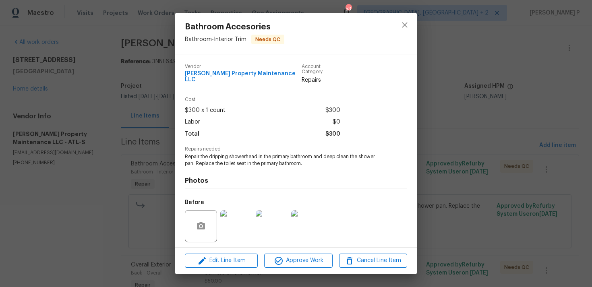
scroll to position [50, 0]
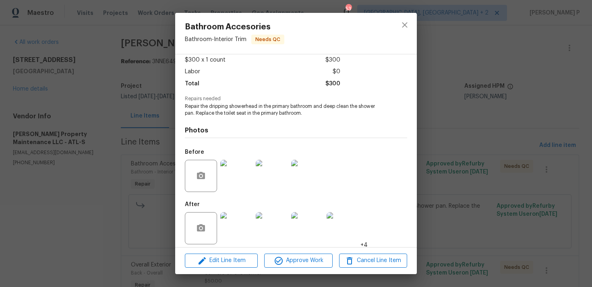
click at [231, 218] on img at bounding box center [236, 228] width 32 height 32
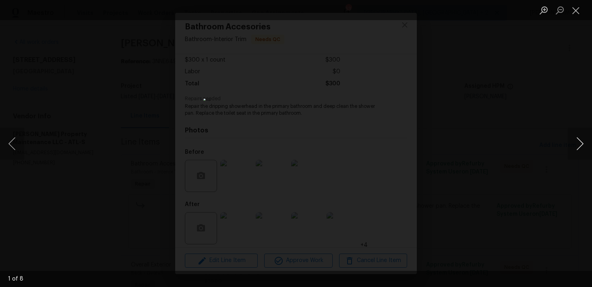
click at [590, 143] on button "Next image" at bounding box center [580, 144] width 24 height 32
click at [578, 11] on button "Close lightbox" at bounding box center [576, 10] width 16 height 14
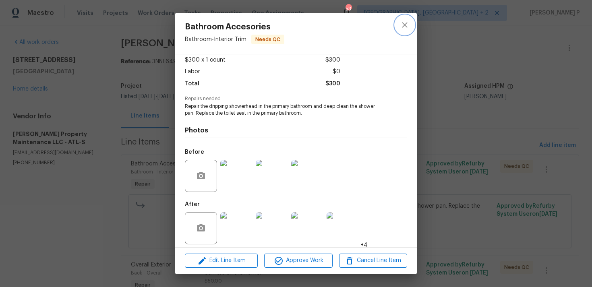
click at [405, 26] on icon "close" at bounding box center [405, 25] width 10 height 10
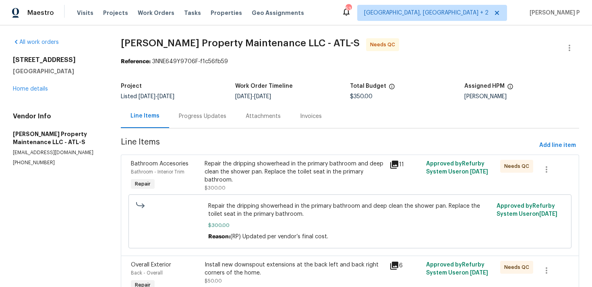
click at [210, 111] on div "Progress Updates" at bounding box center [202, 116] width 67 height 24
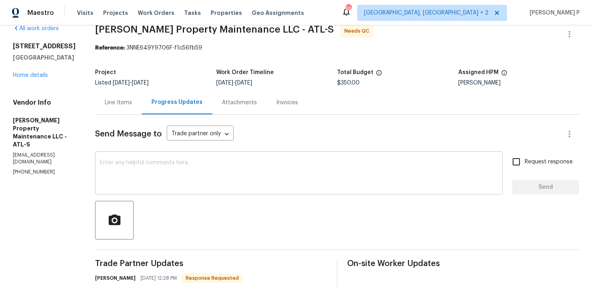
scroll to position [35, 0]
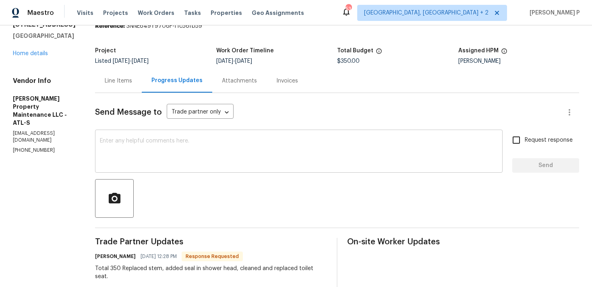
click at [210, 165] on textarea at bounding box center [299, 152] width 398 height 28
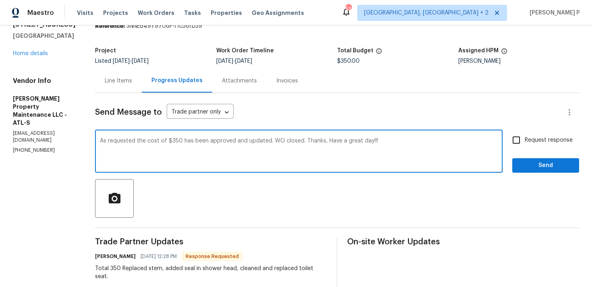
type textarea "As requested the cost of $350 has been approved and updated. WO closed. Thanks,…"
click at [525, 167] on span "Send" at bounding box center [546, 166] width 54 height 10
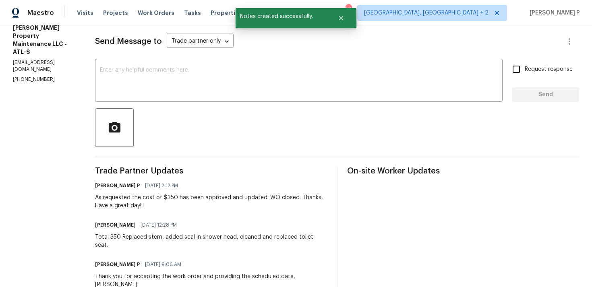
scroll to position [117, 0]
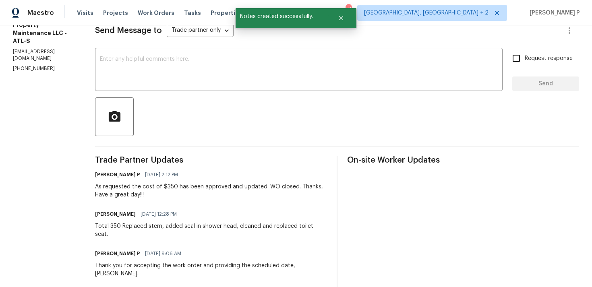
click at [99, 226] on div "Total 350 Replaced stem, added seal in shower head, cleaned and replaced toilet…" at bounding box center [211, 230] width 232 height 16
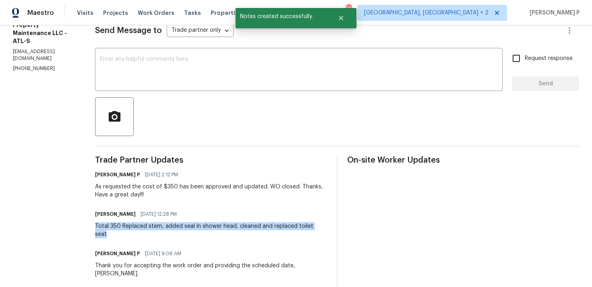
drag, startPoint x: 97, startPoint y: 226, endPoint x: 323, endPoint y: 226, distance: 226.1
click at [323, 226] on div "Total 350 Replaced stem, added seal in shower head, cleaned and replaced toilet…" at bounding box center [211, 230] width 232 height 16
copy div "Total 350 Replaced stem, added seal in shower head, cleaned and replaced toilet…"
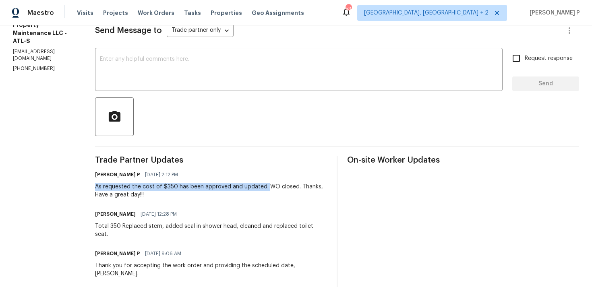
drag, startPoint x: 95, startPoint y: 187, endPoint x: 266, endPoint y: 187, distance: 171.3
click at [266, 187] on div "All work orders [STREET_ADDRESS] Home details Vendor Info [PERSON_NAME] Propert…" at bounding box center [296, 148] width 592 height 480
copy div "As requested the cost of $350 has been approved and updated."
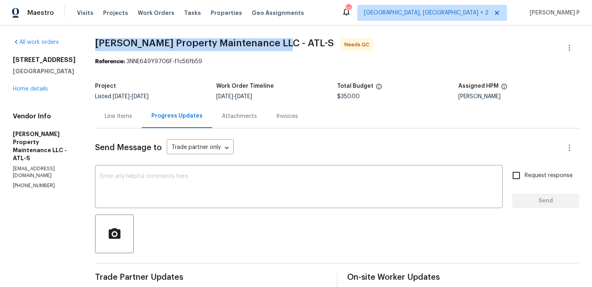
drag, startPoint x: 98, startPoint y: 40, endPoint x: 277, endPoint y: 45, distance: 179.4
click at [277, 45] on span "Glen Property Maintenance LLC - ATL-S Needs QC" at bounding box center [327, 47] width 465 height 19
copy span "[PERSON_NAME] Property Maintenance LLC - ATL-S"
click at [127, 111] on div "Line Items" at bounding box center [118, 116] width 47 height 24
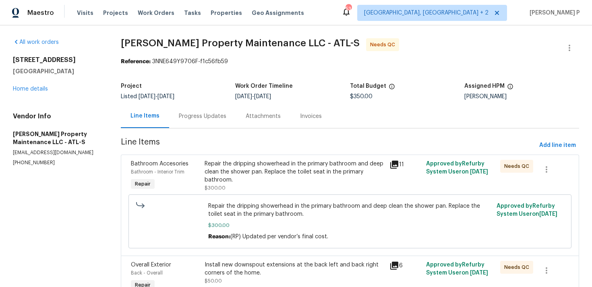
click at [292, 160] on div "Repair the dripping showerhead in the primary bathroom and deep clean the showe…" at bounding box center [295, 172] width 180 height 24
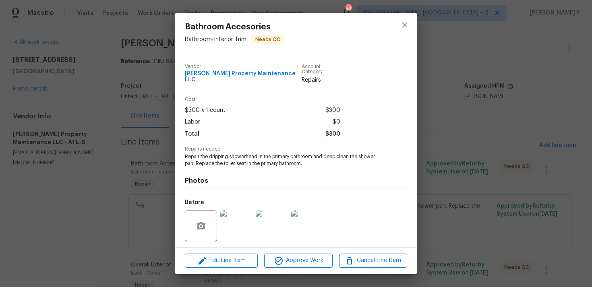
scroll to position [50, 0]
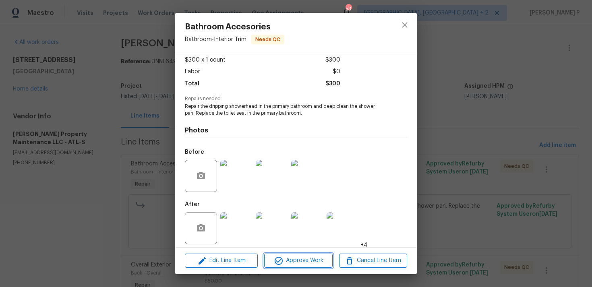
click at [290, 263] on span "Approve Work" at bounding box center [298, 261] width 63 height 10
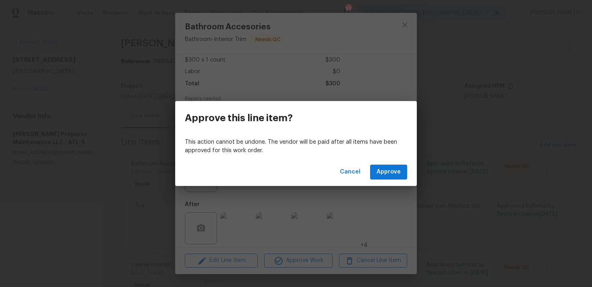
click at [381, 161] on div "Cancel Approve" at bounding box center [296, 172] width 242 height 28
click at [383, 173] on span "Approve" at bounding box center [389, 172] width 24 height 10
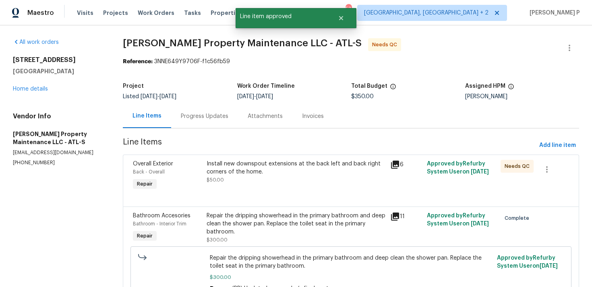
click at [327, 156] on div "Overall Exterior Back - Overall Repair Install new downspout extensions at the …" at bounding box center [351, 181] width 457 height 52
click at [326, 162] on div "Install new downspout extensions at the back left and back right corners of the…" at bounding box center [296, 168] width 179 height 16
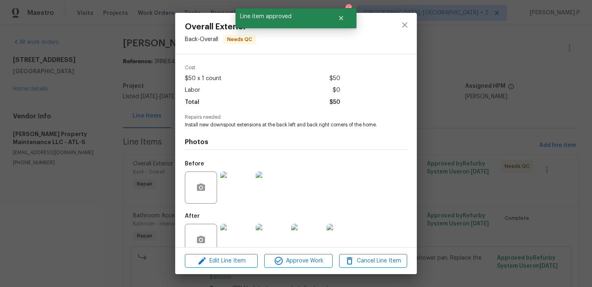
scroll to position [44, 0]
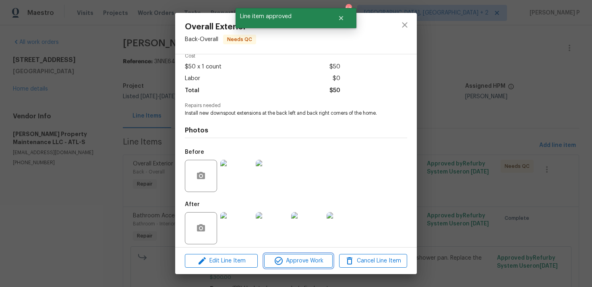
click at [297, 255] on button "Approve Work" at bounding box center [298, 261] width 68 height 14
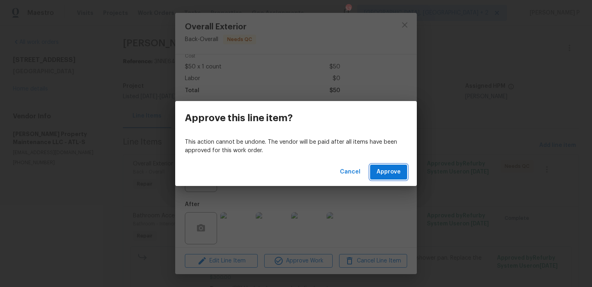
click at [390, 172] on span "Approve" at bounding box center [389, 172] width 24 height 10
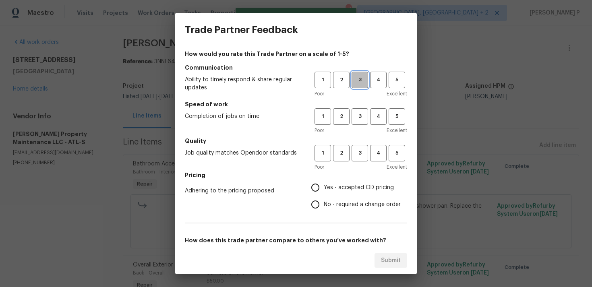
click at [354, 83] on span "3" at bounding box center [360, 79] width 15 height 9
click at [359, 120] on span "3" at bounding box center [360, 116] width 15 height 9
click at [361, 154] on span "3" at bounding box center [360, 153] width 15 height 9
click at [338, 210] on label "No - required a change order" at bounding box center [354, 204] width 94 height 17
click at [324, 210] on input "No - required a change order" at bounding box center [315, 204] width 17 height 17
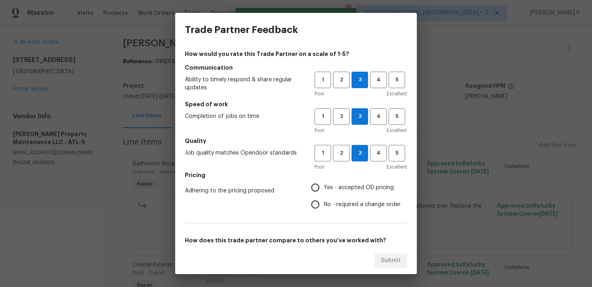
radio input "true"
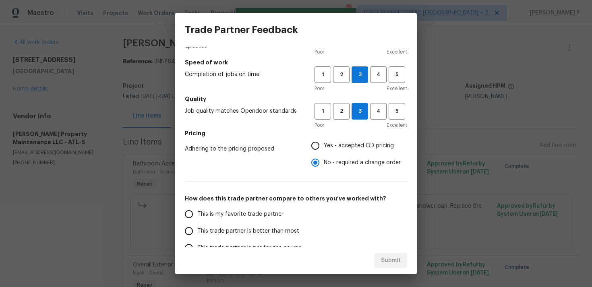
scroll to position [122, 0]
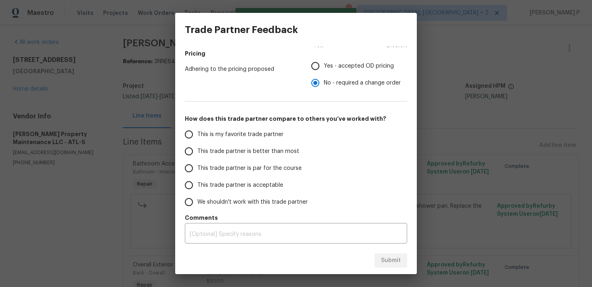
click at [229, 168] on span "This trade partner is par for the course" at bounding box center [249, 168] width 104 height 8
click at [197, 168] on input "This trade partner is par for the course" at bounding box center [189, 168] width 17 height 17
click at [398, 257] on span "Submit" at bounding box center [391, 261] width 20 height 10
radio input "true"
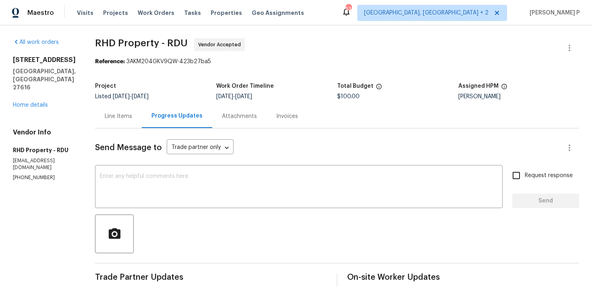
click at [299, 223] on div at bounding box center [337, 234] width 484 height 39
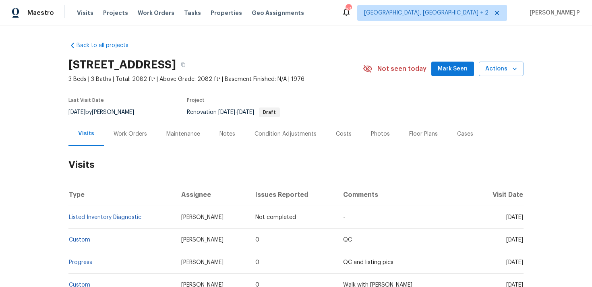
click at [138, 132] on div "Work Orders" at bounding box center [130, 134] width 33 height 8
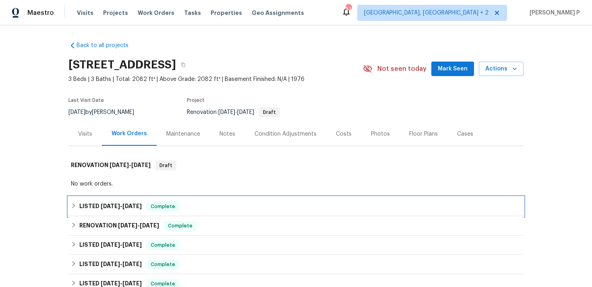
click at [139, 208] on span "[DATE]" at bounding box center [131, 206] width 19 height 6
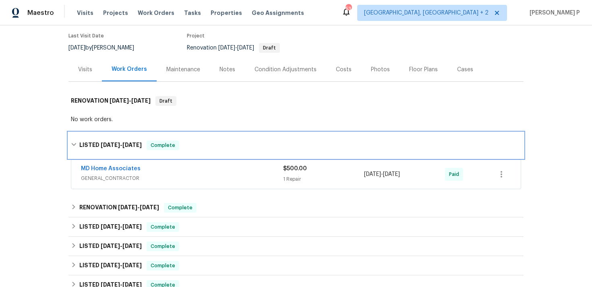
scroll to position [91, 0]
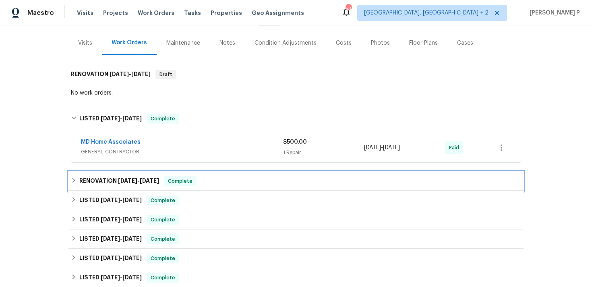
click at [134, 175] on div "RENOVATION [DATE] - [DATE] Complete" at bounding box center [296, 181] width 455 height 19
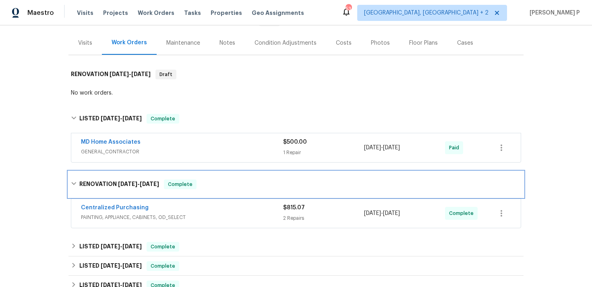
click at [137, 184] on span "7/8/25 - 7/8/25" at bounding box center [138, 184] width 41 height 6
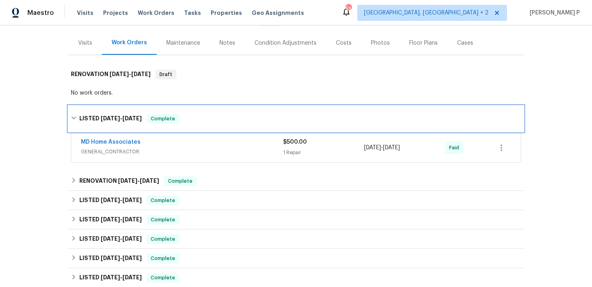
click at [133, 122] on h6 "LISTED 7/31/25 - 8/6/25" at bounding box center [110, 119] width 62 height 10
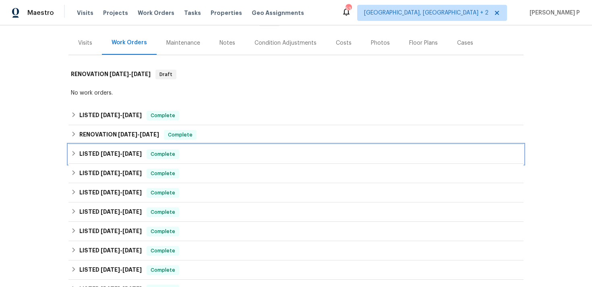
click at [126, 153] on span "7/17/25" at bounding box center [131, 154] width 19 height 6
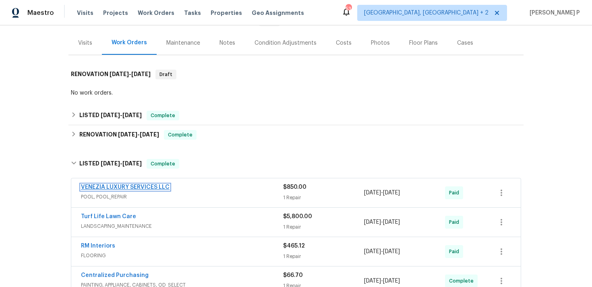
click at [120, 188] on link "VENEZIA LUXURY SERVICES LLC" at bounding box center [125, 188] width 89 height 6
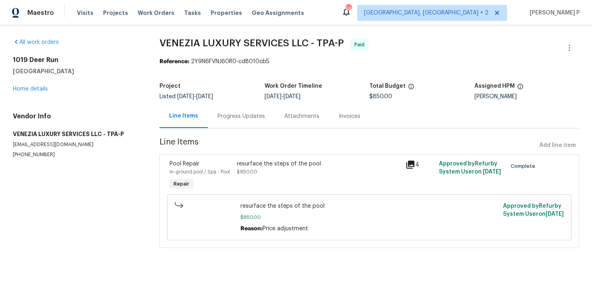
click at [241, 118] on div "Progress Updates" at bounding box center [242, 116] width 48 height 8
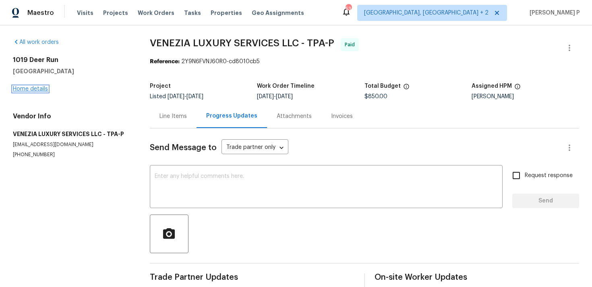
click at [33, 91] on link "Home details" at bounding box center [30, 89] width 35 height 6
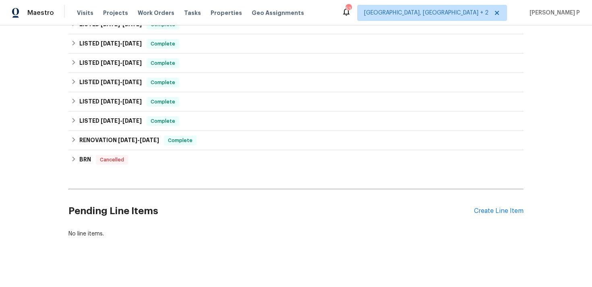
scroll to position [284, 0]
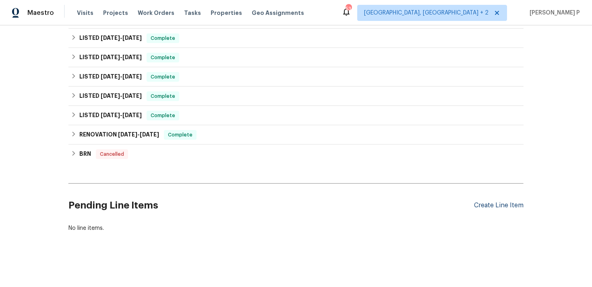
click at [505, 205] on div "Create Line Item" at bounding box center [499, 206] width 50 height 8
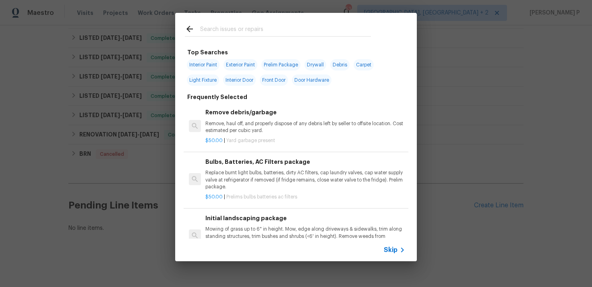
click at [391, 256] on div "Skip" at bounding box center [296, 250] width 242 height 23
click at [394, 245] on div "Skip" at bounding box center [395, 250] width 23 height 10
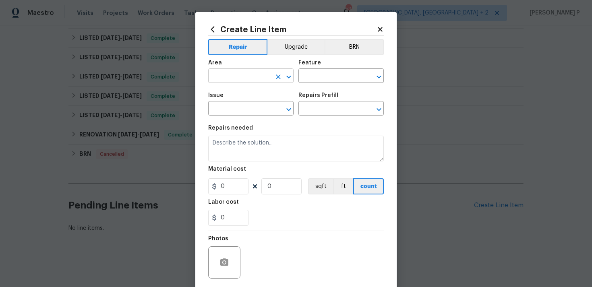
click at [290, 81] on button "Open" at bounding box center [288, 76] width 11 height 11
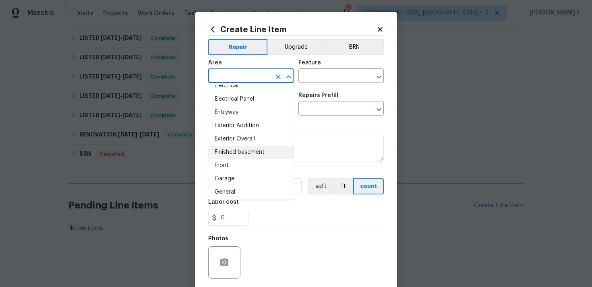
scroll to position [163, 0]
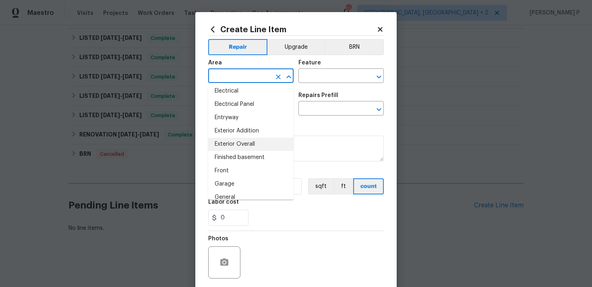
click at [243, 140] on li "Exterior Overall" at bounding box center [250, 144] width 85 height 13
type input "Exterior Overall"
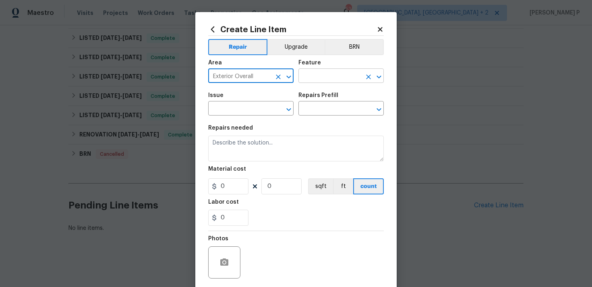
click at [328, 75] on input "text" at bounding box center [330, 77] width 63 height 12
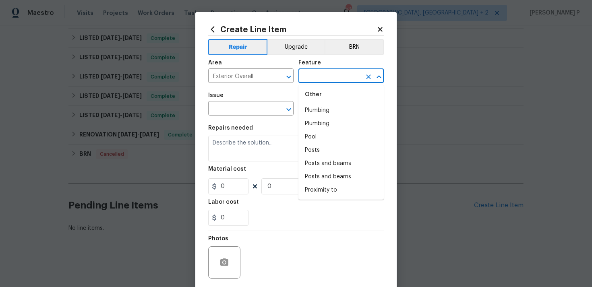
scroll to position [1528, 0]
click at [326, 119] on li "Pool" at bounding box center [341, 125] width 85 height 13
type input "Pool"
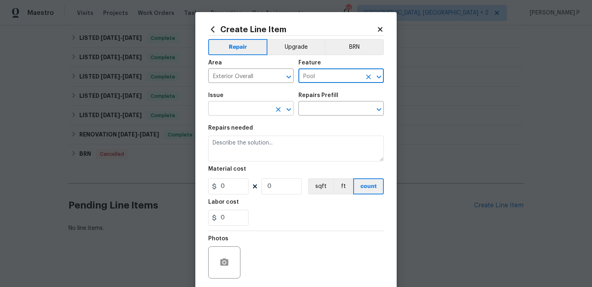
click at [287, 109] on icon "Open" at bounding box center [288, 109] width 4 height 3
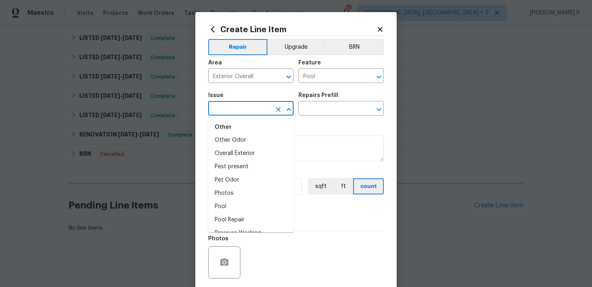
scroll to position [1263, 0]
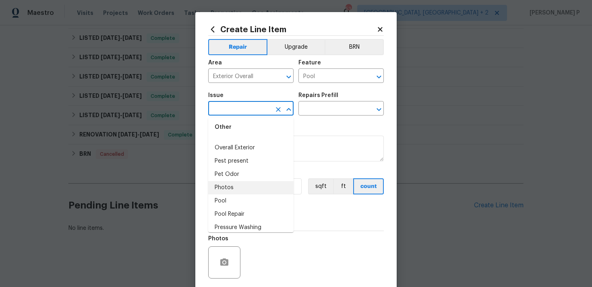
click at [230, 198] on li "Pool" at bounding box center [250, 201] width 85 height 13
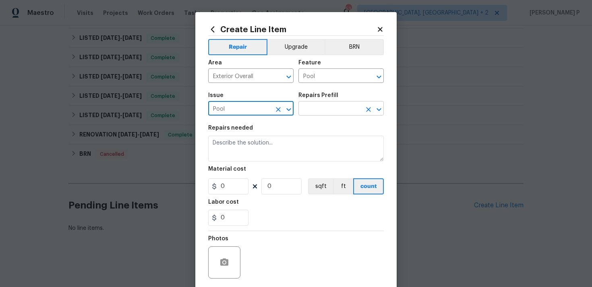
click at [319, 108] on input "text" at bounding box center [330, 109] width 63 height 12
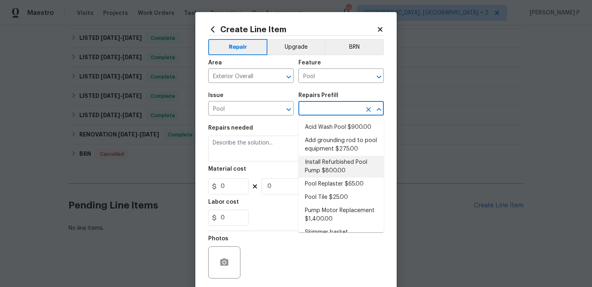
scroll to position [40, 0]
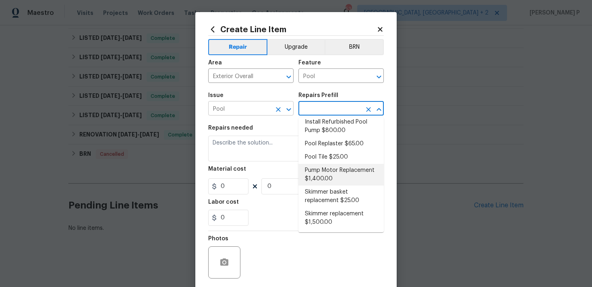
click at [288, 110] on icon "Open" at bounding box center [288, 109] width 4 height 3
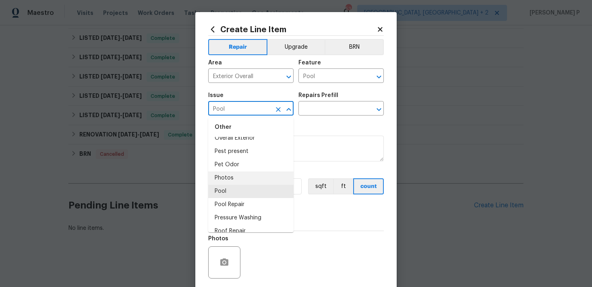
scroll to position [1279, 0]
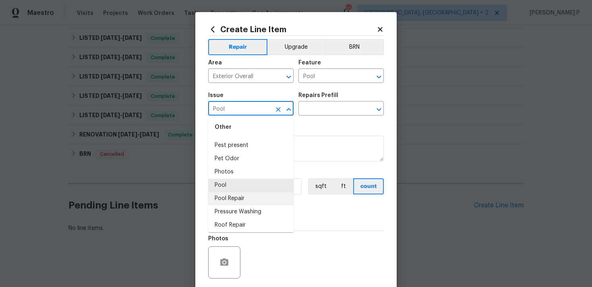
click at [233, 199] on li "Pool Repair" at bounding box center [250, 198] width 85 height 13
type input "Pool Repair"
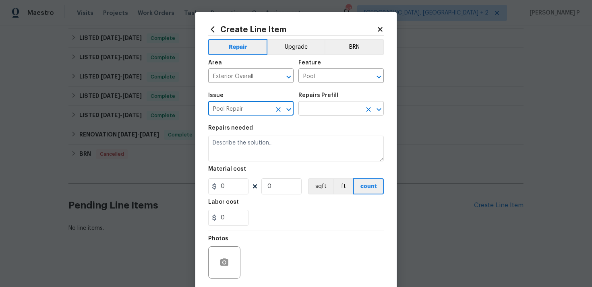
click at [330, 113] on input "text" at bounding box center [330, 109] width 63 height 12
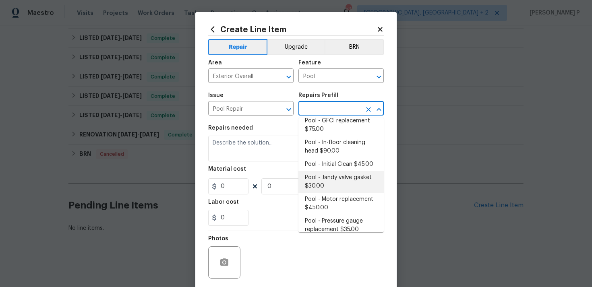
scroll to position [354, 0]
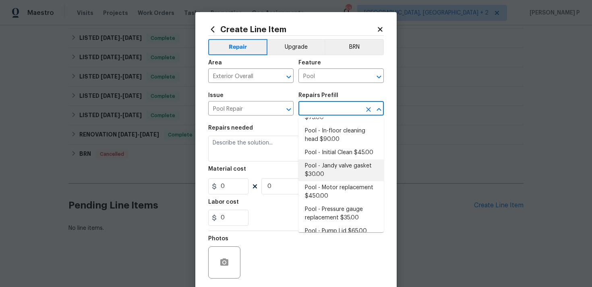
click at [330, 164] on li "Pool - Jandy valve gasket $30.00" at bounding box center [341, 171] width 85 height 22
type input "Pool - Jandy valve gasket $30.00"
type textarea "Replace Jandy valve gasket"
type input "30"
type input "1"
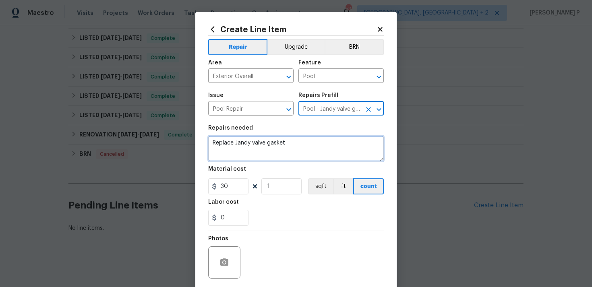
click at [292, 145] on textarea "Replace Jandy valve gasket" at bounding box center [296, 149] width 176 height 26
paste textarea "work: Feedback received that the resurfaced pool stairs are slick and present a…"
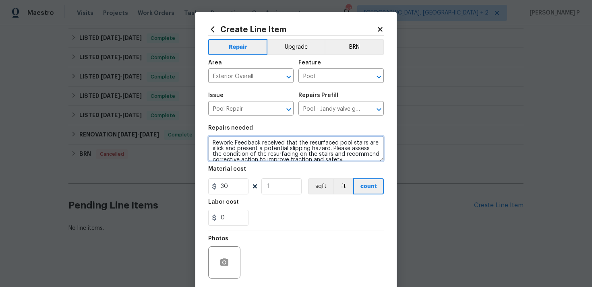
scroll to position [2, 0]
type textarea "Rework: Feedback received that the resurfaced pool stairs are slick and present…"
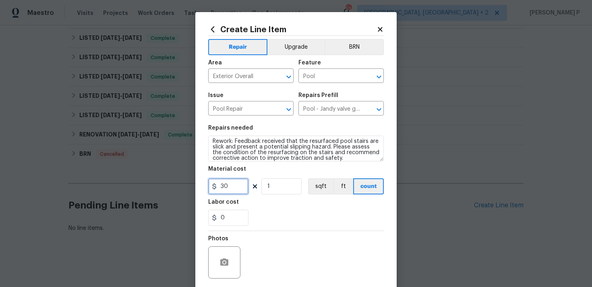
click at [237, 185] on input "30" at bounding box center [228, 187] width 40 height 16
type input "1"
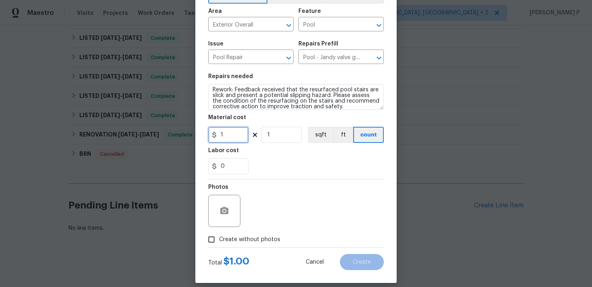
scroll to position [60, 0]
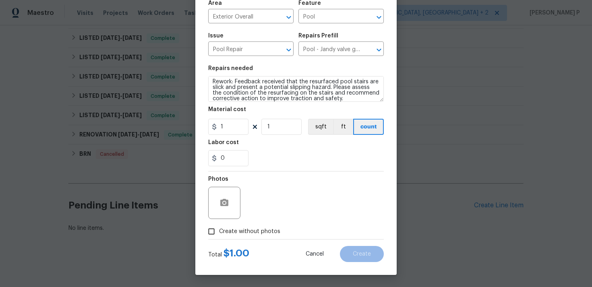
click at [216, 226] on input "Create without photos" at bounding box center [211, 231] width 15 height 15
checkbox input "true"
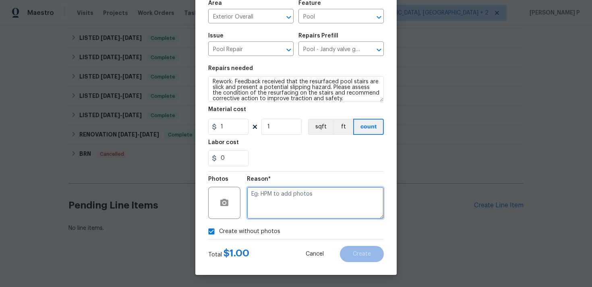
click at [296, 202] on textarea at bounding box center [315, 203] width 137 height 32
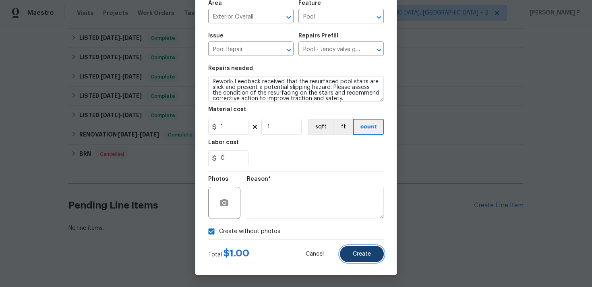
click at [373, 250] on button "Create" at bounding box center [362, 254] width 44 height 16
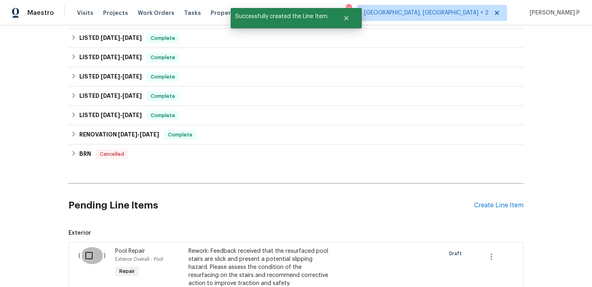
click at [84, 254] on input "checkbox" at bounding box center [92, 255] width 23 height 17
checkbox input "true"
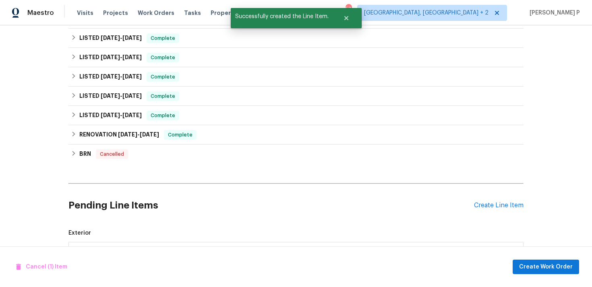
scroll to position [409, 0]
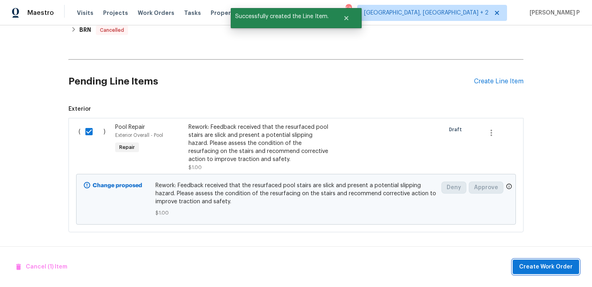
click at [554, 267] on span "Create Work Order" at bounding box center [546, 267] width 54 height 10
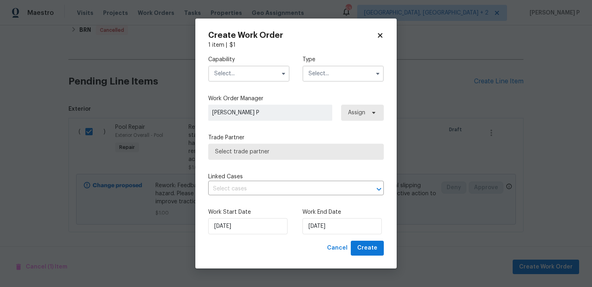
click at [347, 77] on input "text" at bounding box center [343, 74] width 81 height 16
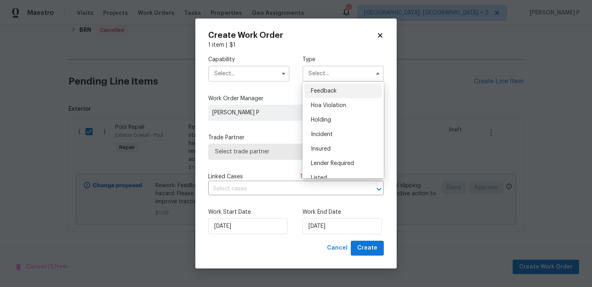
click at [329, 93] on span "Feedback" at bounding box center [324, 91] width 26 height 6
type input "Feedback"
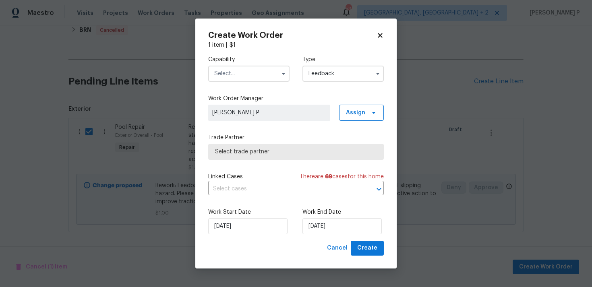
click at [257, 78] on input "text" at bounding box center [248, 74] width 81 height 16
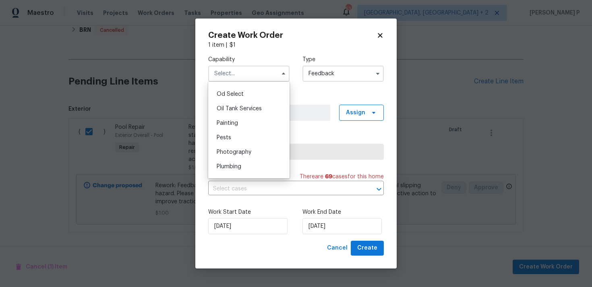
scroll to position [668, 0]
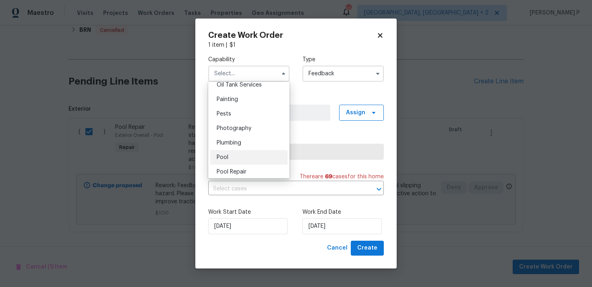
click at [237, 157] on div "Pool" at bounding box center [248, 157] width 77 height 15
type input "Pool"
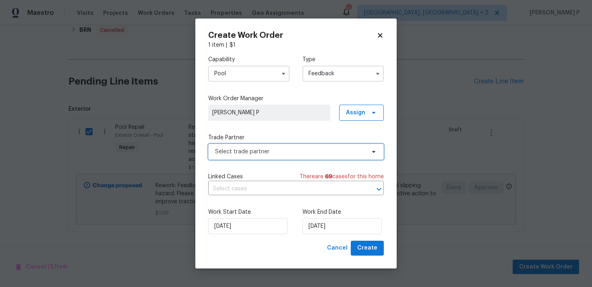
click at [274, 156] on span "Select trade partner" at bounding box center [296, 152] width 176 height 16
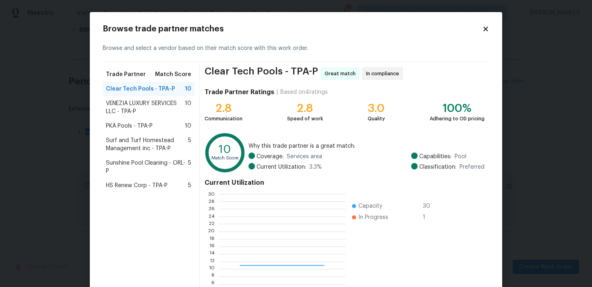
scroll to position [113, 127]
click at [129, 101] on span "VENEZIA LUXURY SERVICES LLC - TPA-P" at bounding box center [145, 108] width 79 height 16
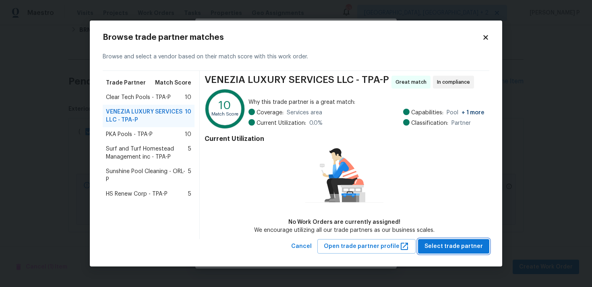
click at [454, 251] on span "Select trade partner" at bounding box center [454, 247] width 58 height 10
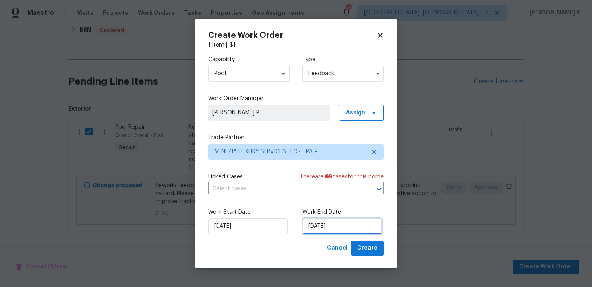
click at [346, 228] on input "03/09/2025" at bounding box center [342, 226] width 79 height 16
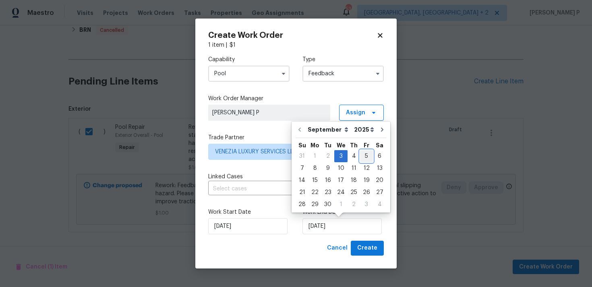
click at [362, 155] on div "5" at bounding box center [366, 156] width 13 height 11
type input "05/09/2025"
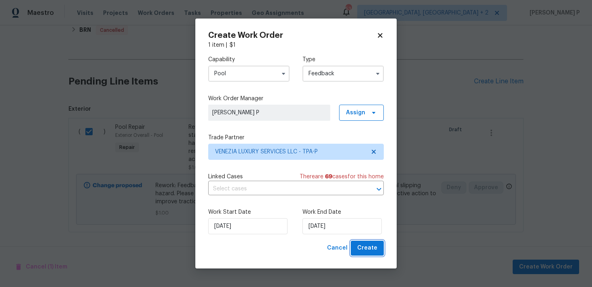
click at [369, 245] on span "Create" at bounding box center [367, 248] width 20 height 10
checkbox input "false"
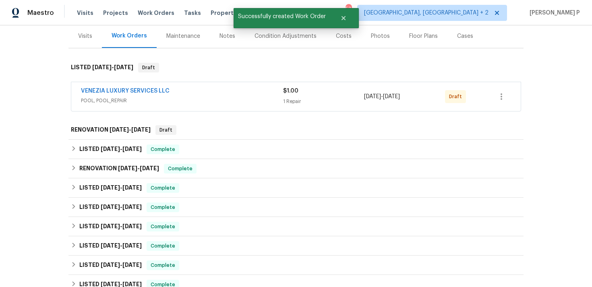
scroll to position [85, 0]
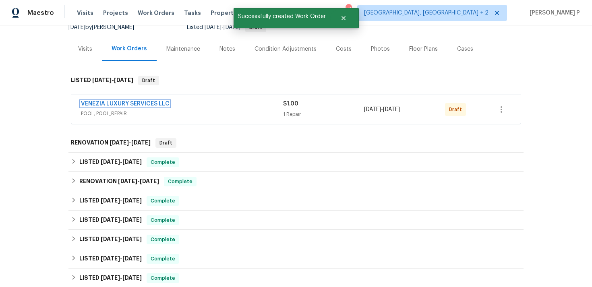
click at [120, 102] on link "VENEZIA LUXURY SERVICES LLC" at bounding box center [125, 104] width 89 height 6
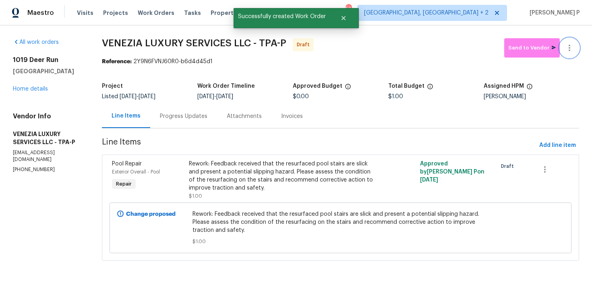
click at [571, 53] on button "button" at bounding box center [569, 47] width 19 height 19
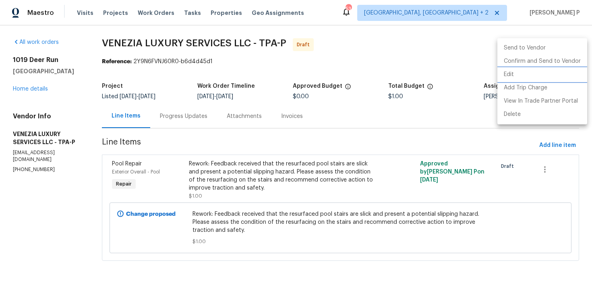
click at [515, 77] on li "Edit" at bounding box center [543, 74] width 90 height 13
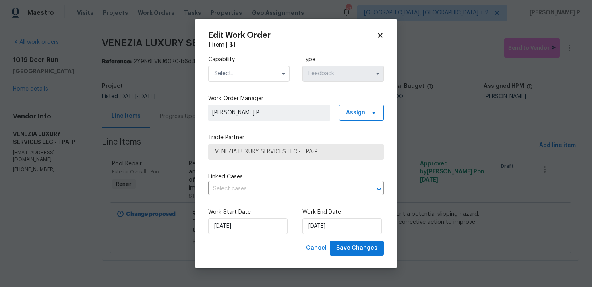
click at [268, 72] on input "text" at bounding box center [248, 74] width 81 height 16
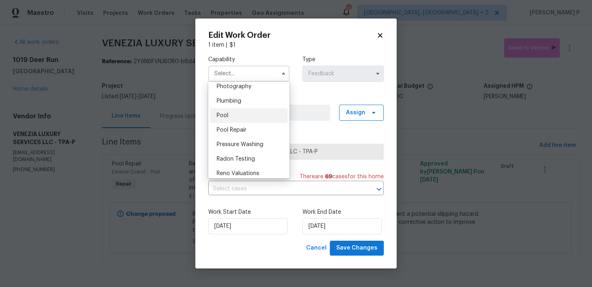
scroll to position [707, 0]
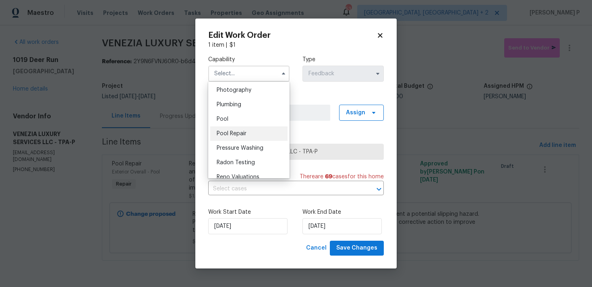
click at [244, 127] on div "Pool Repair" at bounding box center [248, 134] width 77 height 15
type input "Pool Repair"
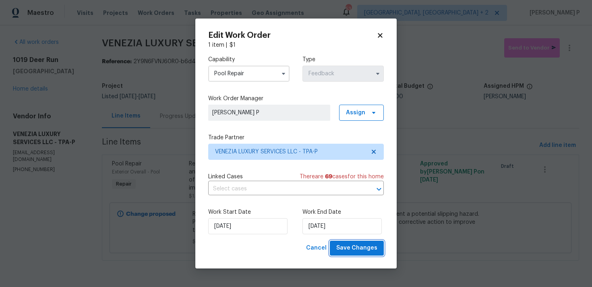
click at [360, 245] on span "Save Changes" at bounding box center [356, 248] width 41 height 10
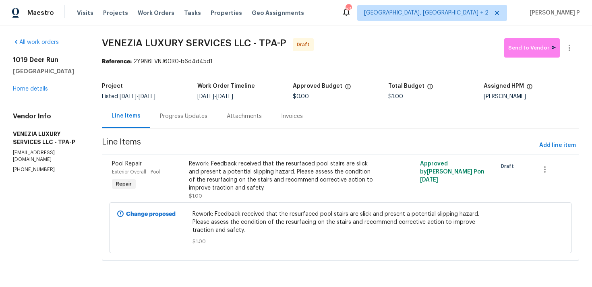
click at [203, 113] on div "Progress Updates" at bounding box center [184, 116] width 48 height 8
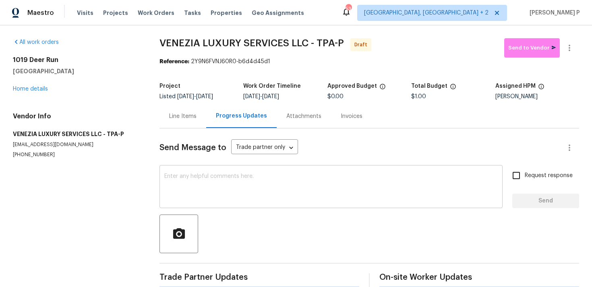
click at [213, 179] on textarea at bounding box center [331, 188] width 334 height 28
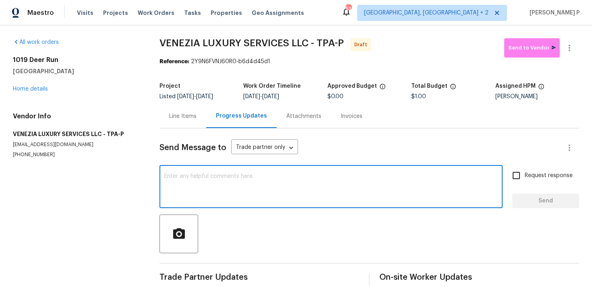
paste textarea "Hi, this is Ramyasri with Opendoor. I’m confirming you received the WO for the …"
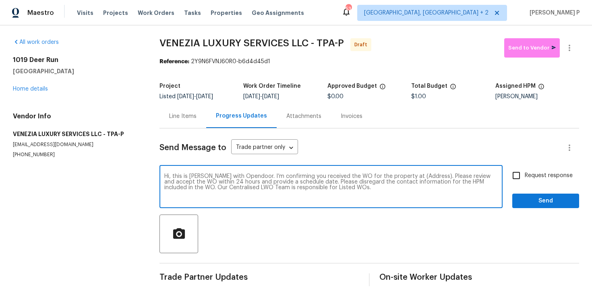
drag, startPoint x: 403, startPoint y: 175, endPoint x: 430, endPoint y: 174, distance: 26.2
click at [430, 174] on textarea "Hi, this is Ramyasri with Opendoor. I’m confirming you received the WO for the …" at bounding box center [331, 188] width 334 height 28
click at [402, 179] on textarea "Hi, this is Ramyasri with Opendoor. I’m confirming you received the WO for the …" at bounding box center [331, 188] width 334 height 28
drag, startPoint x: 404, startPoint y: 176, endPoint x: 429, endPoint y: 175, distance: 25.4
click at [429, 175] on textarea "Hi, this is Ramyasri with Opendoor. I’m confirming you received the WO for the …" at bounding box center [331, 188] width 334 height 28
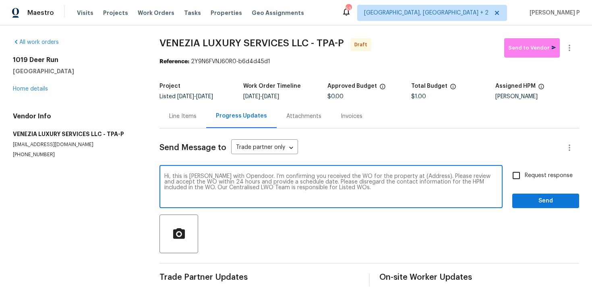
paste textarea "1019 Deer Run, Venice, FL 34293"
type textarea "Hi, this is Ramyasri with Opendoor. I’m confirming you received the WO for the …"
click at [540, 183] on label "Request response" at bounding box center [540, 175] width 65 height 17
click at [525, 183] on input "Request response" at bounding box center [516, 175] width 17 height 17
checkbox input "true"
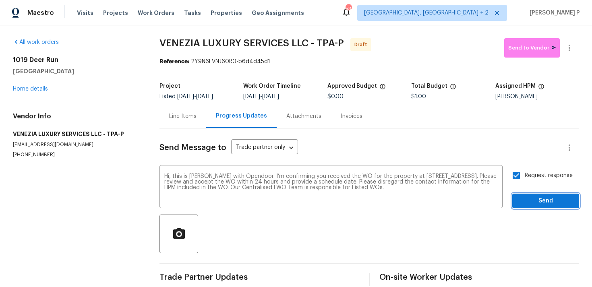
click at [538, 202] on span "Send" at bounding box center [546, 201] width 54 height 10
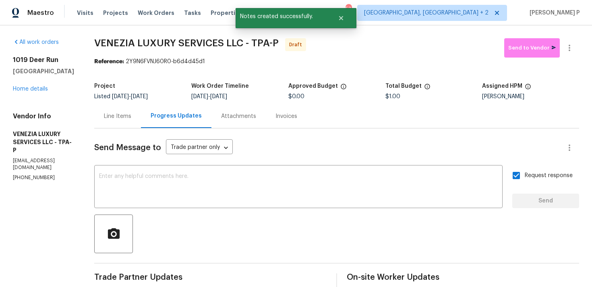
click at [312, 231] on div at bounding box center [336, 234] width 485 height 39
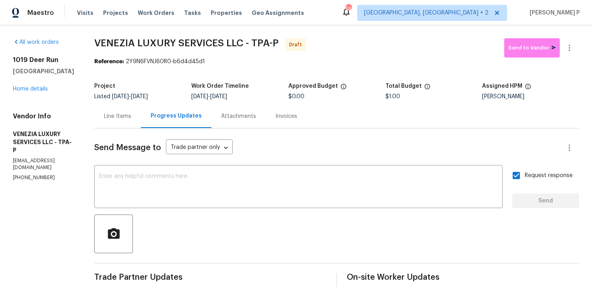
click at [278, 235] on div at bounding box center [336, 234] width 485 height 39
click at [569, 50] on icon "button" at bounding box center [570, 48] width 10 height 10
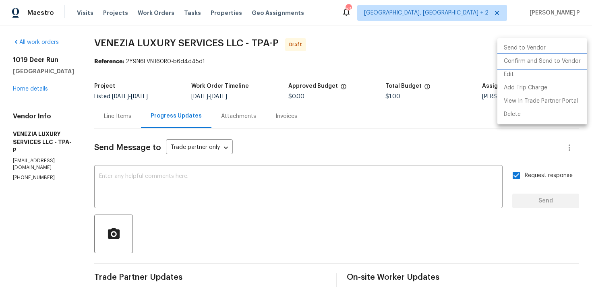
click at [547, 62] on li "Confirm and Send to Vendor" at bounding box center [543, 61] width 90 height 13
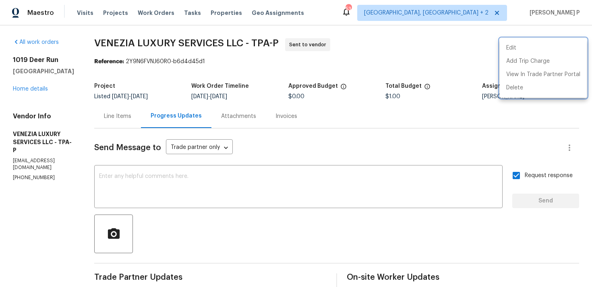
click at [259, 185] on div at bounding box center [296, 143] width 592 height 287
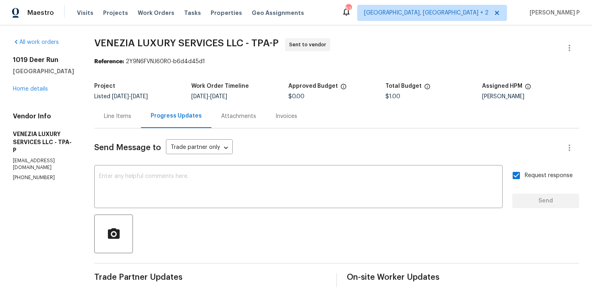
click at [259, 185] on textarea at bounding box center [298, 188] width 399 height 28
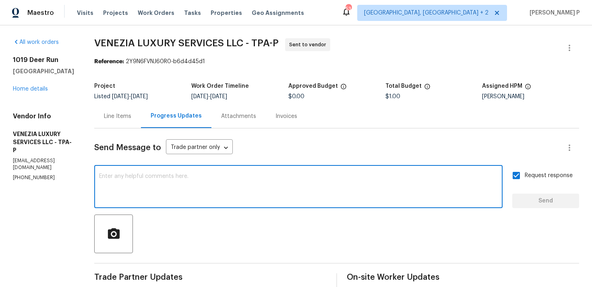
paste textarea "Attention All Work Orders must include before-photos (both close-up and wide-an…"
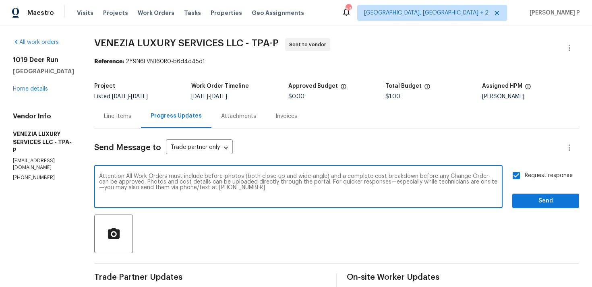
type textarea "Attention All Work Orders must include before-photos (both close-up and wide-an…"
click at [538, 204] on span "Send" at bounding box center [546, 201] width 54 height 10
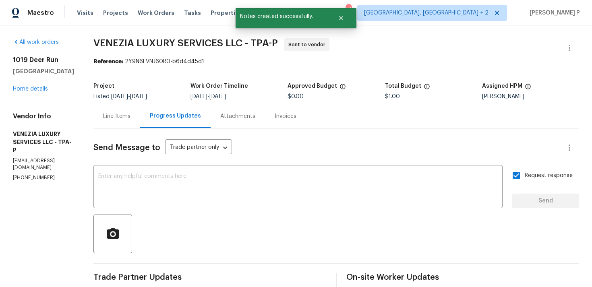
click at [273, 253] on div at bounding box center [336, 234] width 486 height 39
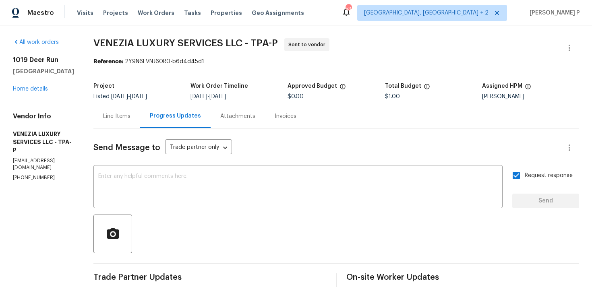
click at [113, 89] on div "All work orders 1019 Deer Run Venice, FL 34293 Home details Vendor Info VENEZIA…" at bounding box center [296, 221] width 592 height 393
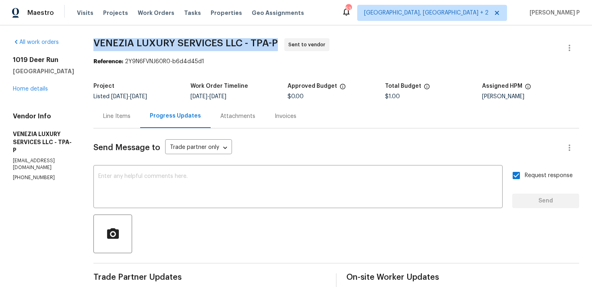
drag, startPoint x: 114, startPoint y: 42, endPoint x: 297, endPoint y: 42, distance: 182.9
click at [297, 42] on div "All work orders 1019 Deer Run Venice, FL 34293 Home details Vendor Info VENEZIA…" at bounding box center [296, 221] width 592 height 393
copy span "VENEZIA LUXURY SERVICES LLC - TPA-P"
click at [153, 66] on section "VENEZIA LUXURY SERVICES LLC - TPA-P Sent to vendor Reference: 2Y9N6FVNJ60R0-b6d…" at bounding box center [336, 221] width 486 height 367
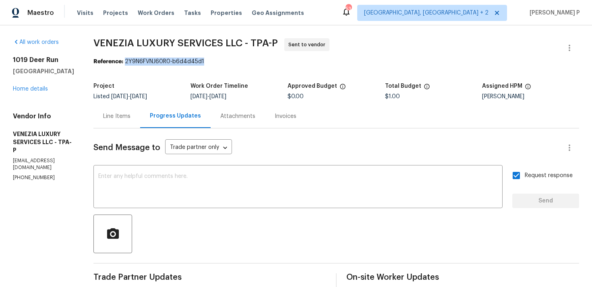
drag, startPoint x: 148, startPoint y: 63, endPoint x: 311, endPoint y: 65, distance: 163.2
click at [311, 65] on div "Reference: 2Y9N6FVNJ60R0-b6d4d45d1" at bounding box center [336, 62] width 486 height 8
copy div "2Y9N6FVNJ60R0-b6d4d45d1"
click at [140, 124] on div "Line Items" at bounding box center [116, 116] width 47 height 24
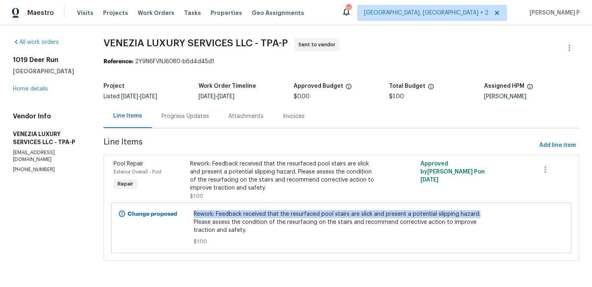
copy span "Rework: Feedback received that the resurfaced pool stairs are slick and present…"
drag, startPoint x: 203, startPoint y: 215, endPoint x: 485, endPoint y: 211, distance: 281.7
click at [485, 211] on div "Rework: Feedback received that the resurfaced pool stairs are slick and present…" at bounding box center [341, 228] width 300 height 40
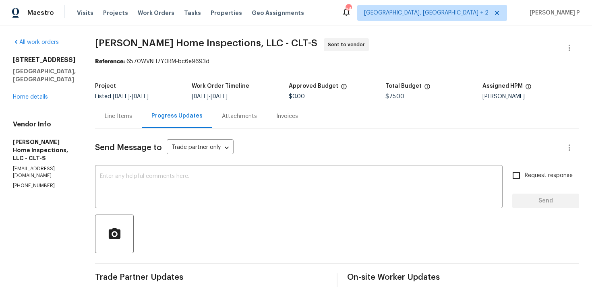
click at [128, 116] on div "Line Items" at bounding box center [118, 116] width 27 height 8
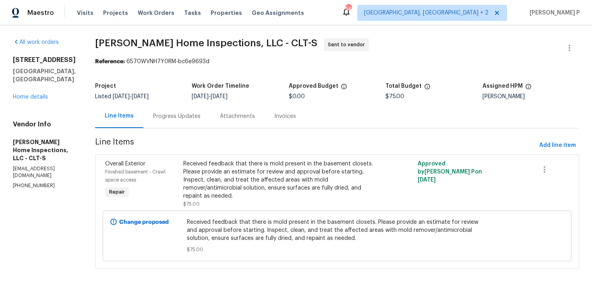
click at [188, 119] on div "Progress Updates" at bounding box center [177, 116] width 48 height 8
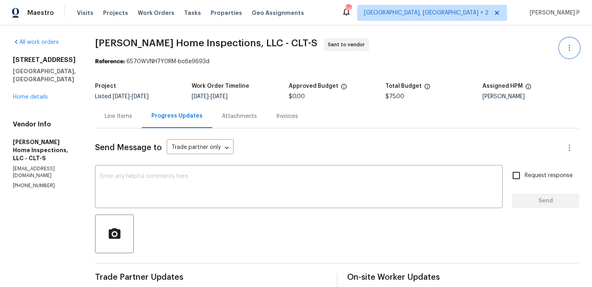
click at [570, 49] on icon "button" at bounding box center [570, 48] width 10 height 10
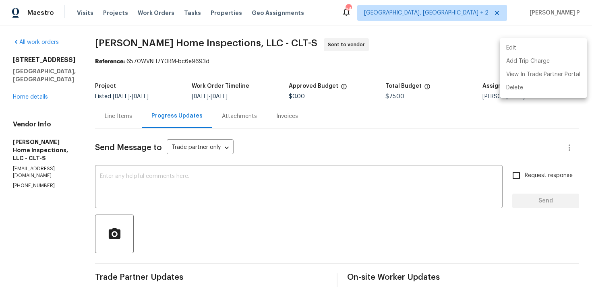
click at [528, 46] on li "Edit" at bounding box center [543, 48] width 87 height 13
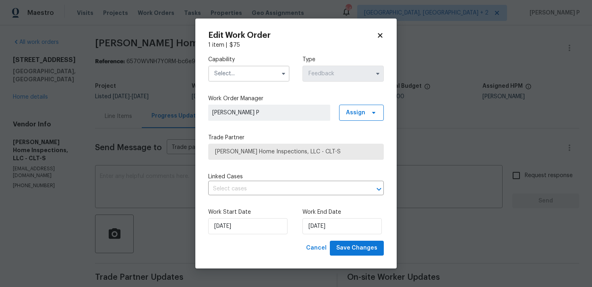
click at [262, 71] on input "text" at bounding box center [248, 74] width 81 height 16
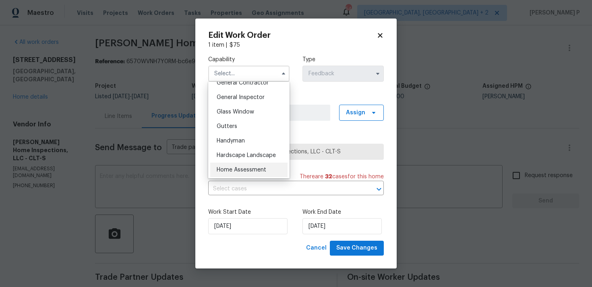
scroll to position [402, 0]
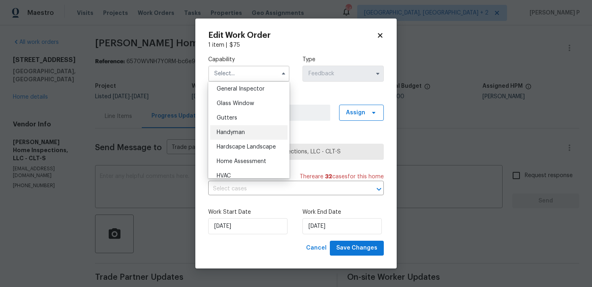
click at [236, 134] on span "Handyman" at bounding box center [231, 133] width 28 height 6
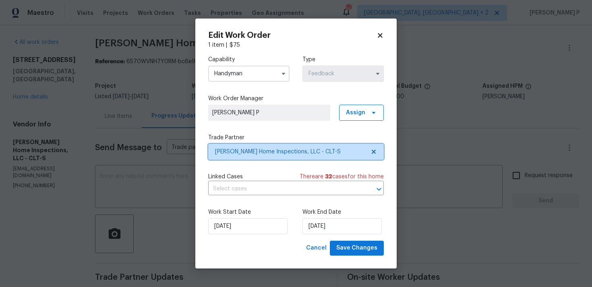
click at [246, 152] on span "Adkins Home Inspections, LLC - CLT-S" at bounding box center [290, 152] width 150 height 8
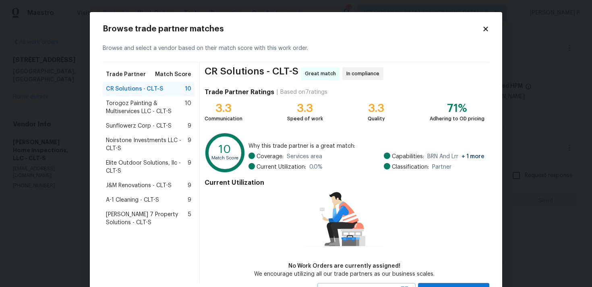
click at [492, 29] on div "Browse trade partner matches Browse and select a vendor based on their match sc…" at bounding box center [296, 161] width 413 height 299
click at [485, 30] on icon at bounding box center [486, 29] width 4 height 4
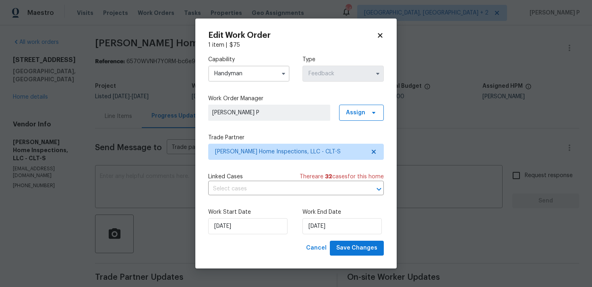
click at [241, 81] on input "Handyman" at bounding box center [248, 74] width 81 height 16
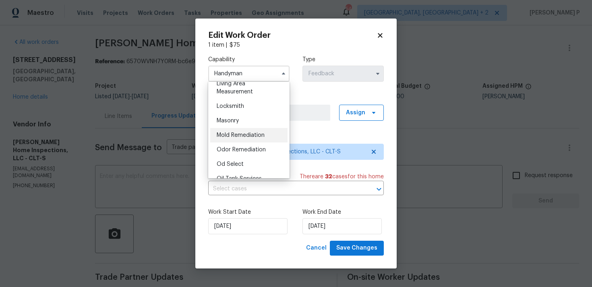
scroll to position [577, 0]
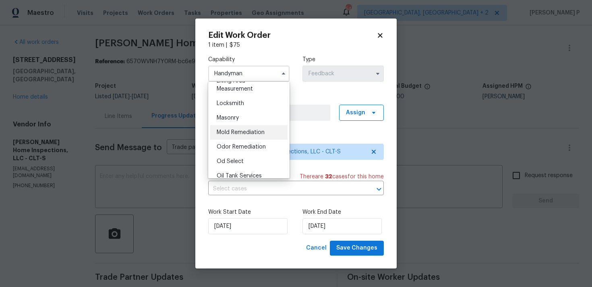
click at [237, 133] on span "Mold Remediation" at bounding box center [241, 133] width 48 height 6
type input "Mold Remediation"
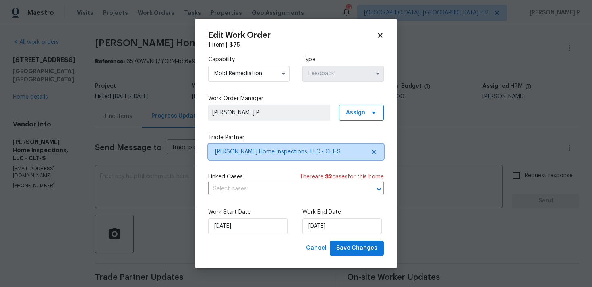
click at [248, 155] on span "Adkins Home Inspections, LLC - CLT-S" at bounding box center [290, 152] width 150 height 8
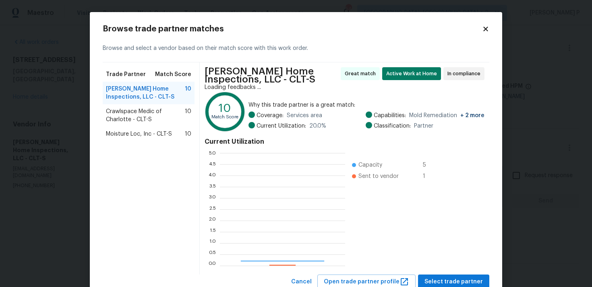
scroll to position [113, 125]
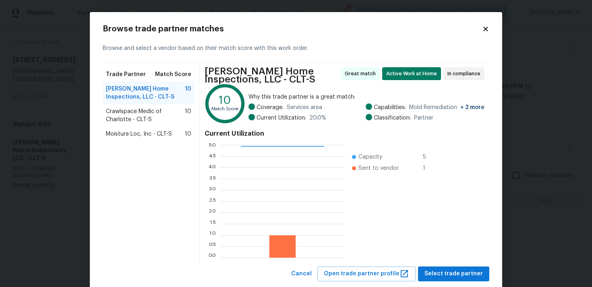
click at [133, 110] on span "Crawlspace Medic of Charlotte - CLT-S" at bounding box center [145, 116] width 79 height 16
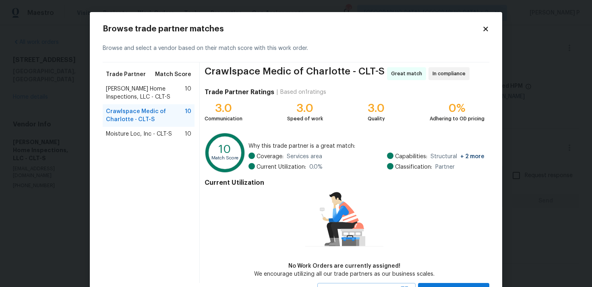
scroll to position [35, 0]
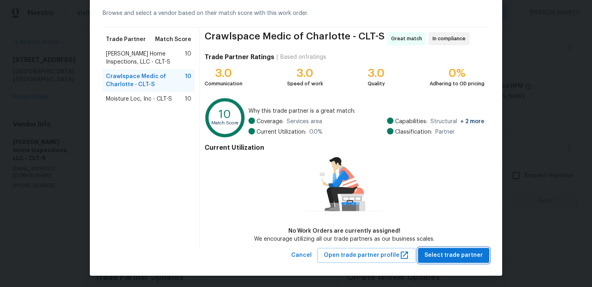
click at [464, 255] on span "Select trade partner" at bounding box center [454, 256] width 58 height 10
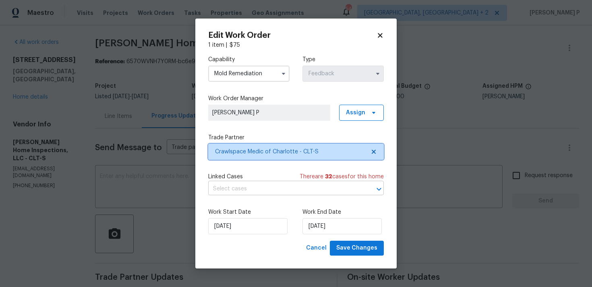
scroll to position [0, 0]
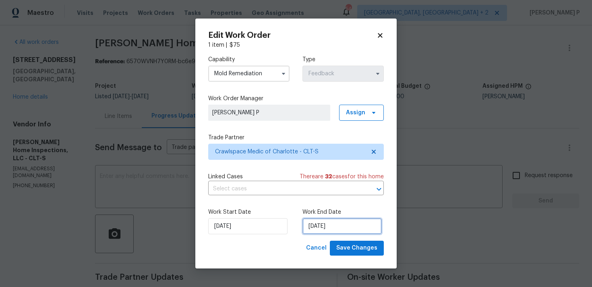
click at [320, 231] on input "04/09/2025" at bounding box center [342, 226] width 79 height 16
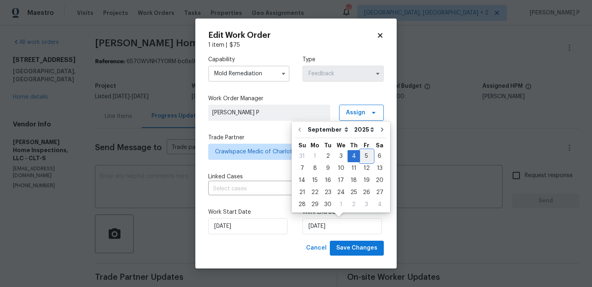
click at [360, 158] on div "5" at bounding box center [366, 156] width 13 height 11
type input "05/09/2025"
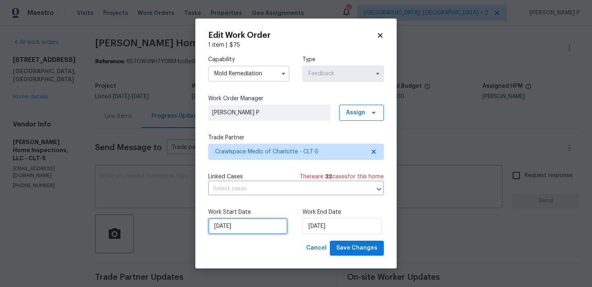
click at [243, 225] on input "02/09/2025" at bounding box center [247, 226] width 79 height 16
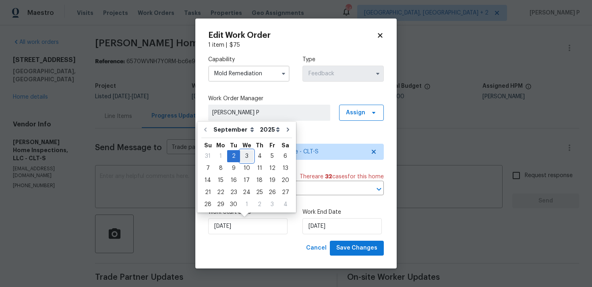
click at [245, 157] on div "3" at bounding box center [246, 156] width 13 height 11
type input "03/09/2025"
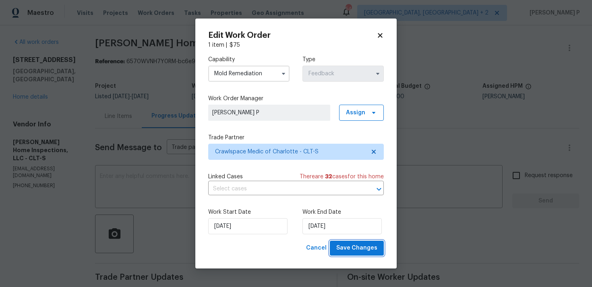
click at [364, 243] on button "Save Changes" at bounding box center [357, 248] width 54 height 15
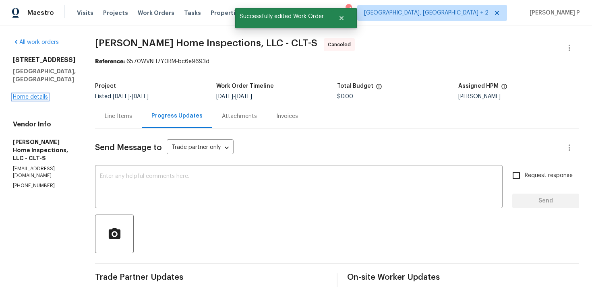
click at [33, 95] on link "Home details" at bounding box center [30, 97] width 35 height 6
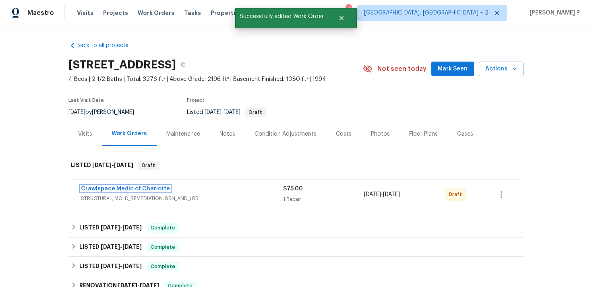
click at [100, 187] on link "Crawlspace Medic of Charlotte" at bounding box center [125, 189] width 89 height 6
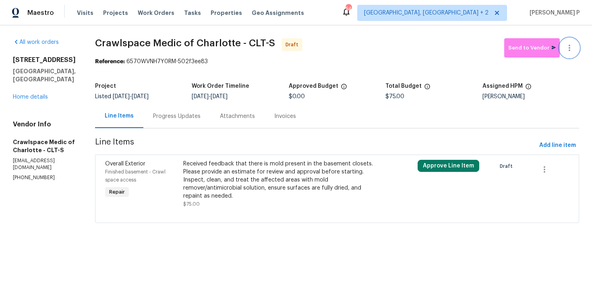
click at [571, 49] on icon "button" at bounding box center [570, 48] width 10 height 10
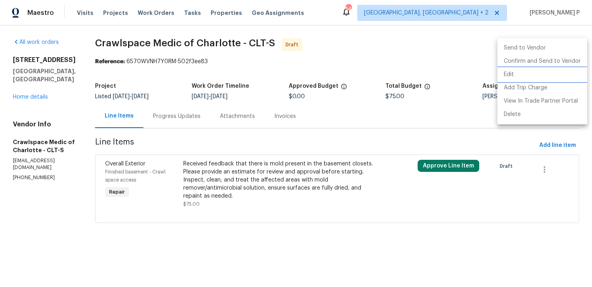
click at [528, 70] on li "Edit" at bounding box center [543, 74] width 90 height 13
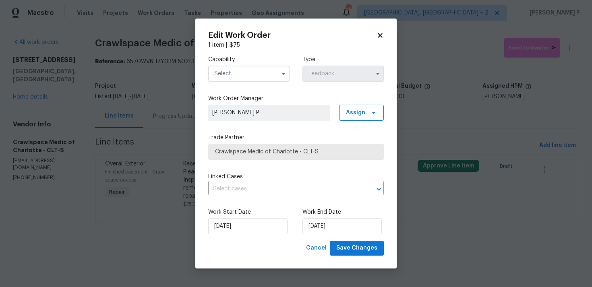
click at [239, 70] on input "text" at bounding box center [248, 74] width 81 height 16
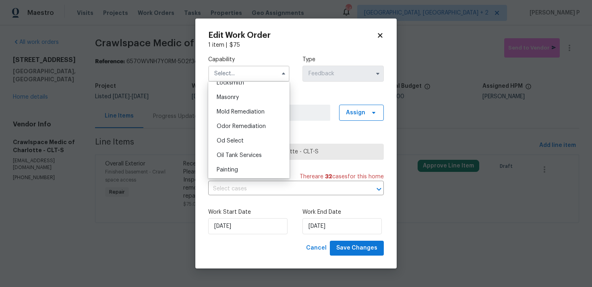
scroll to position [565, 0]
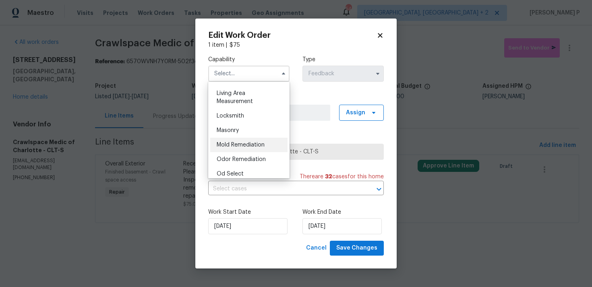
click at [232, 143] on span "Mold Remediation" at bounding box center [241, 145] width 48 height 6
type input "Mold Remediation"
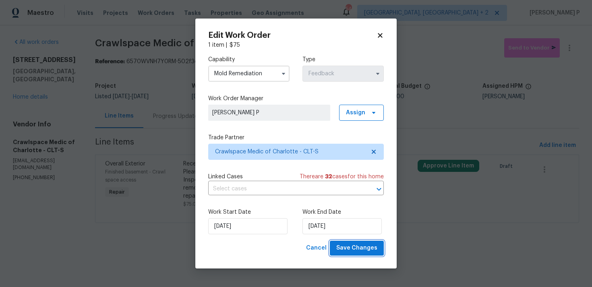
click at [355, 245] on span "Save Changes" at bounding box center [356, 248] width 41 height 10
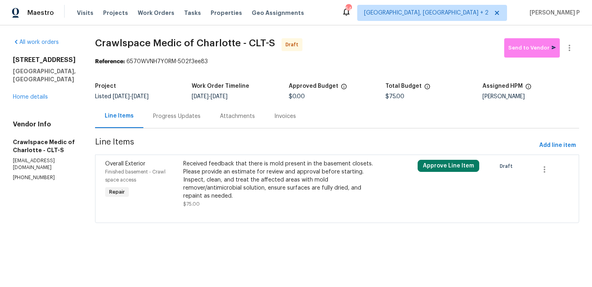
click at [198, 118] on div "Progress Updates" at bounding box center [177, 116] width 48 height 8
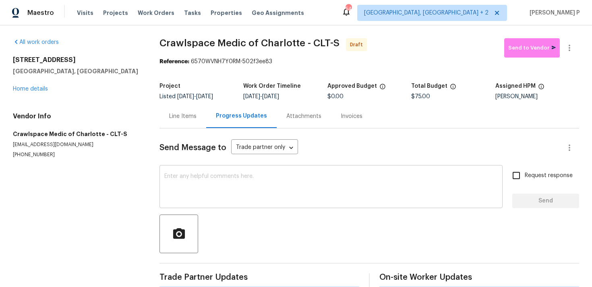
click at [202, 190] on textarea at bounding box center [331, 188] width 334 height 28
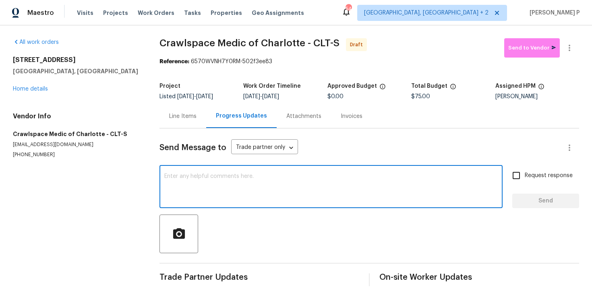
paste textarea "Hi, this is Ramyasri with Opendoor. I’m confirming you received the WO for the …"
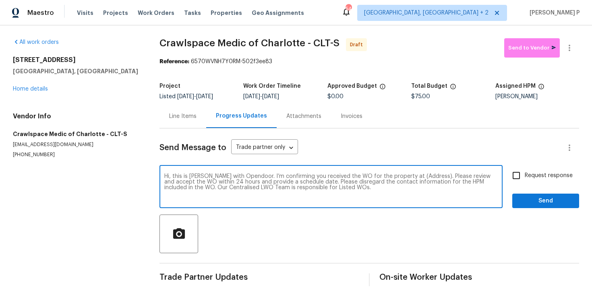
drag, startPoint x: 404, startPoint y: 174, endPoint x: 429, endPoint y: 175, distance: 25.0
click at [429, 175] on textarea "Hi, this is Ramyasri with Opendoor. I’m confirming you received the WO for the …" at bounding box center [331, 188] width 334 height 28
paste textarea "8806 Glenside St, Huntersville, NC 28078"
type textarea "Hi, this is Ramyasri with Opendoor. I’m confirming you received the WO for the …"
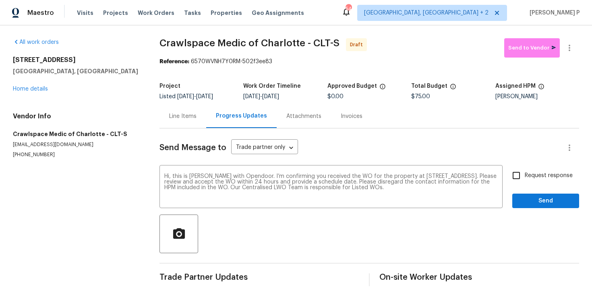
click at [534, 179] on span "Request response" at bounding box center [549, 176] width 48 height 8
click at [525, 179] on input "Request response" at bounding box center [516, 175] width 17 height 17
checkbox input "true"
click at [529, 208] on button "Send" at bounding box center [546, 201] width 67 height 15
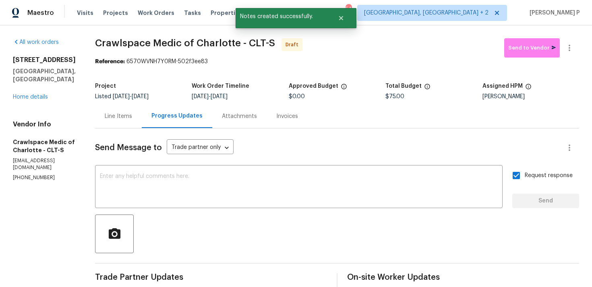
click at [283, 243] on div at bounding box center [337, 234] width 484 height 39
click at [573, 40] on button "button" at bounding box center [569, 47] width 19 height 19
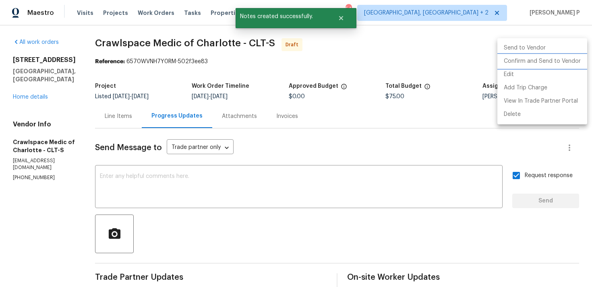
click at [511, 66] on li "Confirm and Send to Vendor" at bounding box center [543, 61] width 90 height 13
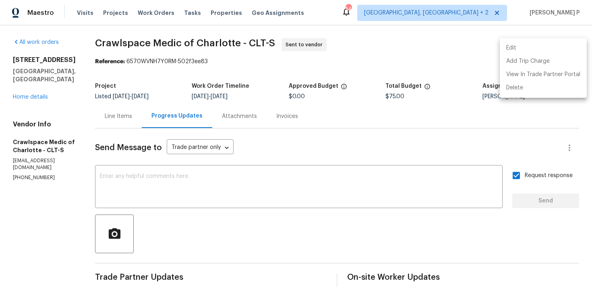
click at [219, 193] on div at bounding box center [296, 143] width 592 height 287
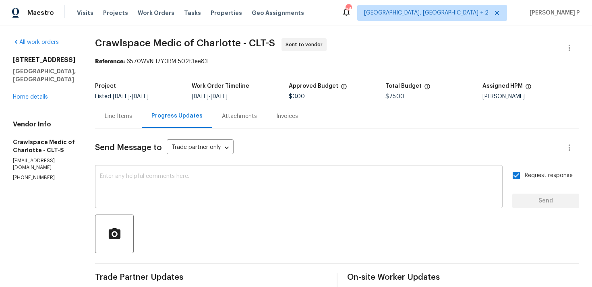
click at [232, 187] on textarea at bounding box center [299, 188] width 398 height 28
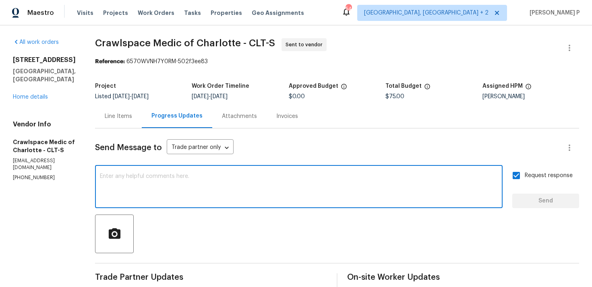
paste textarea "Attention All Work Orders must include before-photos (both close-up and wide-an…"
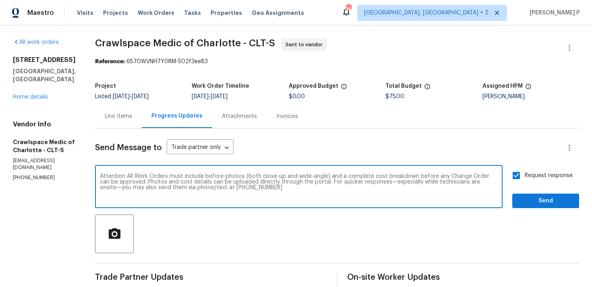
type textarea "Attention All Work Orders must include before-photos (both close-up and wide-an…"
click at [556, 198] on span "Send" at bounding box center [546, 201] width 54 height 10
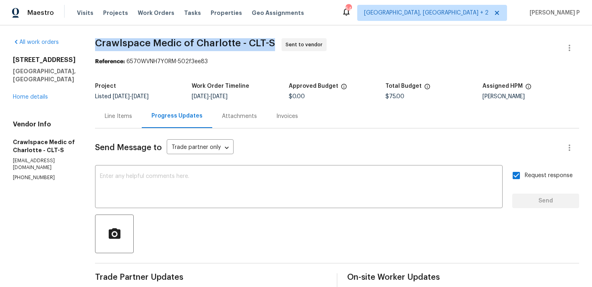
copy span "Crawlspace Medic of Charlotte - CLT-S"
drag, startPoint x: 109, startPoint y: 43, endPoint x: 280, endPoint y: 46, distance: 170.9
click at [275, 46] on span "Crawlspace Medic of Charlotte - CLT-S" at bounding box center [185, 43] width 180 height 10
click at [106, 35] on div "All work orders 8806 Glenside St Huntersville, NC 28078 Home details Vendor Inf…" at bounding box center [296, 221] width 592 height 393
drag, startPoint x: 110, startPoint y: 40, endPoint x: 284, endPoint y: 38, distance: 173.7
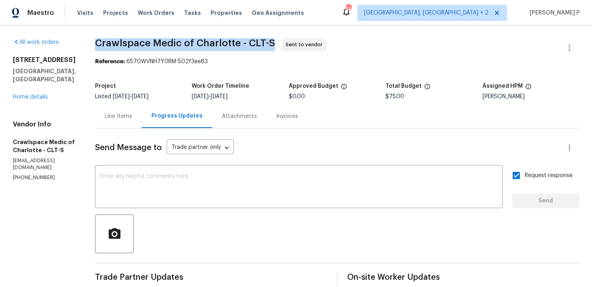
click at [275, 38] on span "Crawlspace Medic of Charlotte - CLT-S" at bounding box center [185, 43] width 180 height 10
copy span "Crawlspace Medic of Charlotte - CLT-S"
click at [171, 77] on section "Crawlspace Medic of Charlotte - CLT-S Sent to vendor Reference: 6570WVNH7Y0RM-5…" at bounding box center [337, 221] width 484 height 367
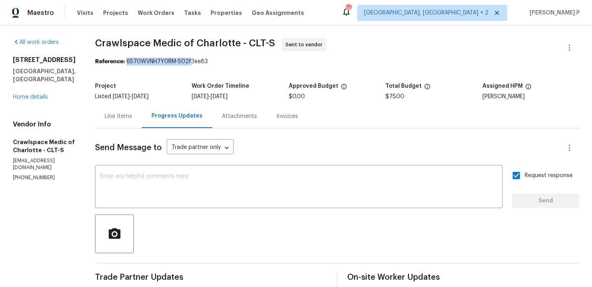
drag, startPoint x: 141, startPoint y: 61, endPoint x: 262, endPoint y: 61, distance: 120.9
click at [262, 61] on div "Reference: 6570WVNH7Y0RM-502f3ee83" at bounding box center [337, 62] width 484 height 8
copy div "6570WVNH7Y0RM-502f3ee83"
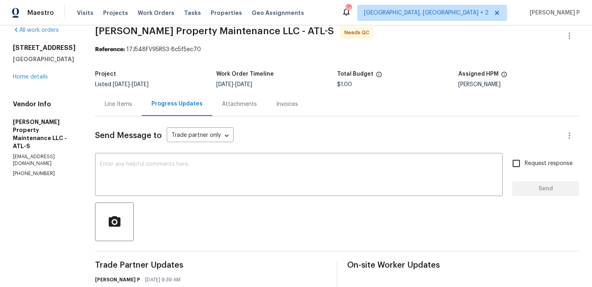
scroll to position [8, 0]
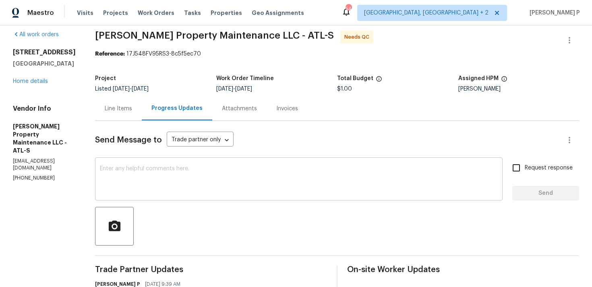
click at [153, 192] on textarea at bounding box center [299, 180] width 398 height 28
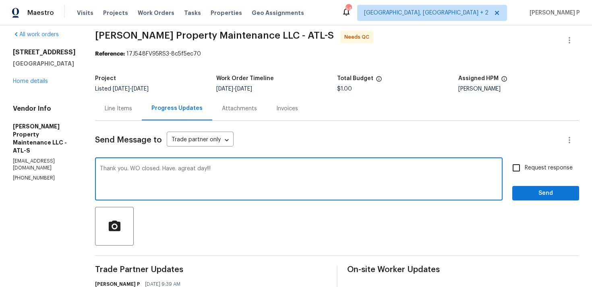
click at [183, 169] on textarea "Thank you. WO closed. Have. agreat day!!!" at bounding box center [299, 180] width 398 height 28
click at [174, 169] on textarea "Thank you. WO closed. Have. a great day!!!" at bounding box center [299, 180] width 398 height 28
click at [179, 168] on textarea "Thank you. WO closed. Have. a great day!!!" at bounding box center [299, 180] width 398 height 28
type textarea "Thank you. WO closed. Have a great day!!!"
click at [527, 190] on span "Send" at bounding box center [546, 194] width 54 height 10
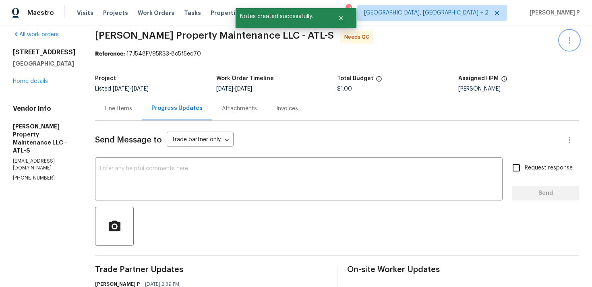
click at [569, 39] on icon "button" at bounding box center [570, 40] width 2 height 6
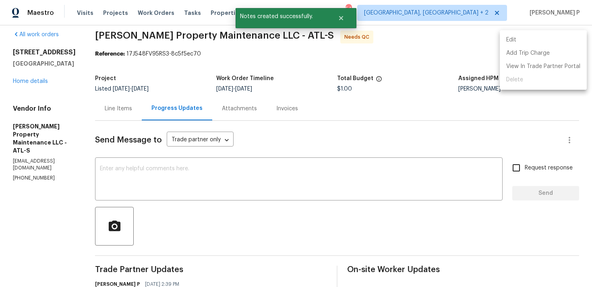
click at [514, 42] on li "Edit" at bounding box center [543, 39] width 87 height 13
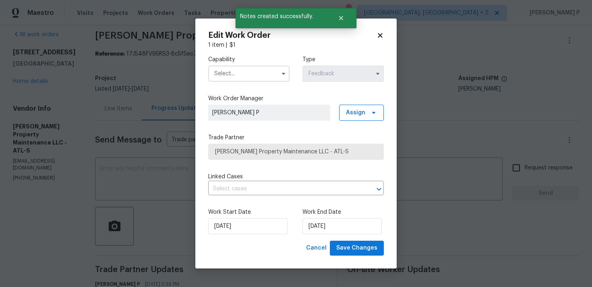
click at [264, 71] on input "text" at bounding box center [248, 74] width 81 height 16
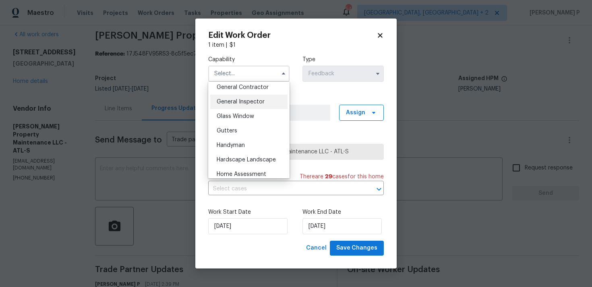
scroll to position [396, 0]
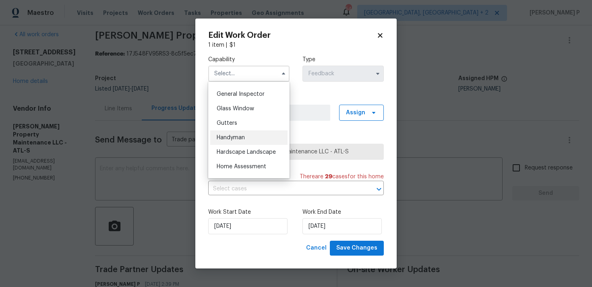
click at [241, 142] on div "Handyman" at bounding box center [248, 138] width 77 height 15
type input "Handyman"
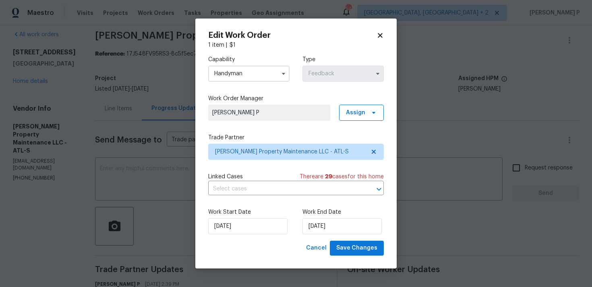
click at [255, 235] on div "Work Start Date 02/09/2025 Work End Date 04/09/2025" at bounding box center [296, 221] width 176 height 39
click at [255, 228] on input "02/09/2025" at bounding box center [247, 226] width 79 height 16
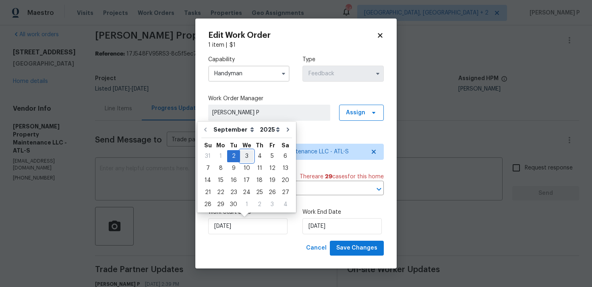
click at [247, 154] on div "3" at bounding box center [246, 156] width 13 height 11
type input "03/09/2025"
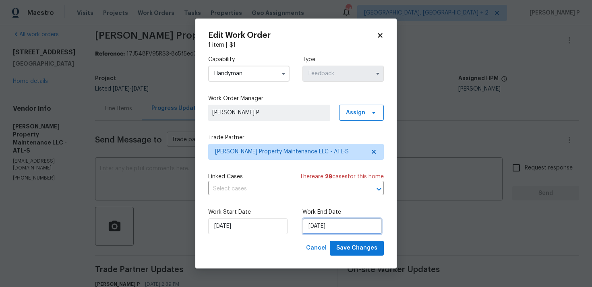
click at [345, 220] on input "04/09/2025" at bounding box center [342, 226] width 79 height 16
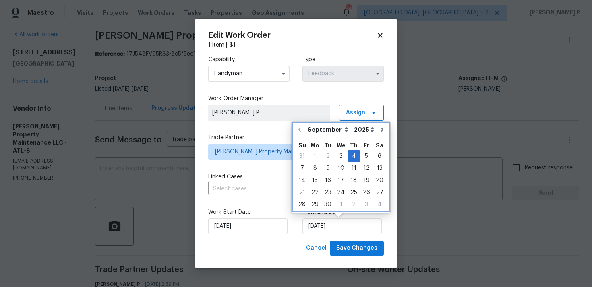
click at [341, 149] on div "We" at bounding box center [340, 144] width 13 height 12
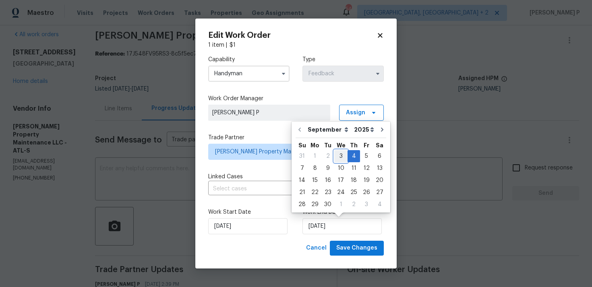
click at [341, 158] on div "3" at bounding box center [340, 156] width 13 height 11
type input "03/09/2025"
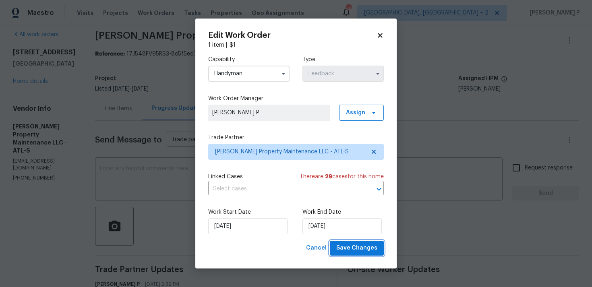
click at [363, 249] on span "Save Changes" at bounding box center [356, 248] width 41 height 10
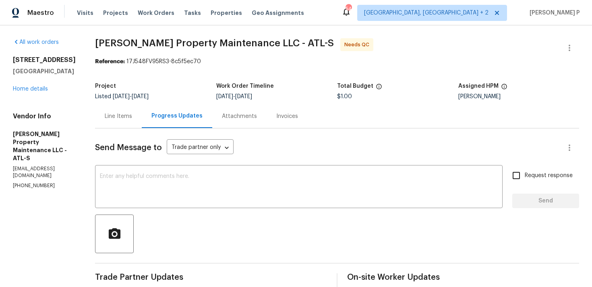
click at [127, 111] on div "Line Items" at bounding box center [118, 116] width 47 height 24
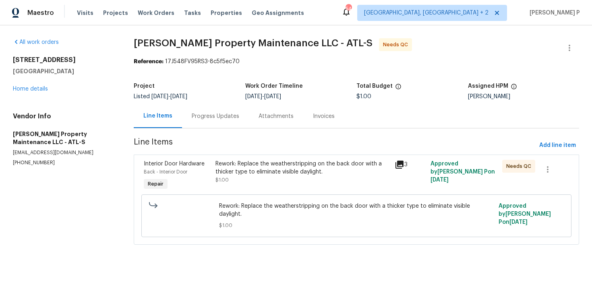
click at [247, 166] on div "Rework: Replace the weatherstripping on the back door with a thicker type to el…" at bounding box center [303, 168] width 174 height 16
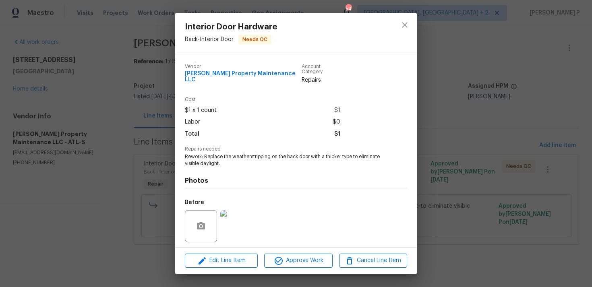
scroll to position [50, 0]
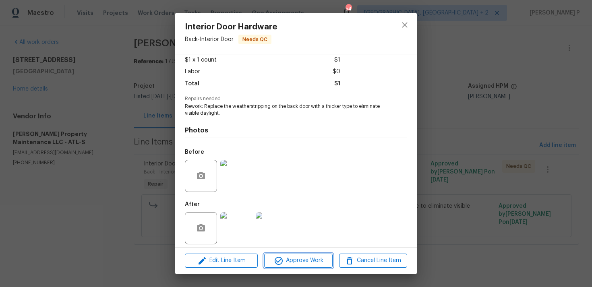
click at [305, 262] on span "Approve Work" at bounding box center [298, 261] width 63 height 10
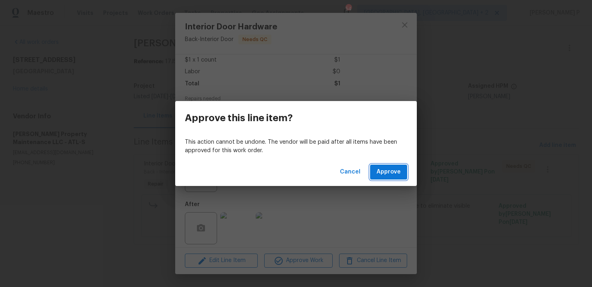
click at [377, 178] on button "Approve" at bounding box center [388, 172] width 37 height 15
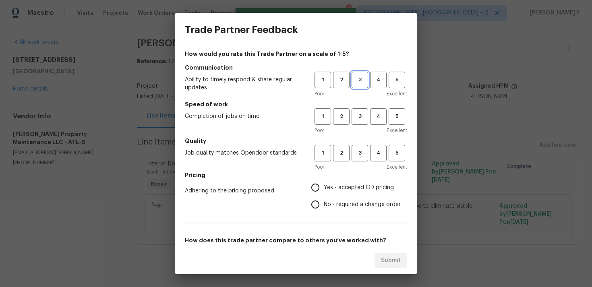
click at [361, 73] on button "3" at bounding box center [360, 80] width 17 height 17
click at [359, 110] on button "3" at bounding box center [360, 116] width 17 height 17
click at [361, 152] on span "3" at bounding box center [360, 153] width 15 height 9
click at [336, 189] on span "Yes - accepted OD pricing" at bounding box center [359, 188] width 70 height 8
click at [324, 189] on input "Yes - accepted OD pricing" at bounding box center [315, 187] width 17 height 17
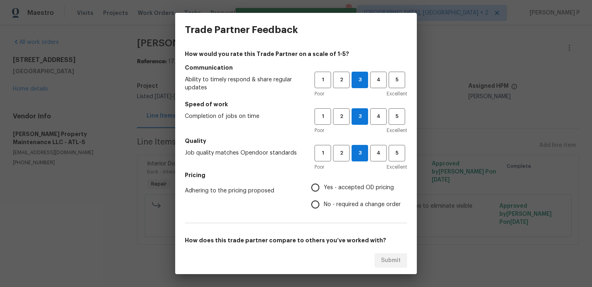
radio input "true"
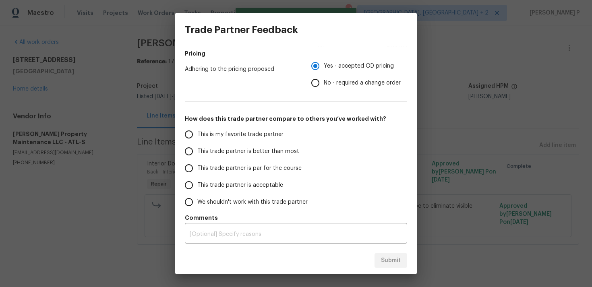
click at [239, 175] on label "This trade partner is par for the course" at bounding box center [244, 168] width 127 height 17
click at [197, 175] on input "This trade partner is par for the course" at bounding box center [189, 168] width 17 height 17
click at [382, 266] on button "Submit" at bounding box center [391, 260] width 33 height 15
radio input "true"
